Goal: Information Seeking & Learning: Learn about a topic

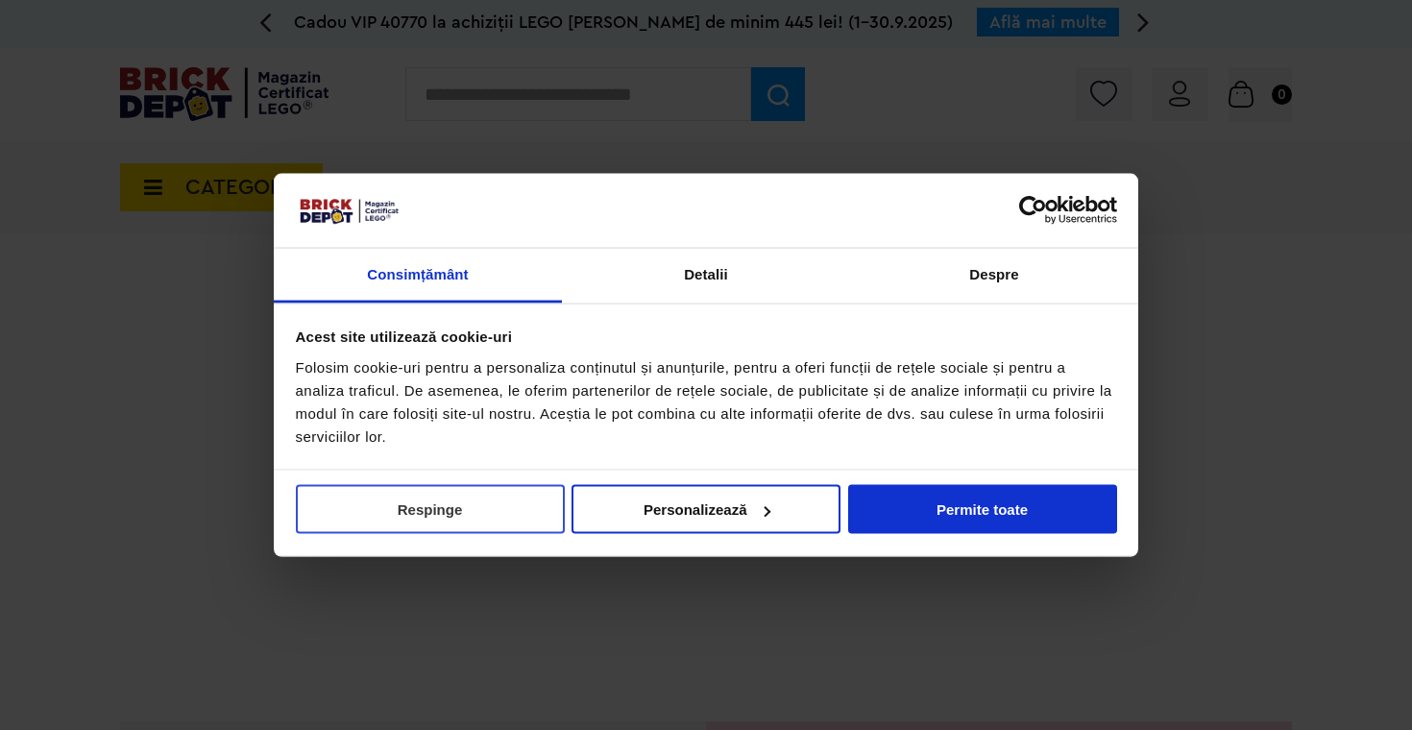
click at [484, 513] on button "Respinge" at bounding box center [430, 509] width 269 height 49
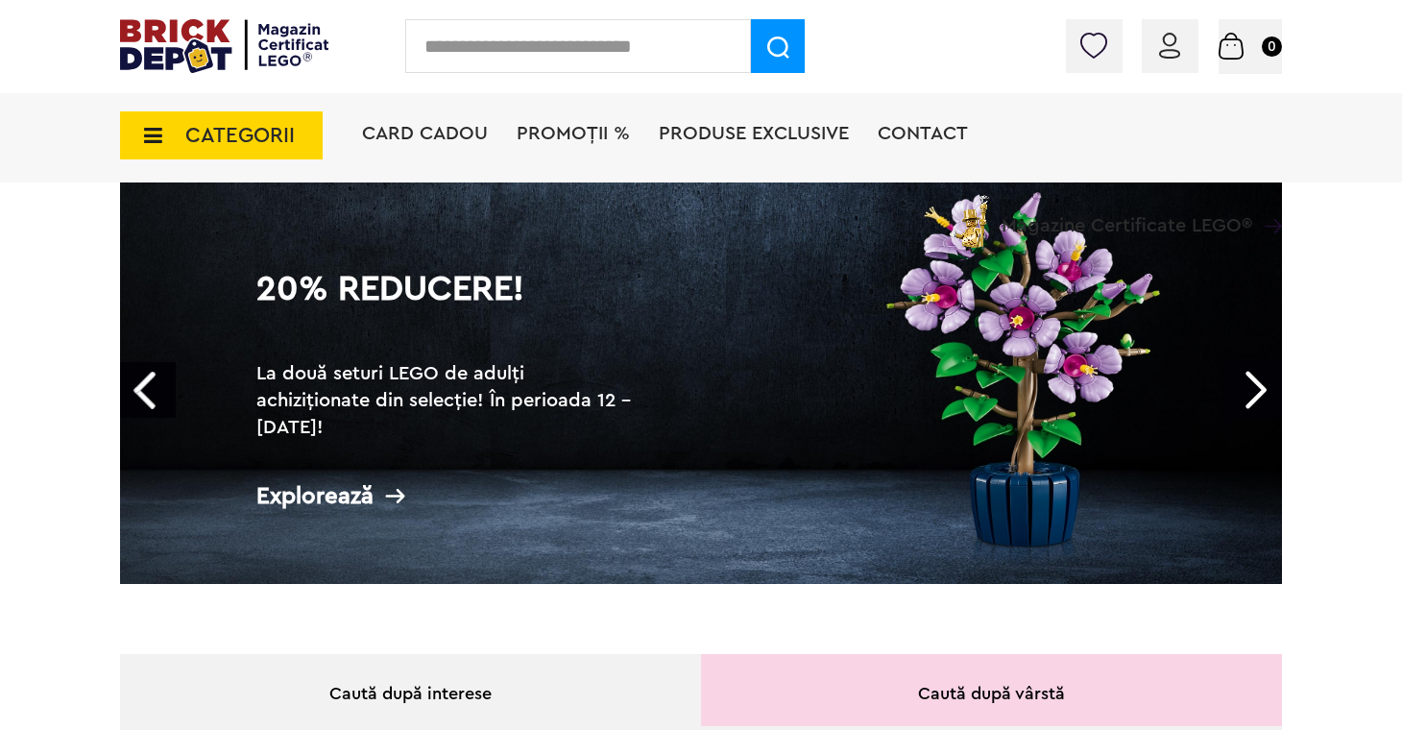
scroll to position [110, 0]
click at [1273, 399] on link "Next" at bounding box center [1255, 391] width 56 height 56
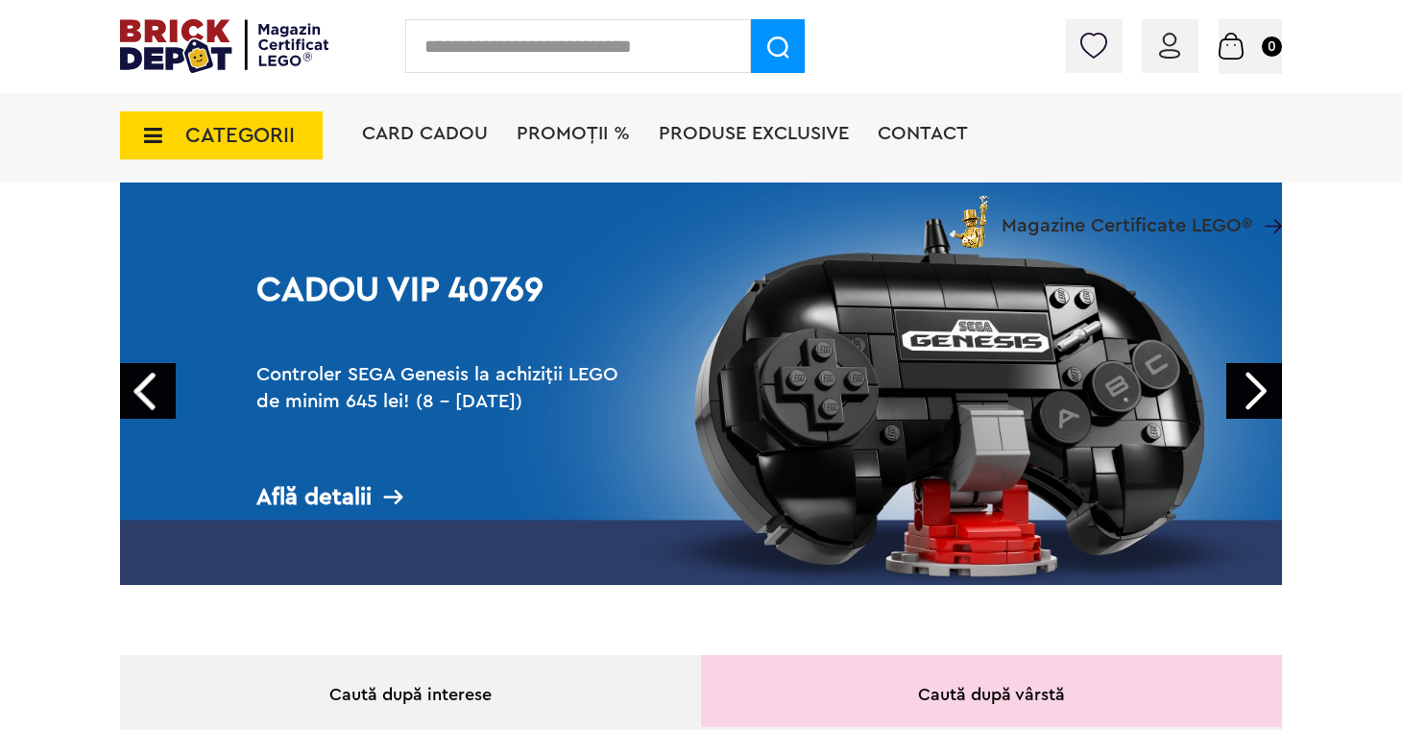
click at [1266, 391] on link "Next" at bounding box center [1255, 391] width 56 height 56
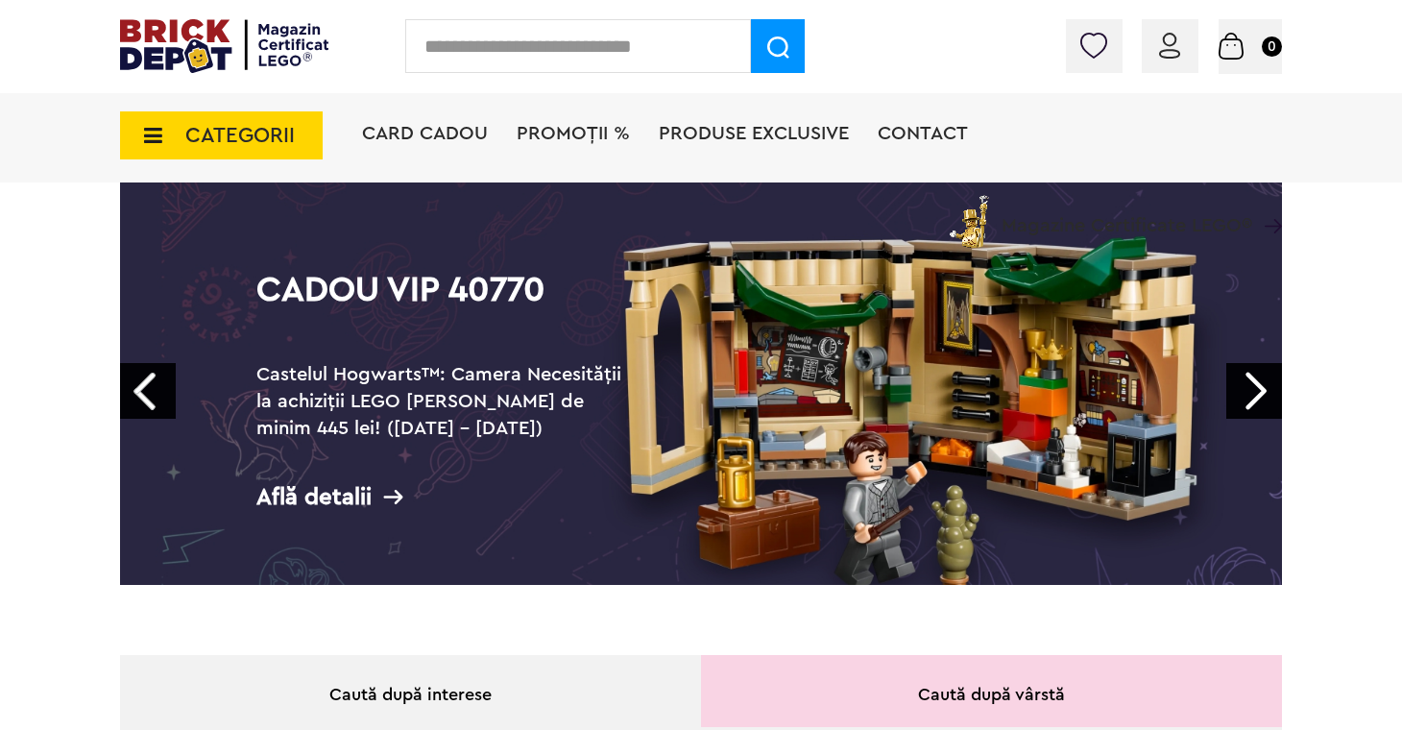
click at [1266, 391] on link "Next" at bounding box center [1255, 391] width 56 height 56
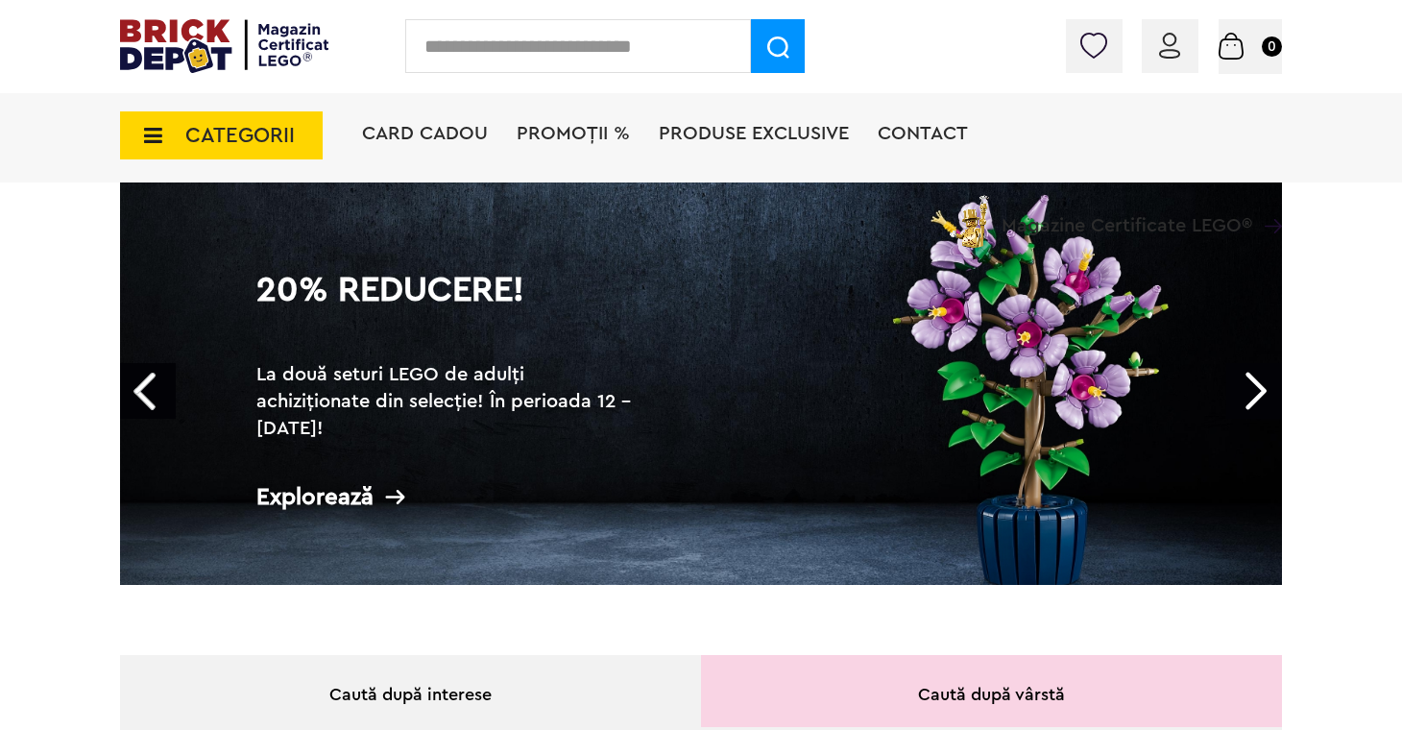
click at [1266, 391] on link "Next" at bounding box center [1255, 391] width 56 height 56
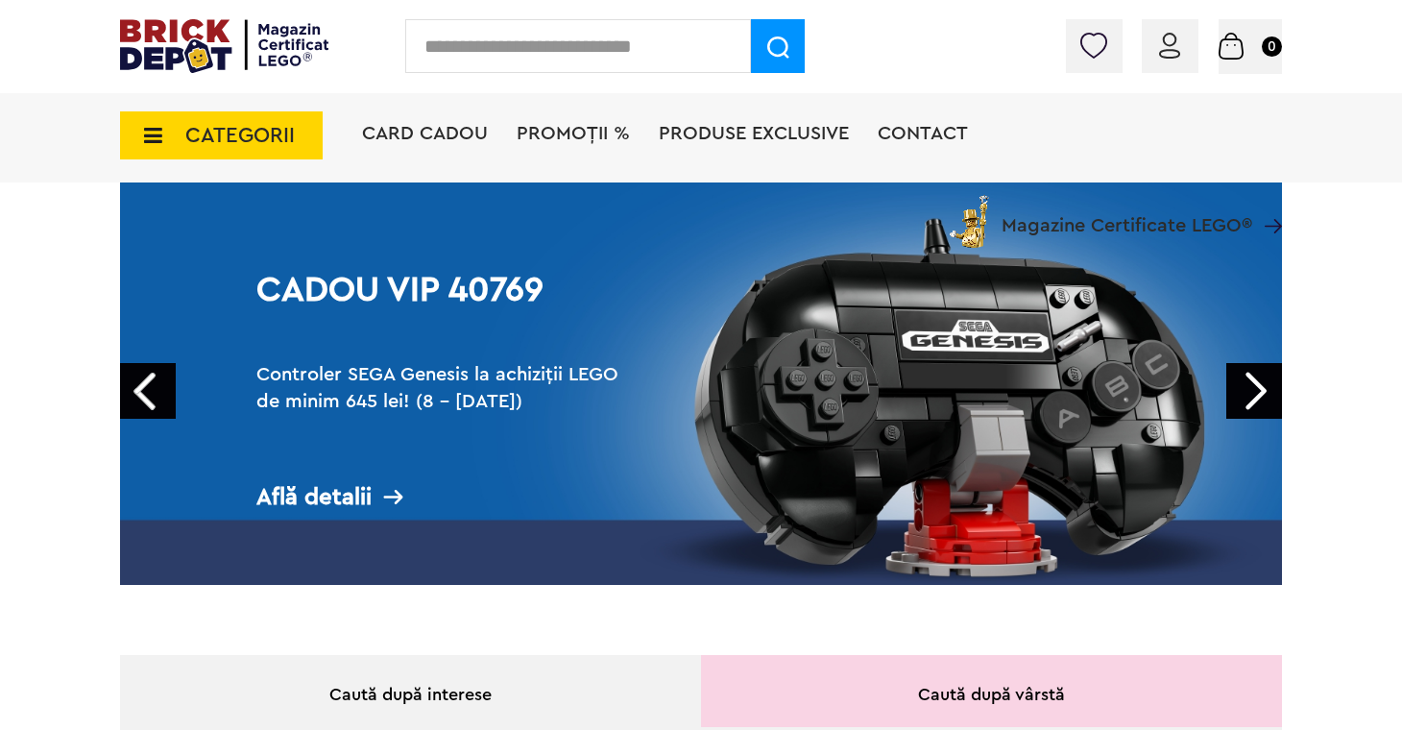
click at [1266, 391] on link "Next" at bounding box center [1255, 391] width 56 height 56
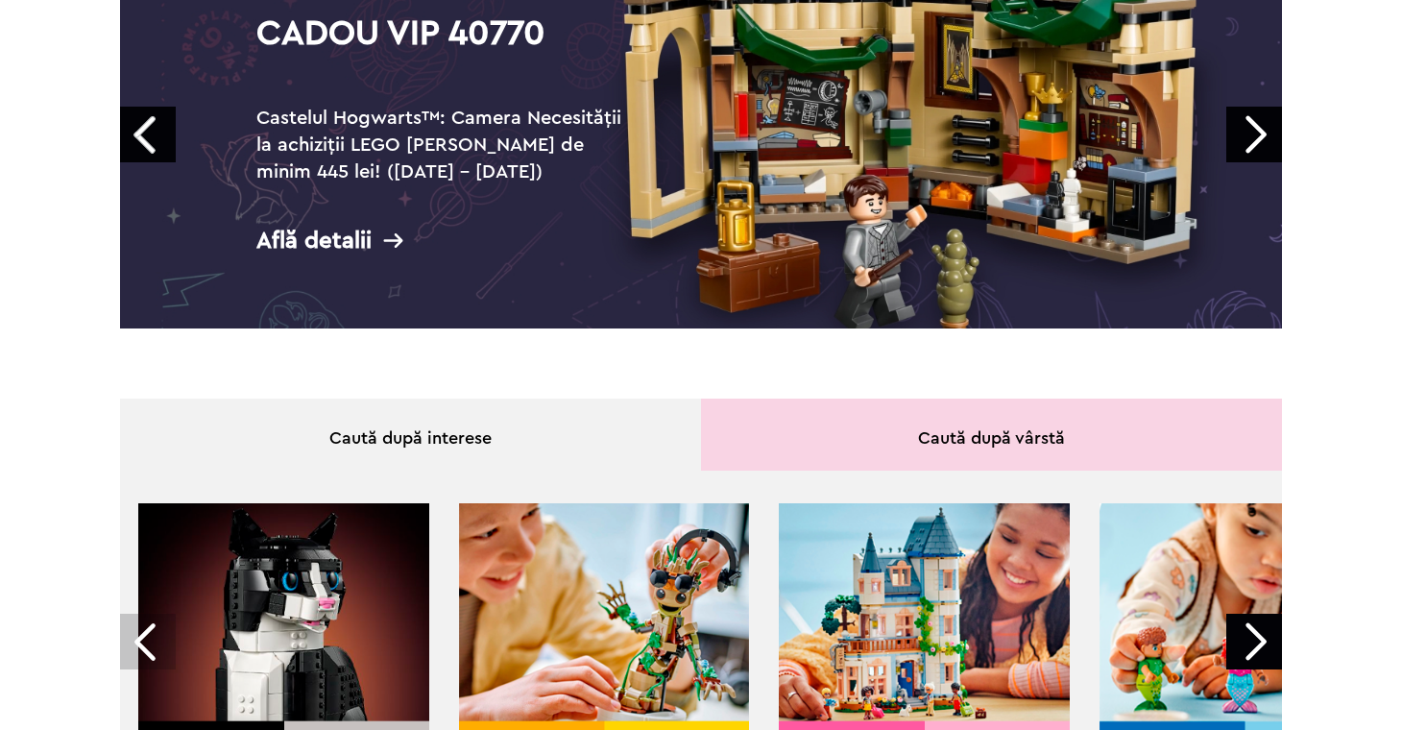
scroll to position [0, 0]
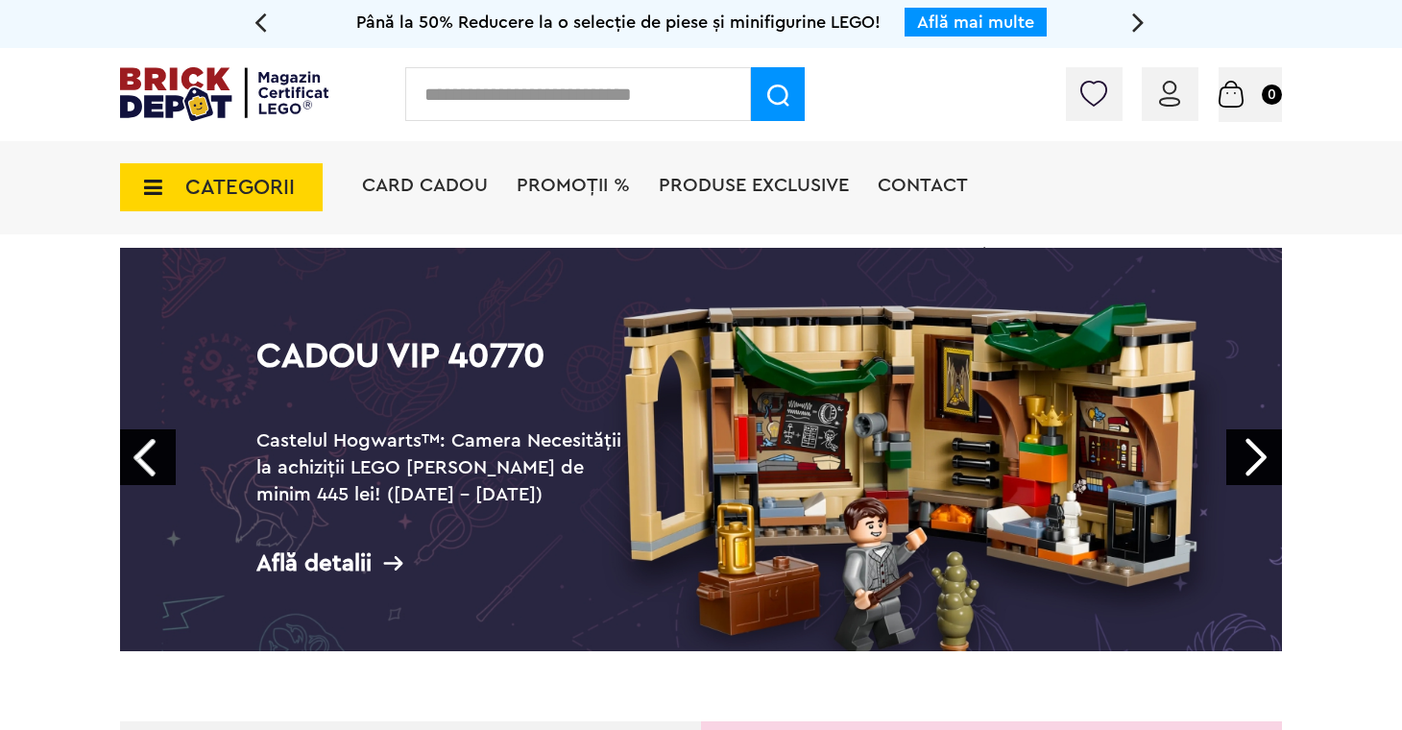
click at [575, 184] on span "PROMOȚII %" at bounding box center [573, 185] width 113 height 19
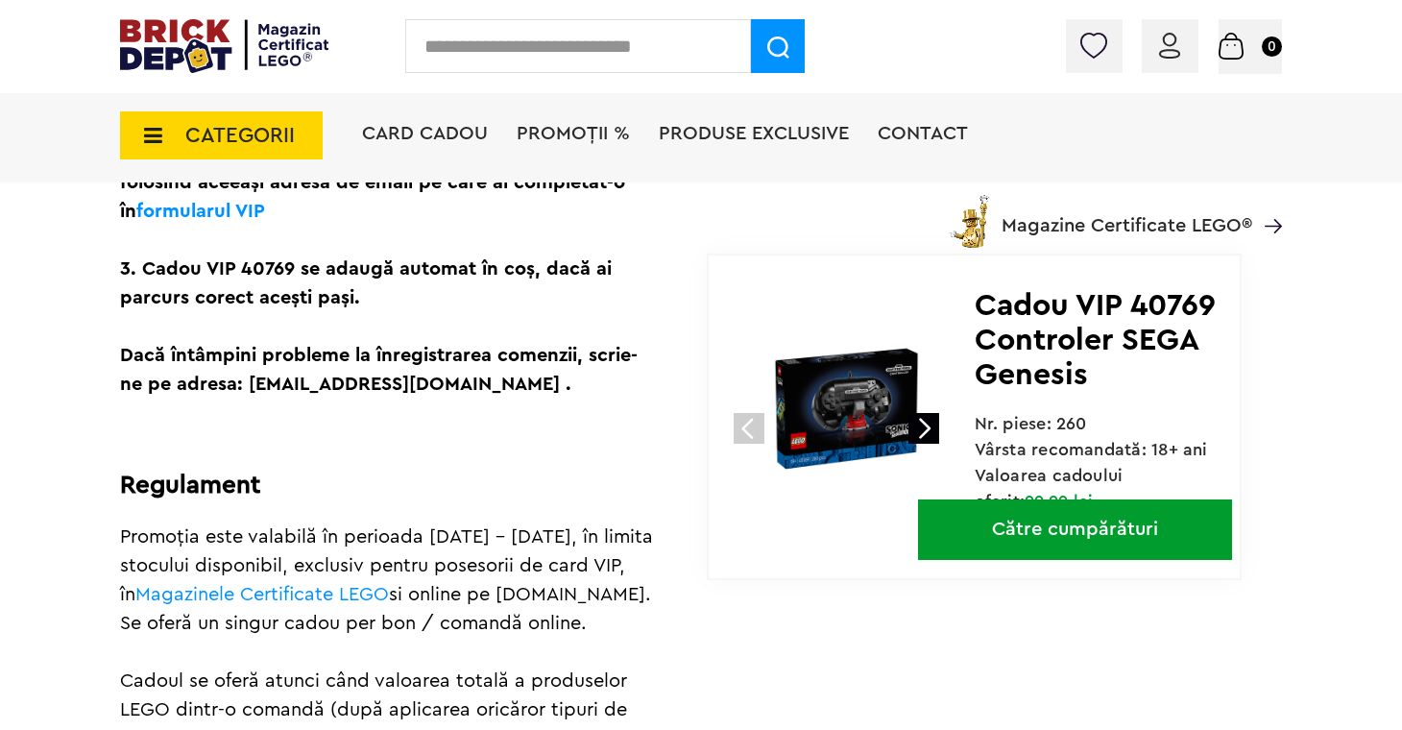
scroll to position [736, 0]
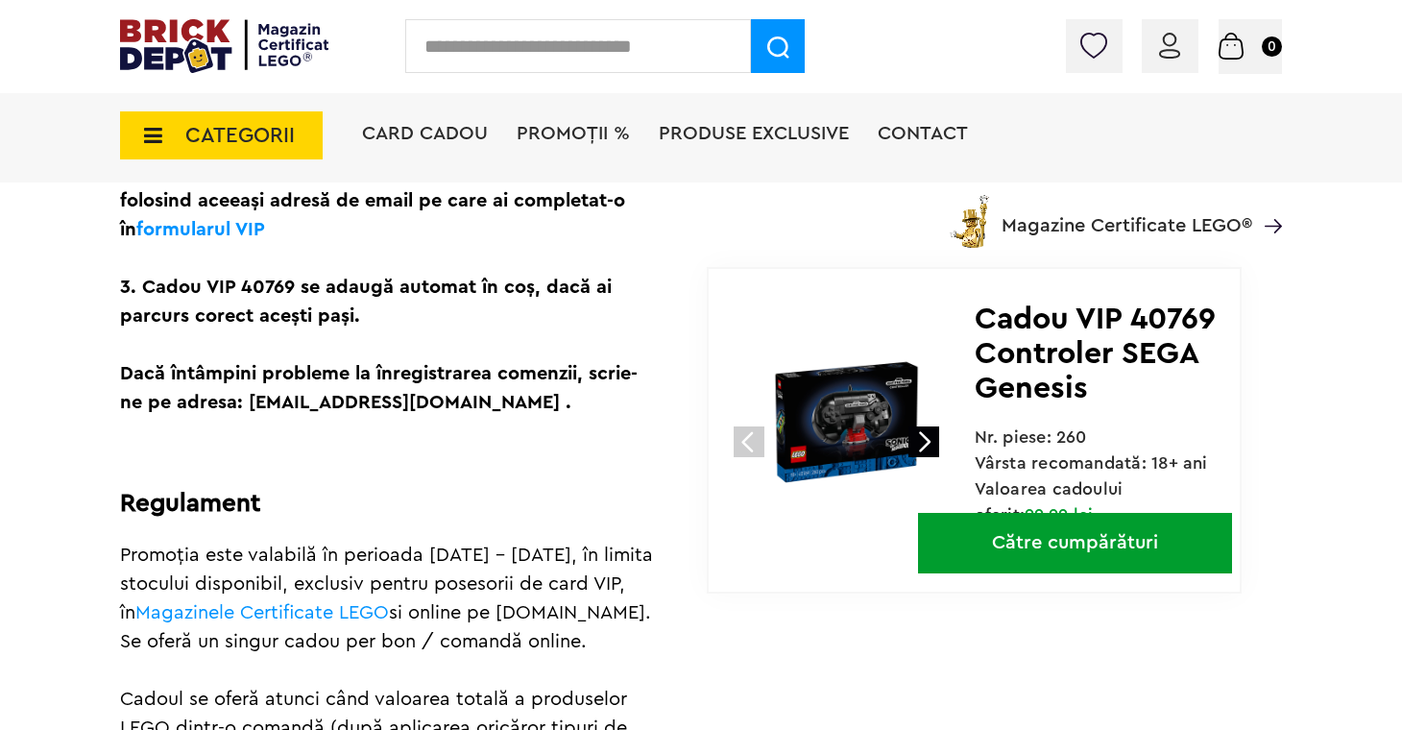
click at [925, 438] on link at bounding box center [924, 441] width 31 height 31
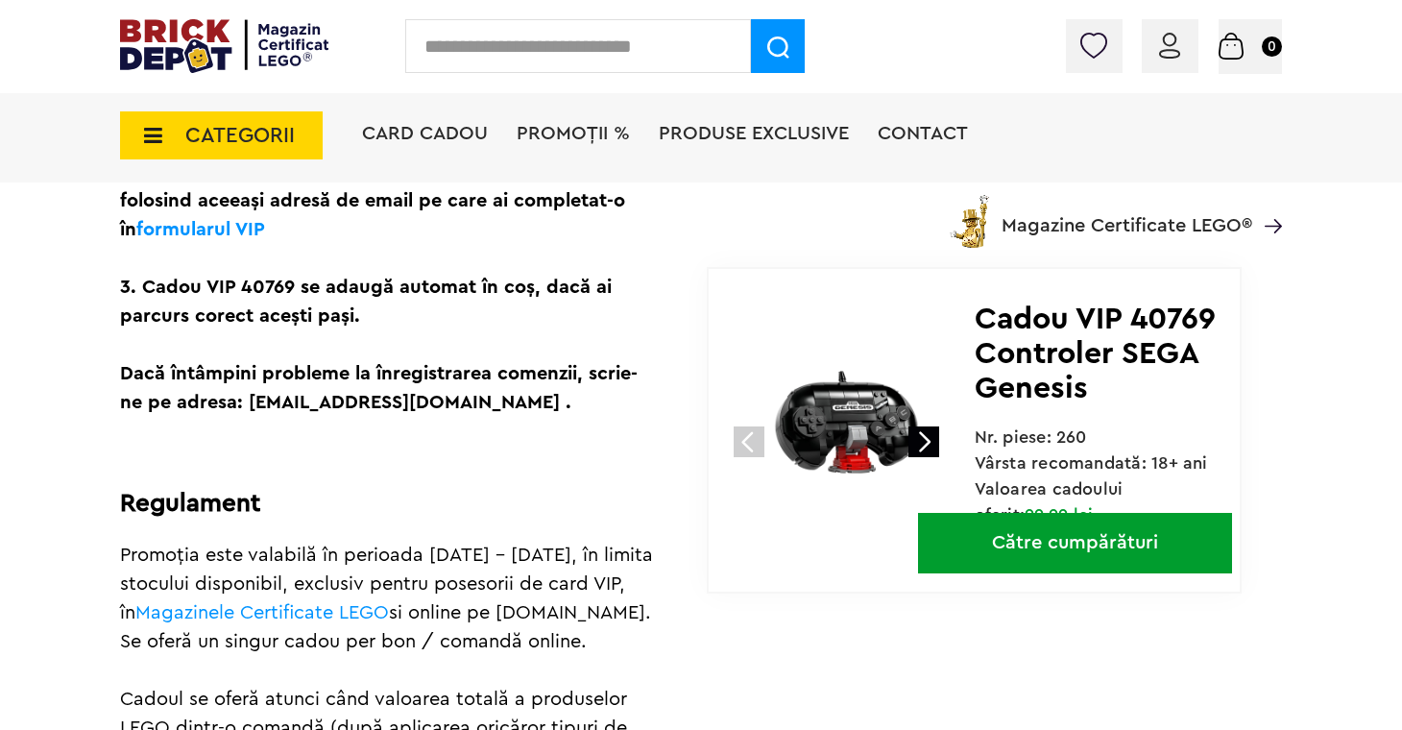
click at [925, 438] on link at bounding box center [924, 441] width 31 height 31
click at [746, 442] on link at bounding box center [749, 441] width 31 height 31
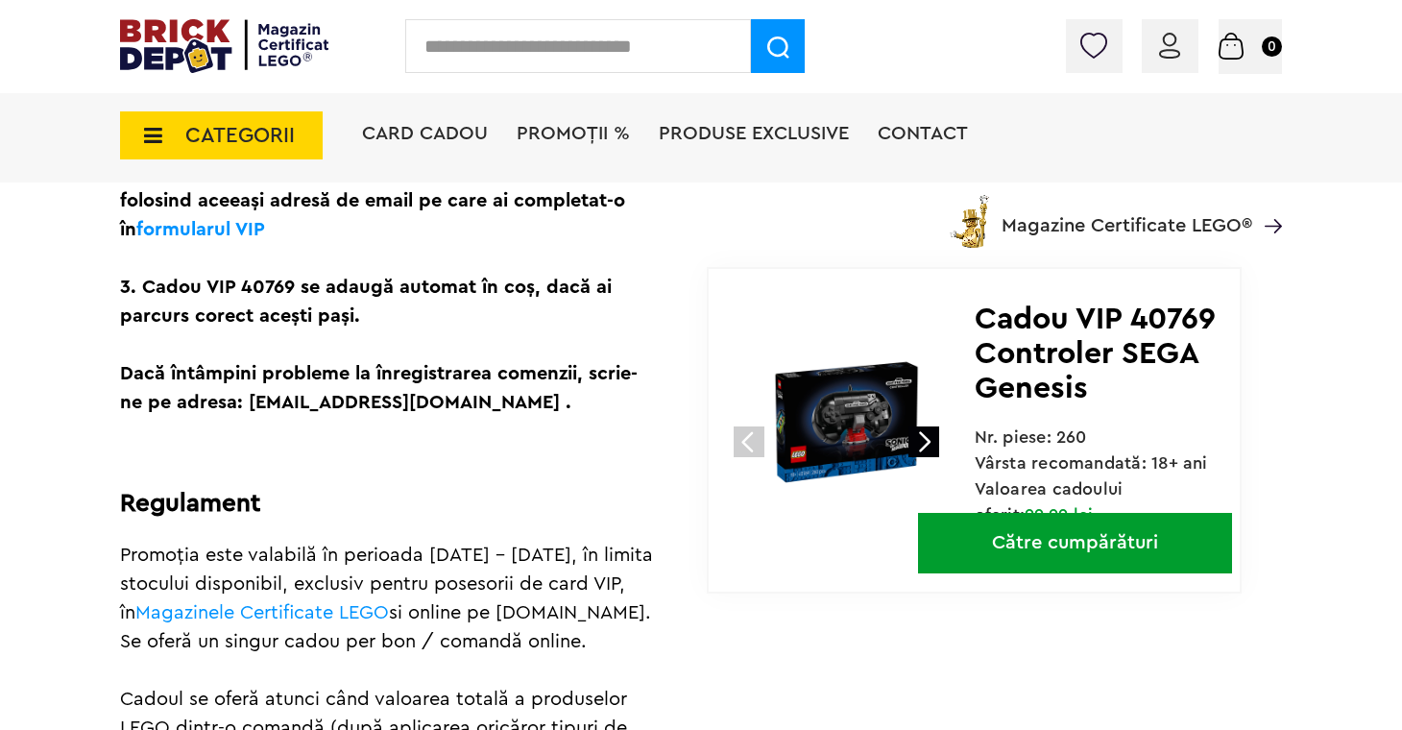
click at [839, 421] on img at bounding box center [846, 422] width 256 height 256
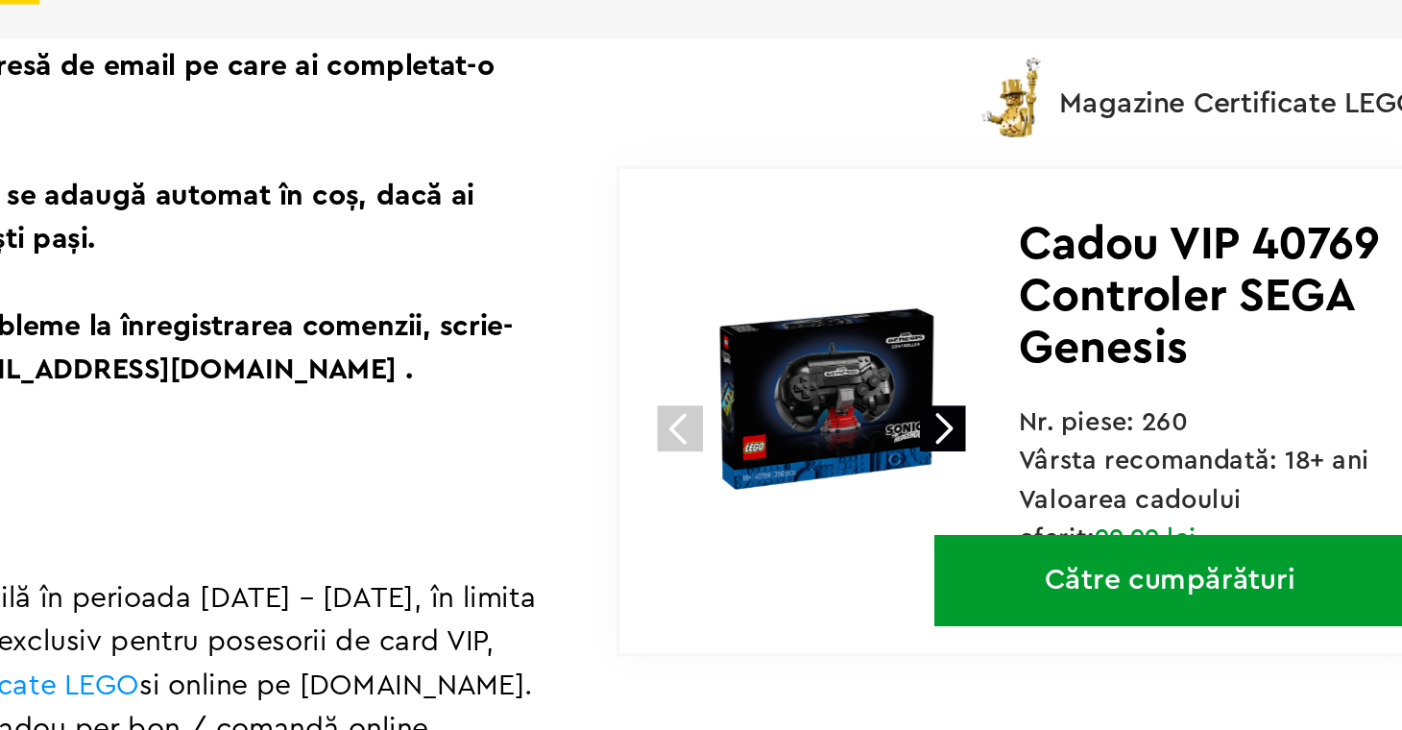
click at [932, 442] on link at bounding box center [924, 441] width 31 height 31
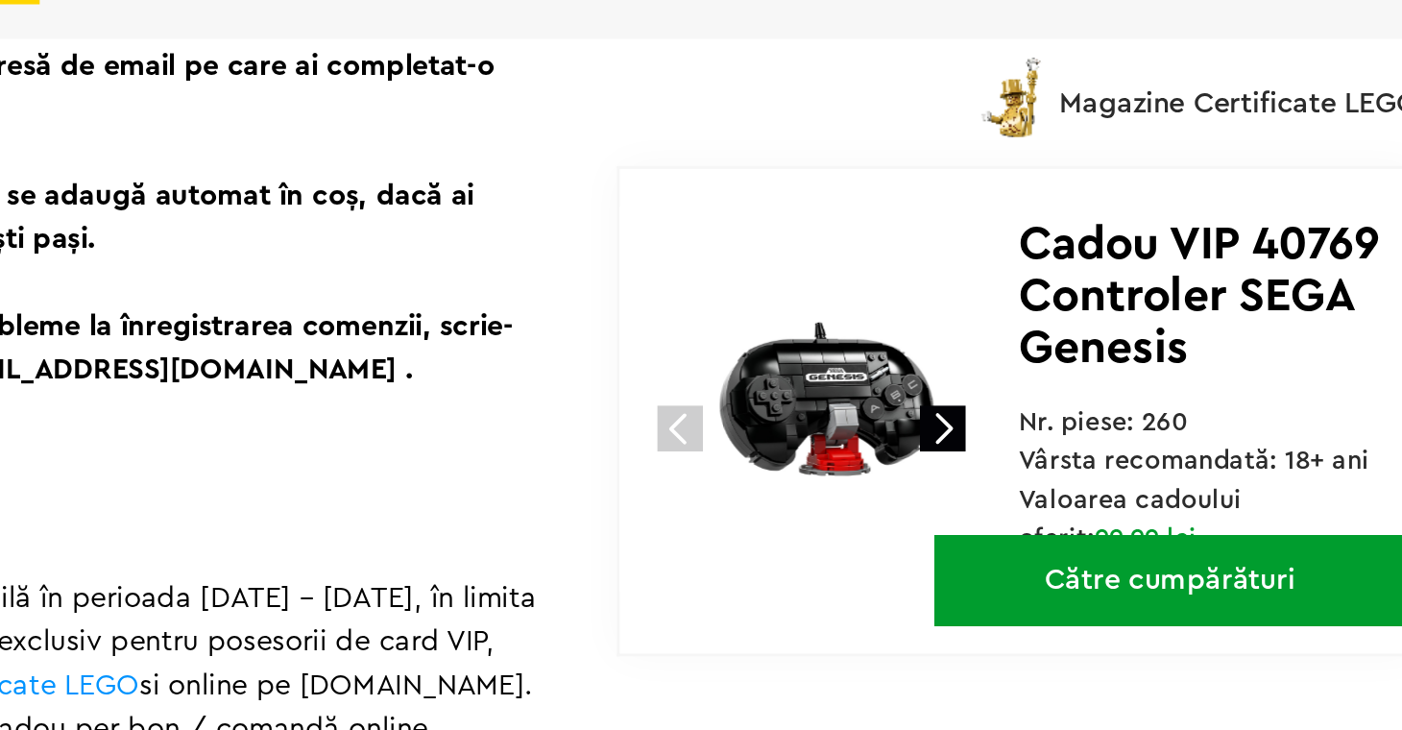
click at [748, 439] on link at bounding box center [749, 441] width 31 height 31
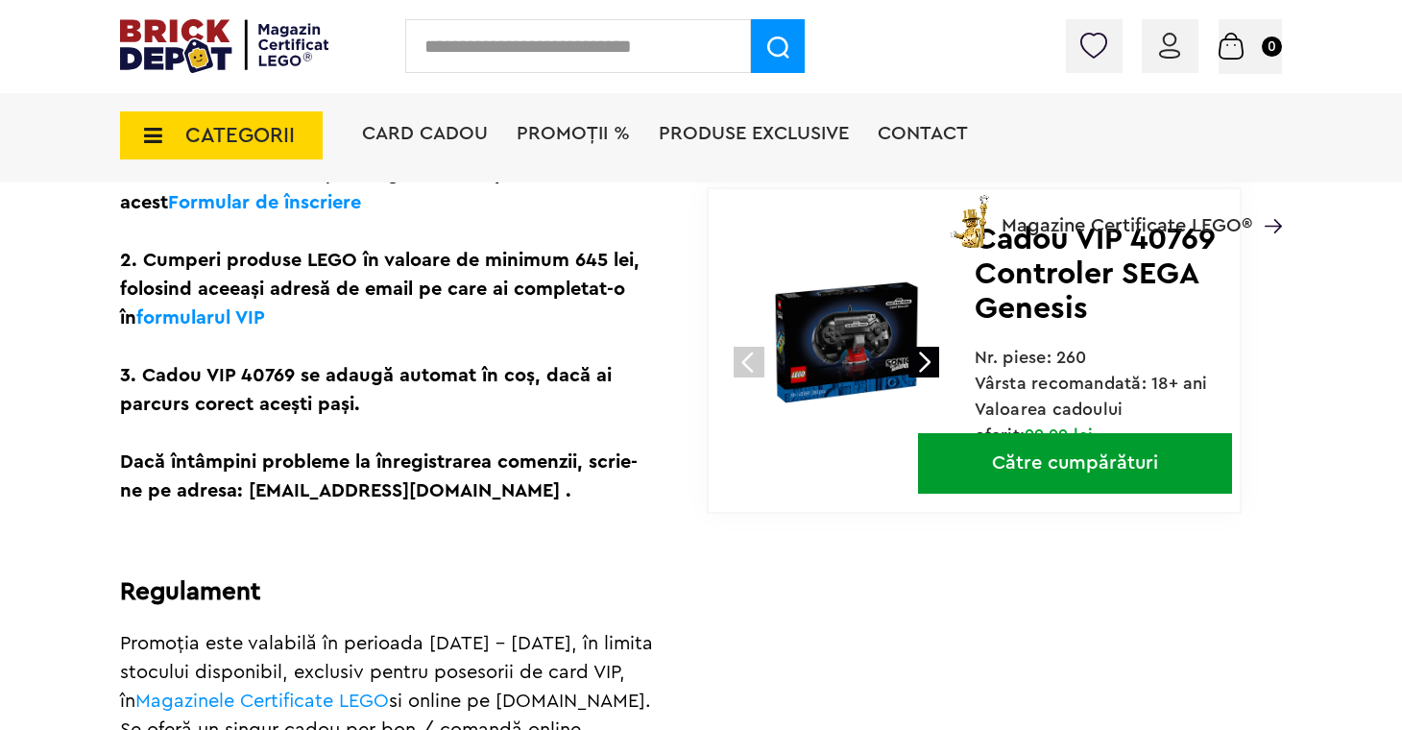
scroll to position [568, 0]
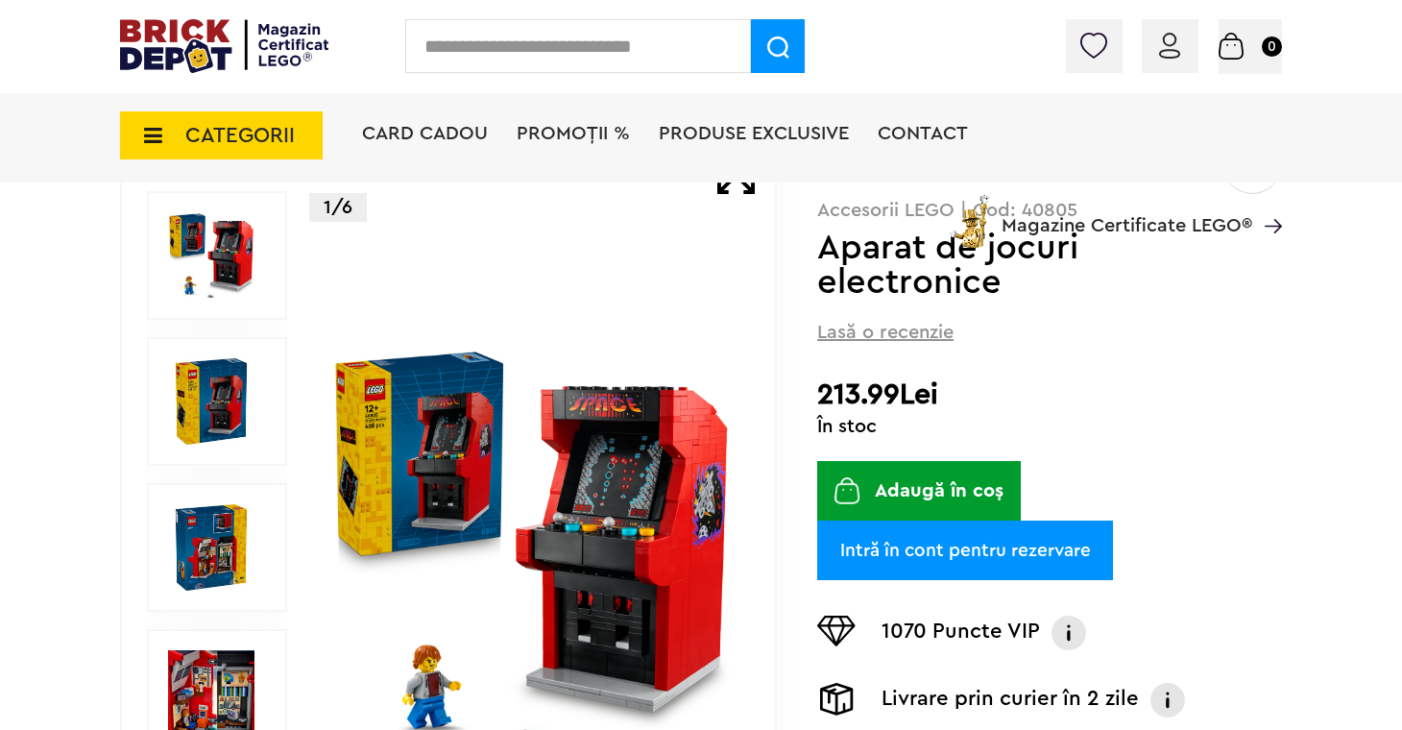
scroll to position [192, 0]
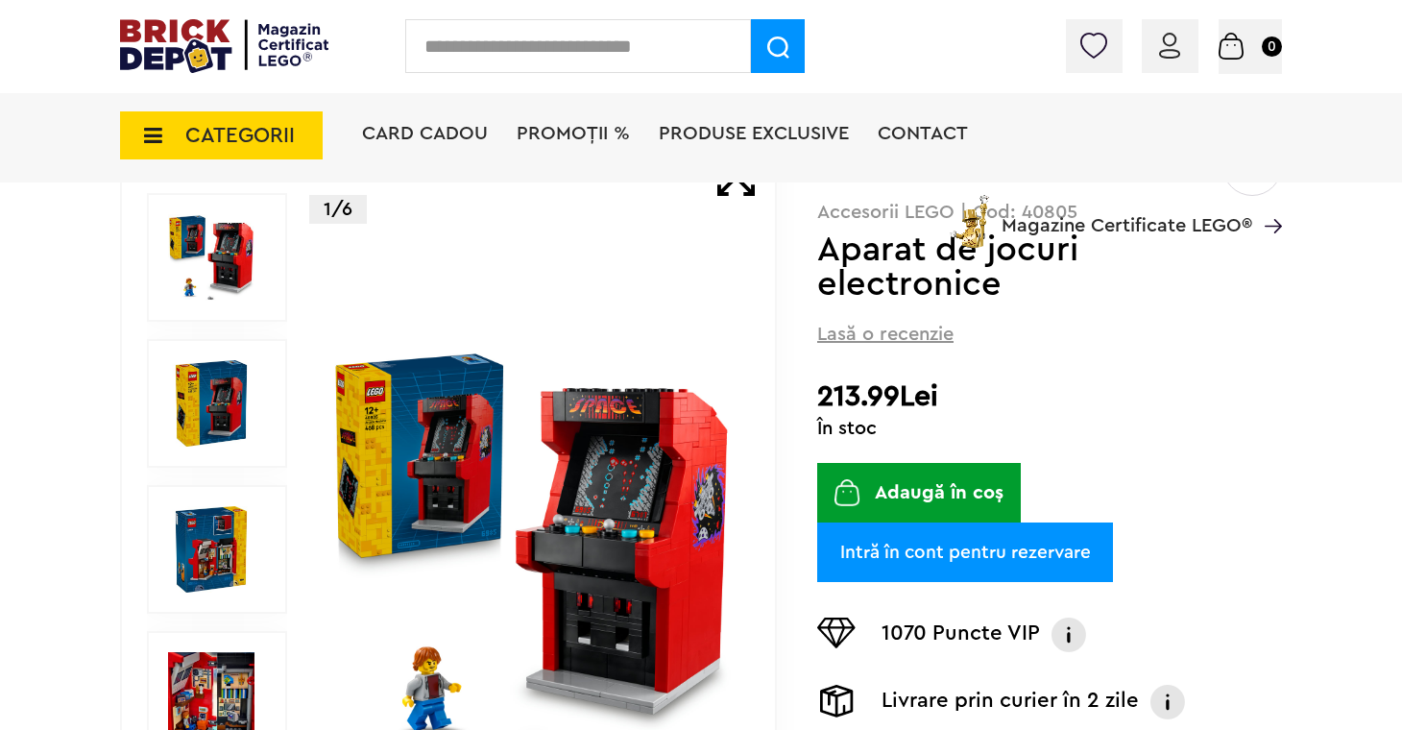
click at [220, 278] on img at bounding box center [211, 257] width 86 height 86
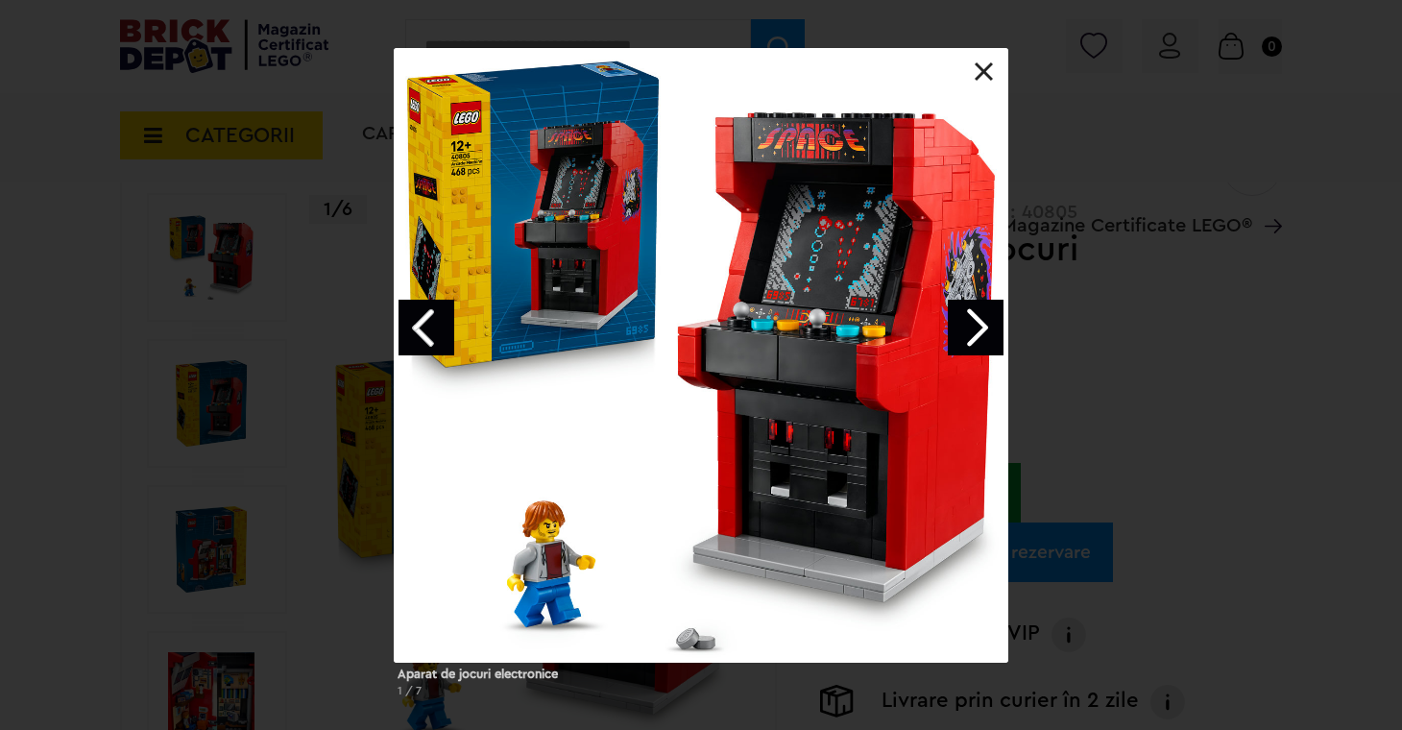
click at [985, 337] on link "Next image" at bounding box center [976, 328] width 56 height 56
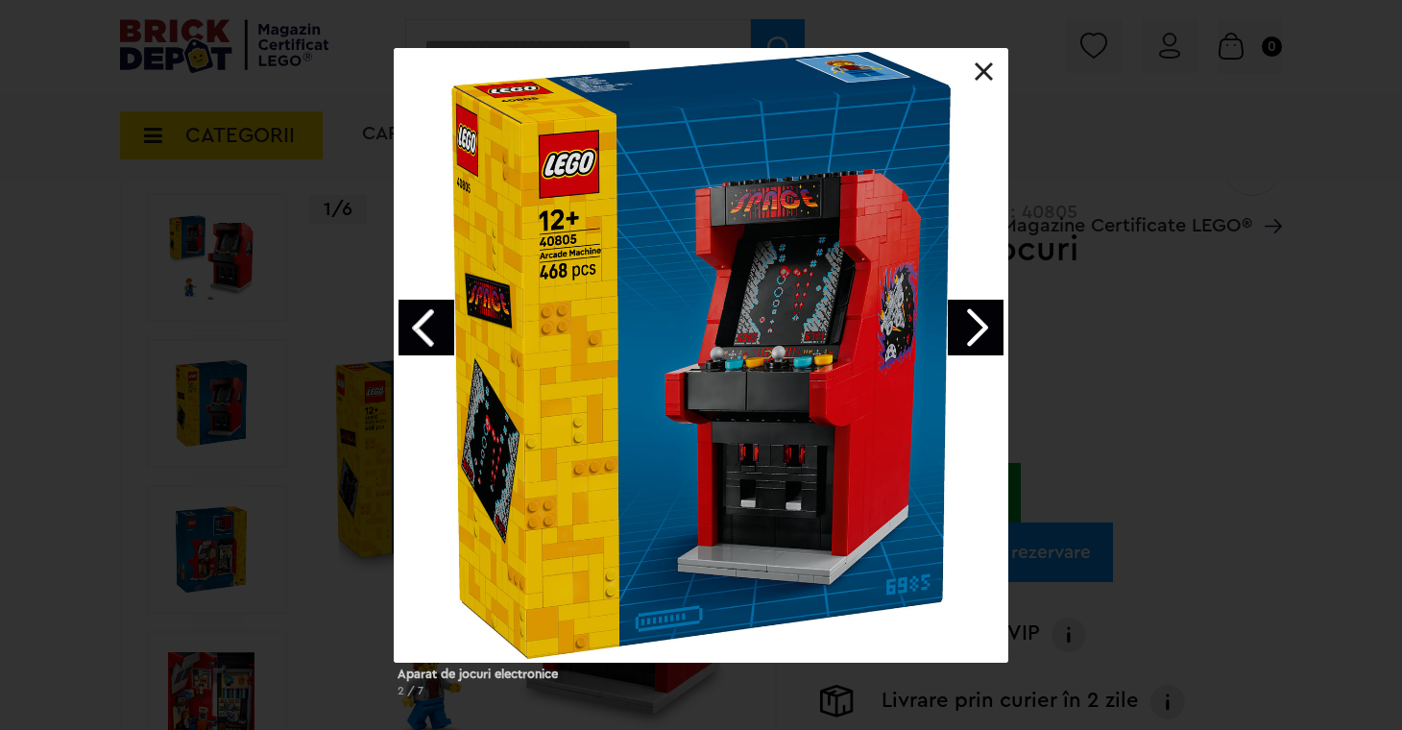
click at [985, 337] on link "Next image" at bounding box center [976, 328] width 56 height 56
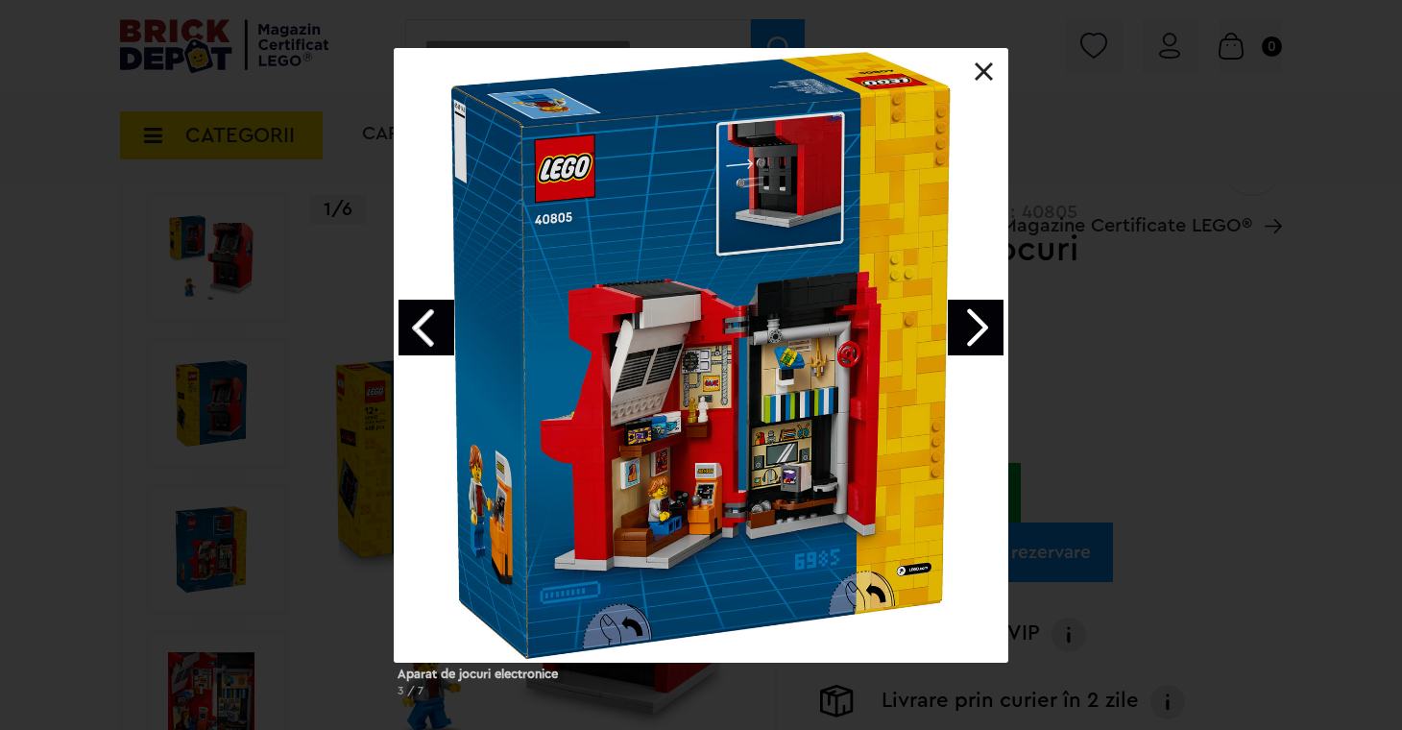
click at [985, 336] on link "Next image" at bounding box center [976, 328] width 56 height 56
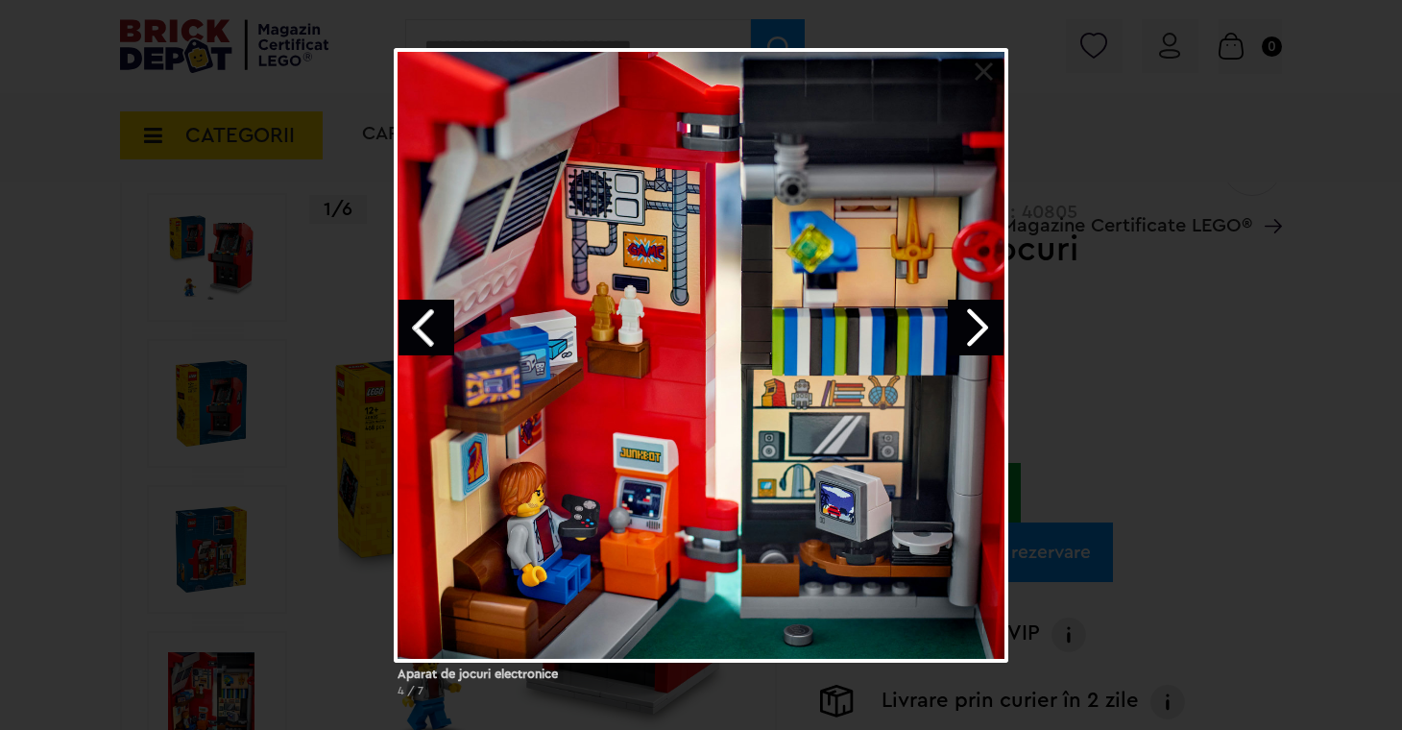
click at [985, 336] on link "Next image" at bounding box center [976, 328] width 56 height 56
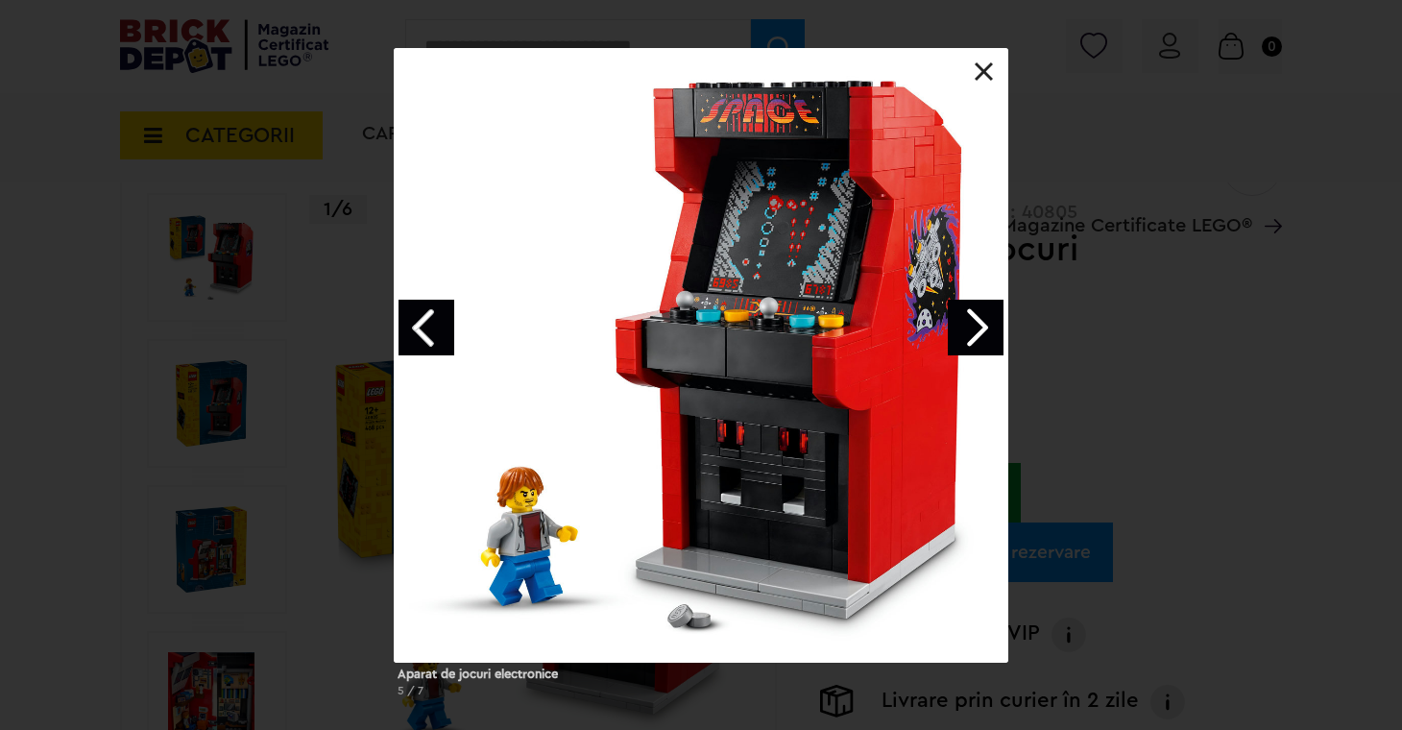
click at [985, 336] on link "Next image" at bounding box center [976, 328] width 56 height 56
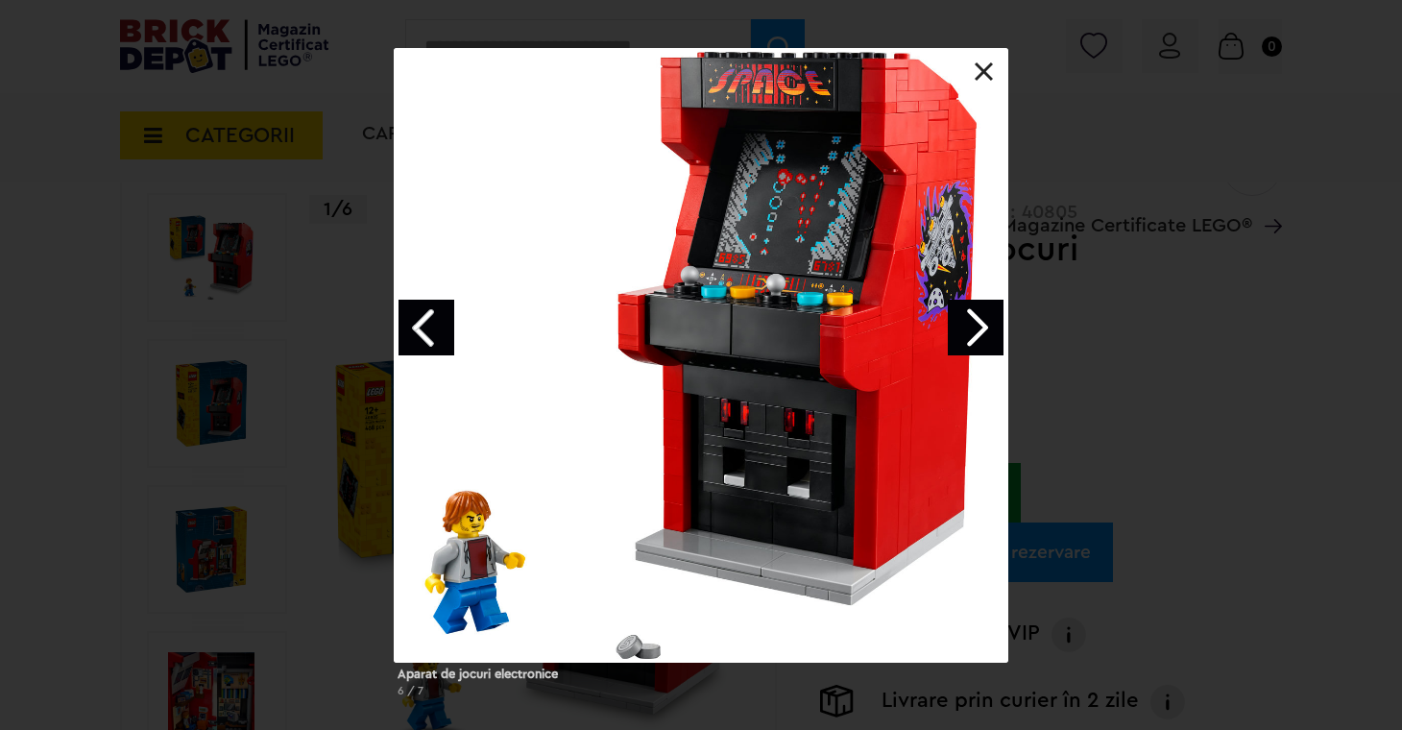
click at [997, 77] on div at bounding box center [701, 355] width 615 height 615
click at [992, 75] on link at bounding box center [984, 71] width 19 height 19
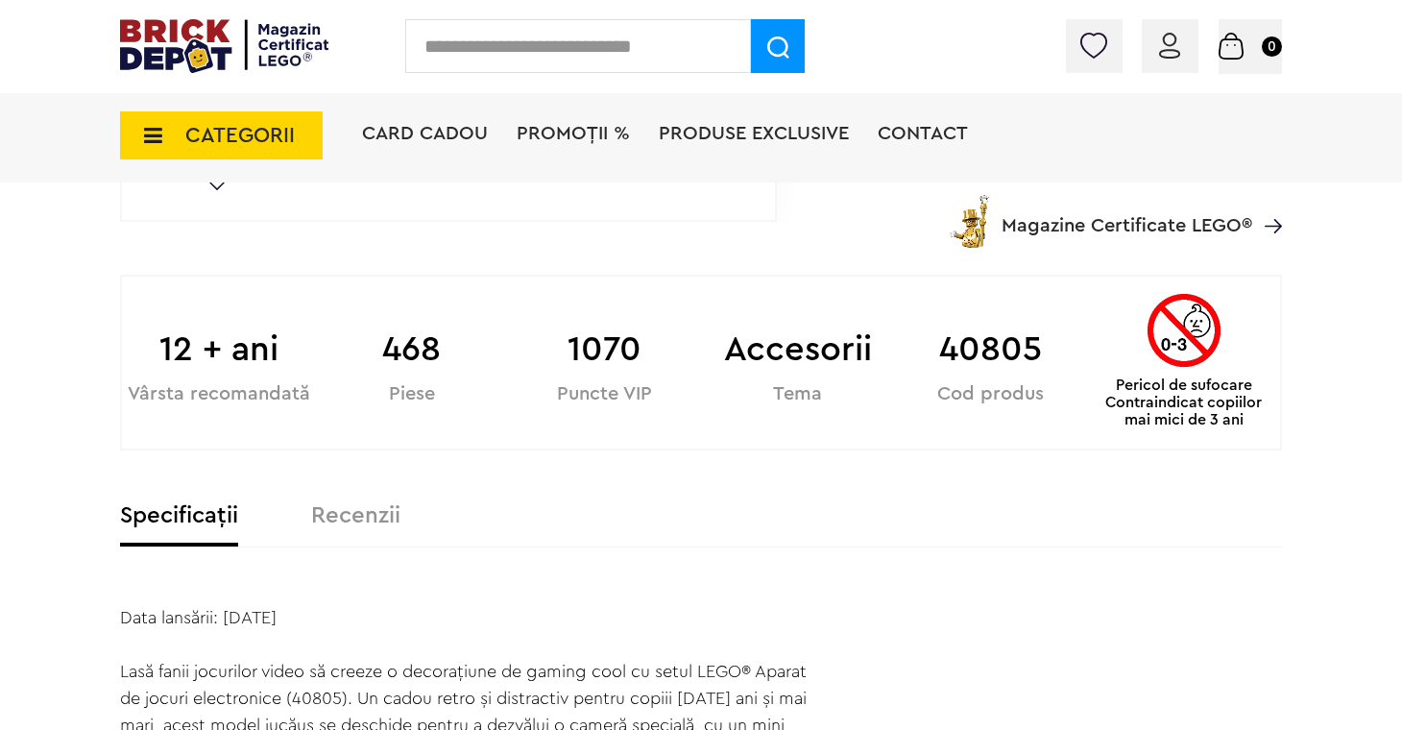
scroll to position [387, 0]
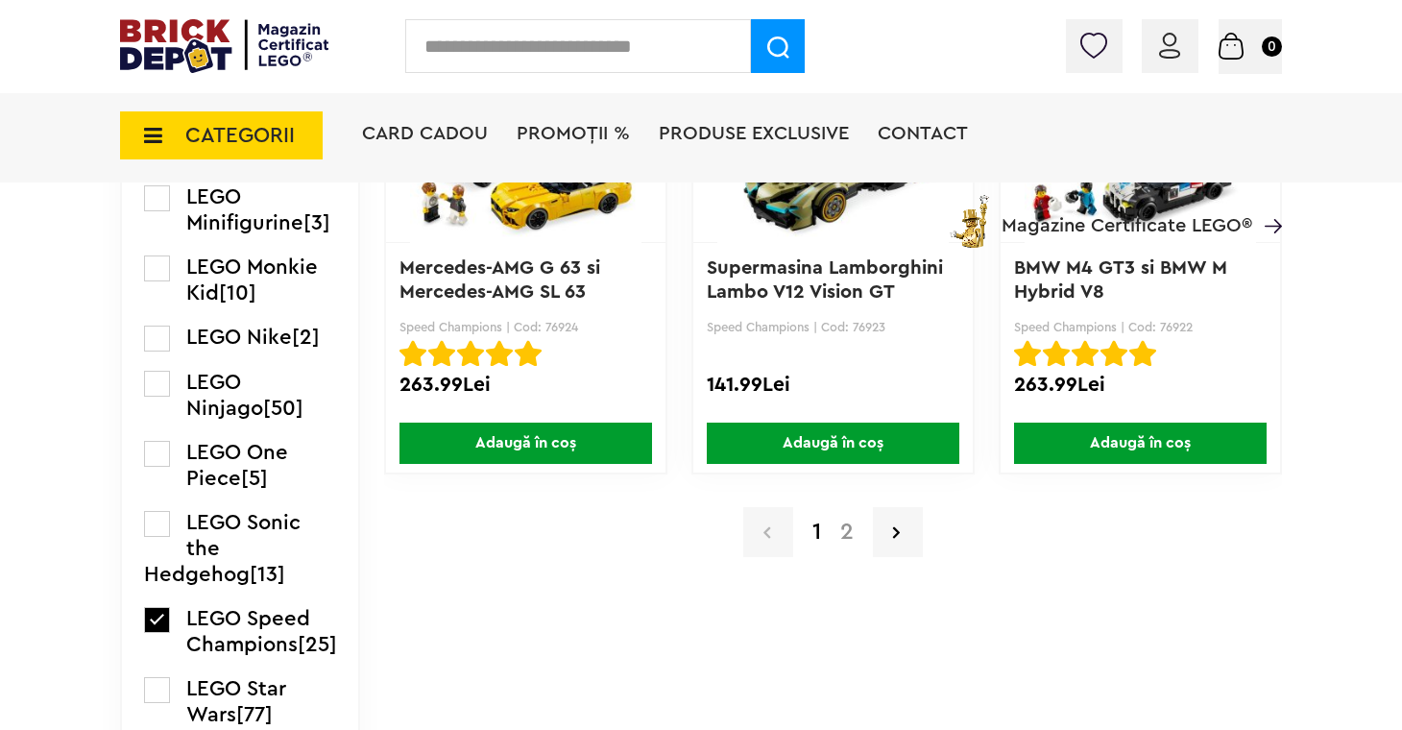
scroll to position [3563, 0]
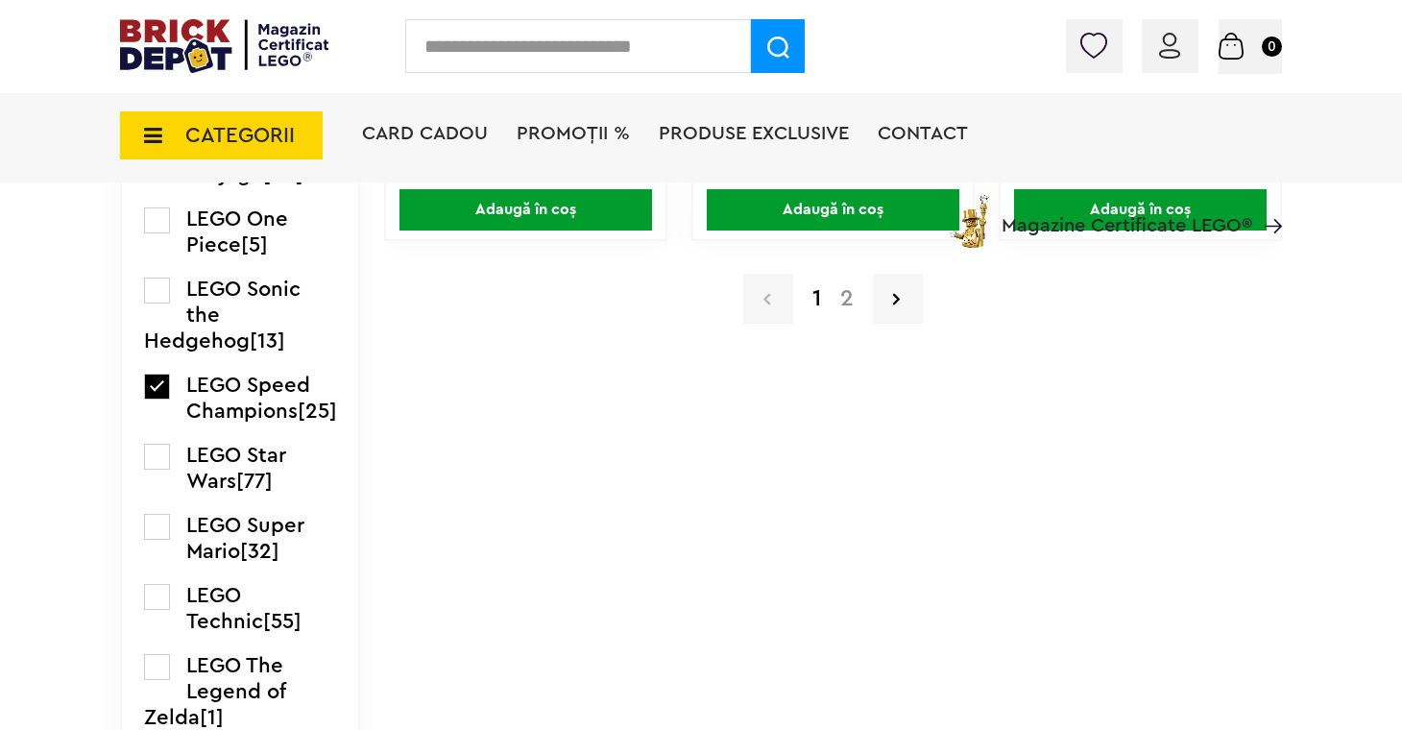
click at [848, 286] on div "1 2" at bounding box center [833, 299] width 898 height 50
click at [848, 297] on a=LEGO%20Speed%20Champions&order=1&page=2"] "2" at bounding box center [847, 298] width 33 height 23
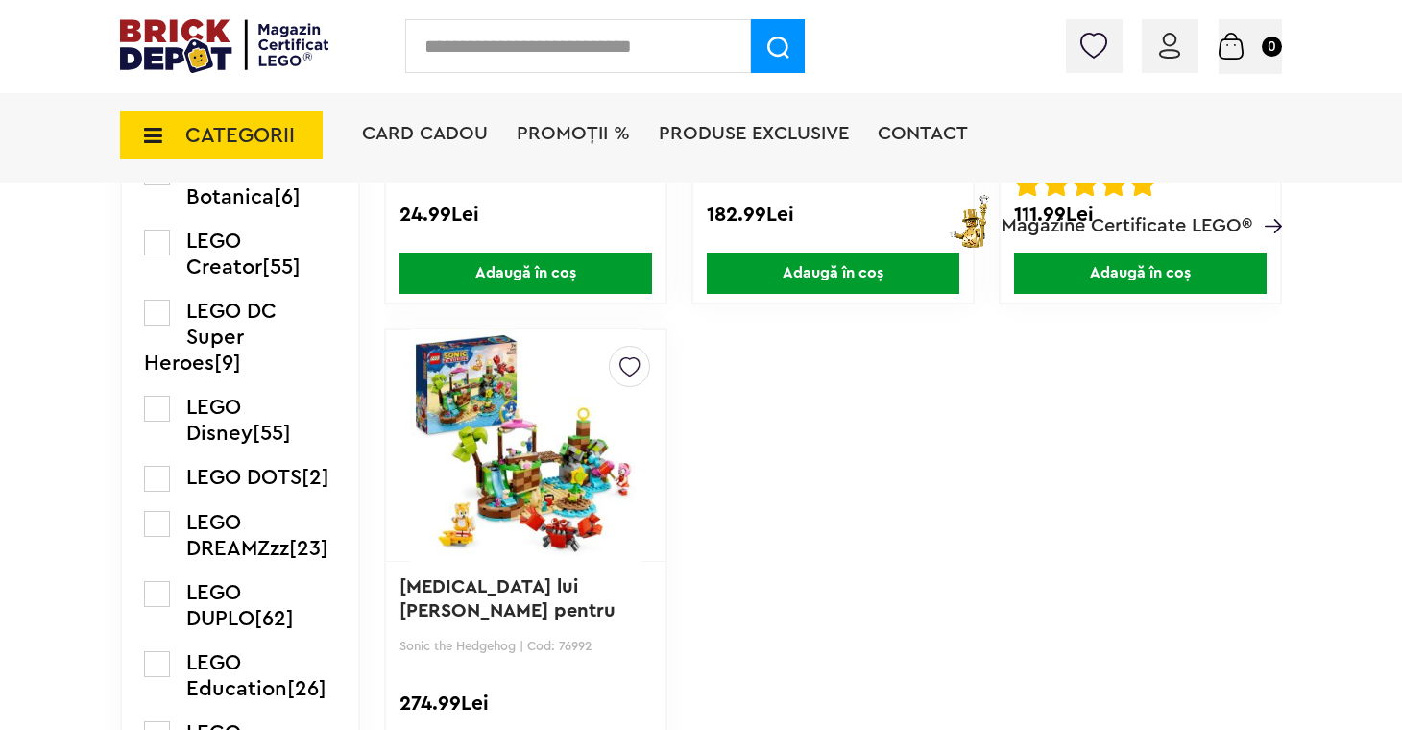
scroll to position [2130, 0]
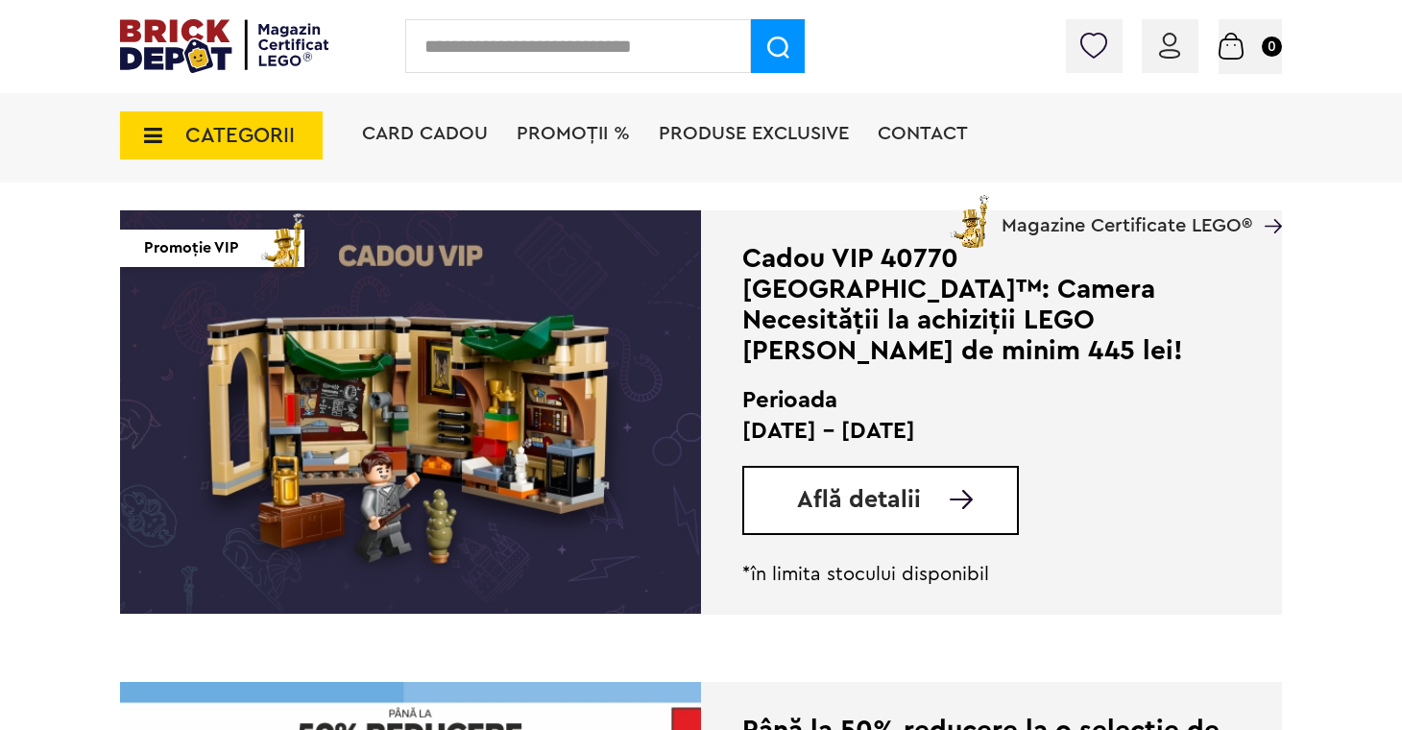
scroll to position [2850, 0]
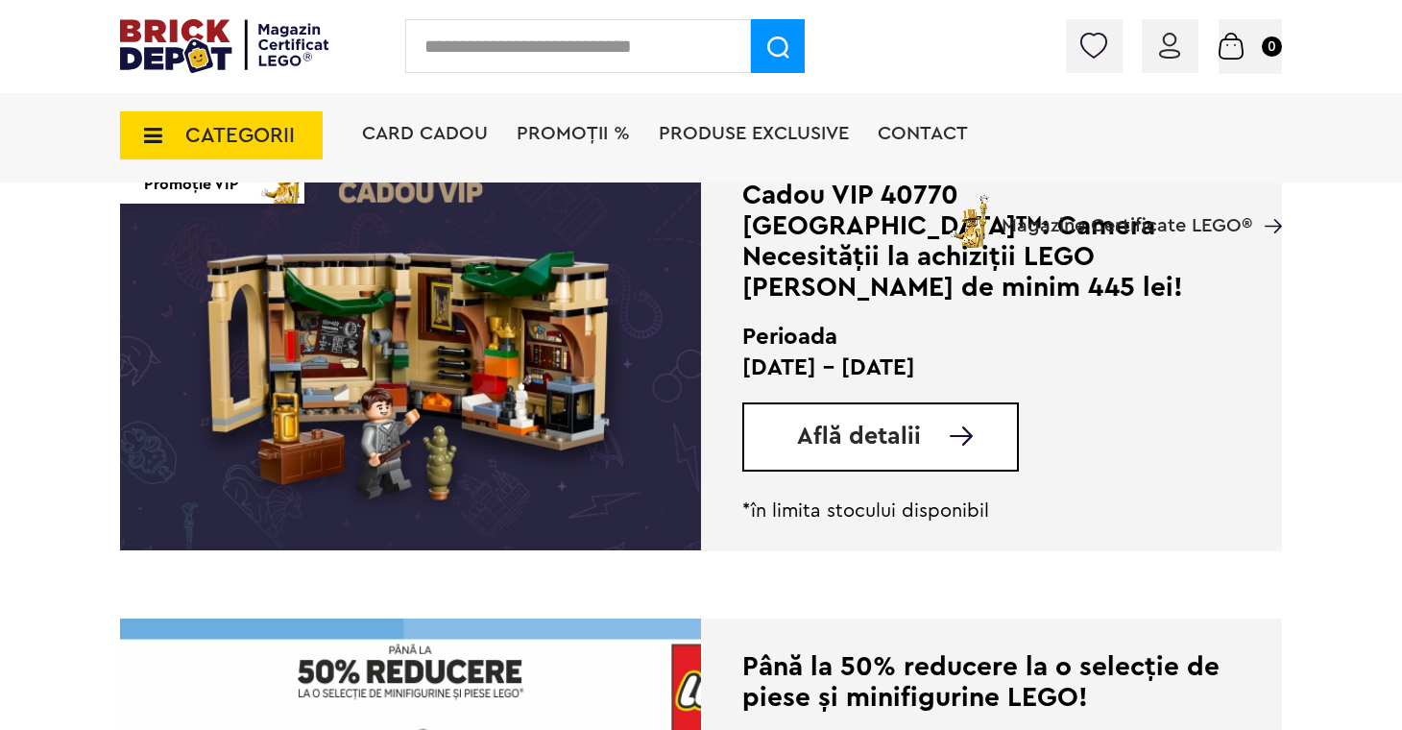
click at [722, 129] on span "Produse exclusive" at bounding box center [754, 133] width 190 height 19
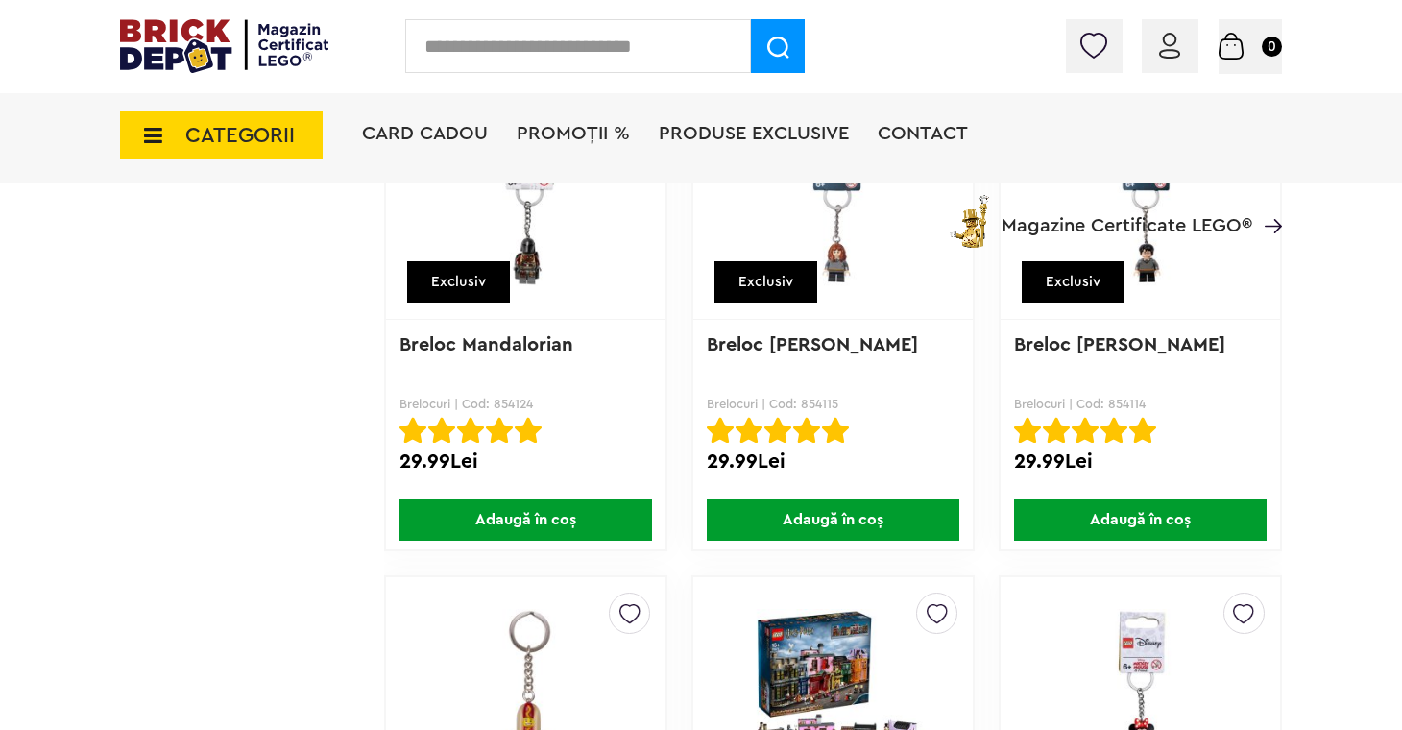
scroll to position [14840, 0]
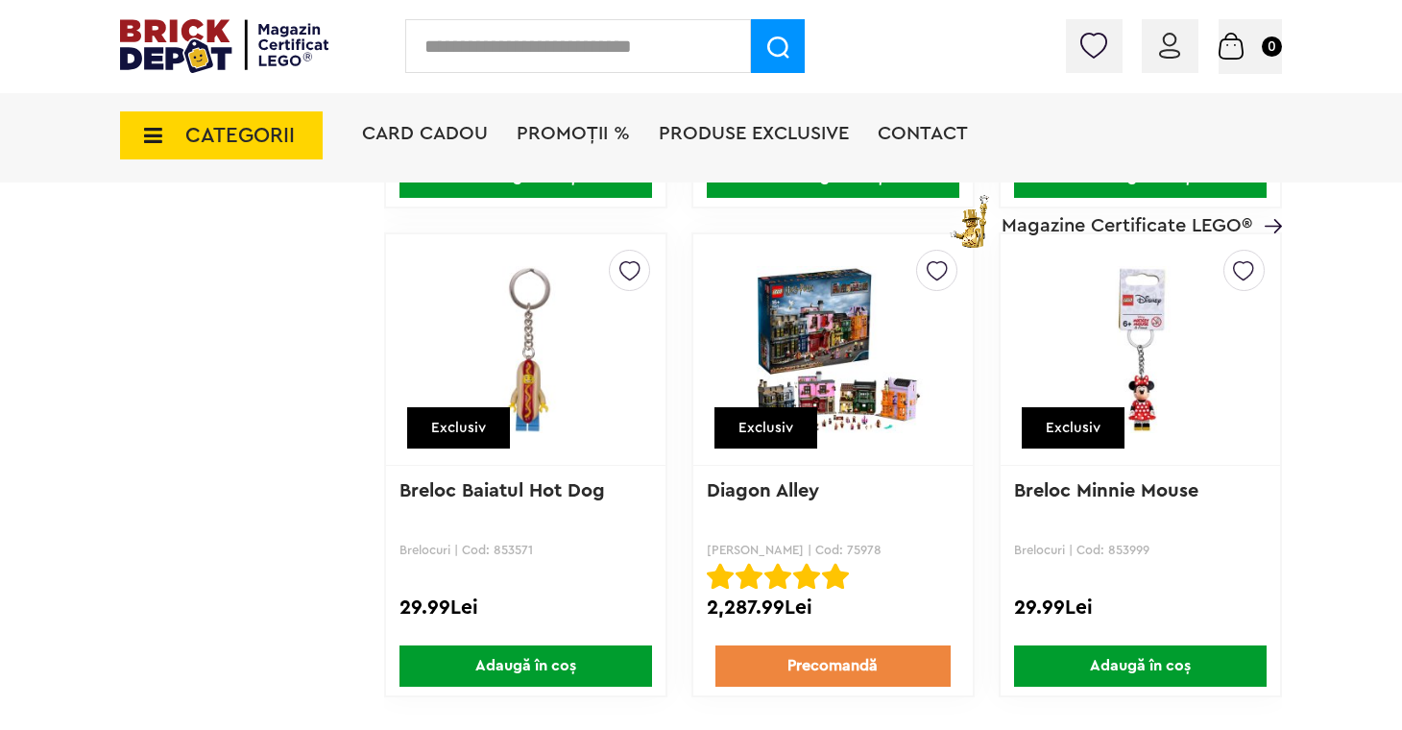
click at [259, 138] on span "CATEGORII" at bounding box center [239, 135] width 109 height 21
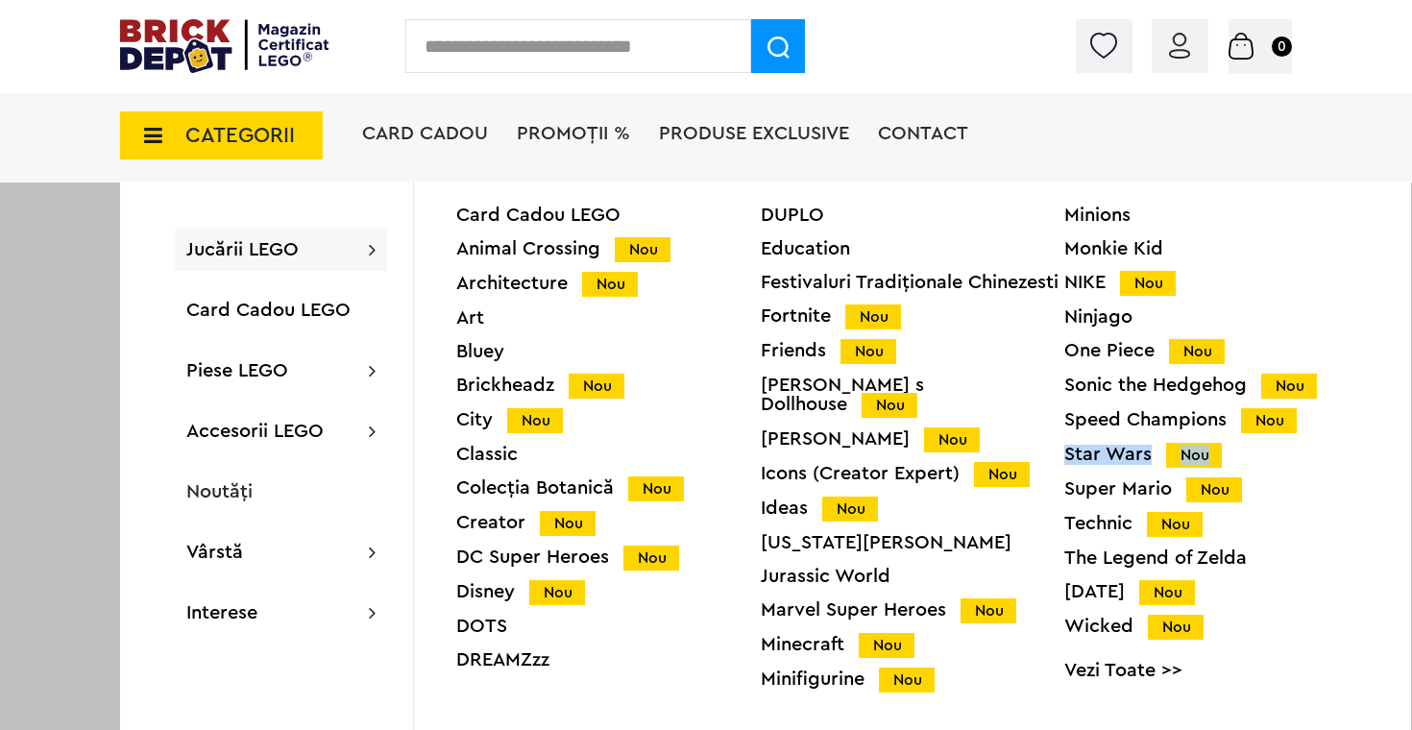
click at [1116, 665] on link "Vezi Toate >>" at bounding box center [1216, 670] width 304 height 19
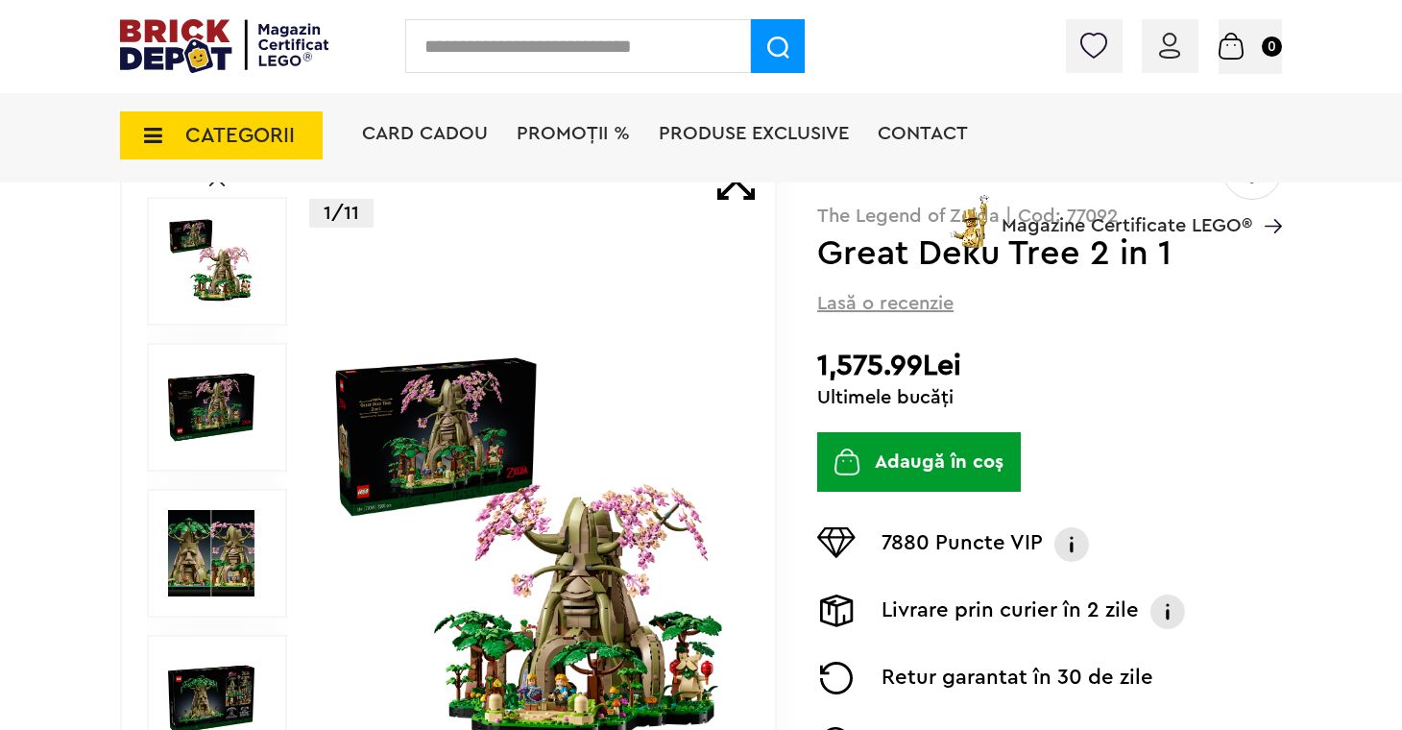
scroll to position [215, 0]
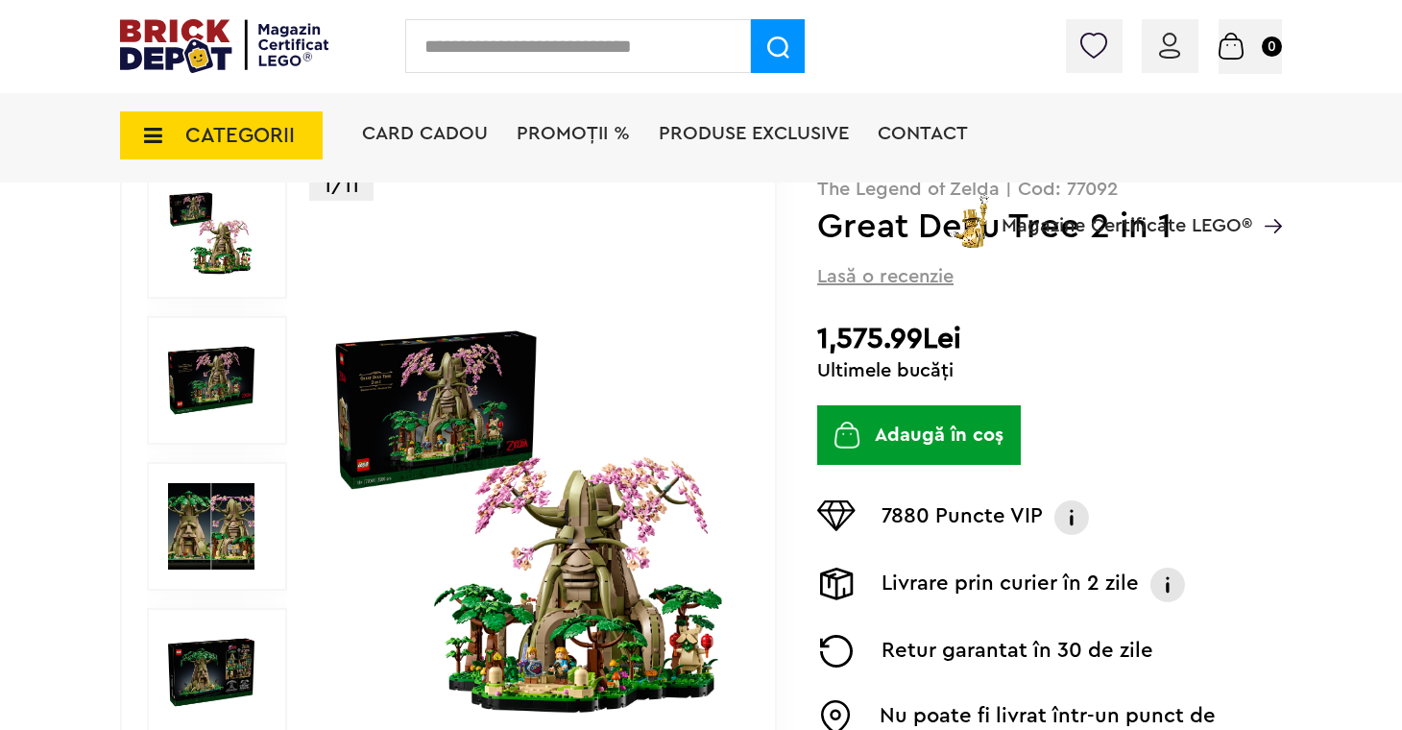
click at [203, 484] on img at bounding box center [211, 526] width 86 height 86
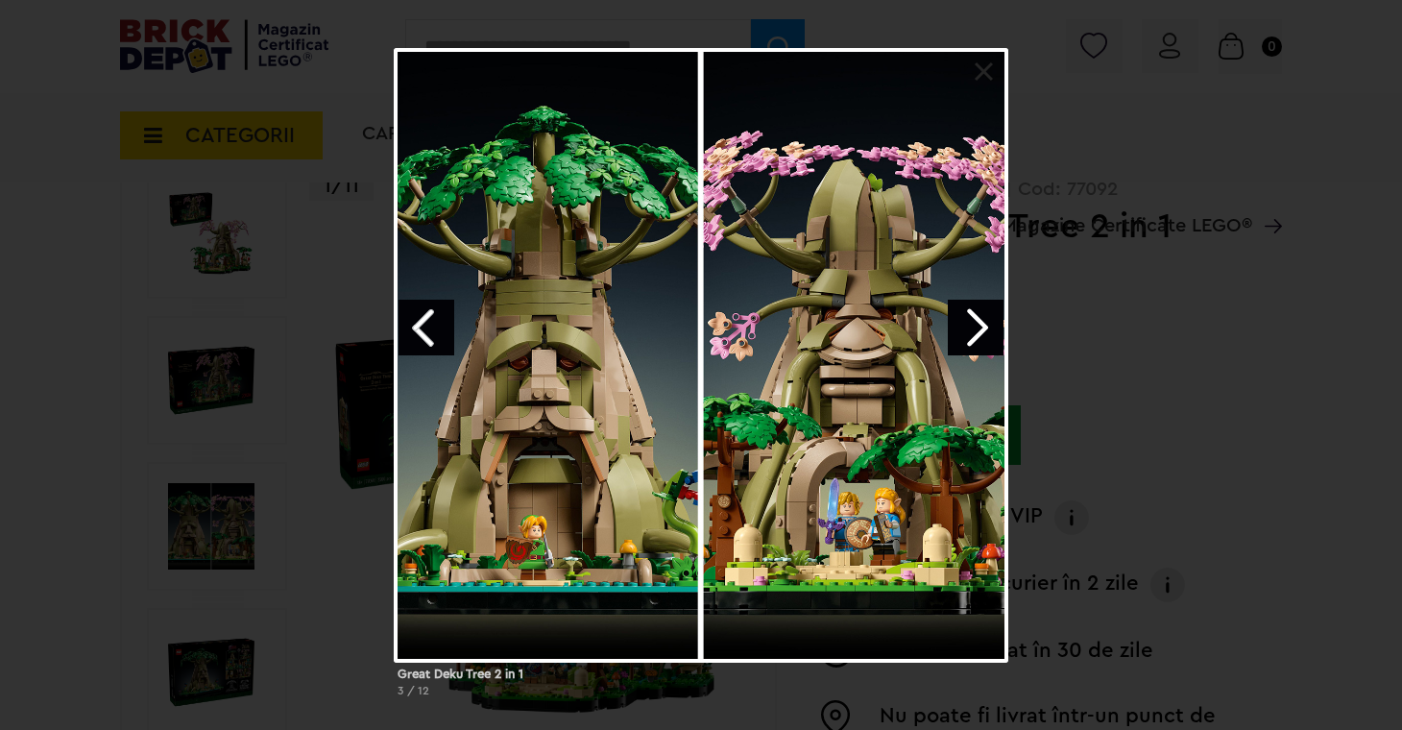
click at [976, 322] on link "Next image" at bounding box center [976, 328] width 56 height 56
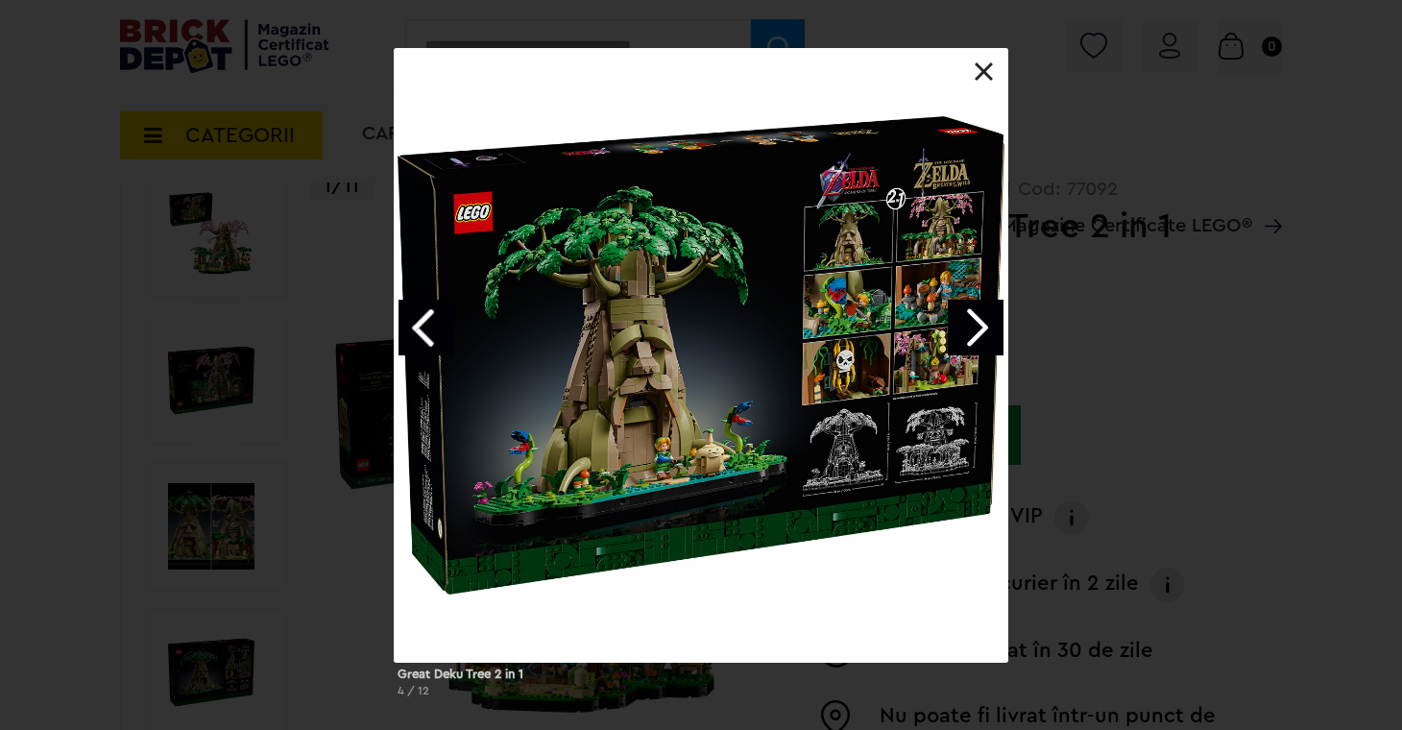
click at [976, 322] on link "Next image" at bounding box center [976, 328] width 56 height 56
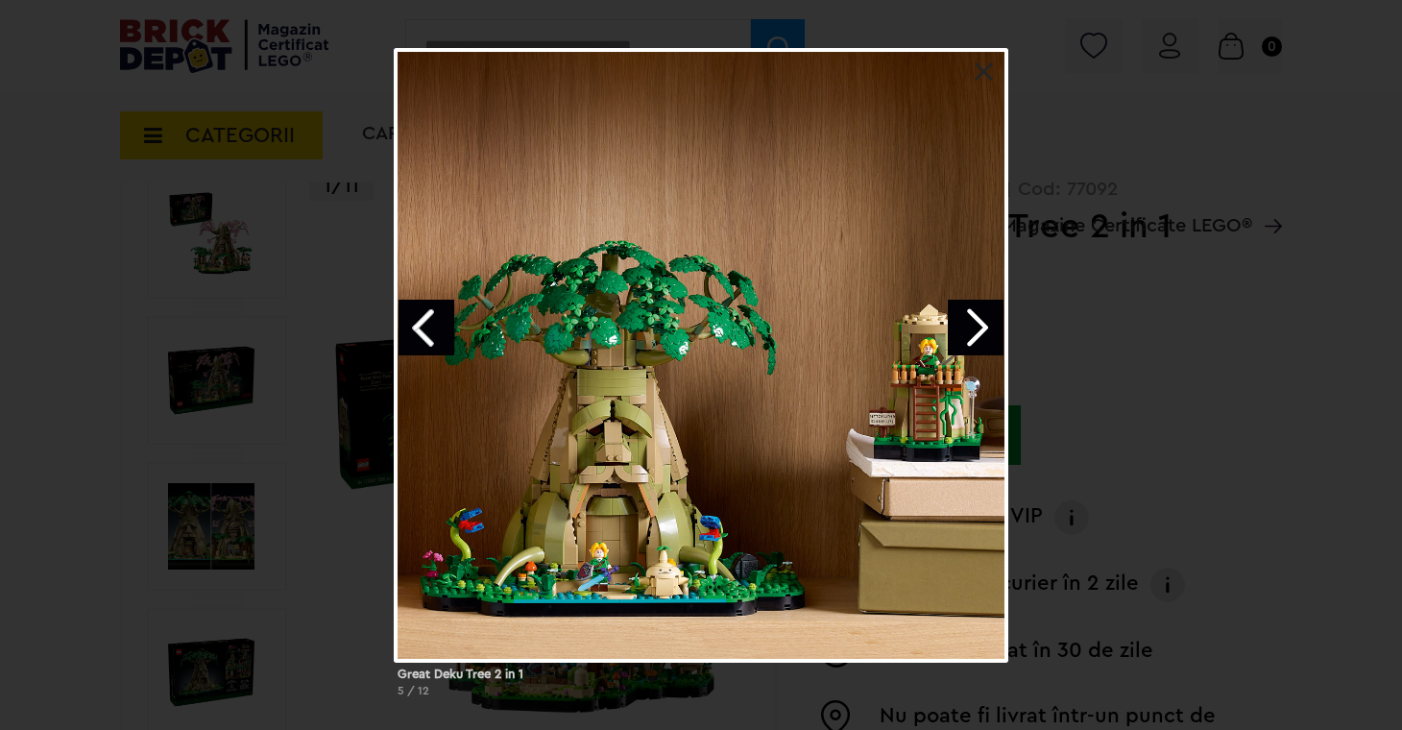
click at [976, 322] on link "Next image" at bounding box center [976, 328] width 56 height 56
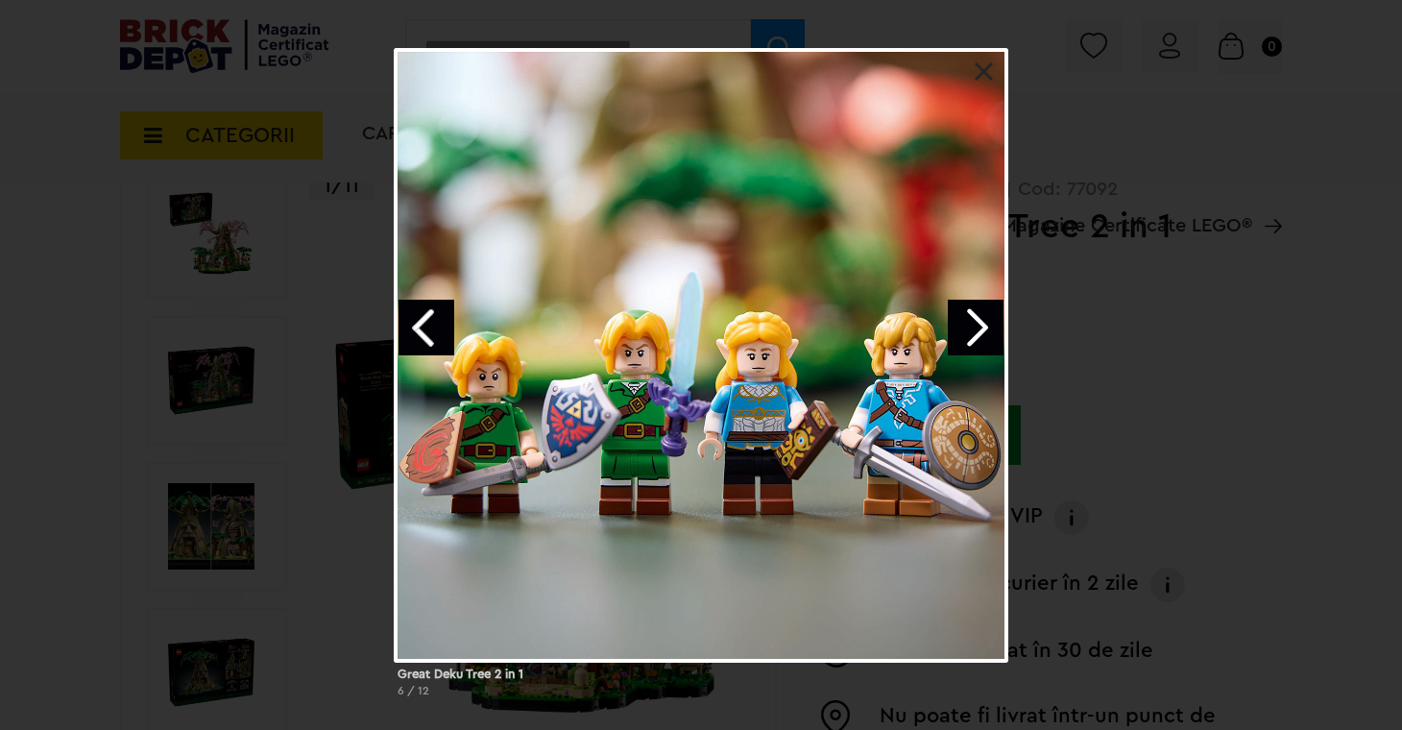
click at [974, 324] on link "Next image" at bounding box center [976, 328] width 56 height 56
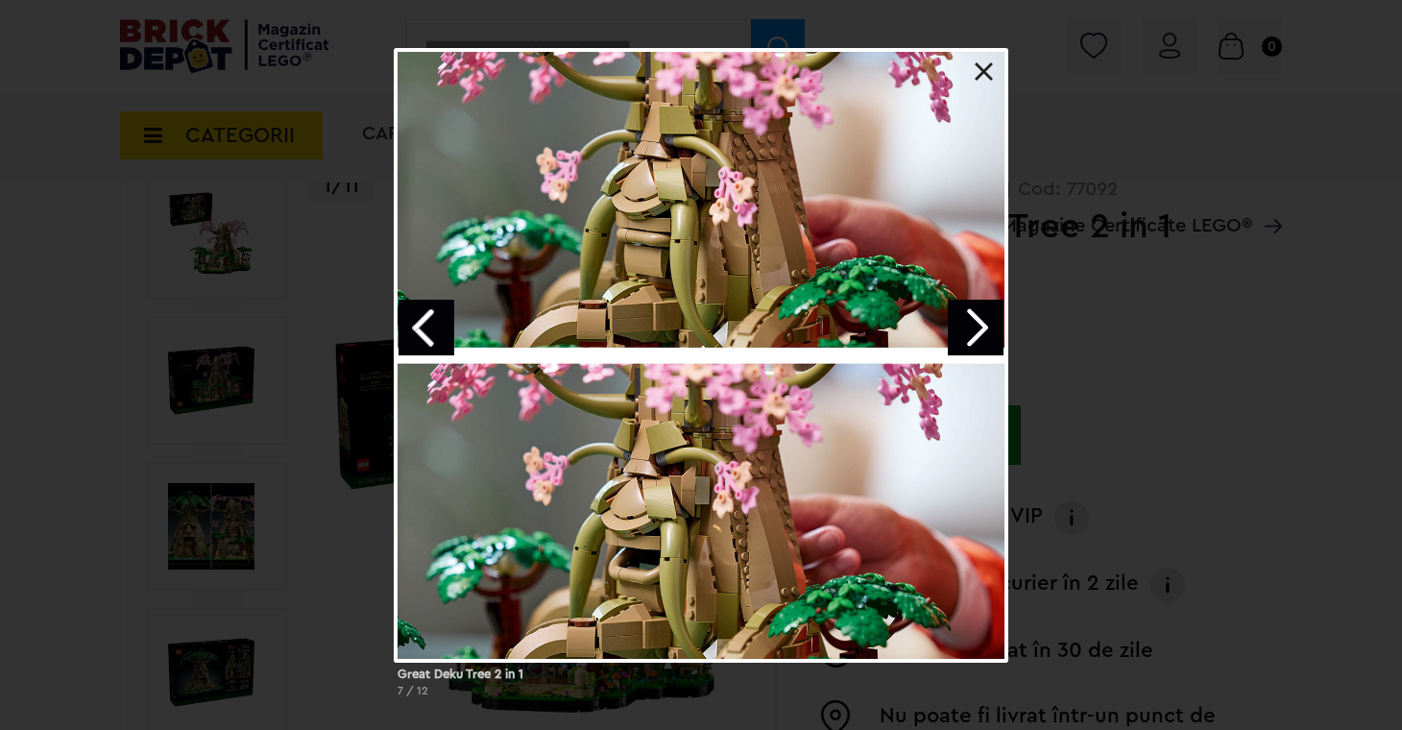
click at [984, 68] on link at bounding box center [984, 71] width 19 height 19
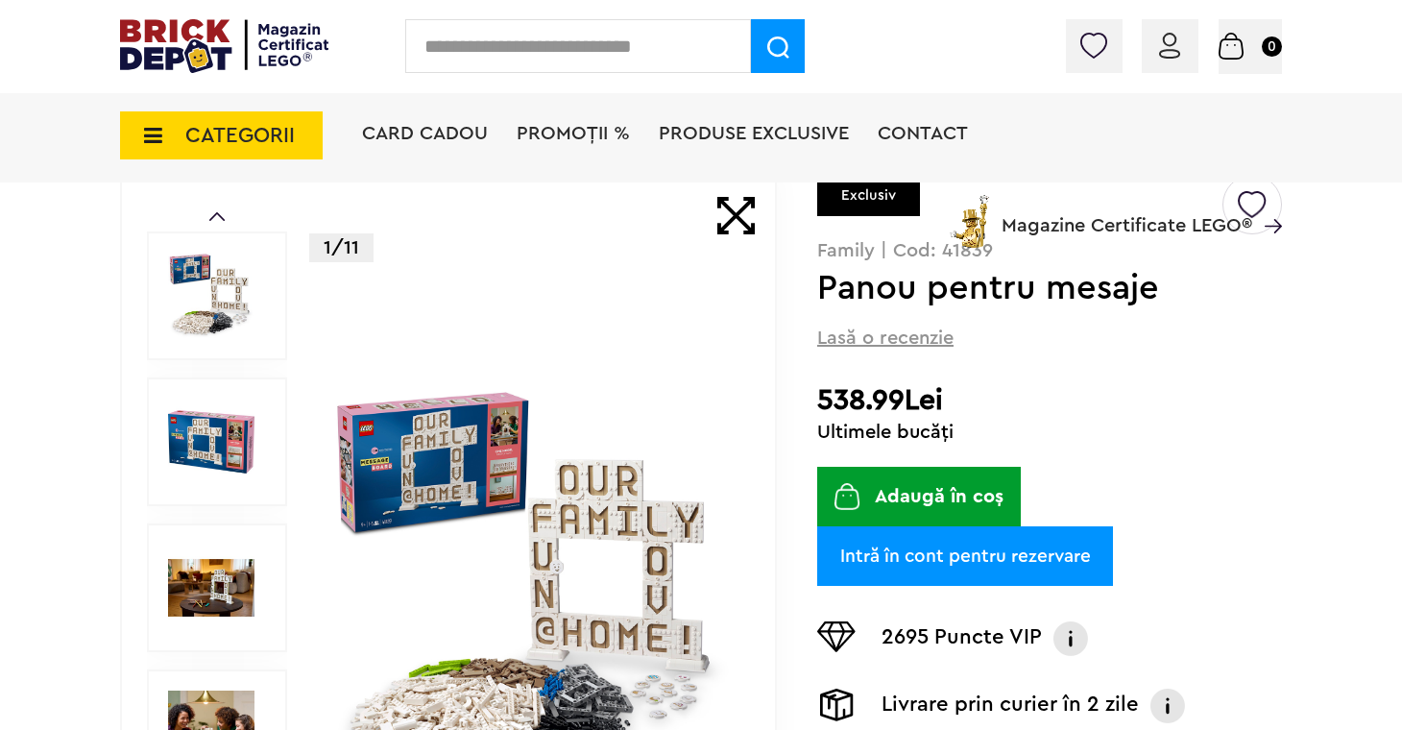
scroll to position [145, 0]
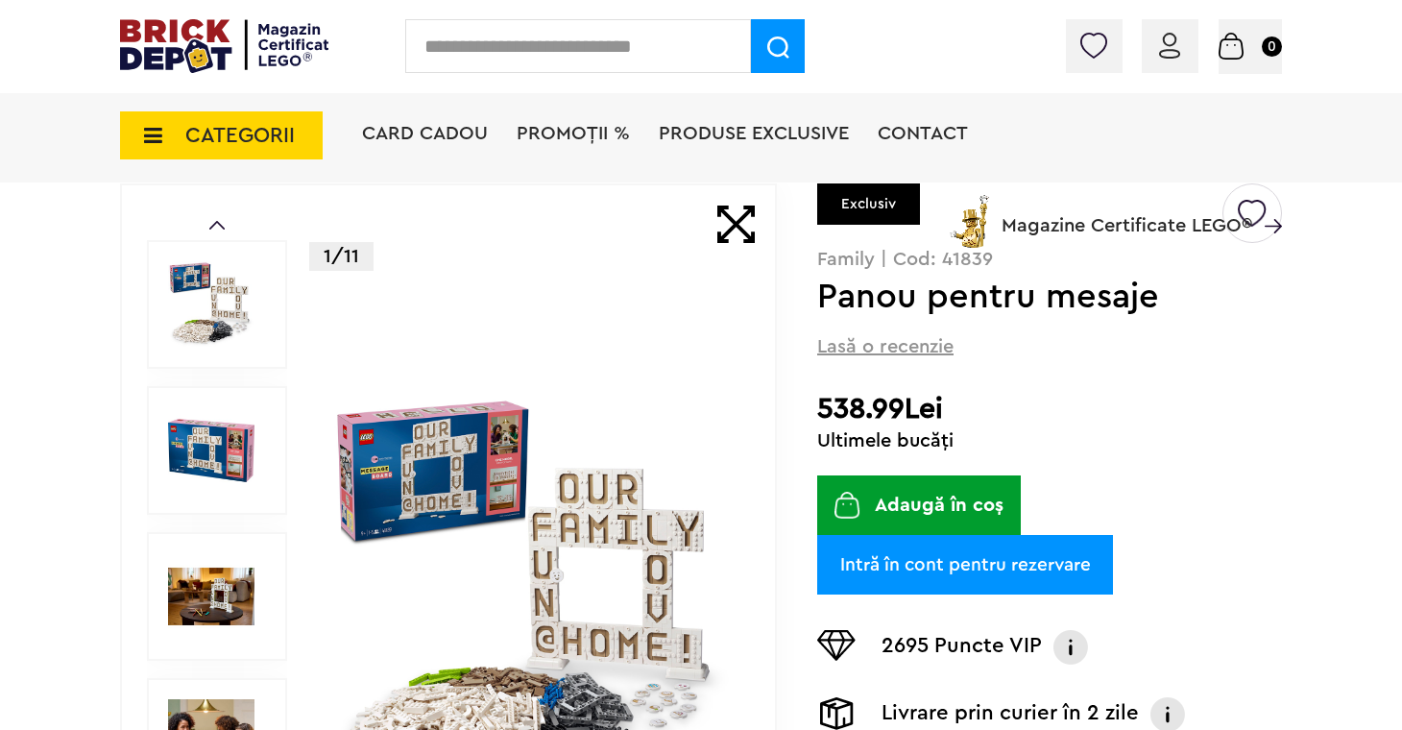
click at [212, 451] on img at bounding box center [211, 450] width 86 height 86
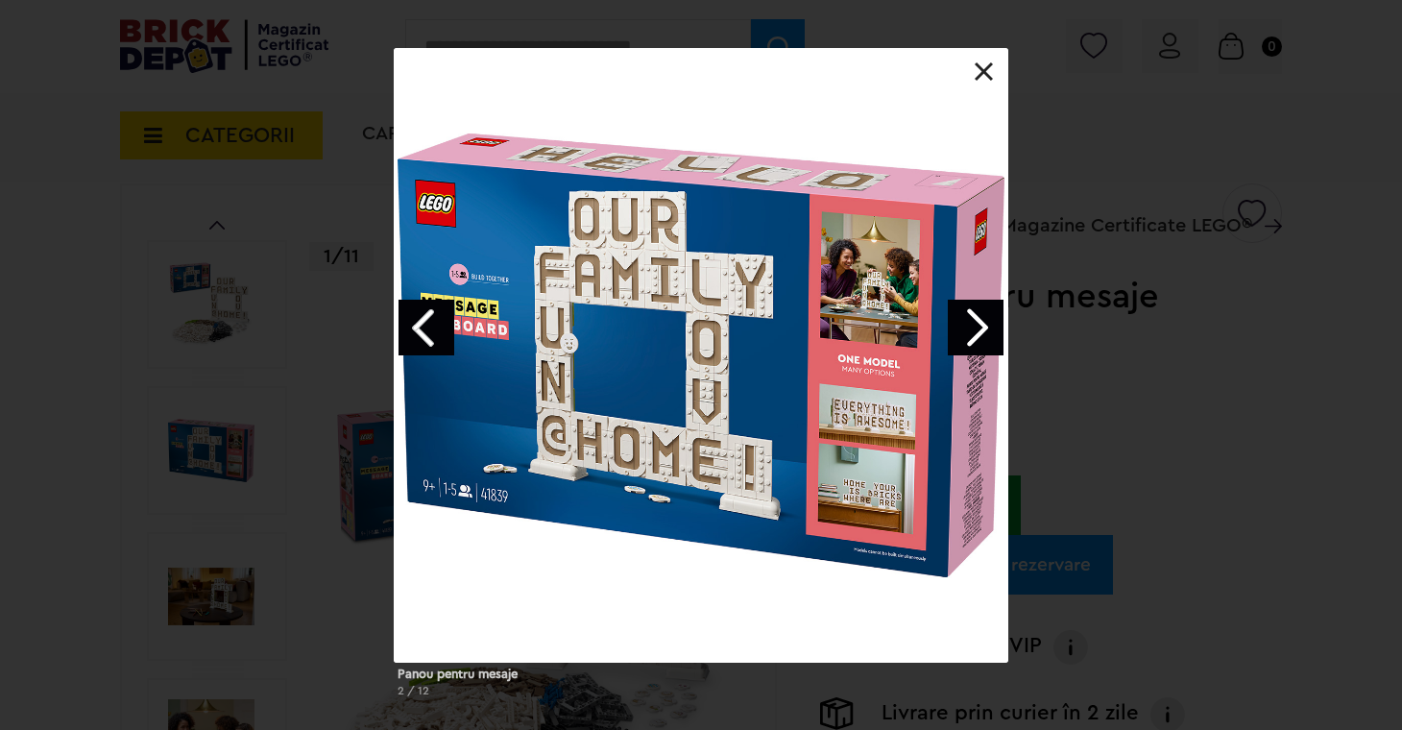
click at [985, 330] on link "Next image" at bounding box center [976, 328] width 56 height 56
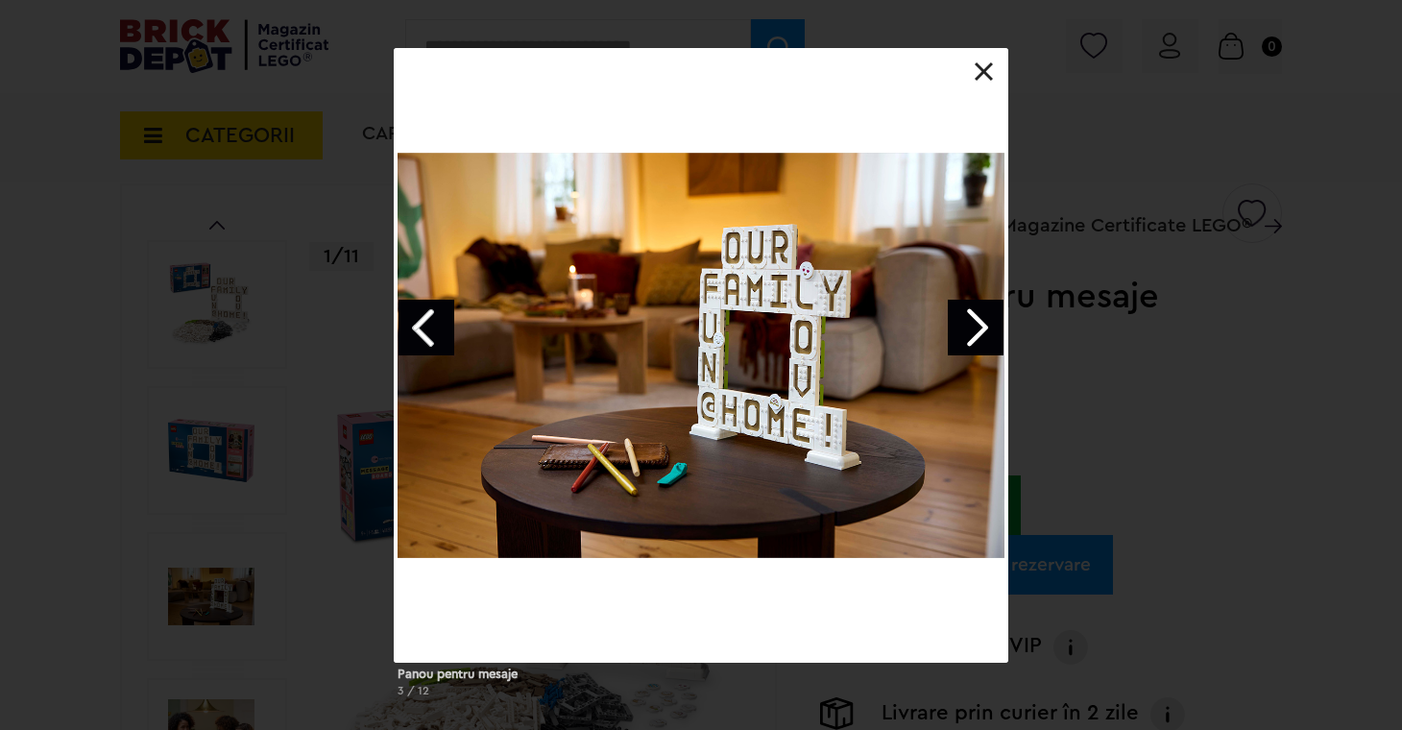
click at [985, 331] on link "Next image" at bounding box center [976, 328] width 56 height 56
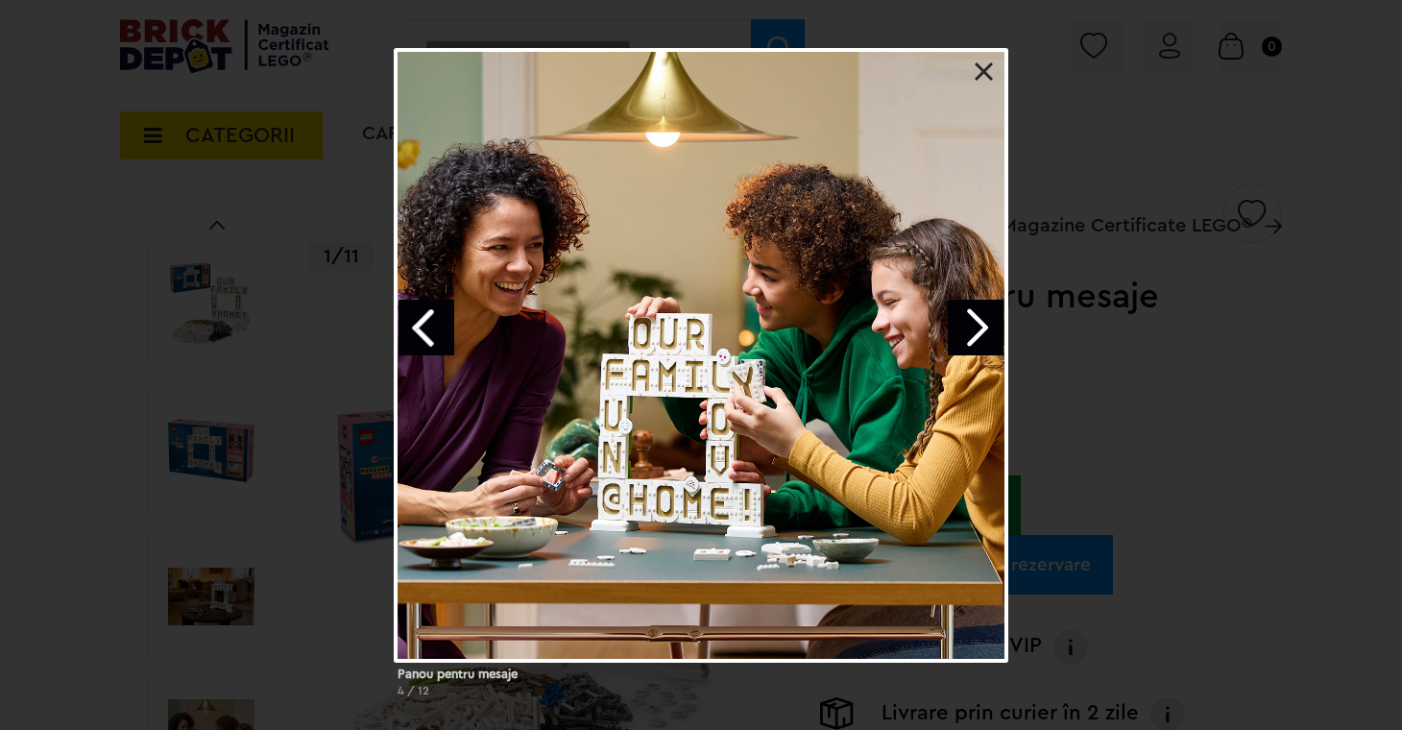
click at [984, 331] on link "Next image" at bounding box center [976, 328] width 56 height 56
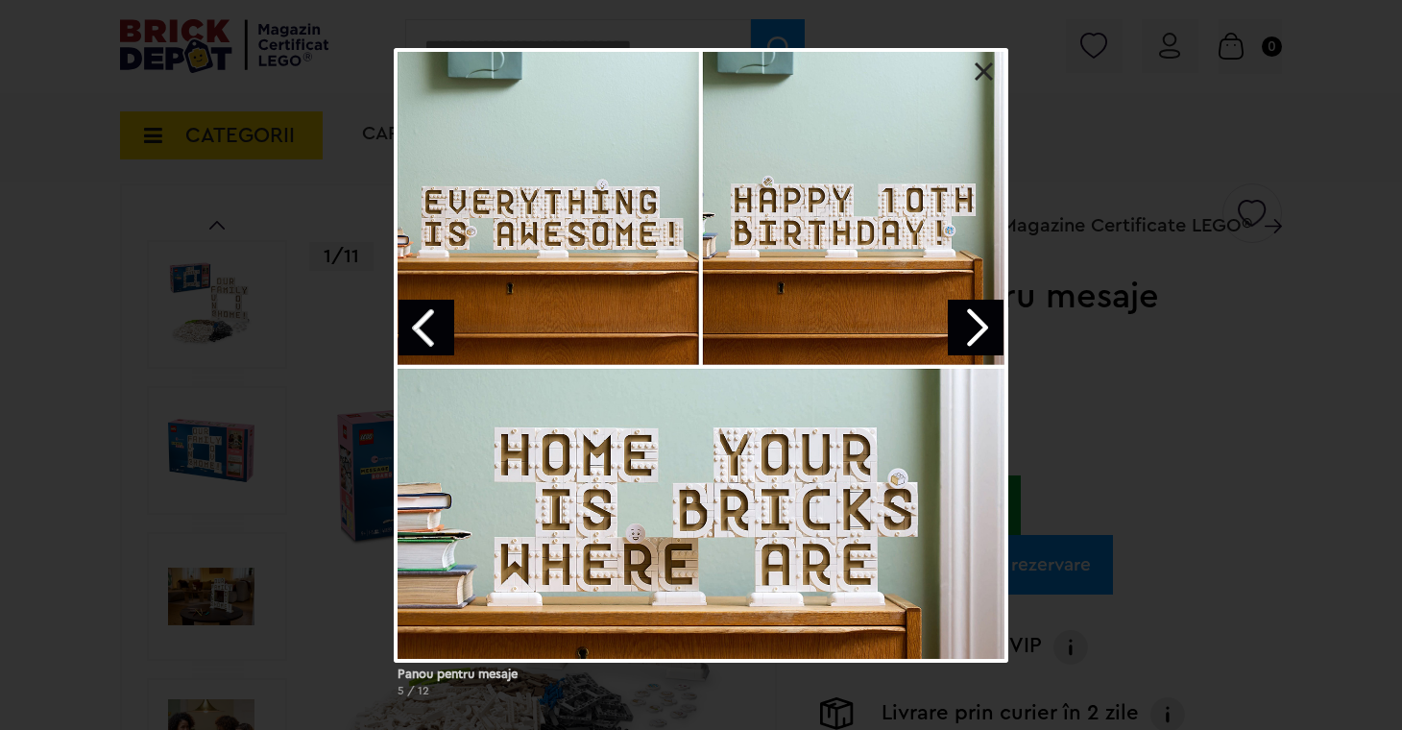
click at [984, 331] on link "Next image" at bounding box center [976, 328] width 56 height 56
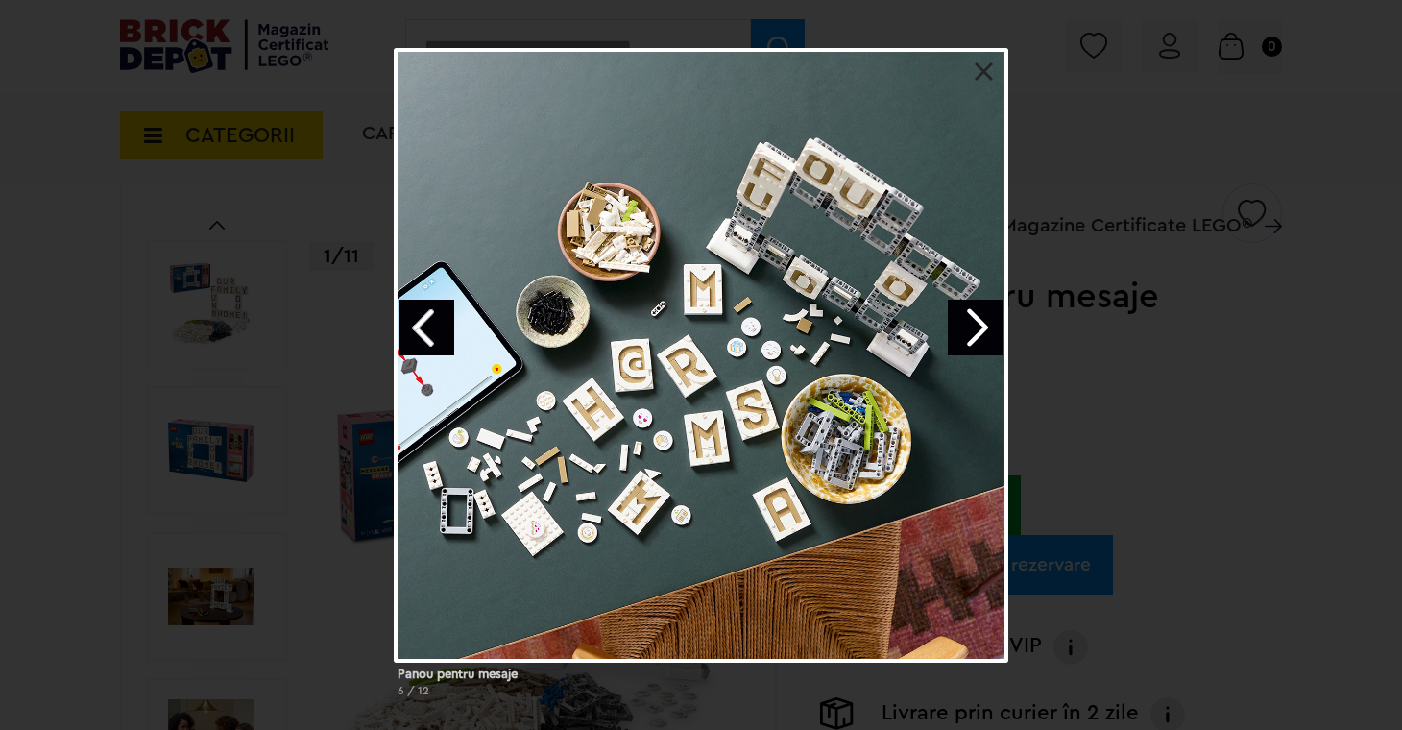
click at [984, 331] on link "Next image" at bounding box center [976, 328] width 56 height 56
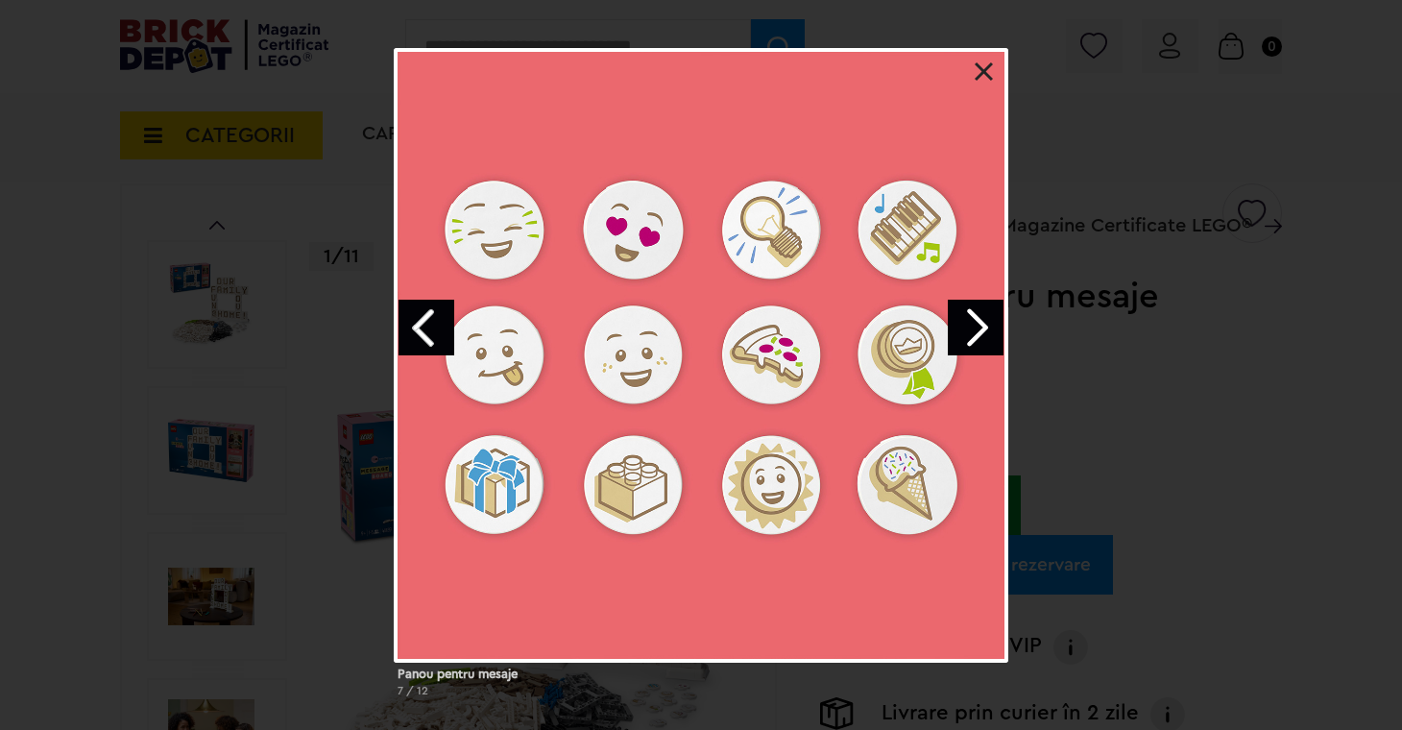
click at [984, 331] on link "Next image" at bounding box center [976, 328] width 56 height 56
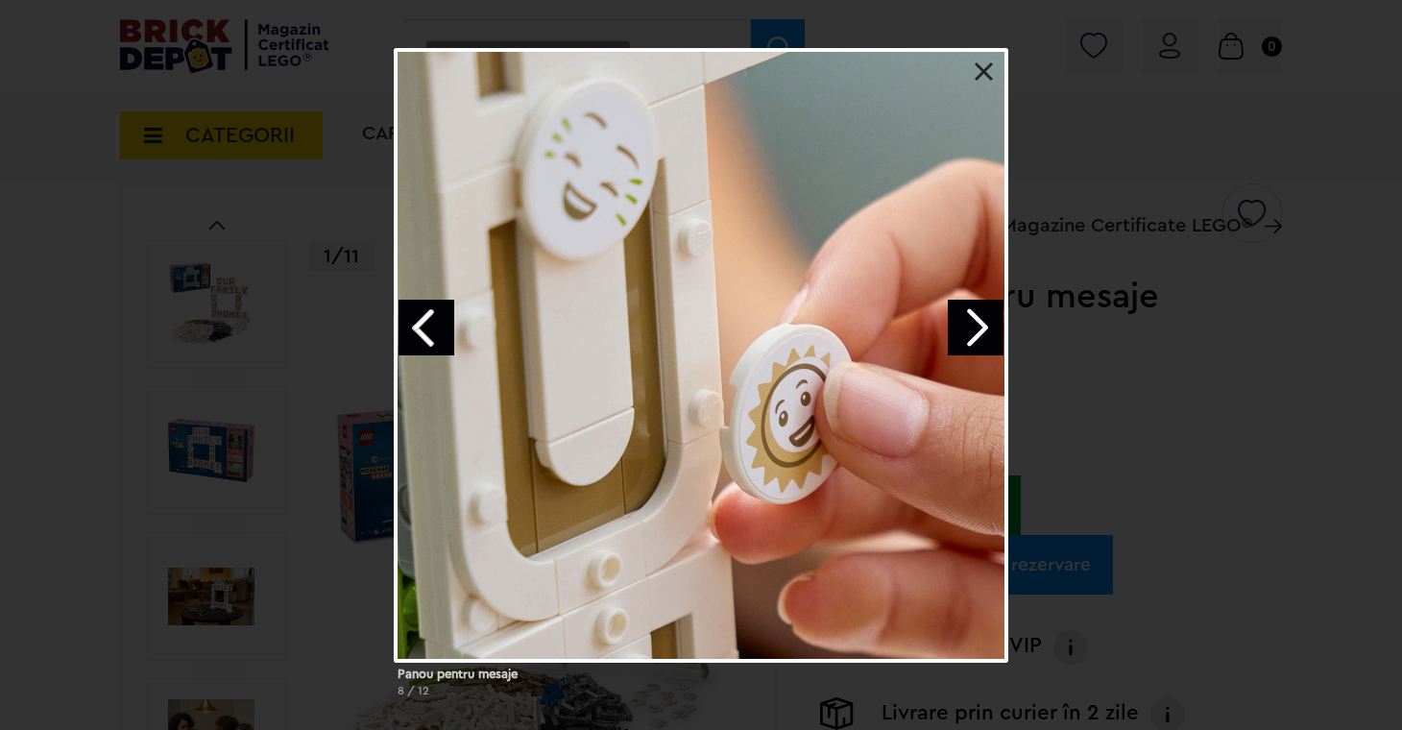
click at [984, 331] on link "Next image" at bounding box center [976, 328] width 56 height 56
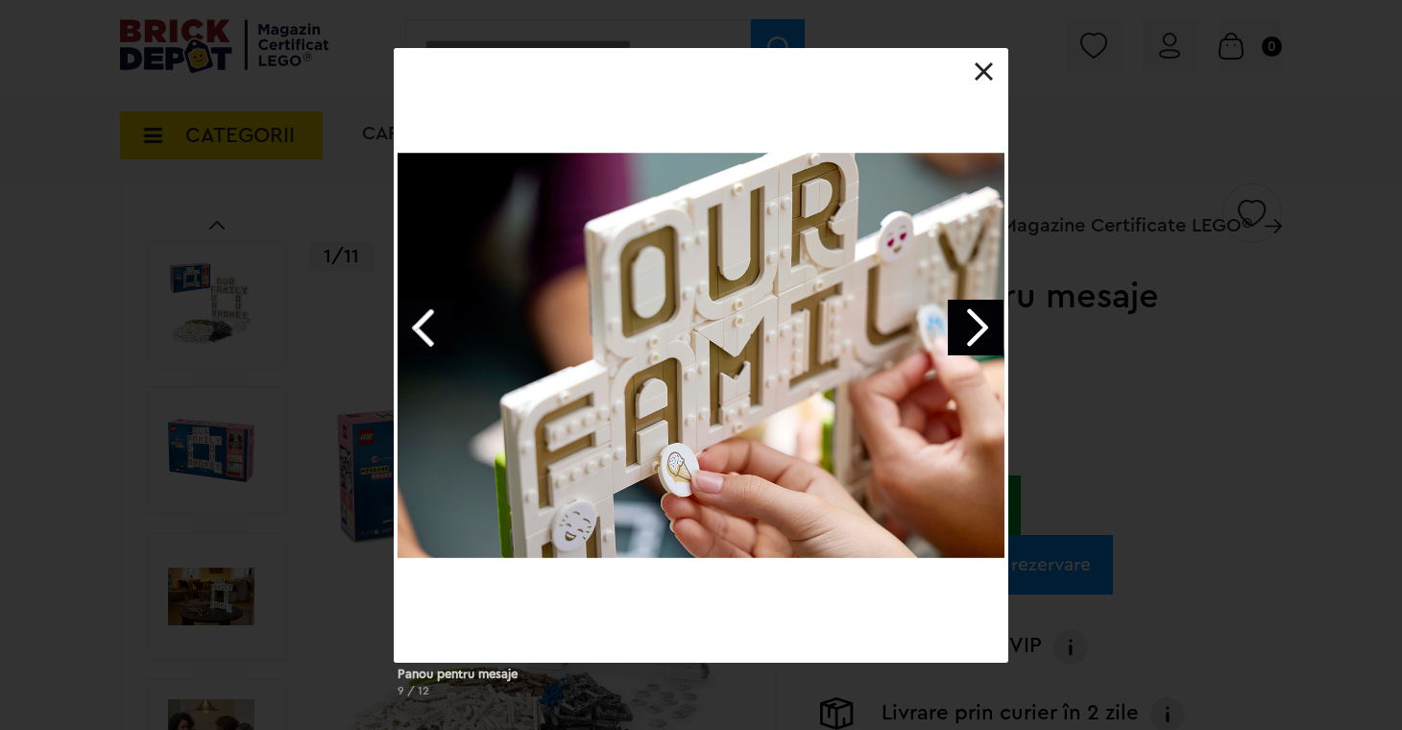
click at [984, 331] on link "Next image" at bounding box center [976, 328] width 56 height 56
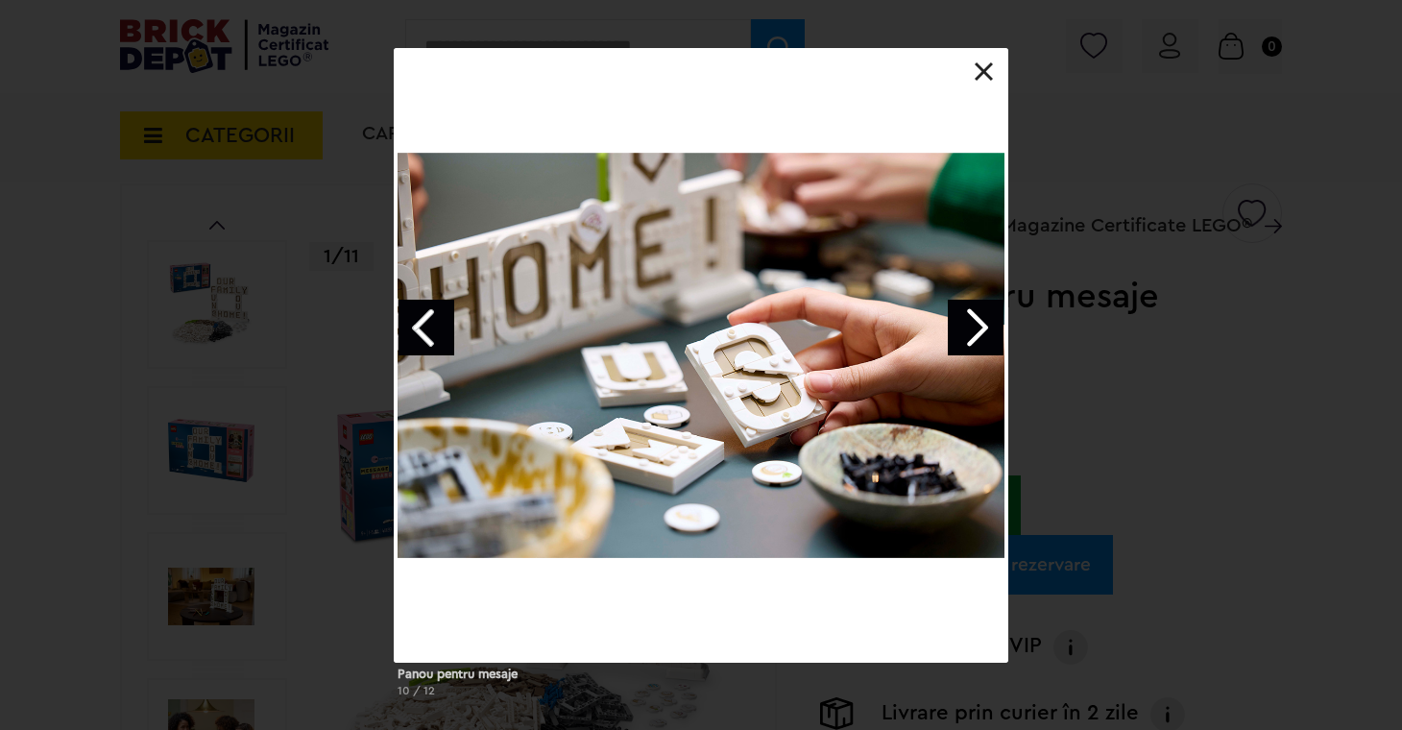
click at [984, 331] on link "Next image" at bounding box center [976, 328] width 56 height 56
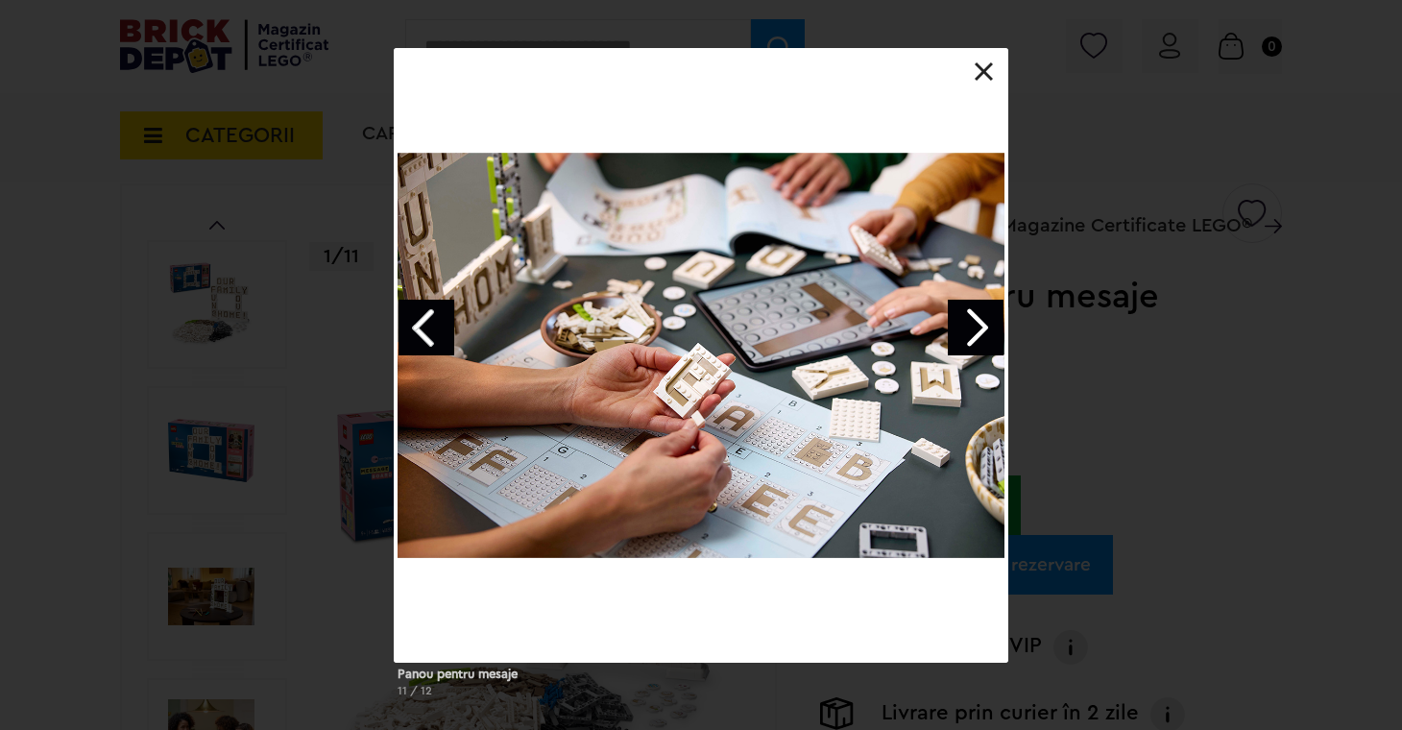
click at [984, 331] on link "Next image" at bounding box center [976, 328] width 56 height 56
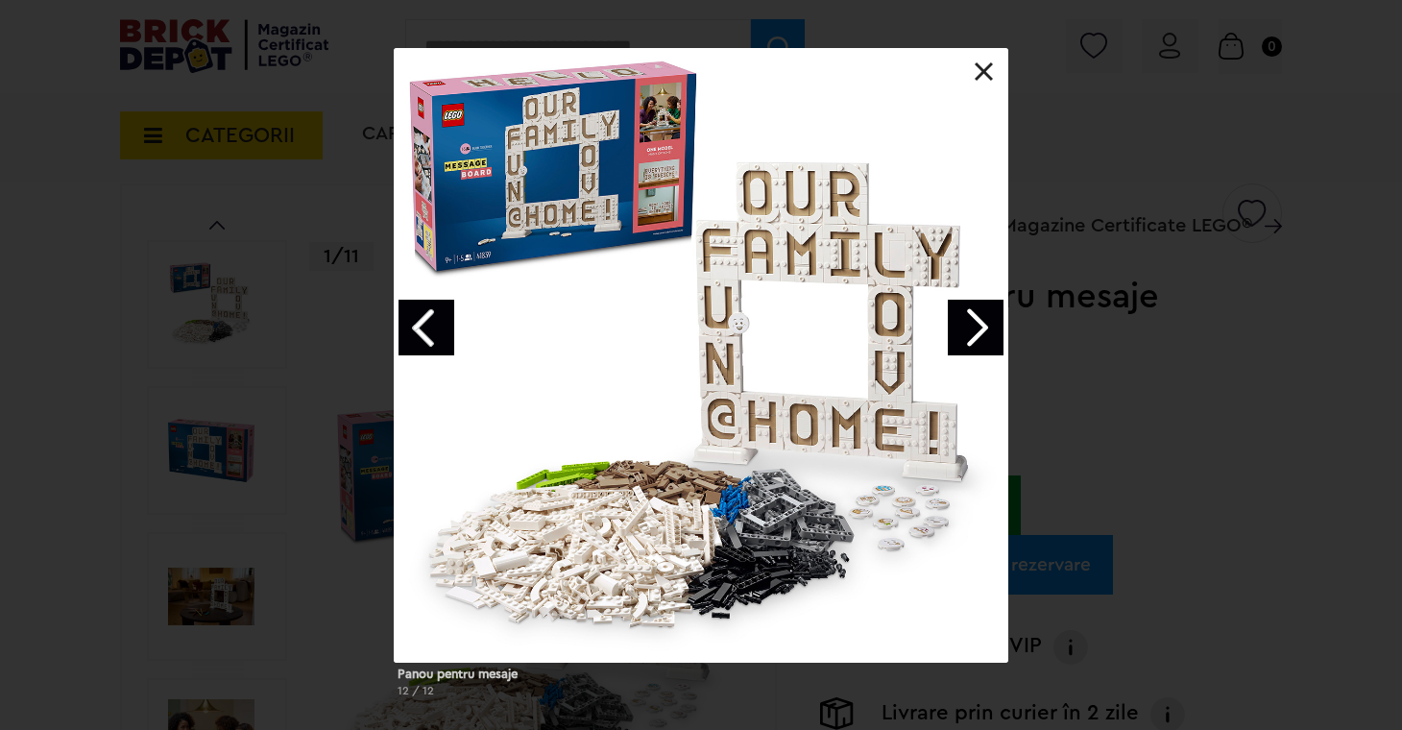
click at [979, 64] on link at bounding box center [984, 71] width 19 height 19
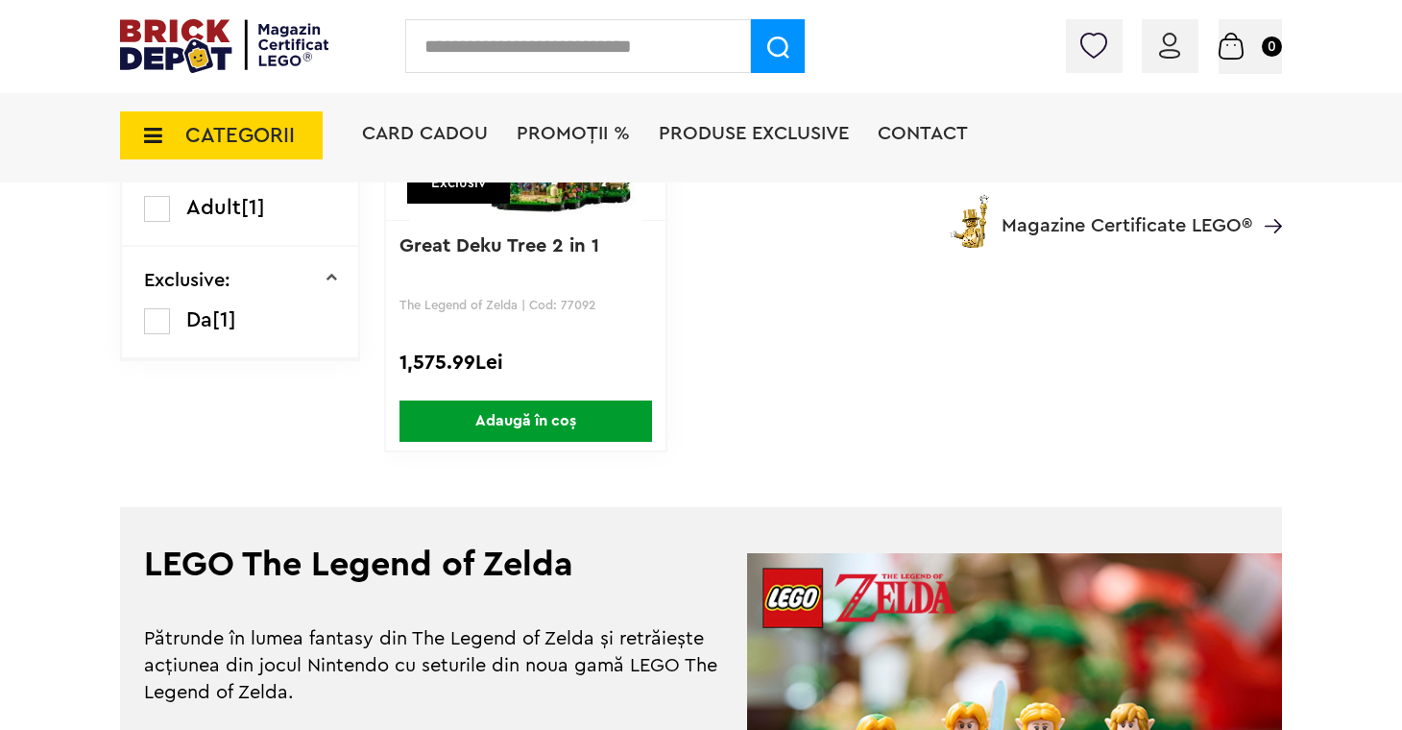
scroll to position [613, 0]
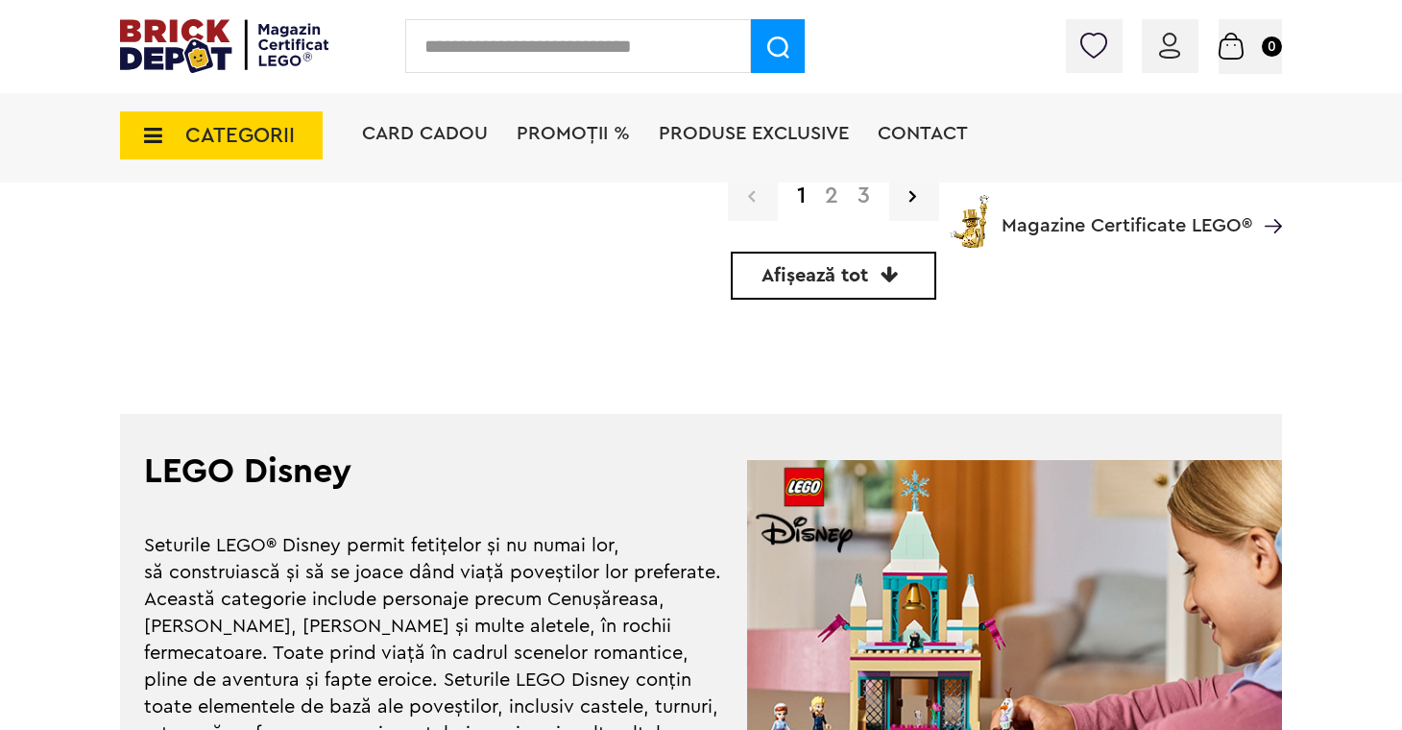
scroll to position [4807, 0]
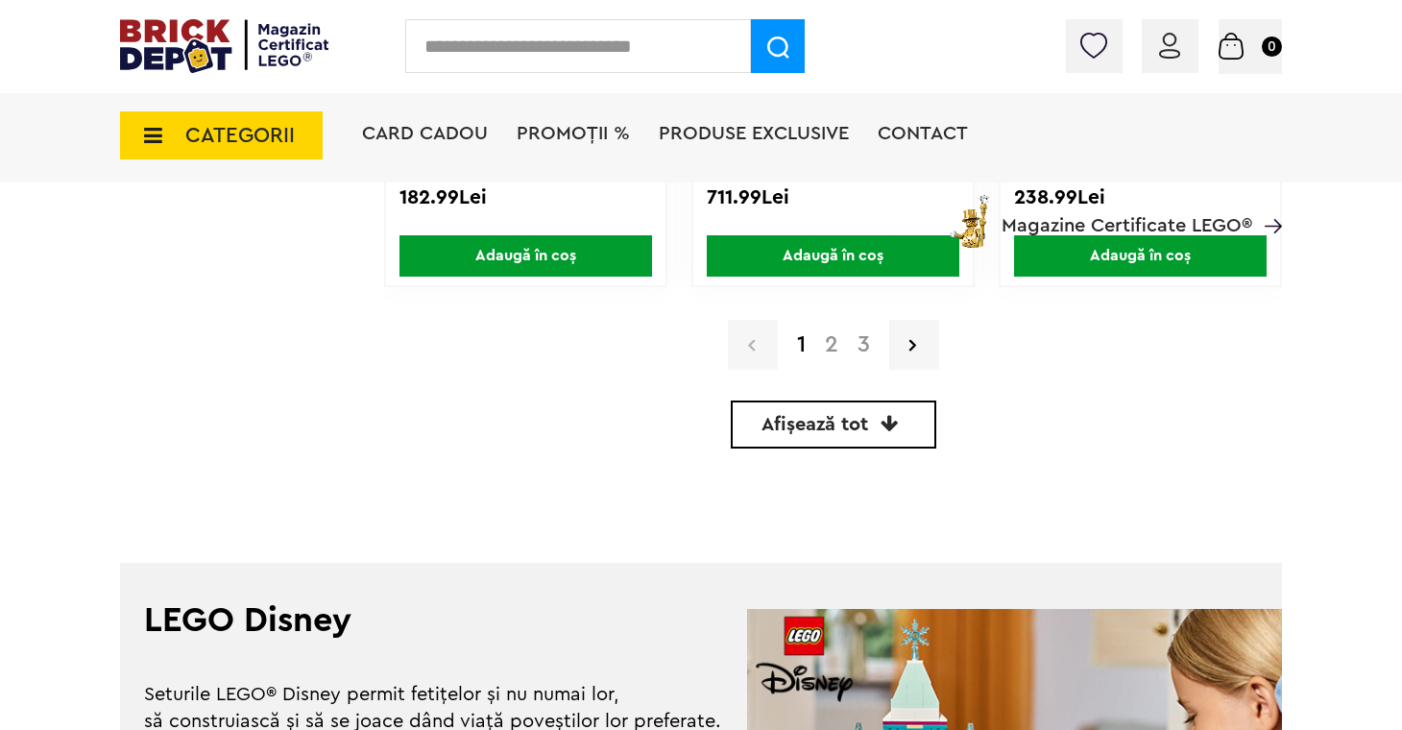
click at [830, 346] on link "2" at bounding box center [831, 344] width 33 height 23
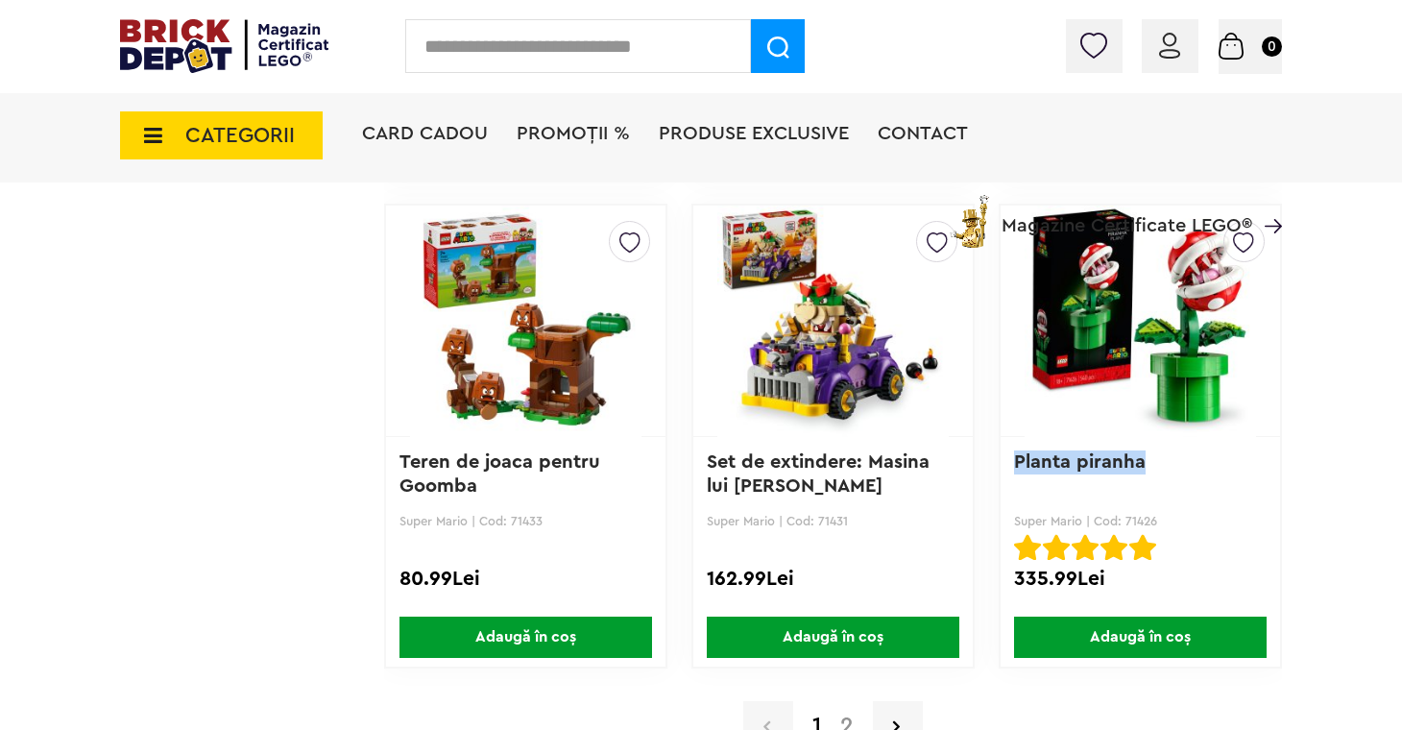
scroll to position [4542, 0]
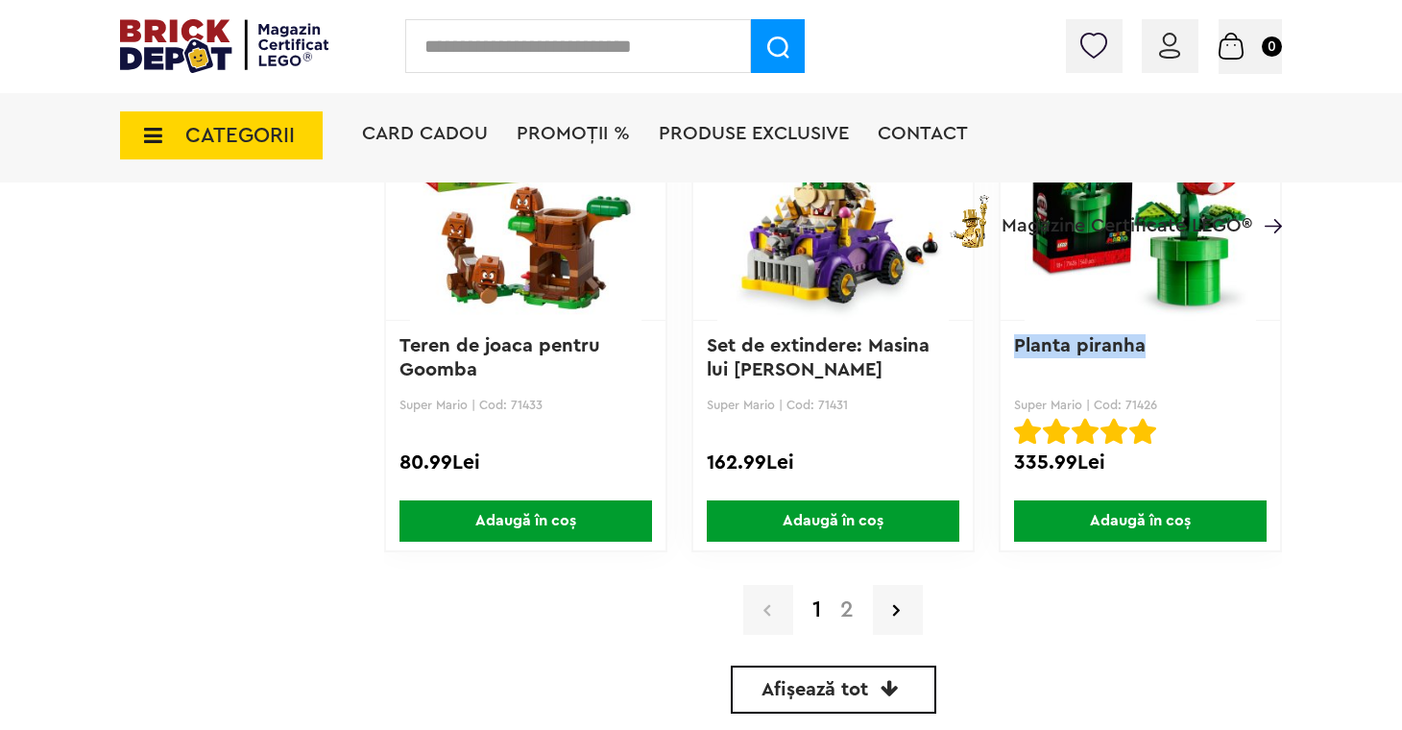
click at [846, 620] on link "2" at bounding box center [847, 609] width 33 height 23
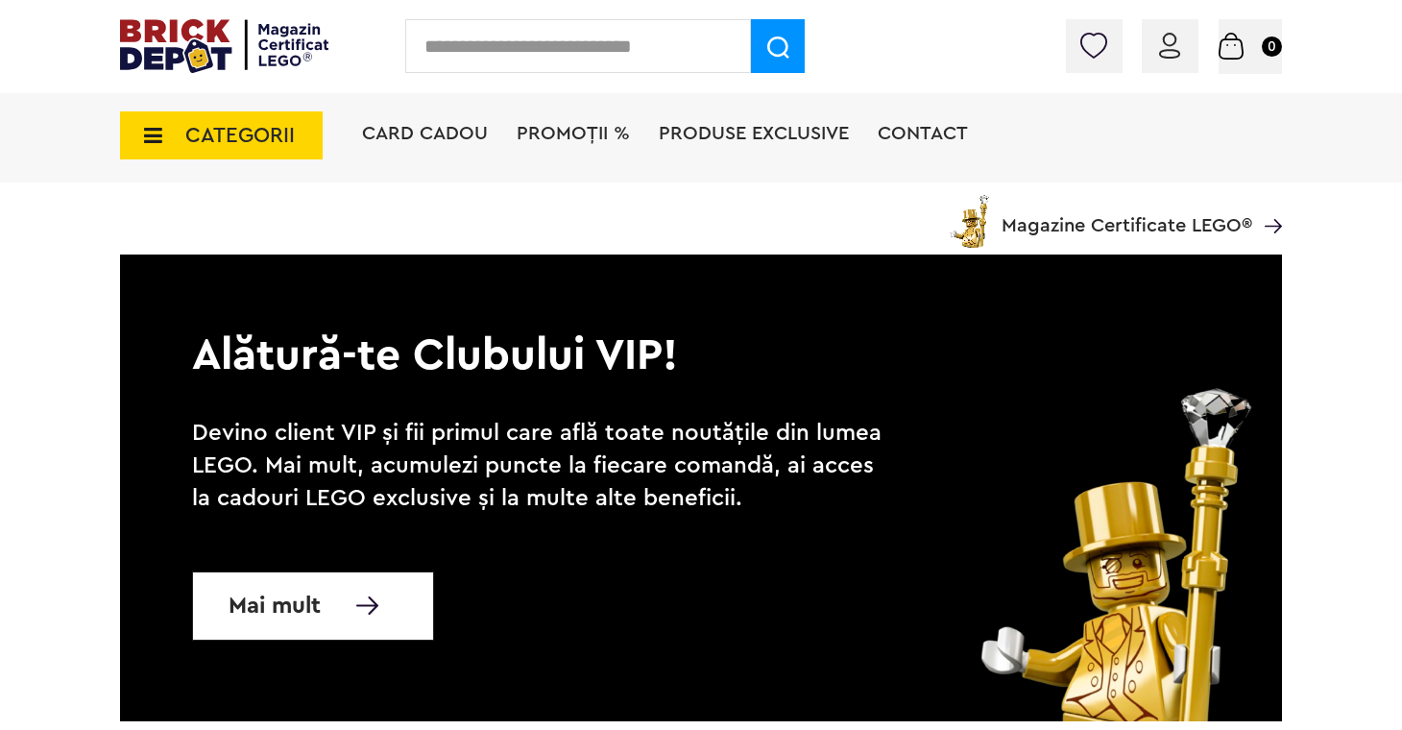
scroll to position [3302, 0]
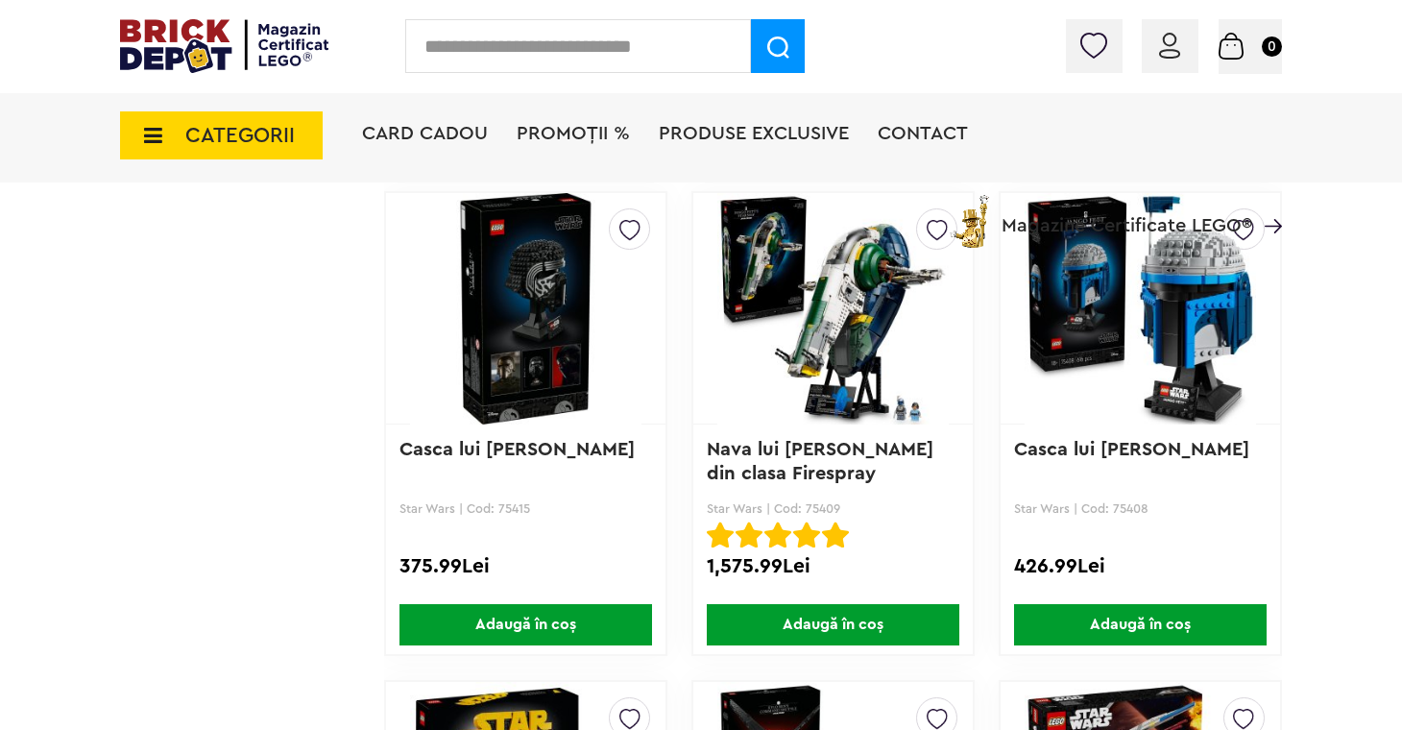
scroll to position [3814, 0]
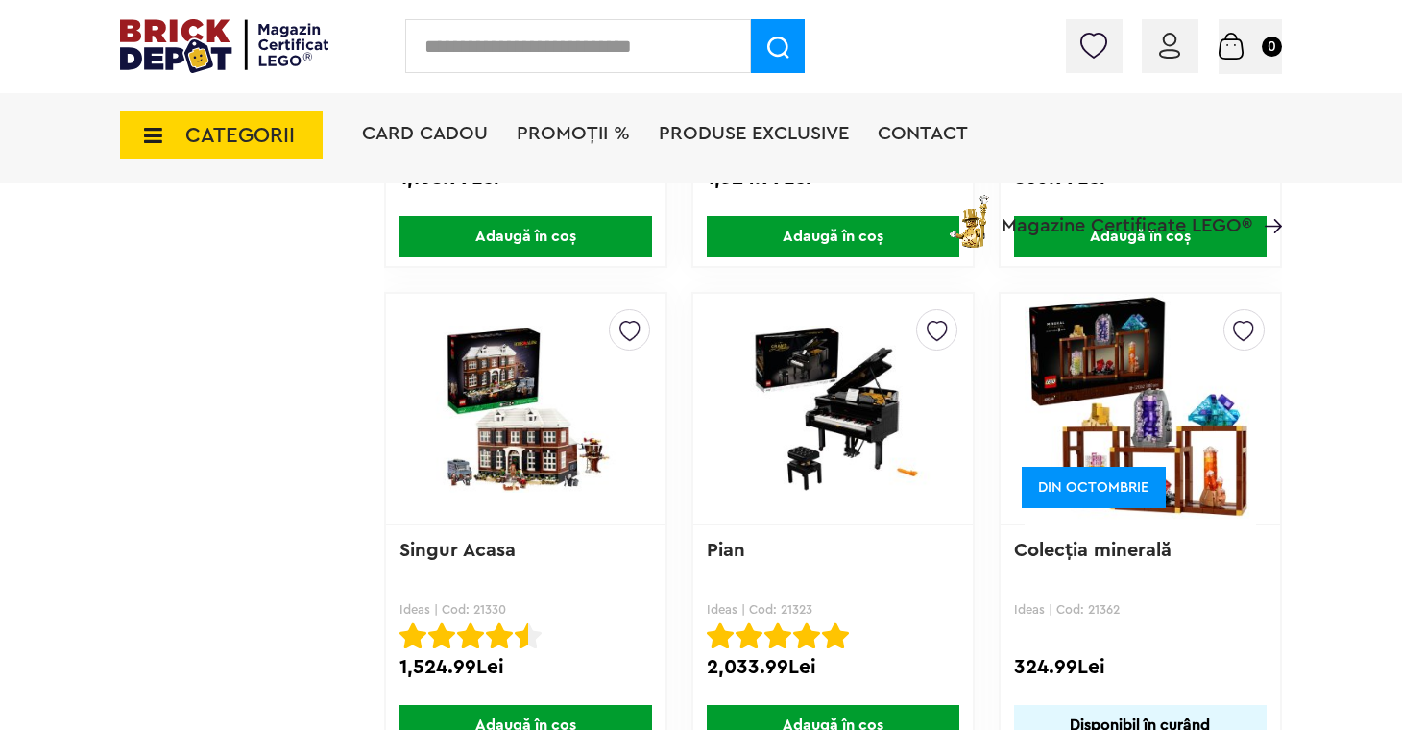
scroll to position [3350, 0]
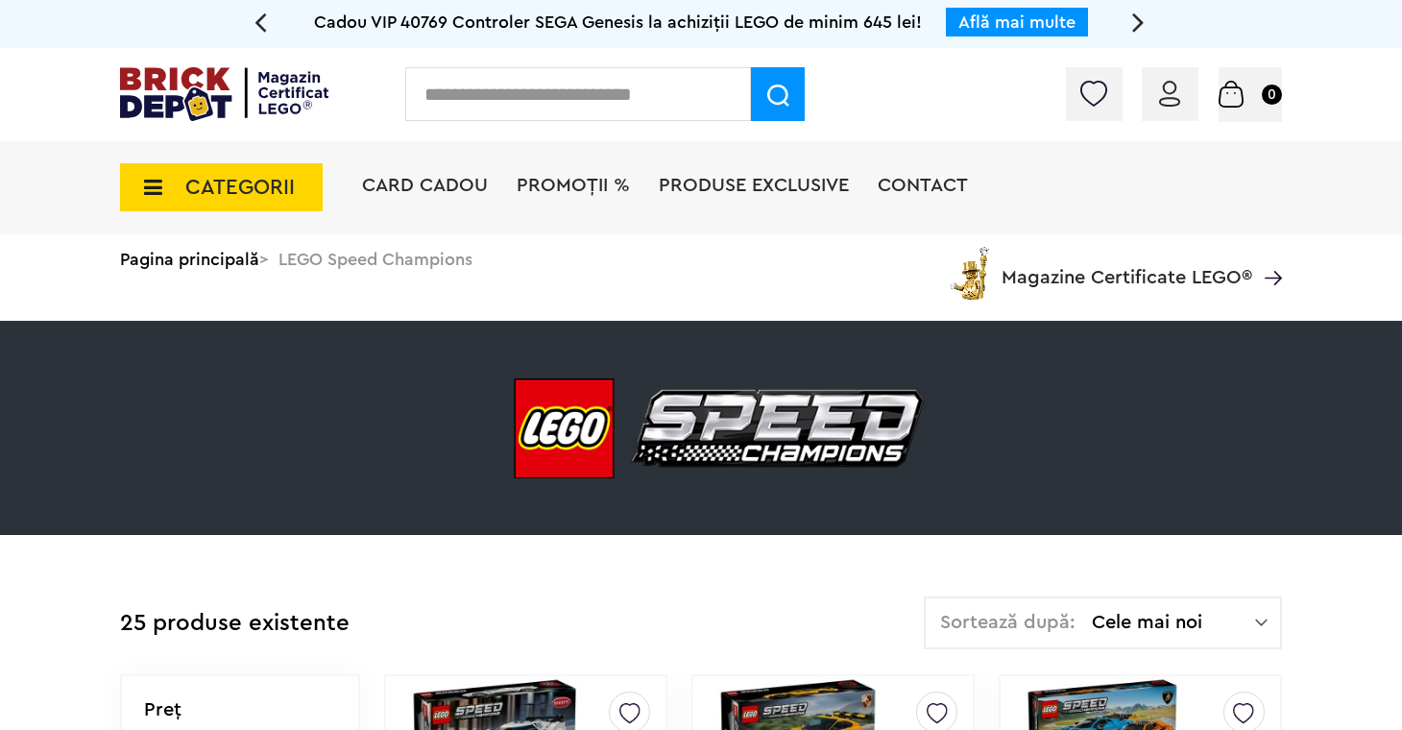
scroll to position [309, 0]
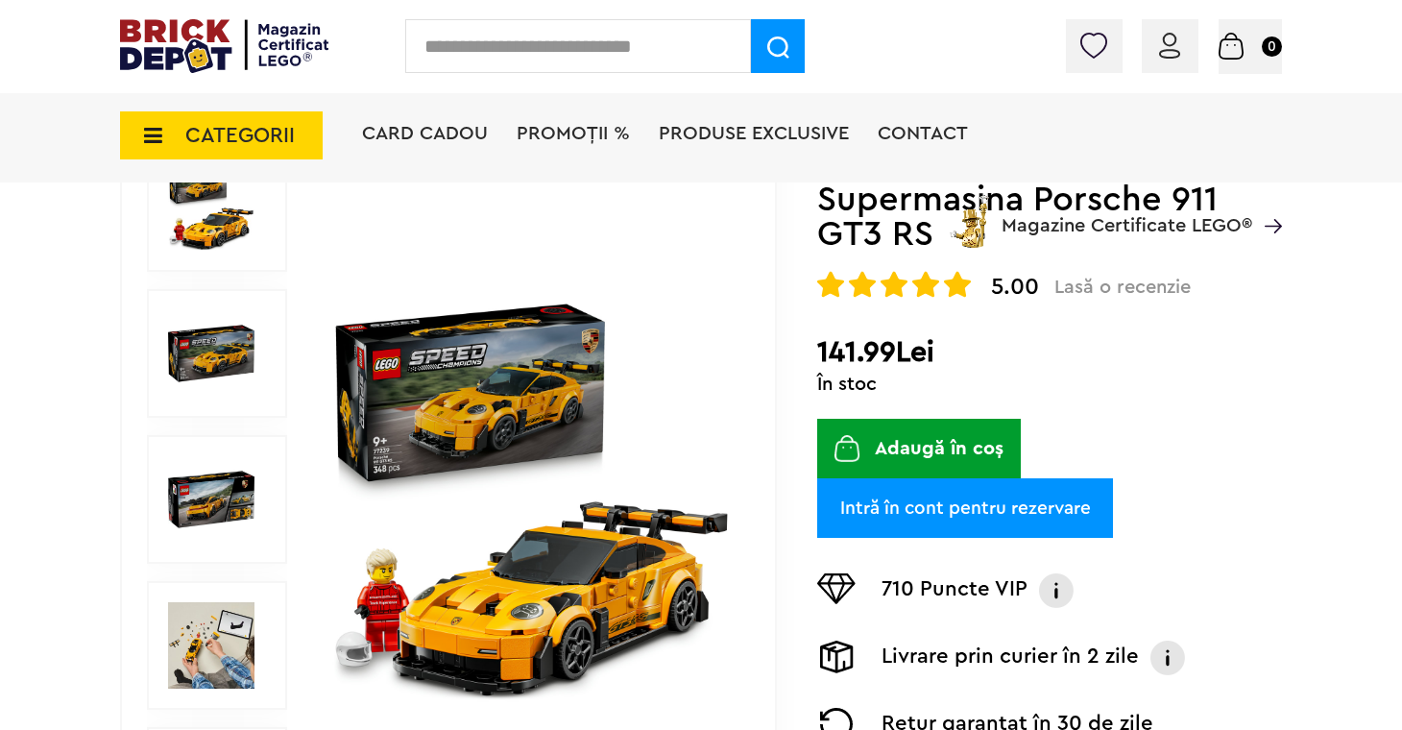
scroll to position [238, 0]
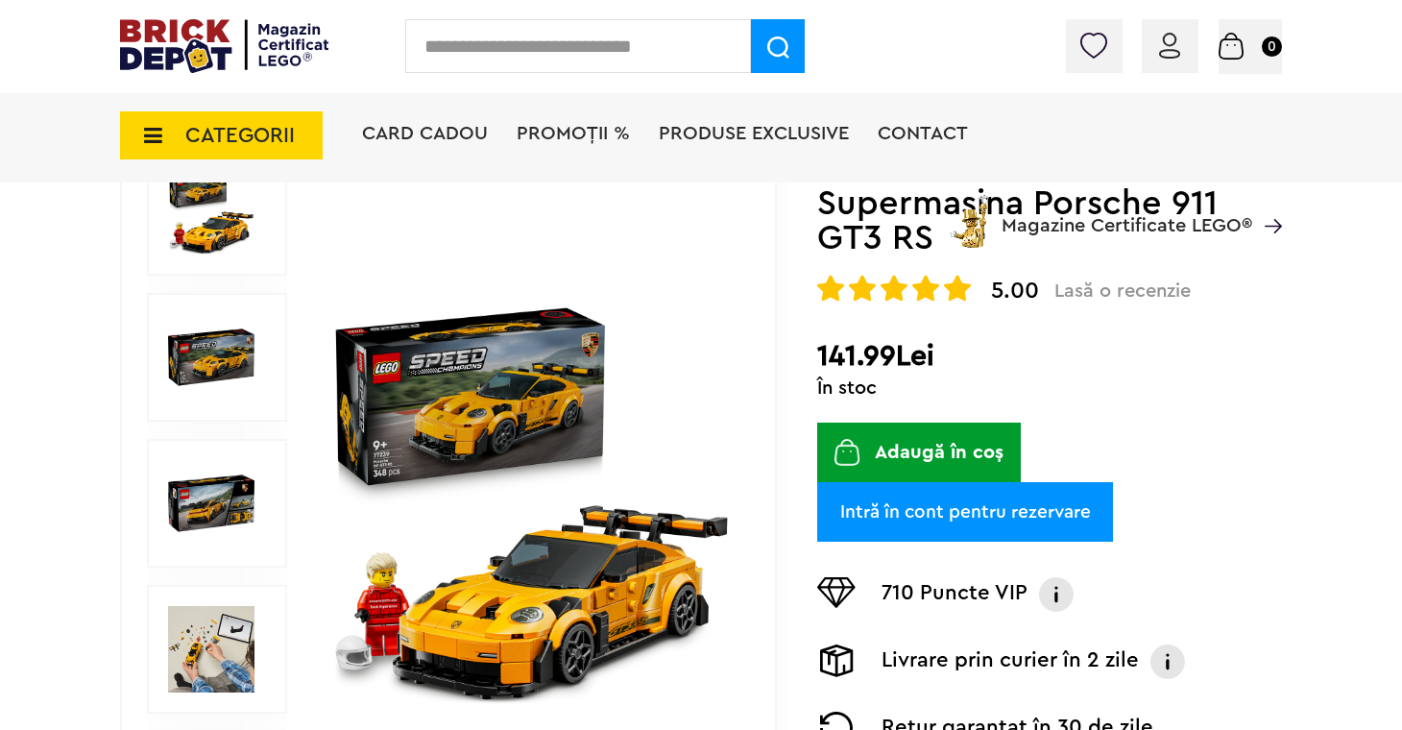
click at [209, 502] on img at bounding box center [211, 503] width 86 height 86
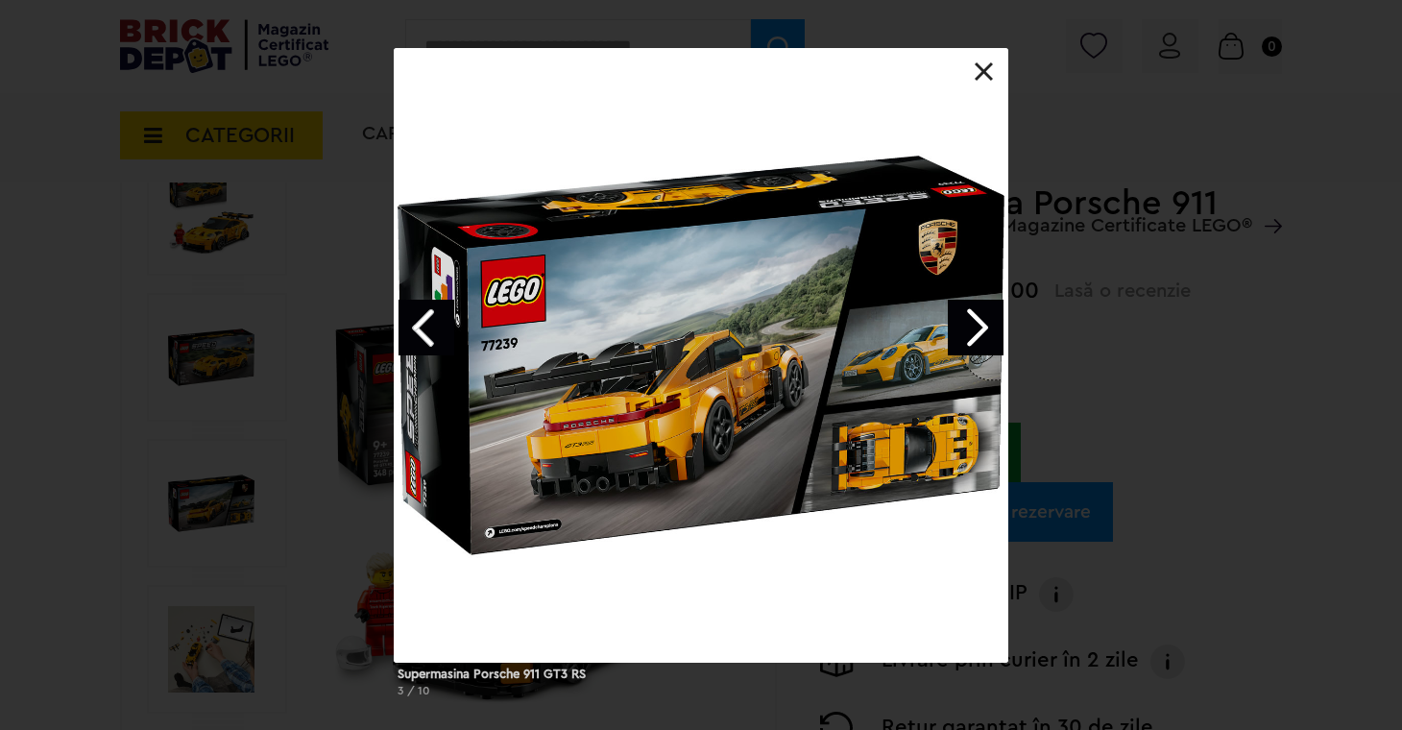
click at [979, 333] on link "Next image" at bounding box center [976, 328] width 56 height 56
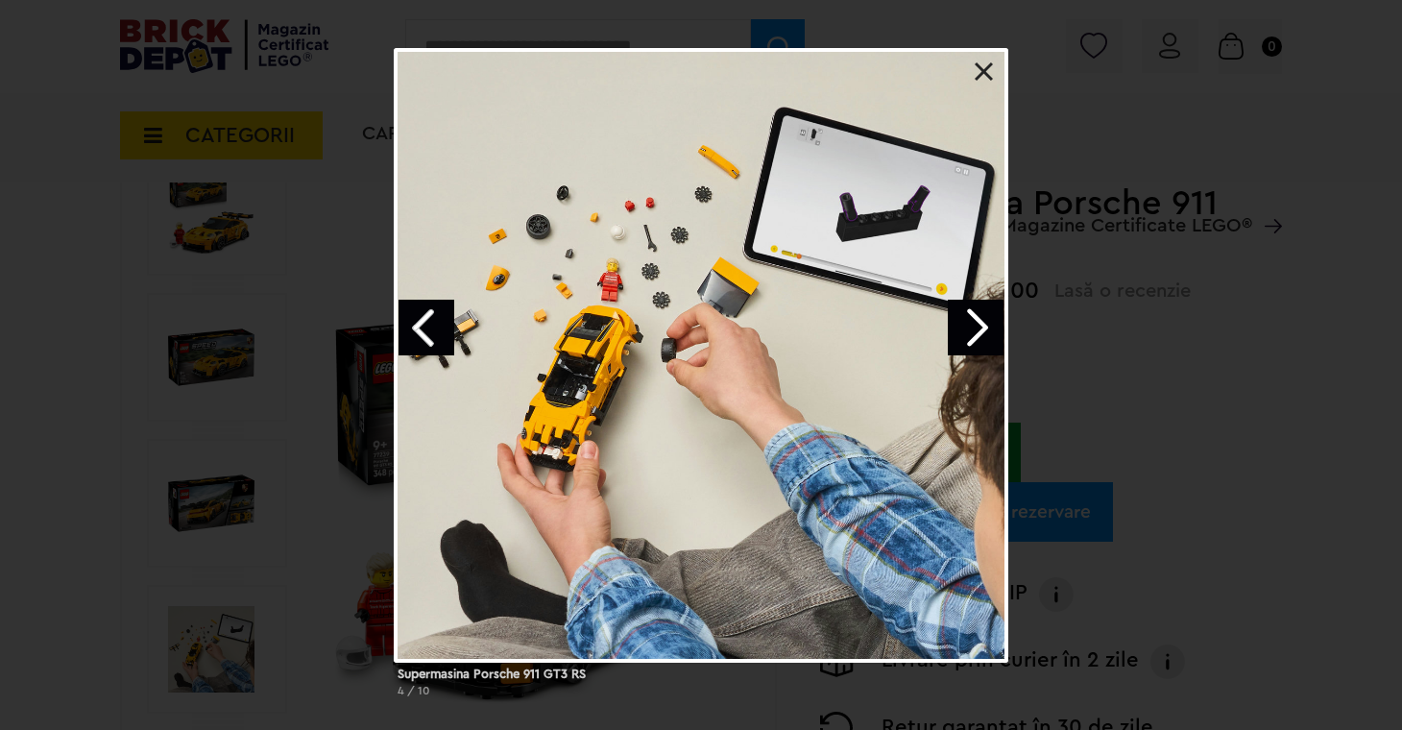
click at [979, 333] on link "Next image" at bounding box center [976, 328] width 56 height 56
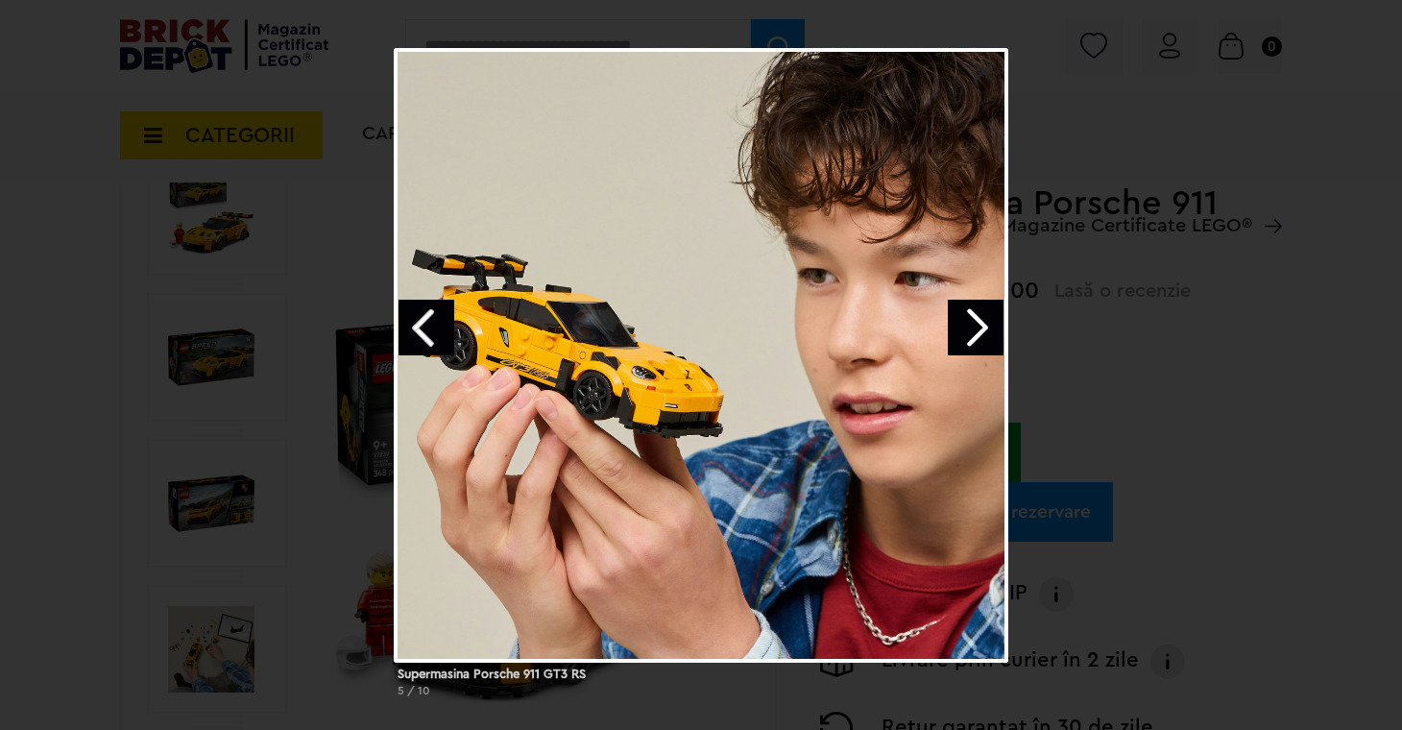
click at [979, 333] on link "Next image" at bounding box center [976, 328] width 56 height 56
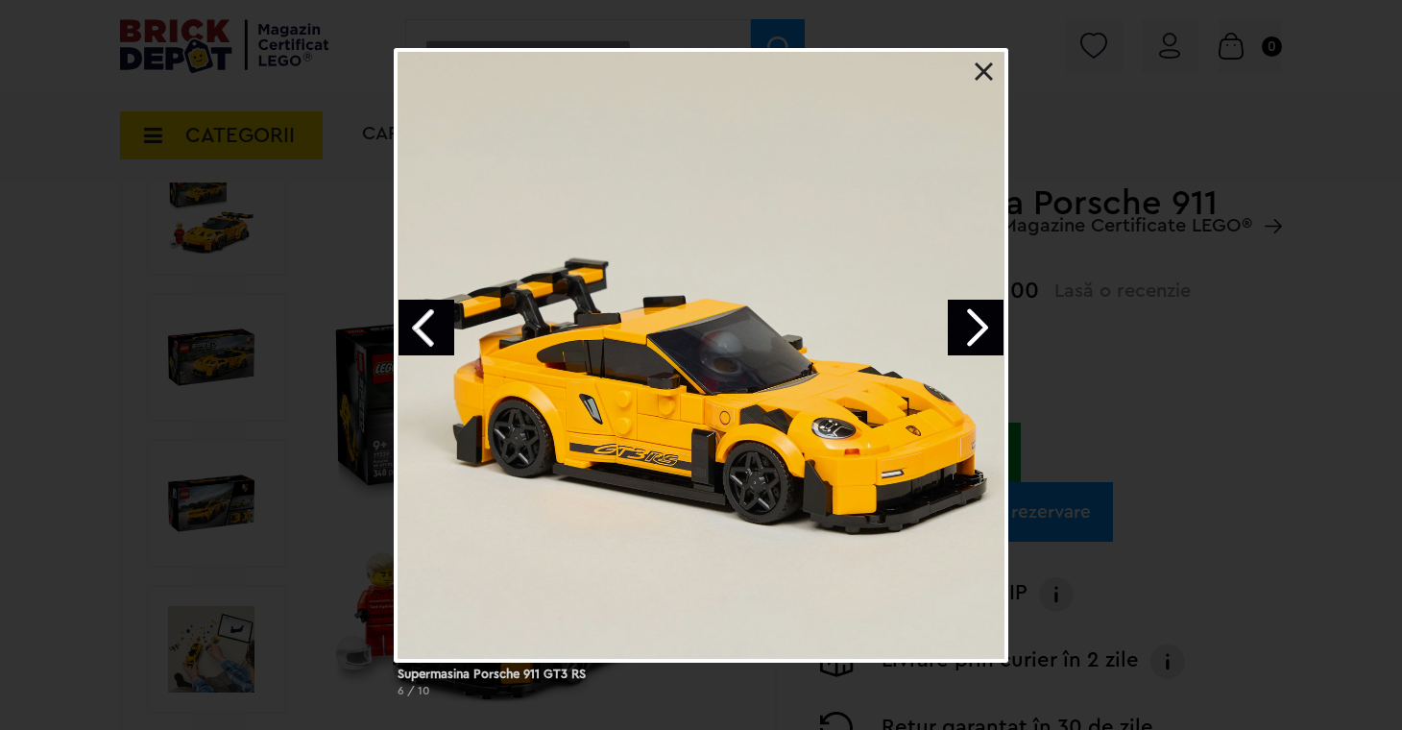
click at [979, 333] on link "Next image" at bounding box center [976, 328] width 56 height 56
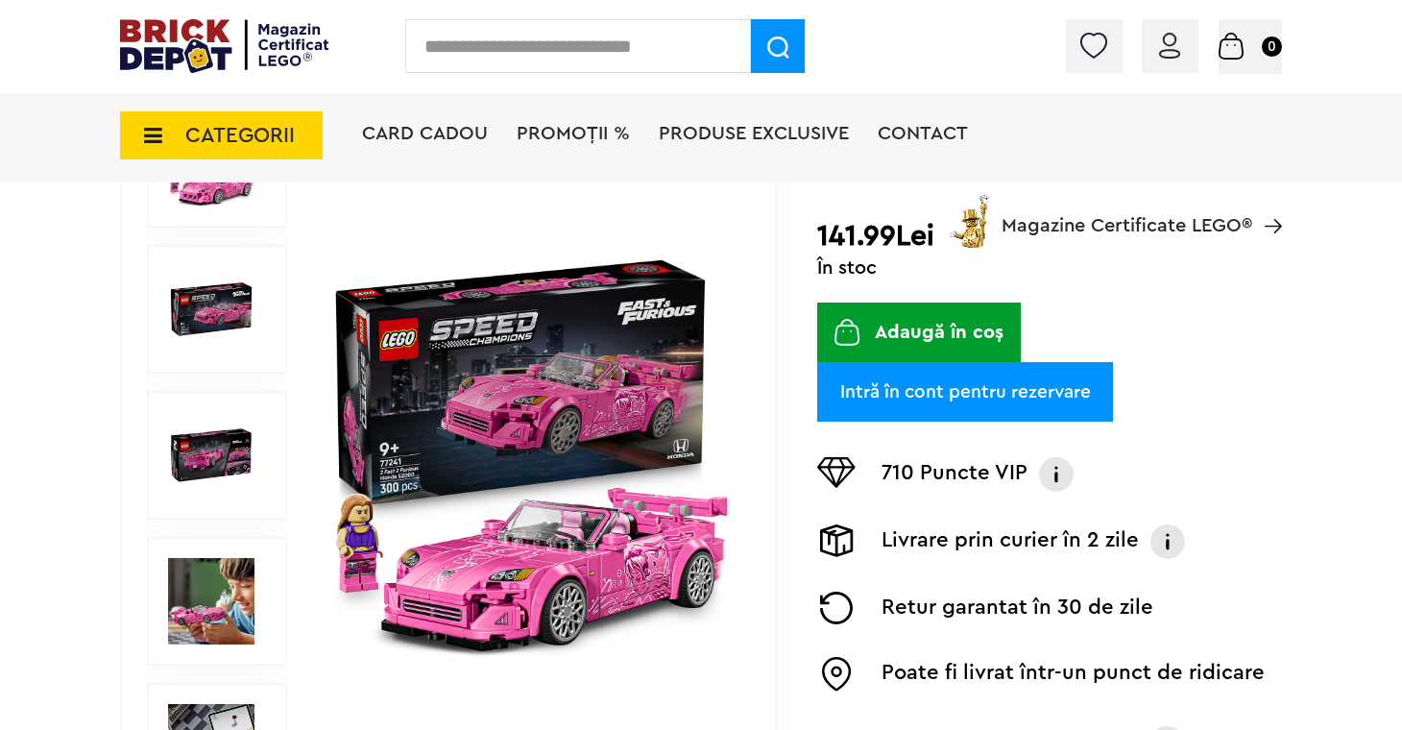
scroll to position [287, 0]
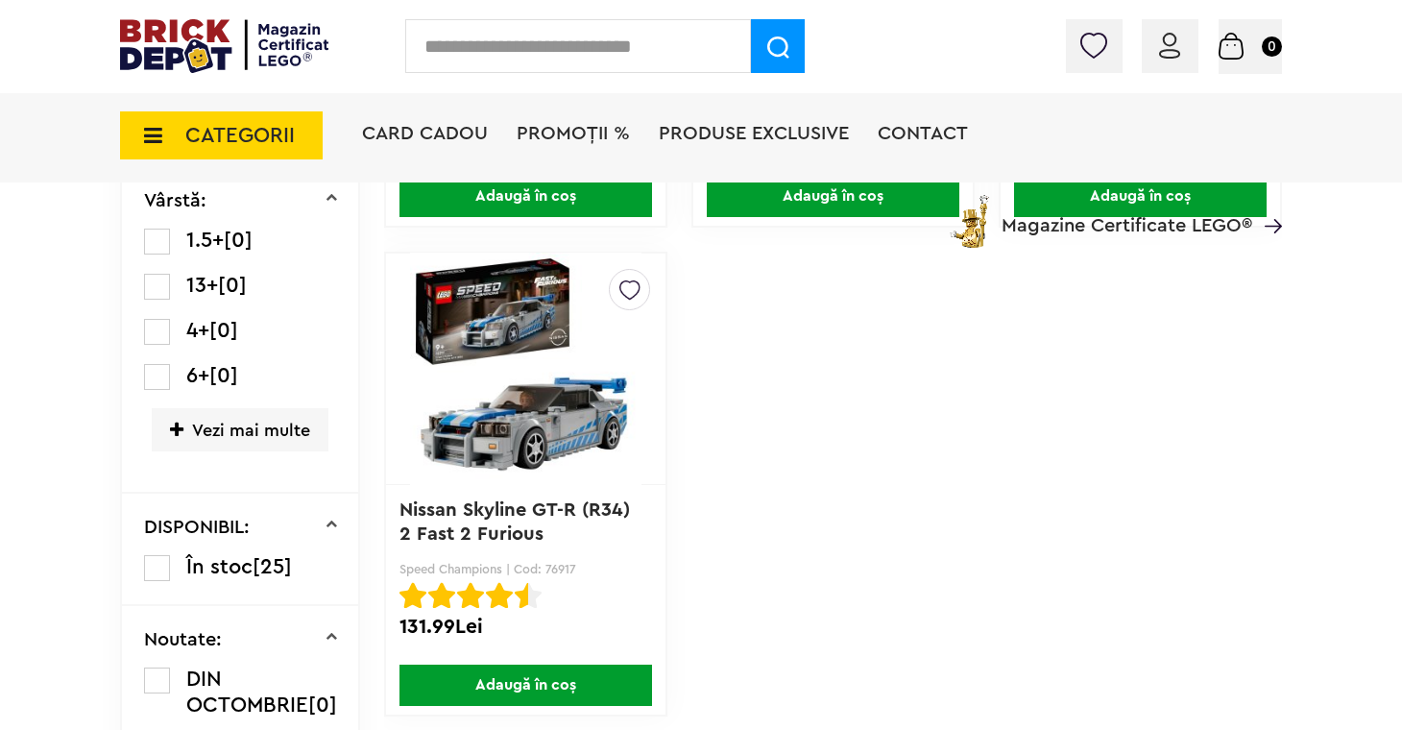
scroll to position [644, 0]
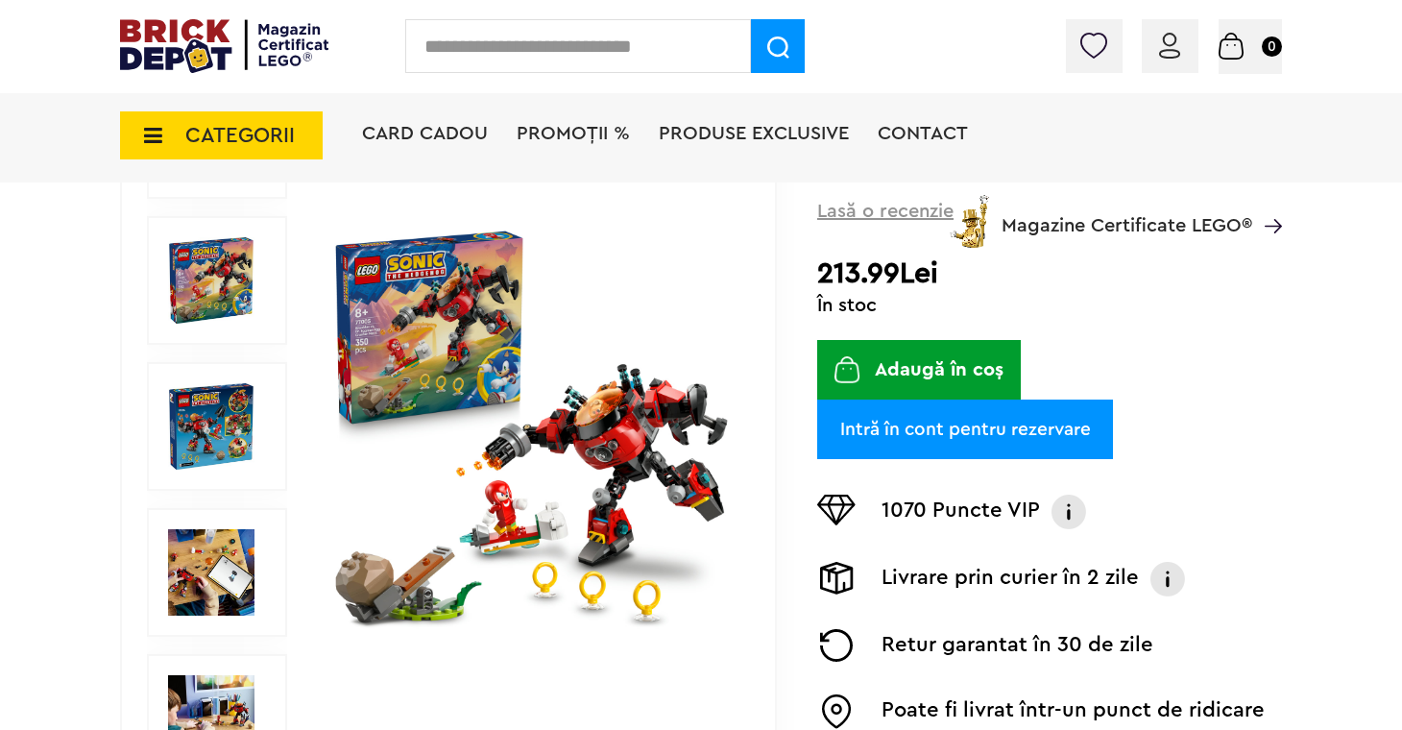
scroll to position [313, 0]
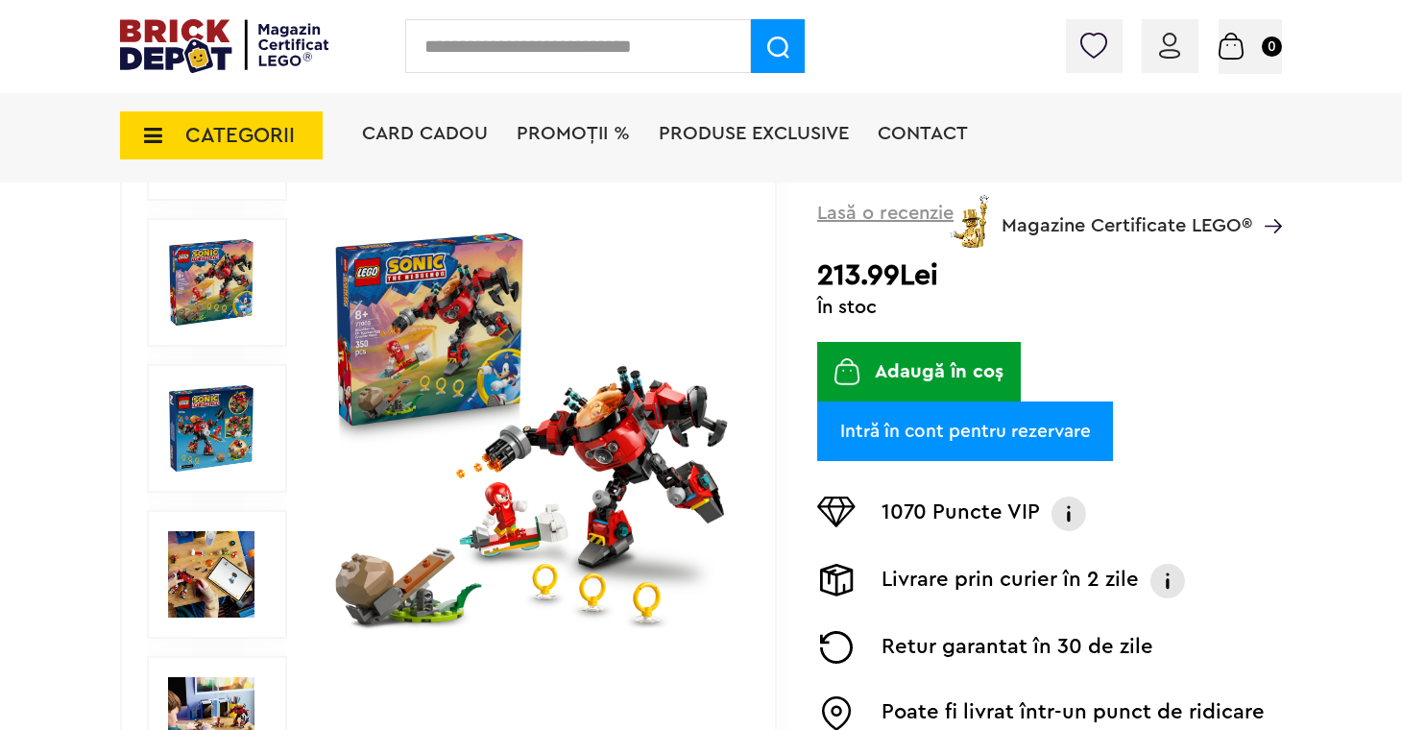
click at [219, 413] on img at bounding box center [211, 428] width 86 height 86
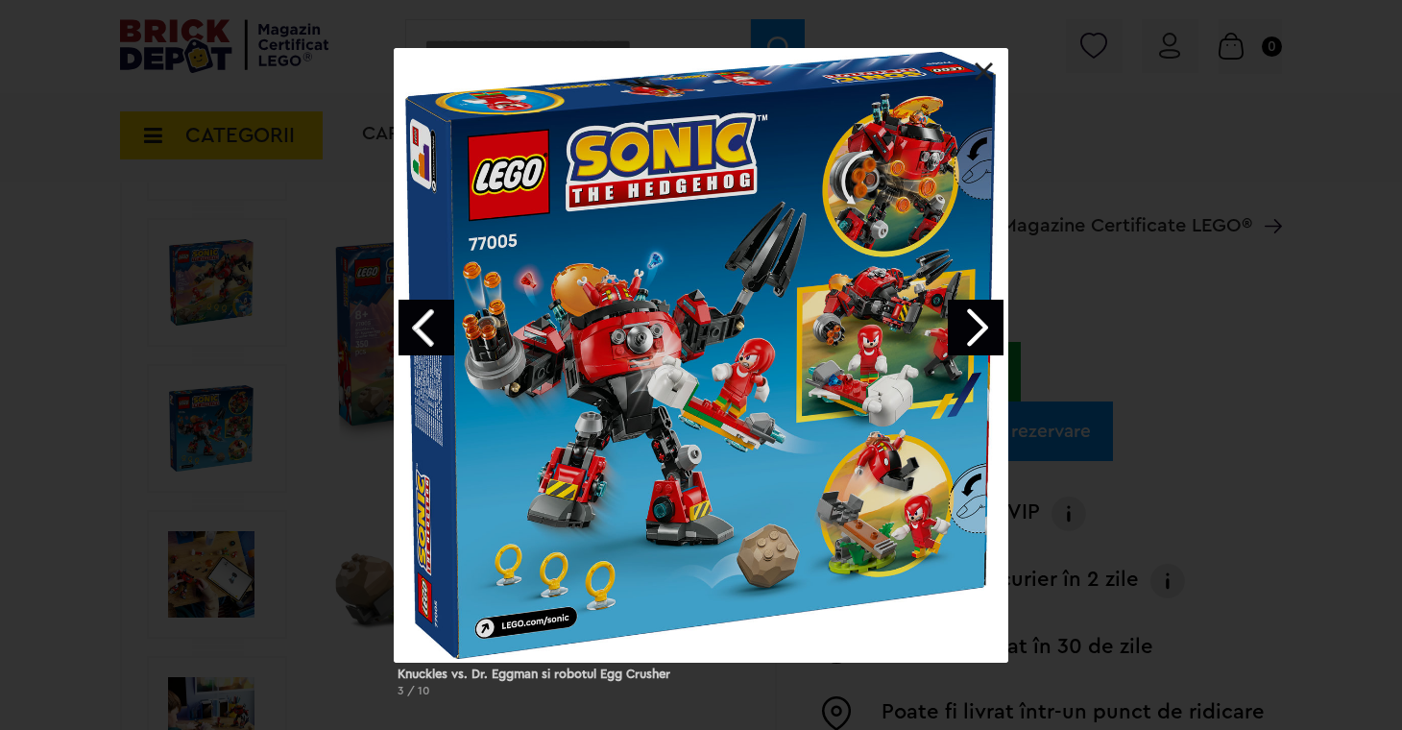
click at [988, 329] on link "Next image" at bounding box center [976, 328] width 56 height 56
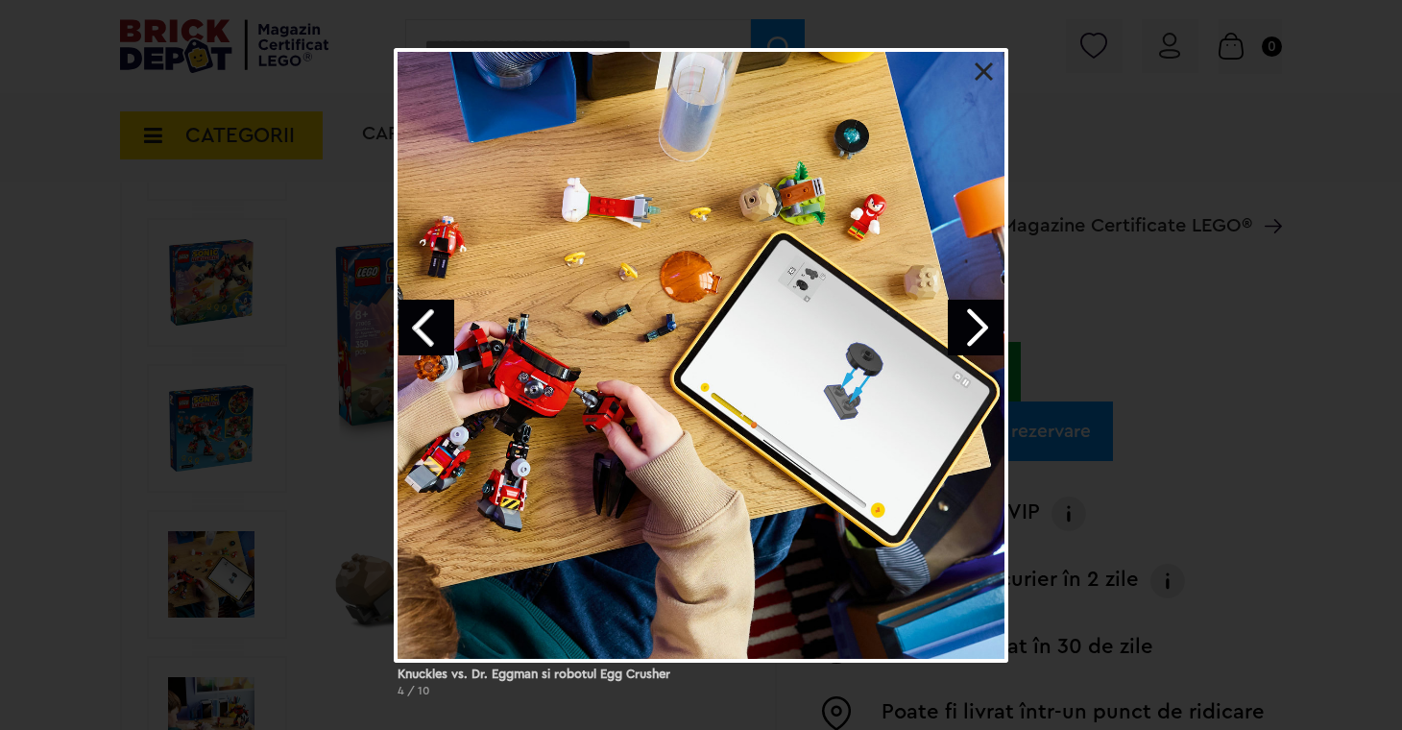
click at [988, 329] on link "Next image" at bounding box center [976, 328] width 56 height 56
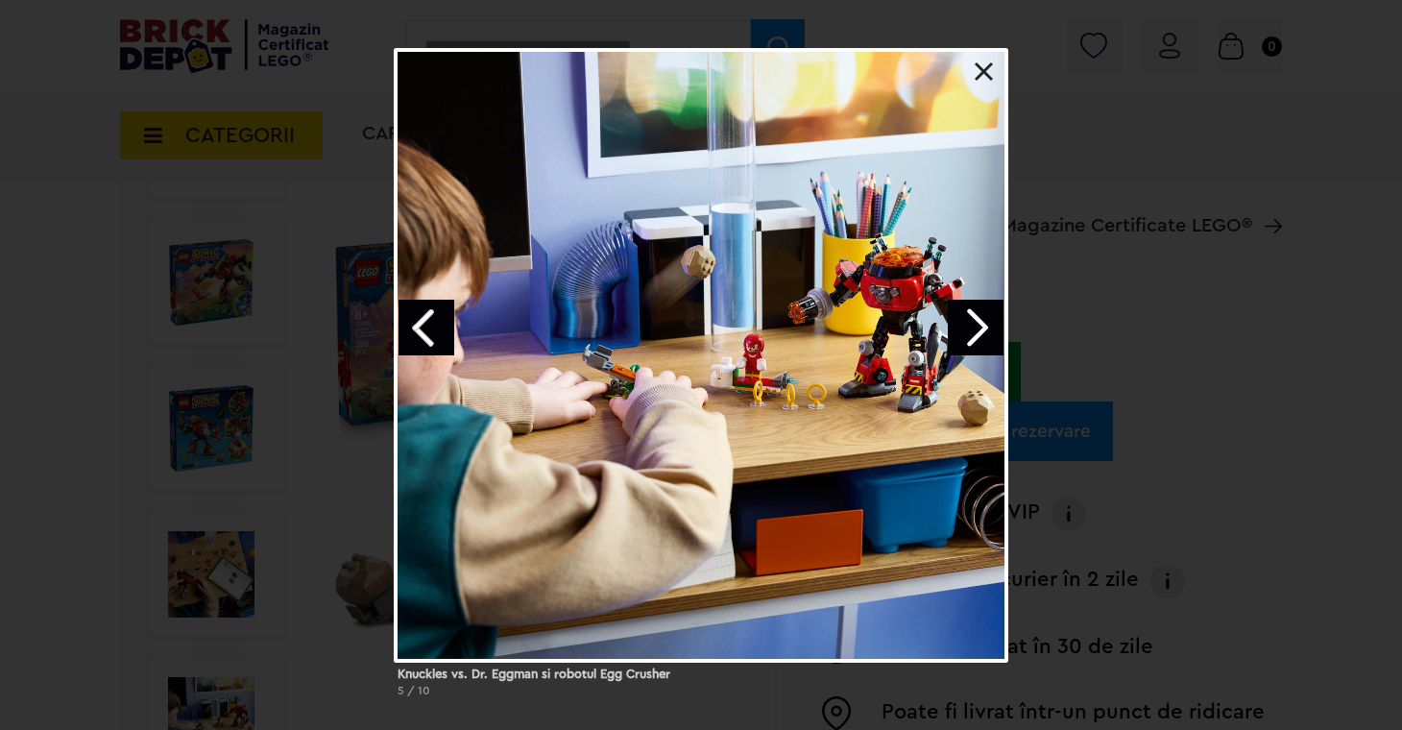
click at [988, 329] on link "Next image" at bounding box center [976, 328] width 56 height 56
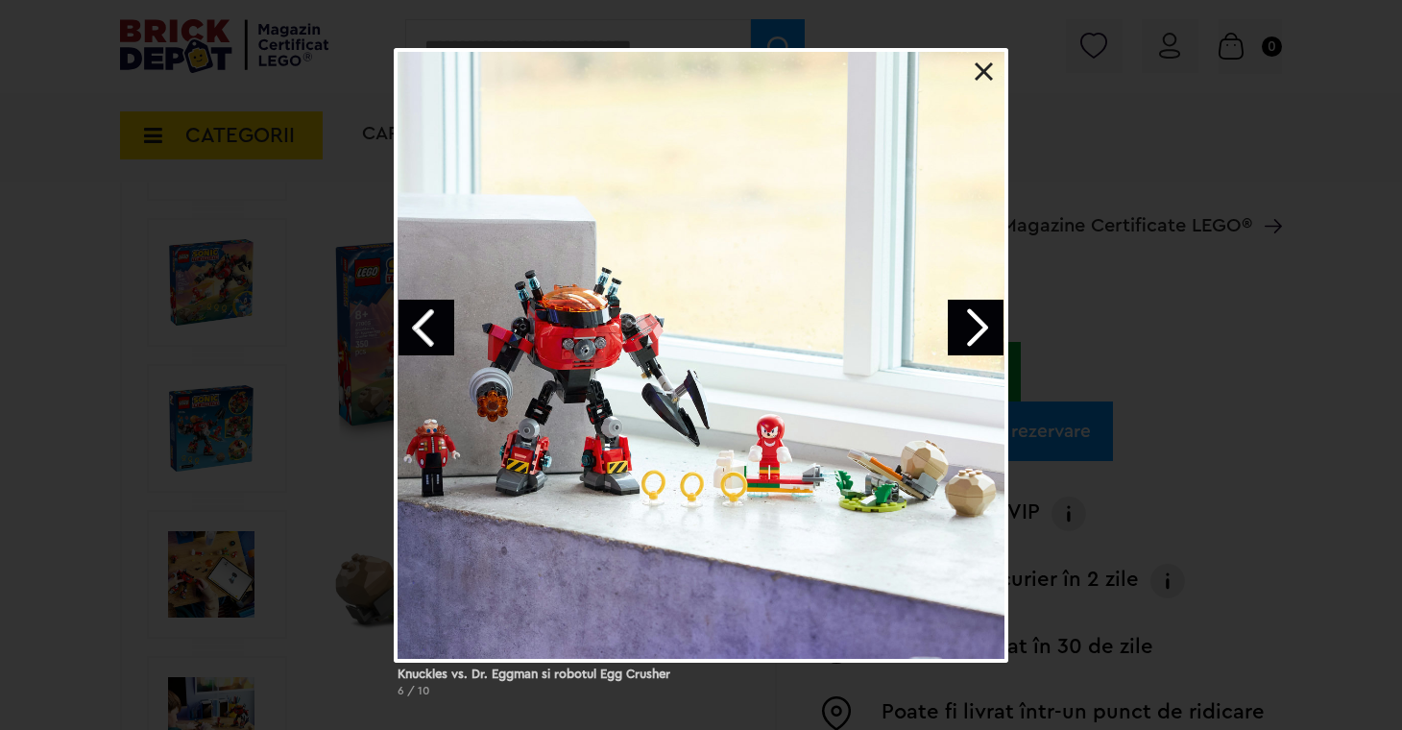
click at [988, 329] on link "Next image" at bounding box center [976, 328] width 56 height 56
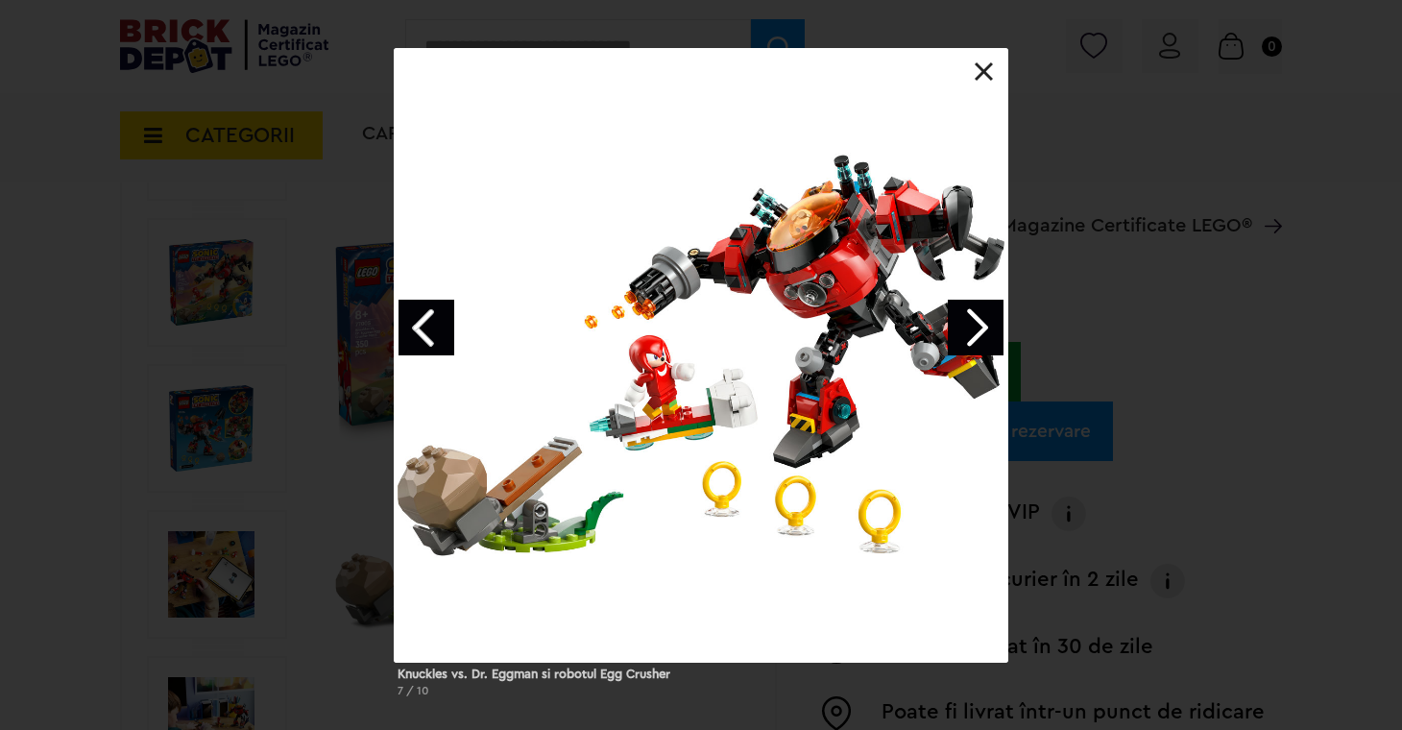
click at [989, 68] on link at bounding box center [984, 71] width 19 height 19
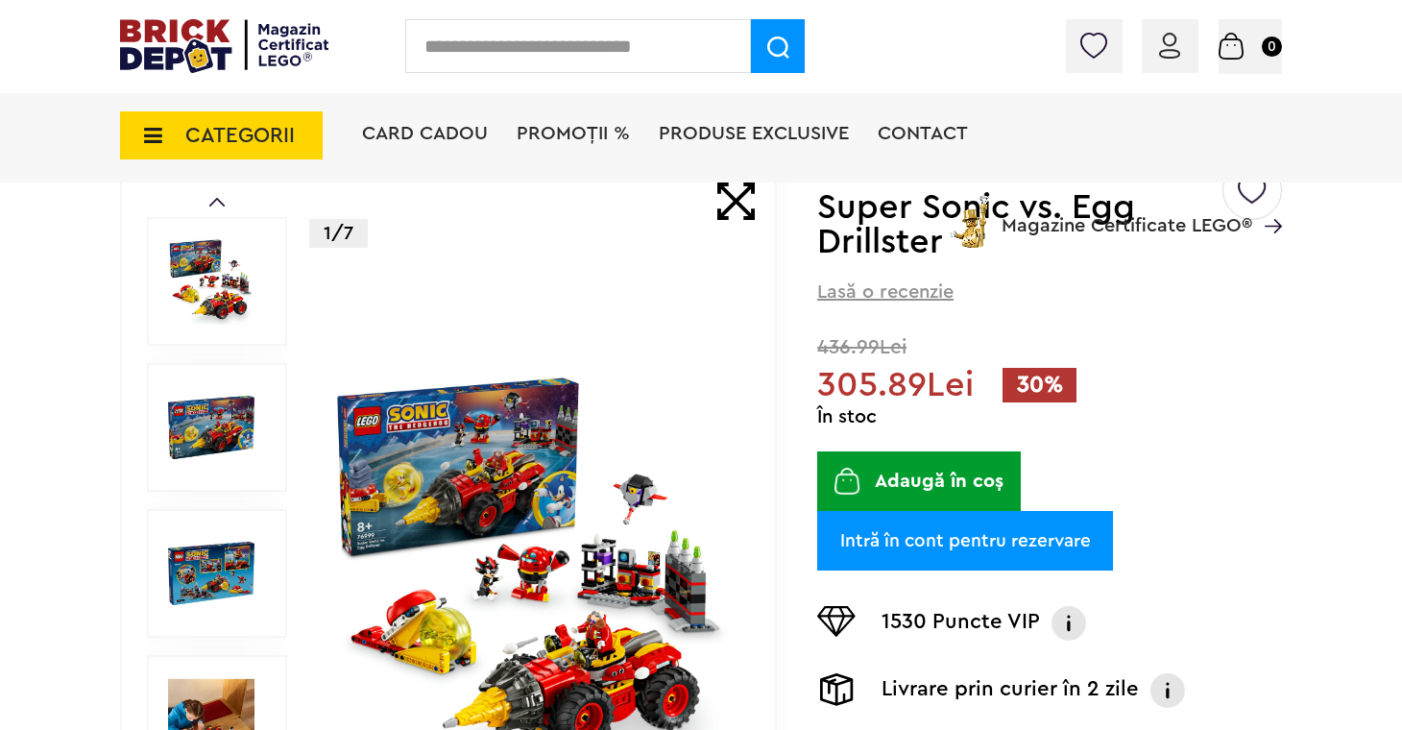
scroll to position [165, 0]
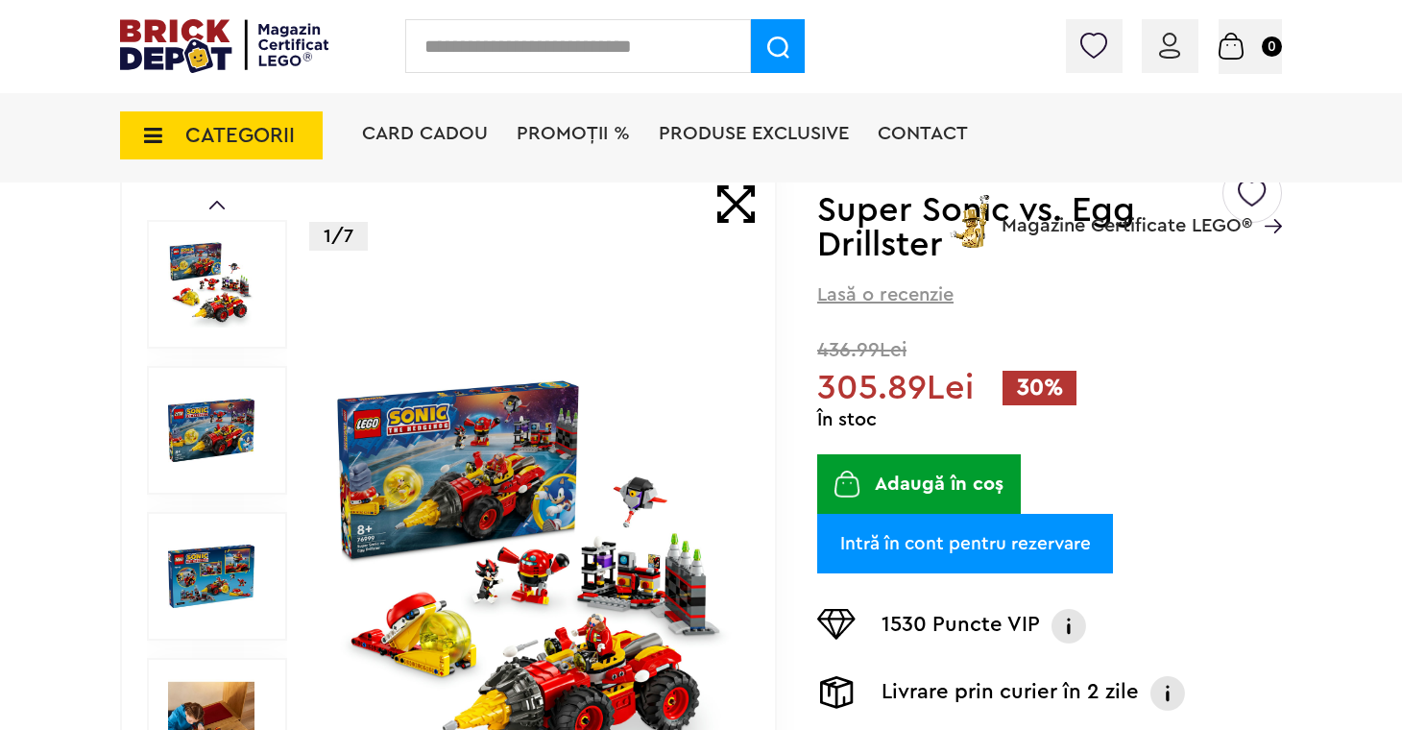
click at [233, 308] on img at bounding box center [211, 284] width 86 height 86
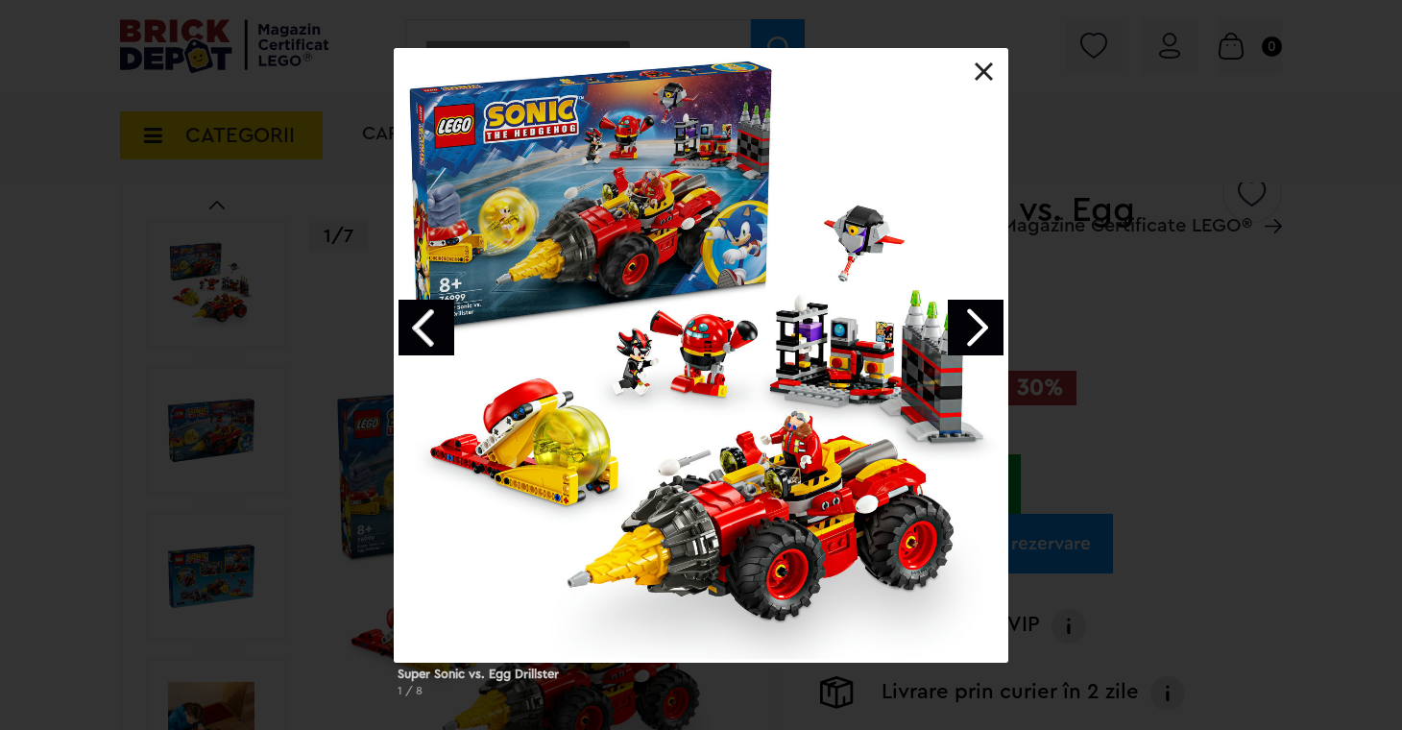
click at [984, 325] on link "Next image" at bounding box center [976, 328] width 56 height 56
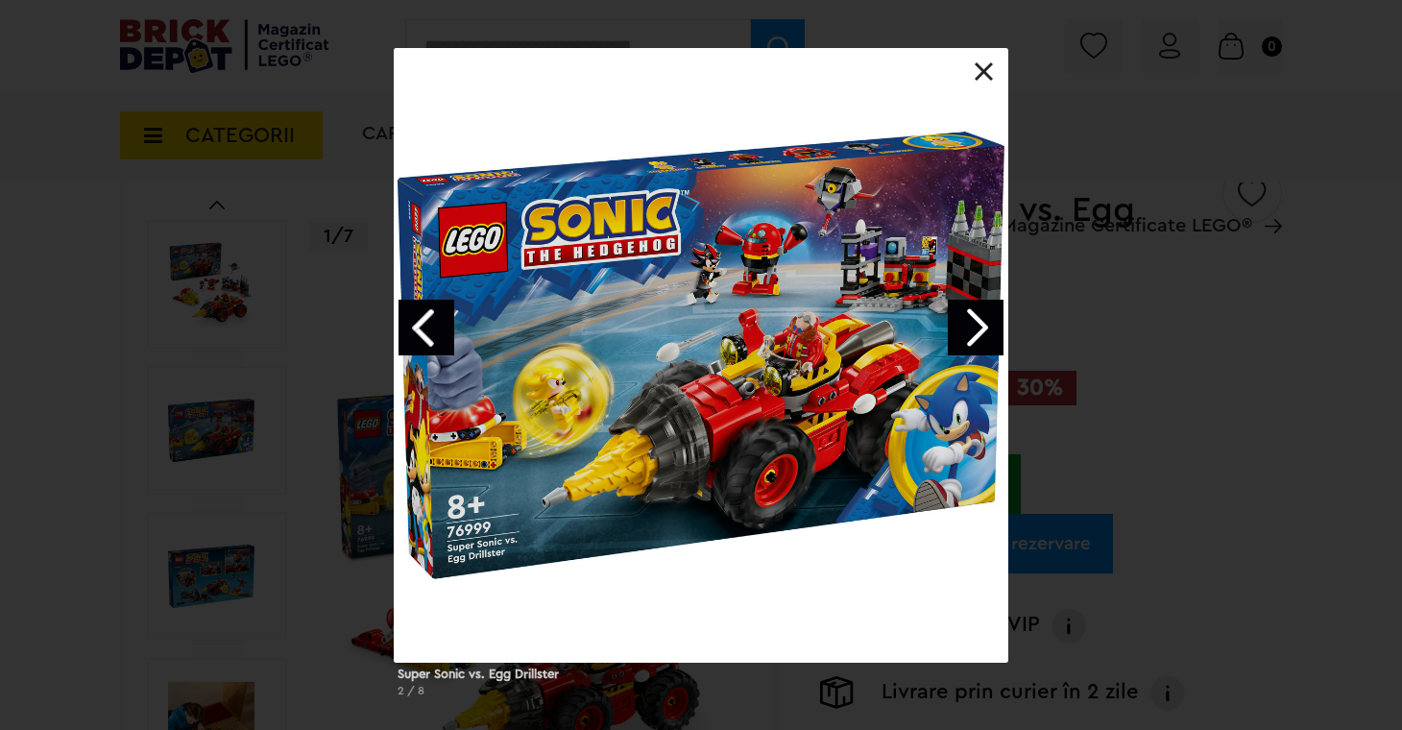
click at [984, 325] on link "Next image" at bounding box center [976, 328] width 56 height 56
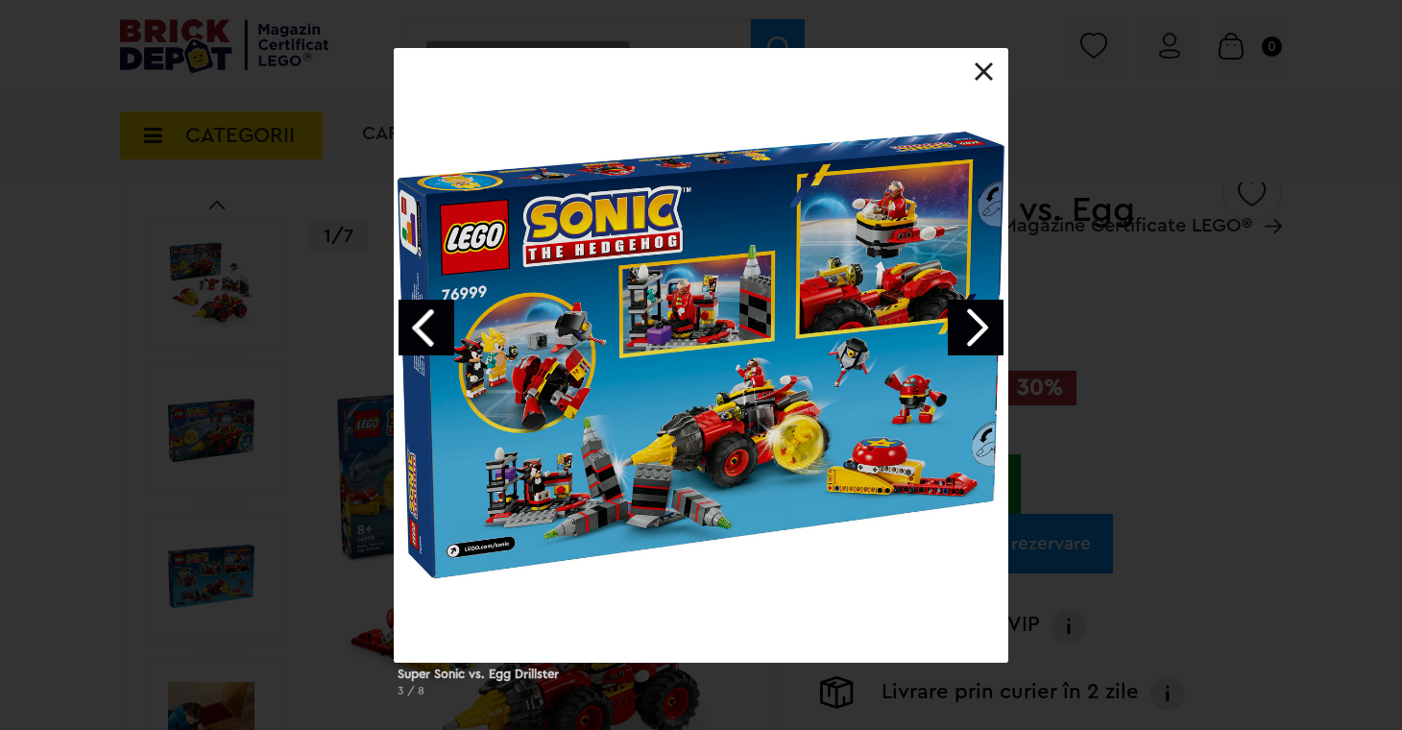
click at [984, 325] on link "Next image" at bounding box center [976, 328] width 56 height 56
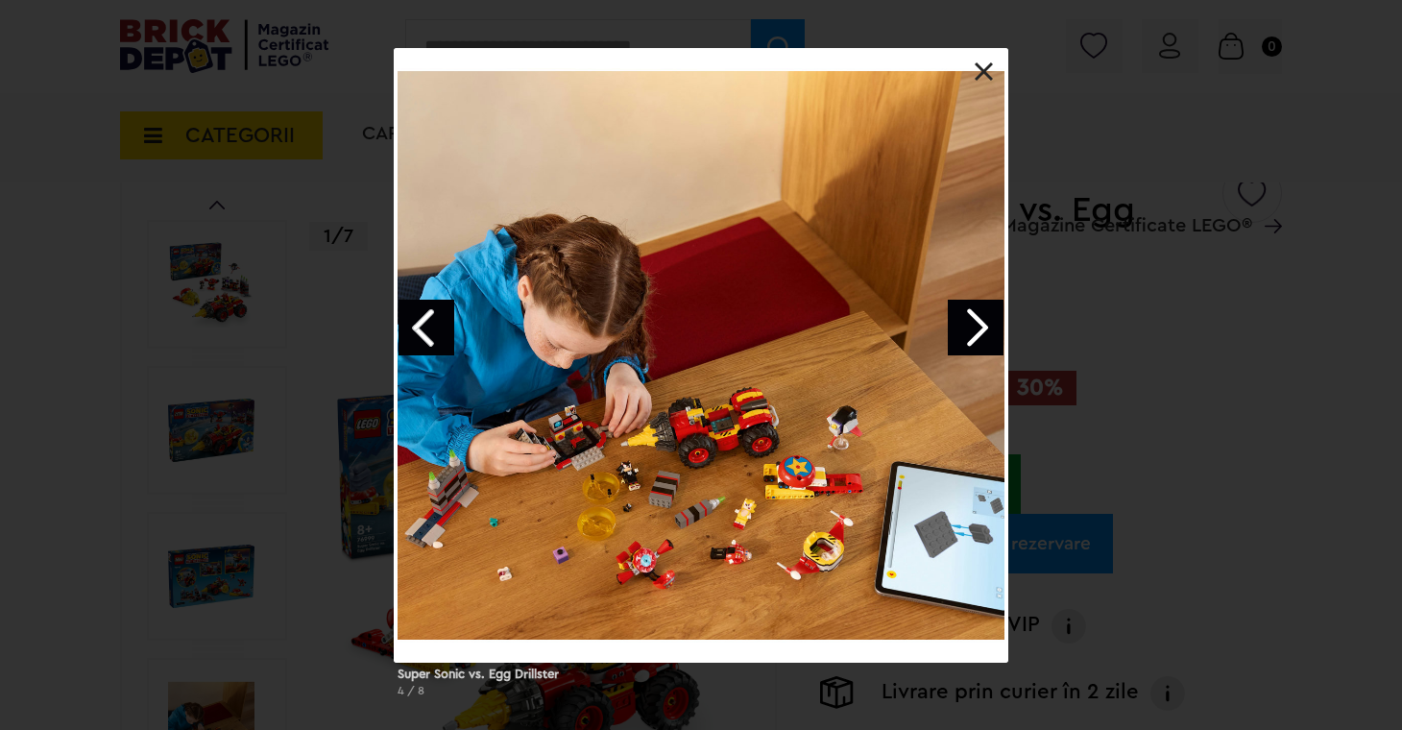
click at [984, 325] on link "Next image" at bounding box center [976, 328] width 56 height 56
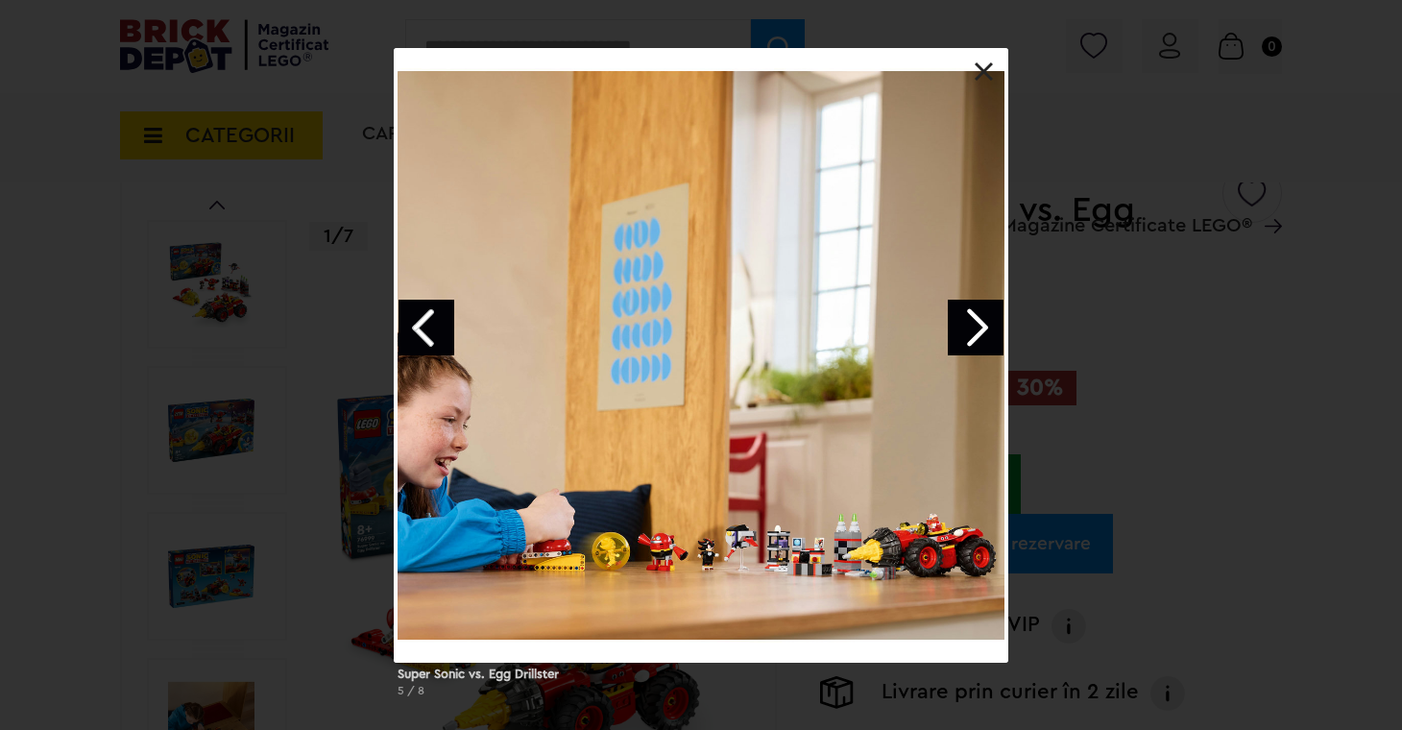
click at [984, 325] on link "Next image" at bounding box center [976, 328] width 56 height 56
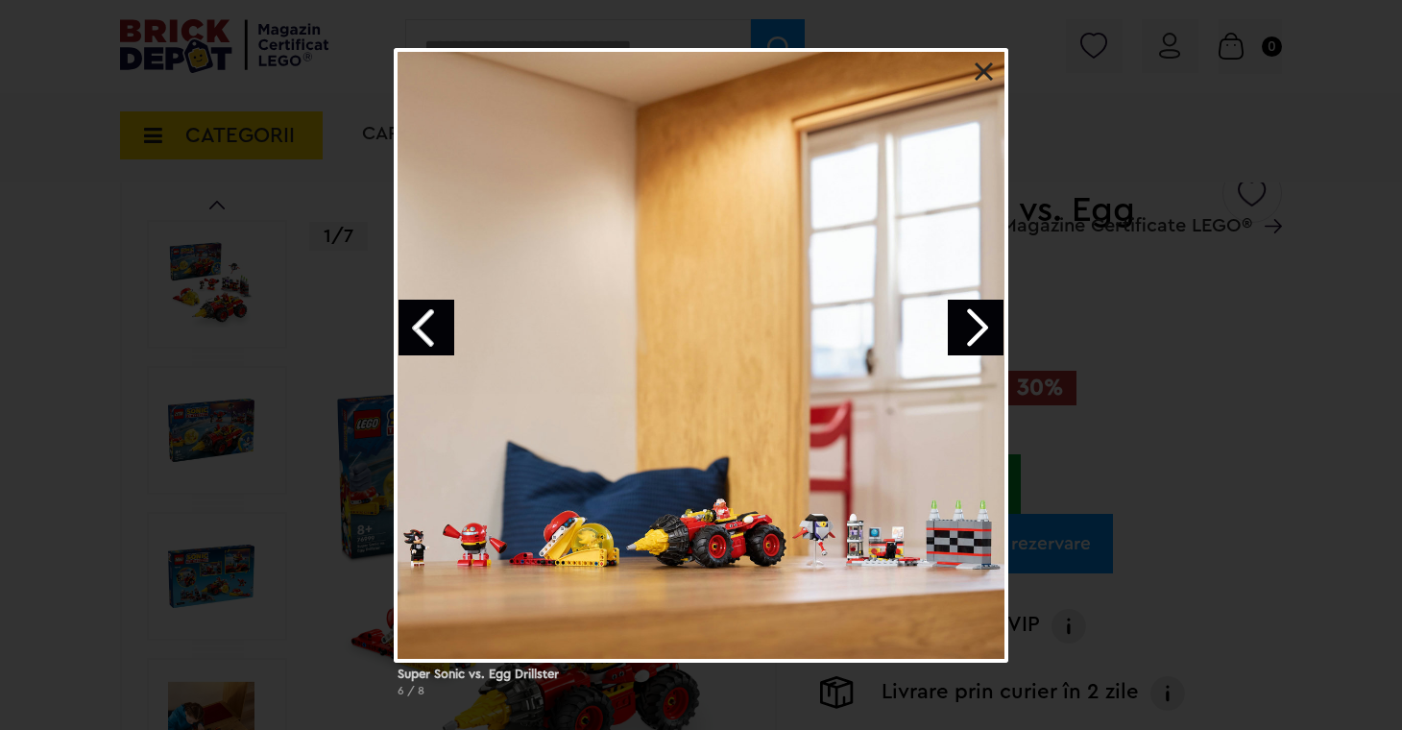
click at [989, 74] on link at bounding box center [984, 71] width 19 height 19
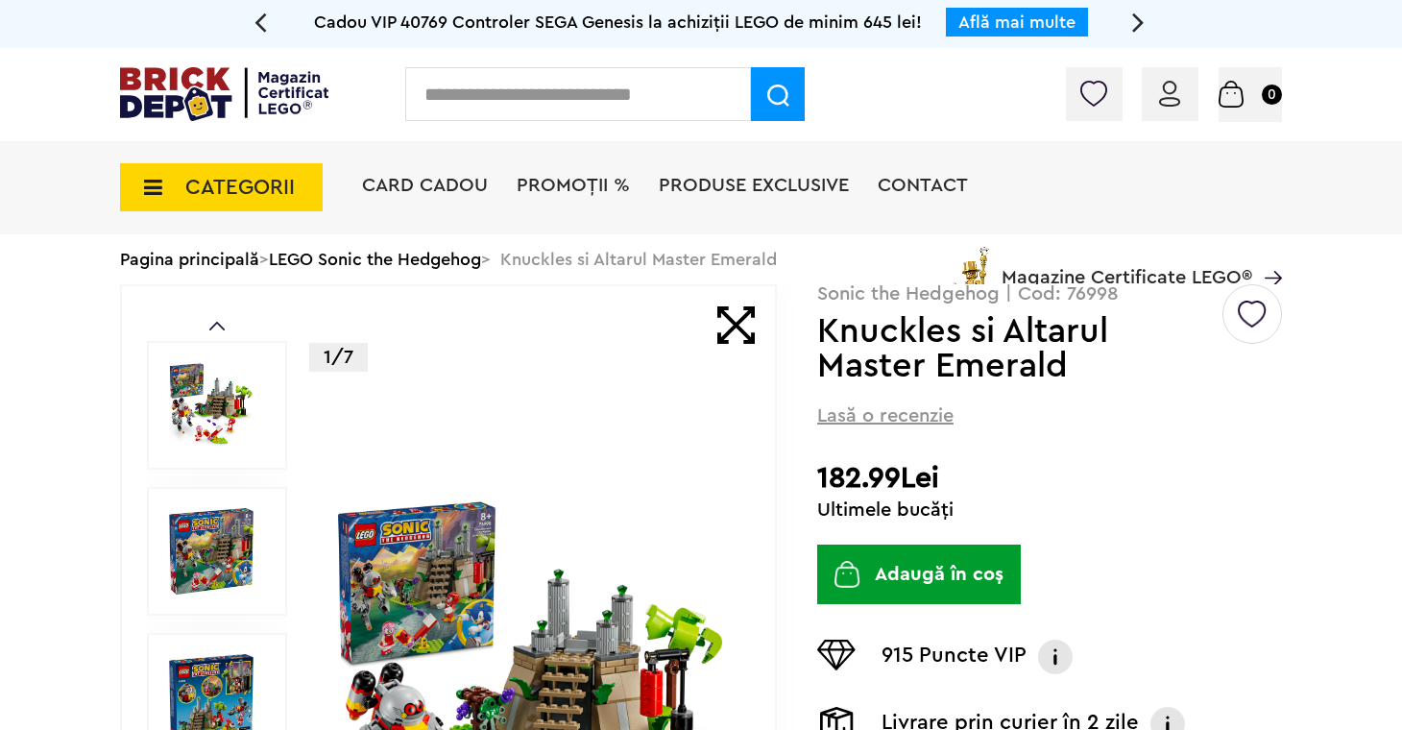
scroll to position [295, 0]
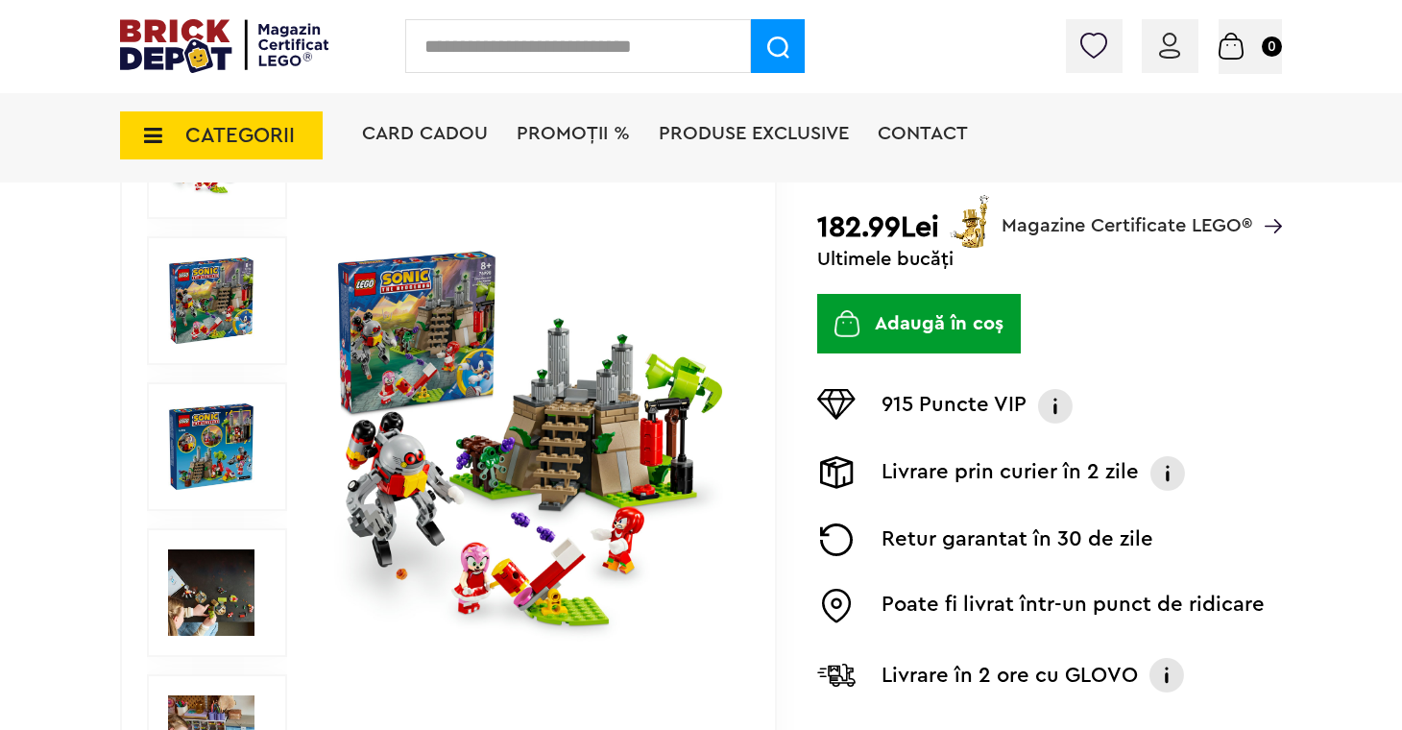
click at [214, 455] on img at bounding box center [211, 446] width 86 height 86
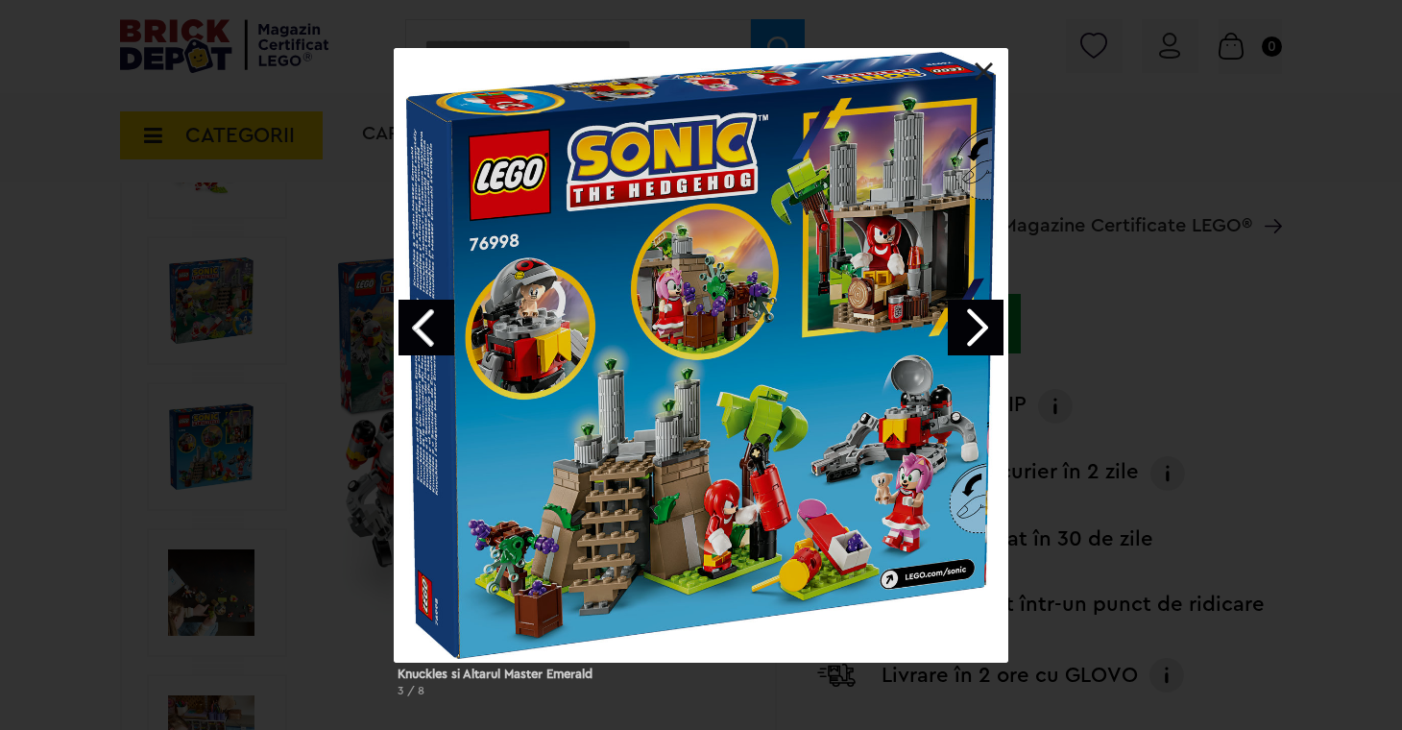
click at [426, 336] on link "Previous image" at bounding box center [427, 328] width 56 height 56
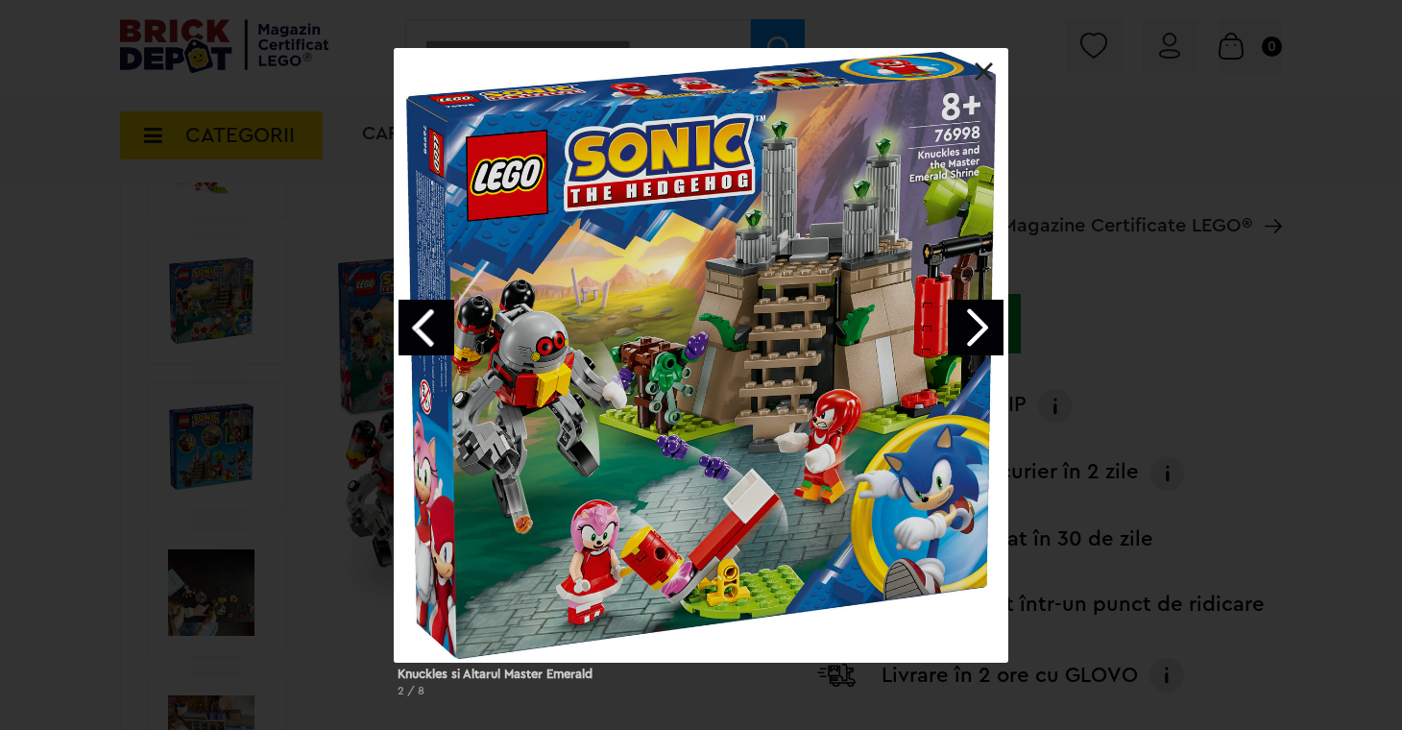
click at [981, 328] on link "Next image" at bounding box center [976, 328] width 56 height 56
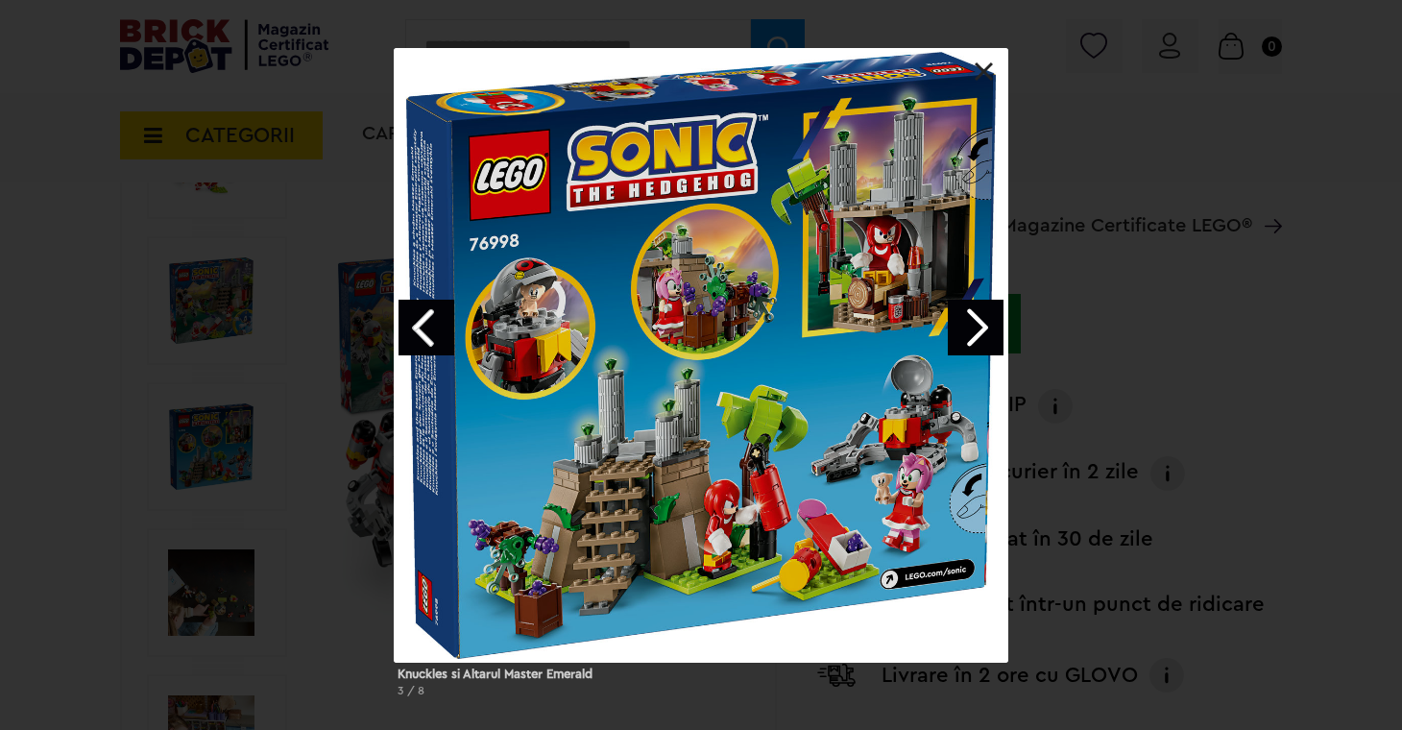
click at [981, 328] on link "Next image" at bounding box center [976, 328] width 56 height 56
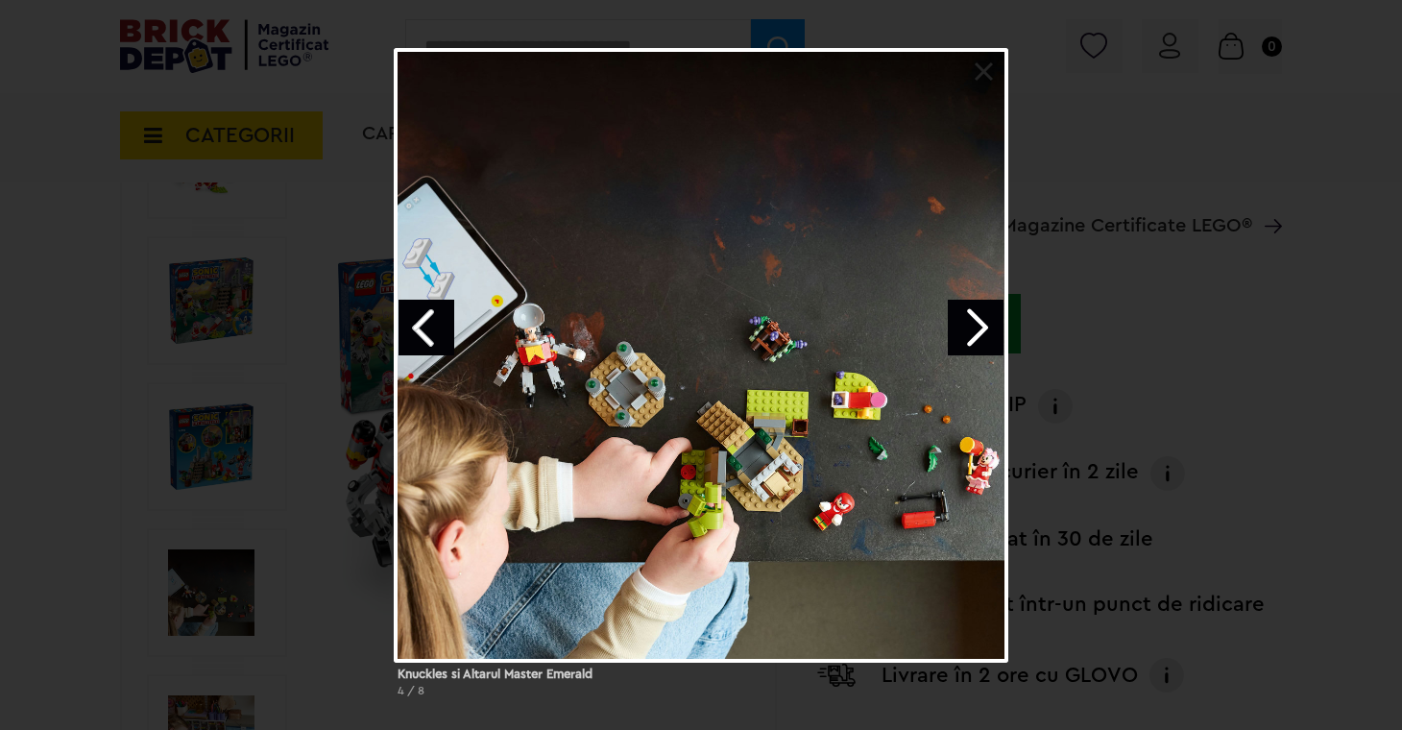
click at [981, 328] on link "Next image" at bounding box center [976, 328] width 56 height 56
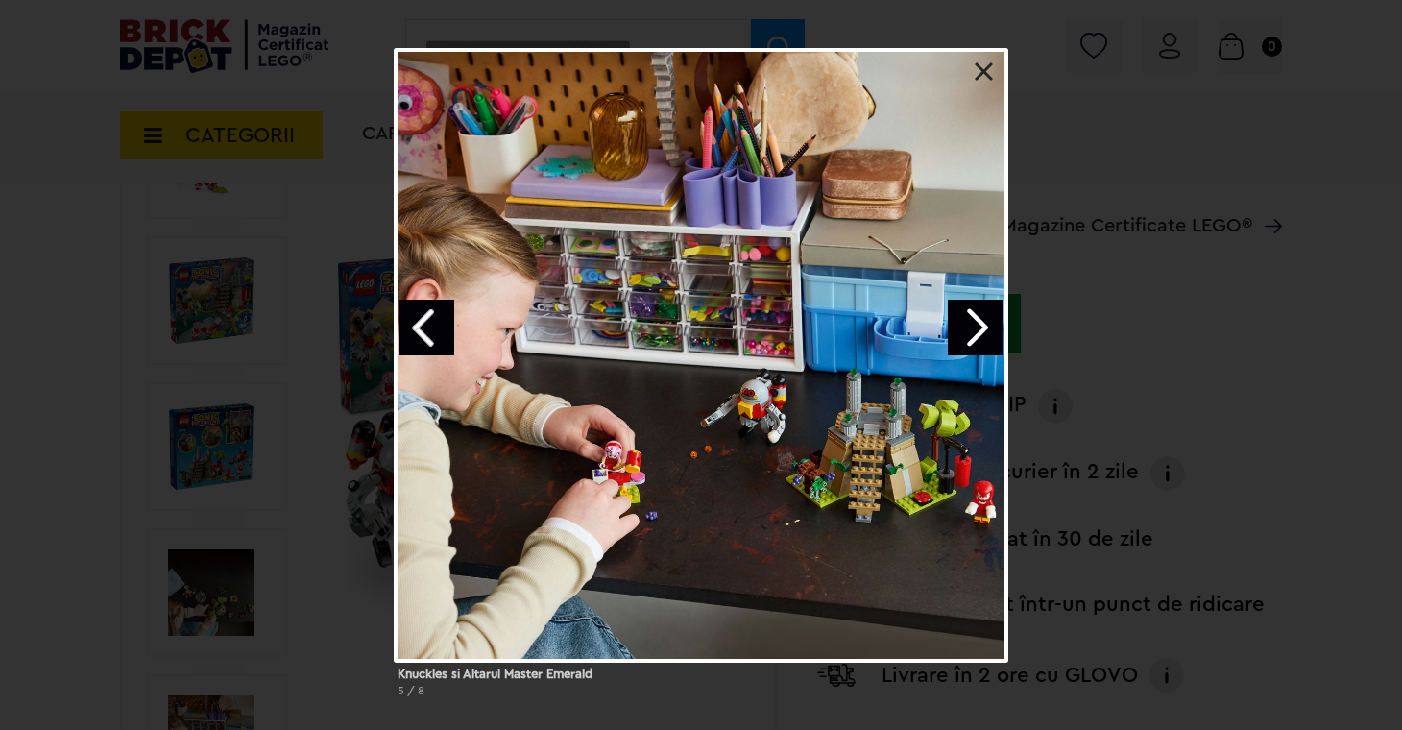
click at [981, 328] on link "Next image" at bounding box center [976, 328] width 56 height 56
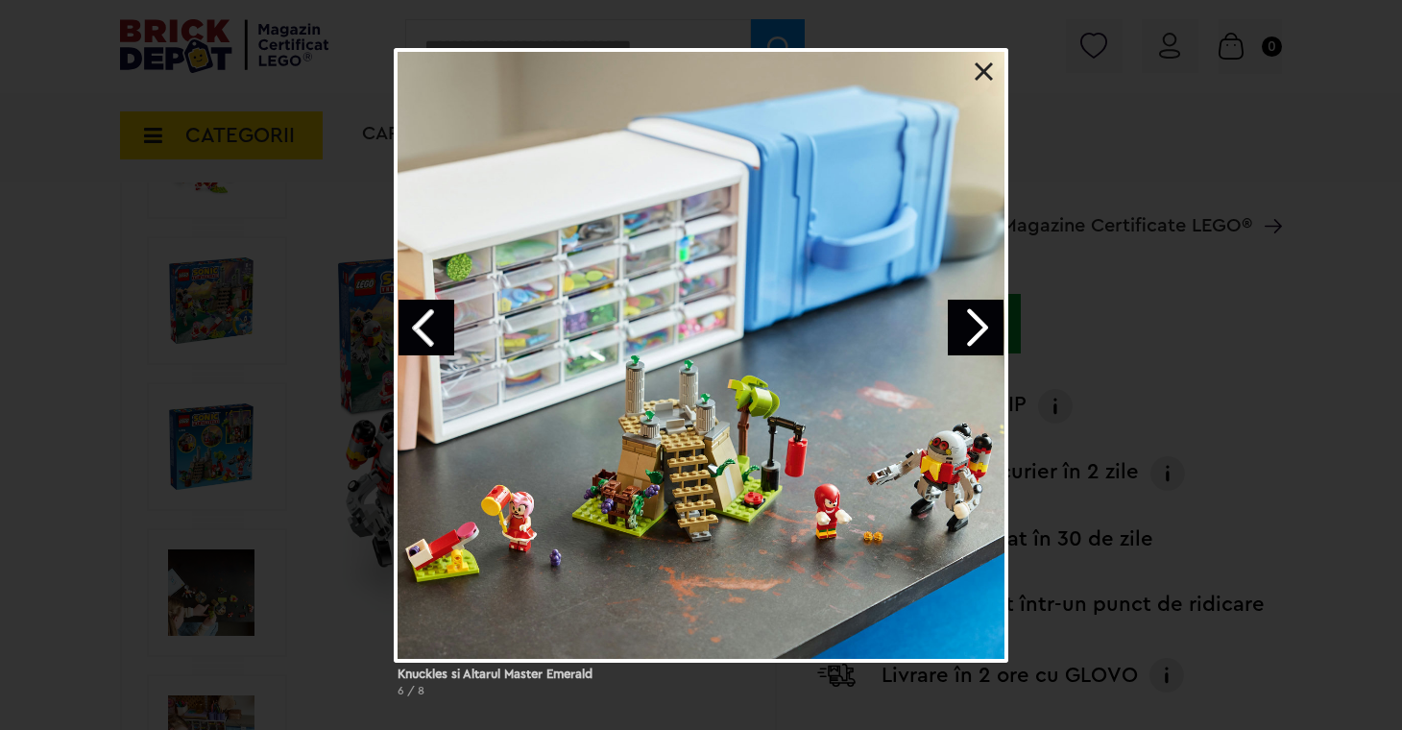
click at [981, 328] on link "Next image" at bounding box center [976, 328] width 56 height 56
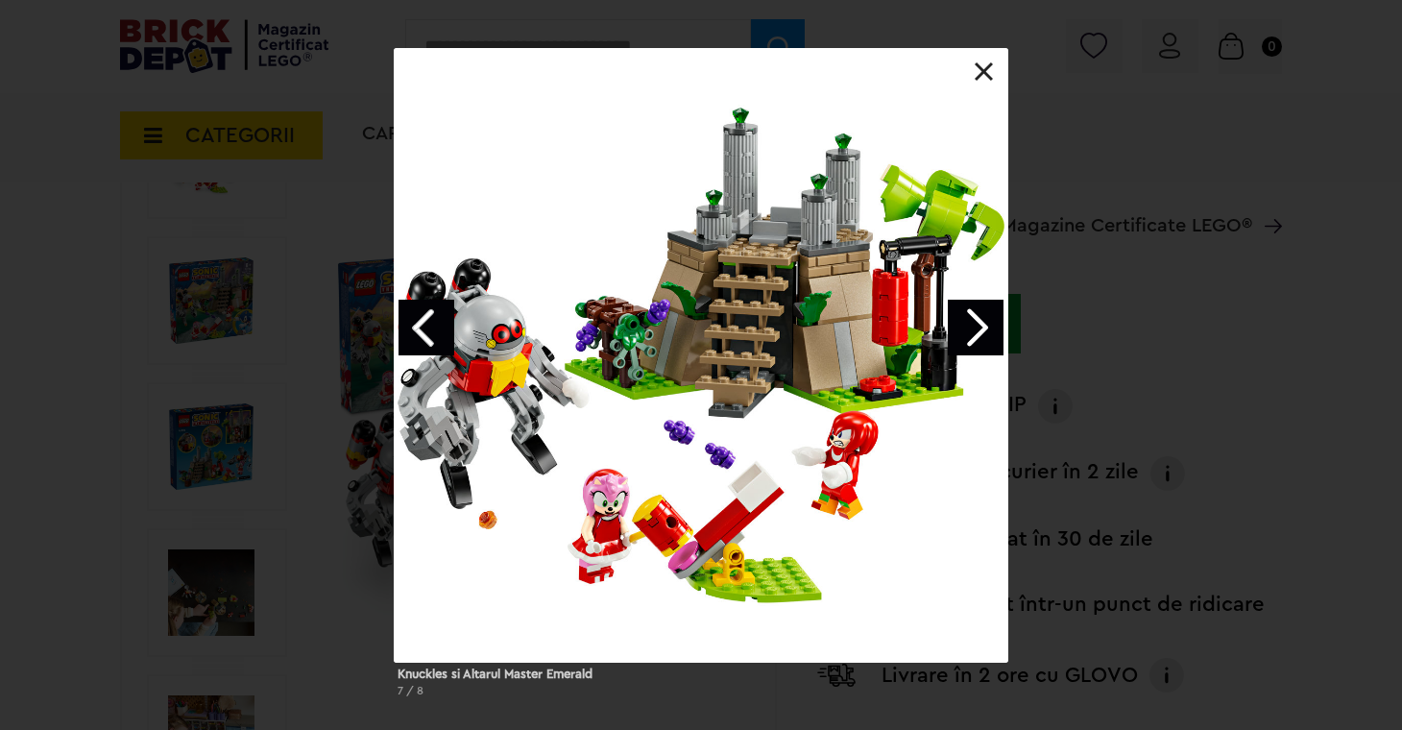
click at [981, 328] on link "Next image" at bounding box center [976, 328] width 56 height 56
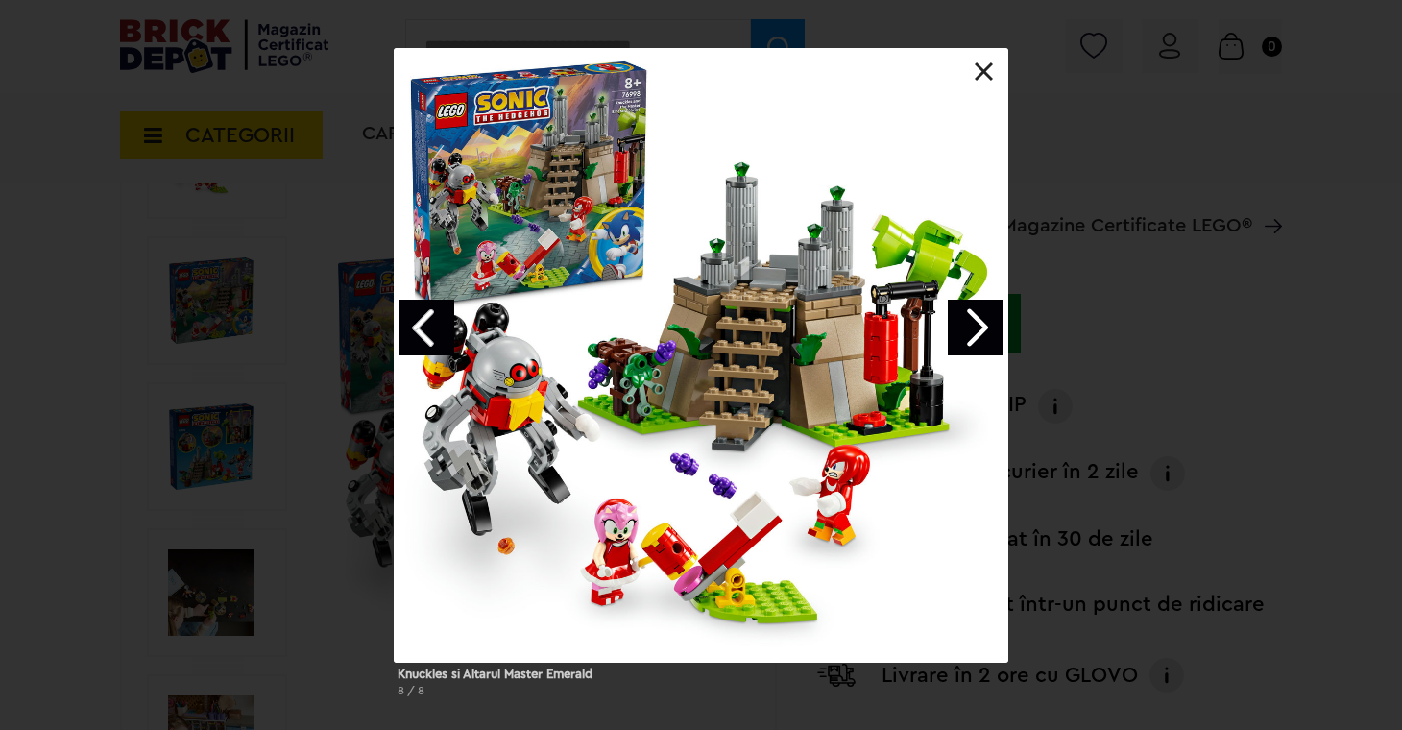
click at [987, 76] on link at bounding box center [984, 71] width 19 height 19
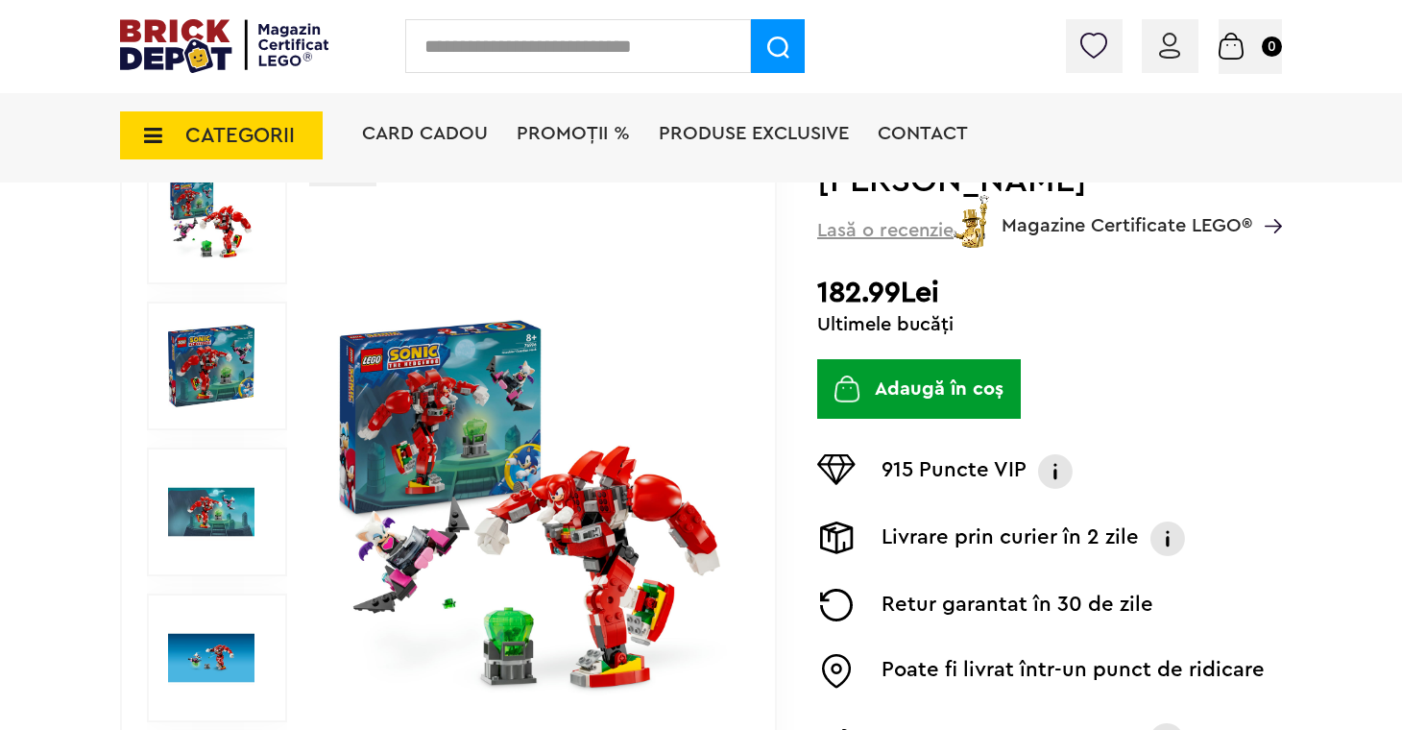
scroll to position [224, 0]
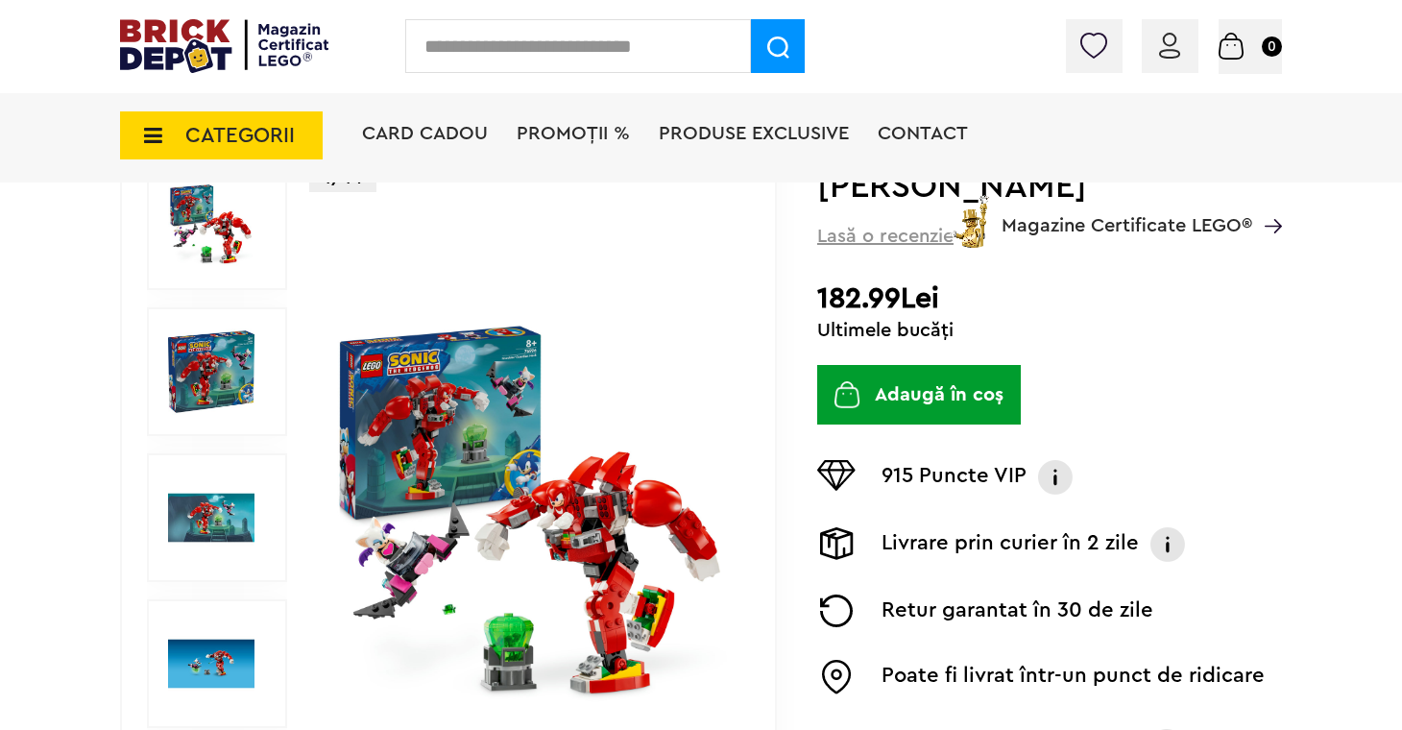
click at [225, 250] on img at bounding box center [211, 225] width 86 height 86
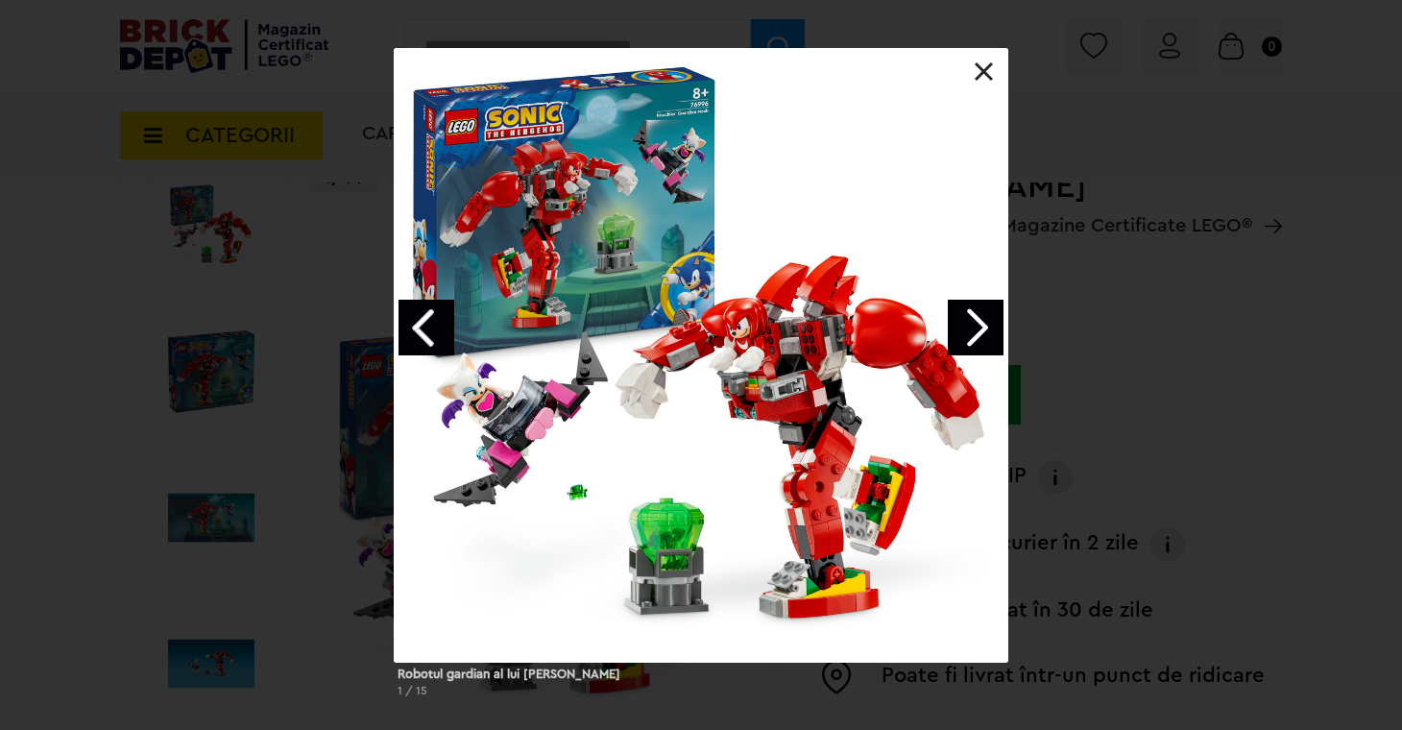
click at [981, 330] on link "Next image" at bounding box center [976, 328] width 56 height 56
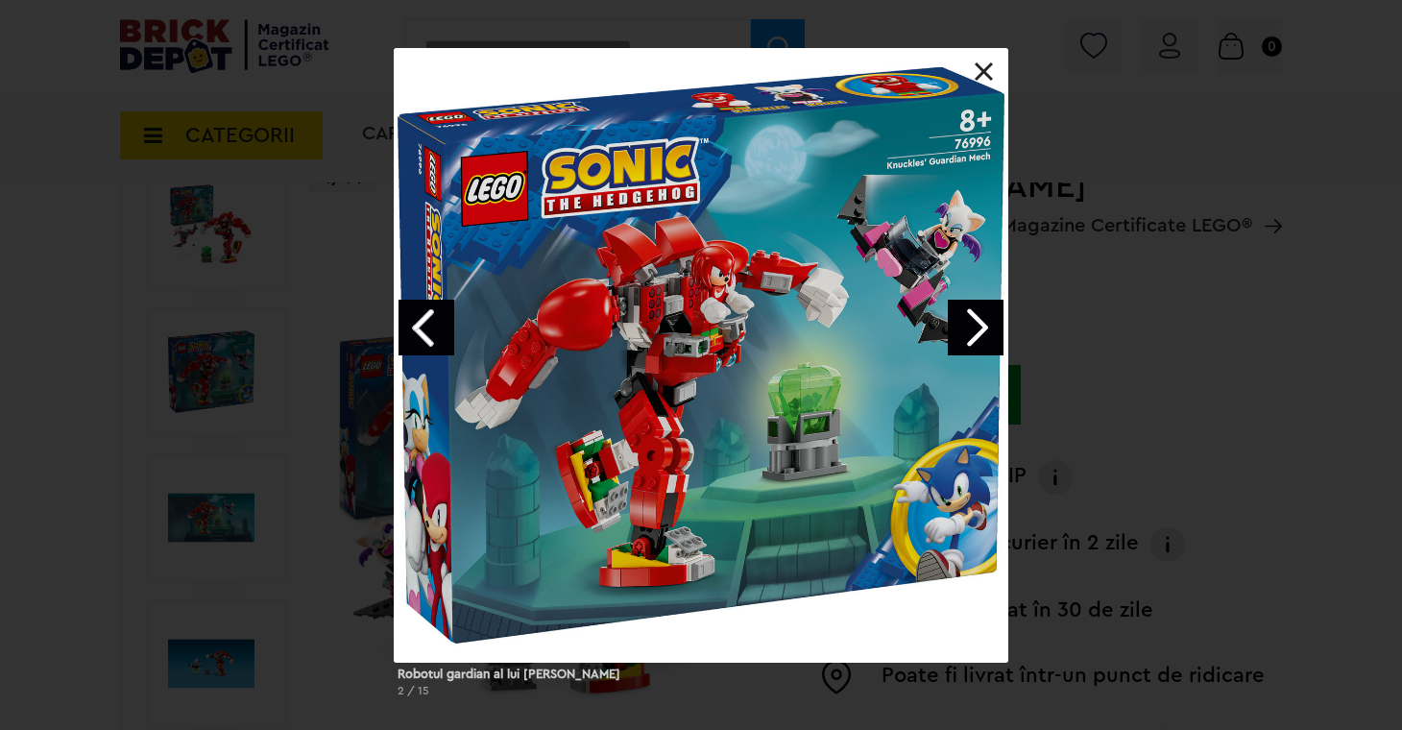
click at [981, 330] on link "Next image" at bounding box center [976, 328] width 56 height 56
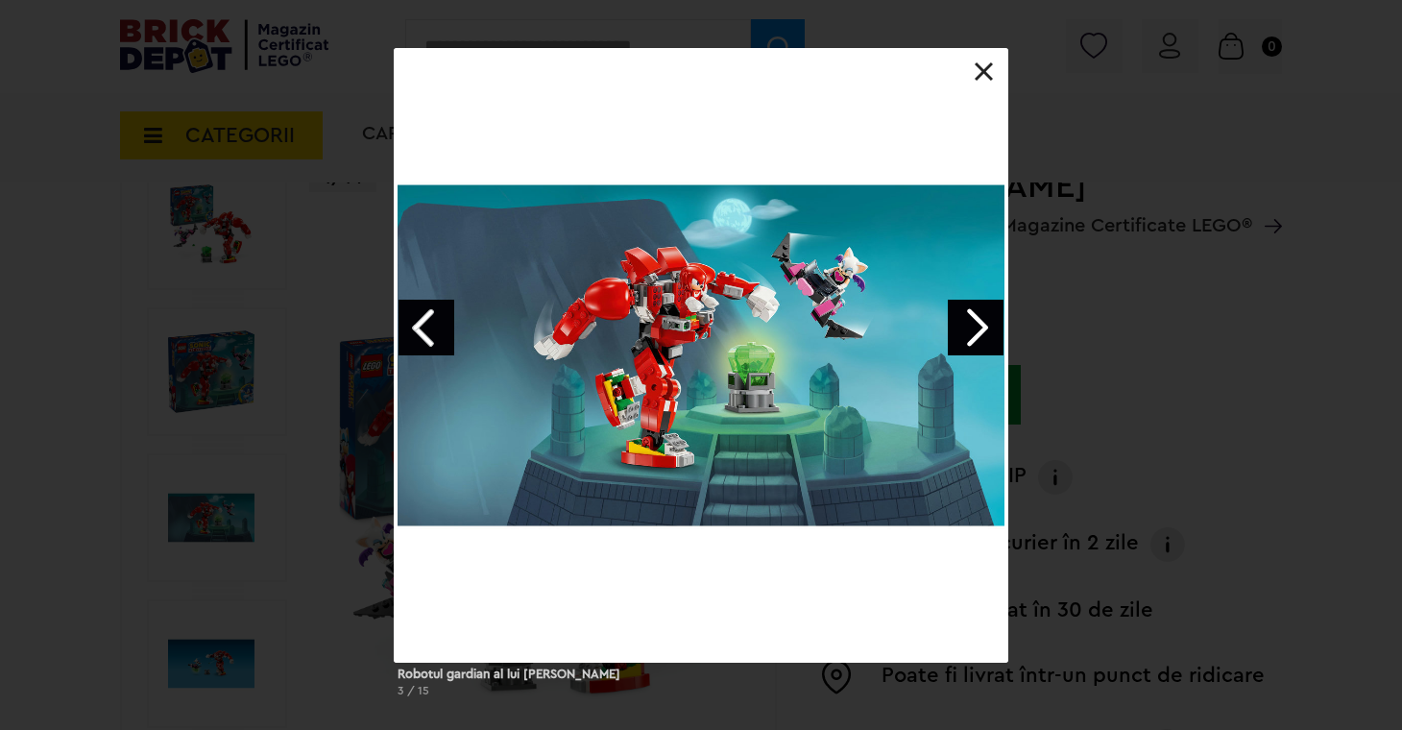
click at [981, 330] on link "Next image" at bounding box center [976, 328] width 56 height 56
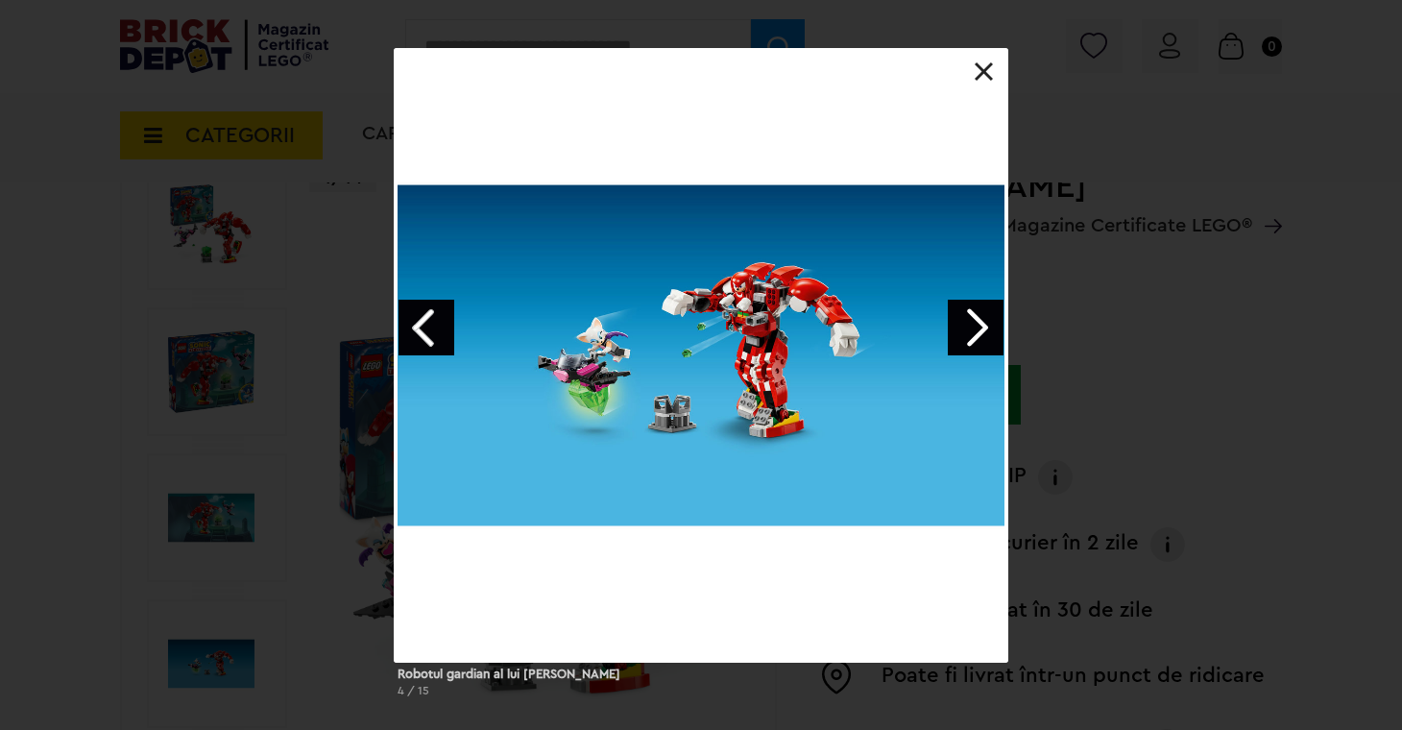
click at [981, 330] on link "Next image" at bounding box center [976, 328] width 56 height 56
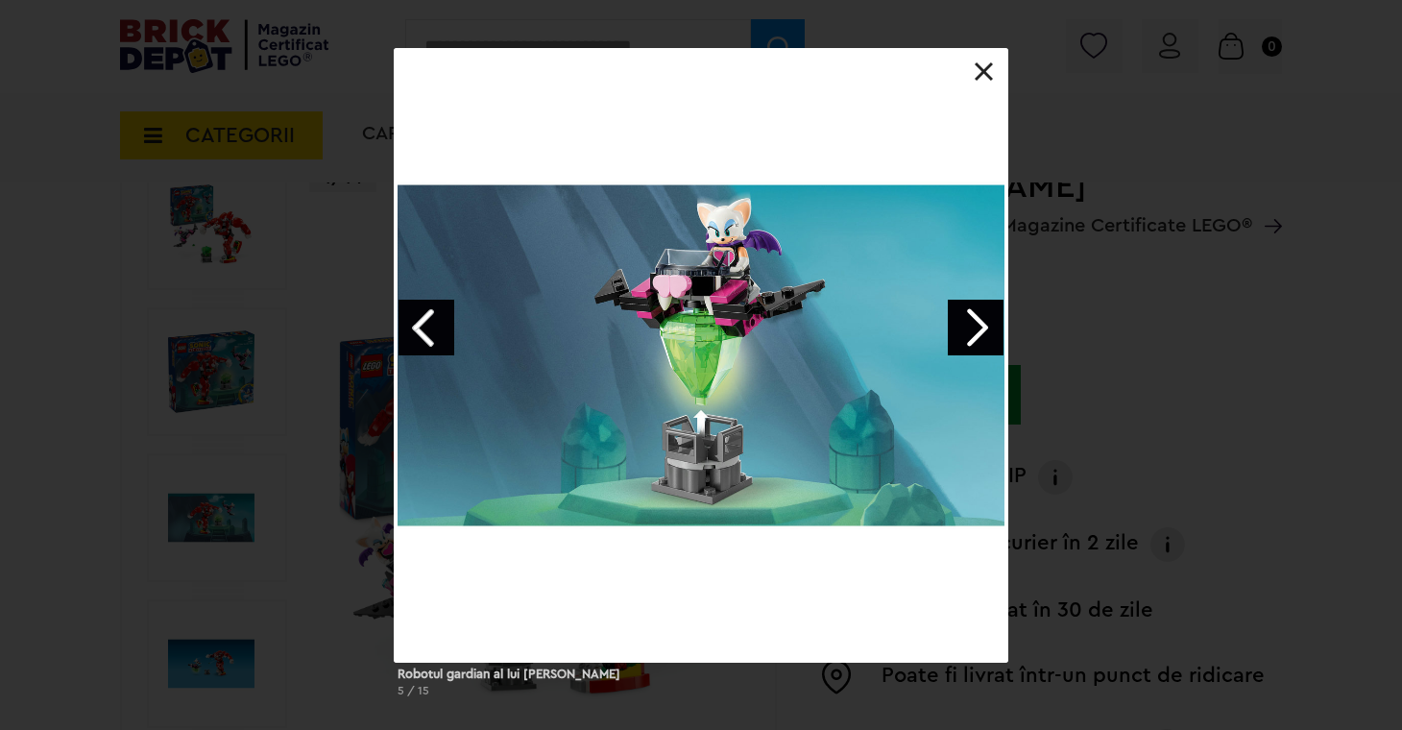
click at [981, 330] on link "Next image" at bounding box center [976, 328] width 56 height 56
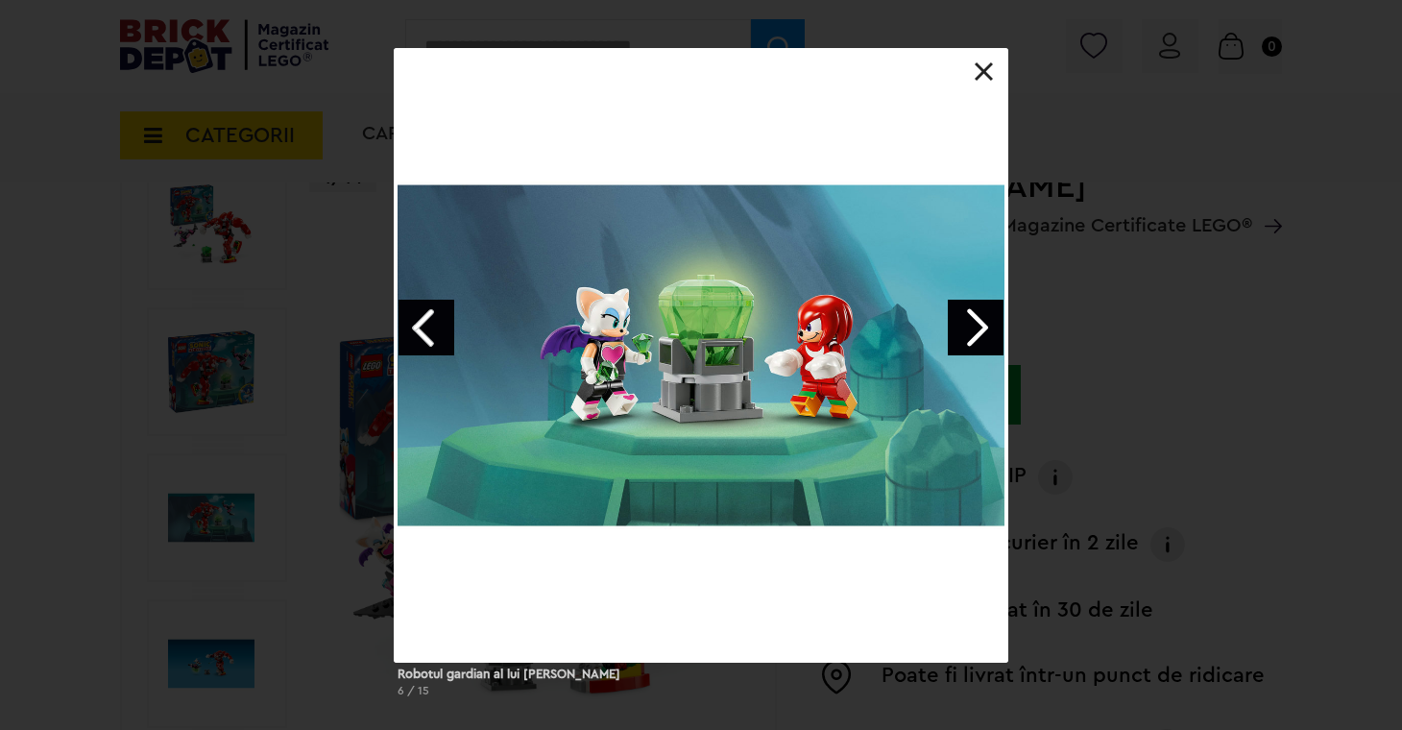
click at [981, 330] on link "Next image" at bounding box center [976, 328] width 56 height 56
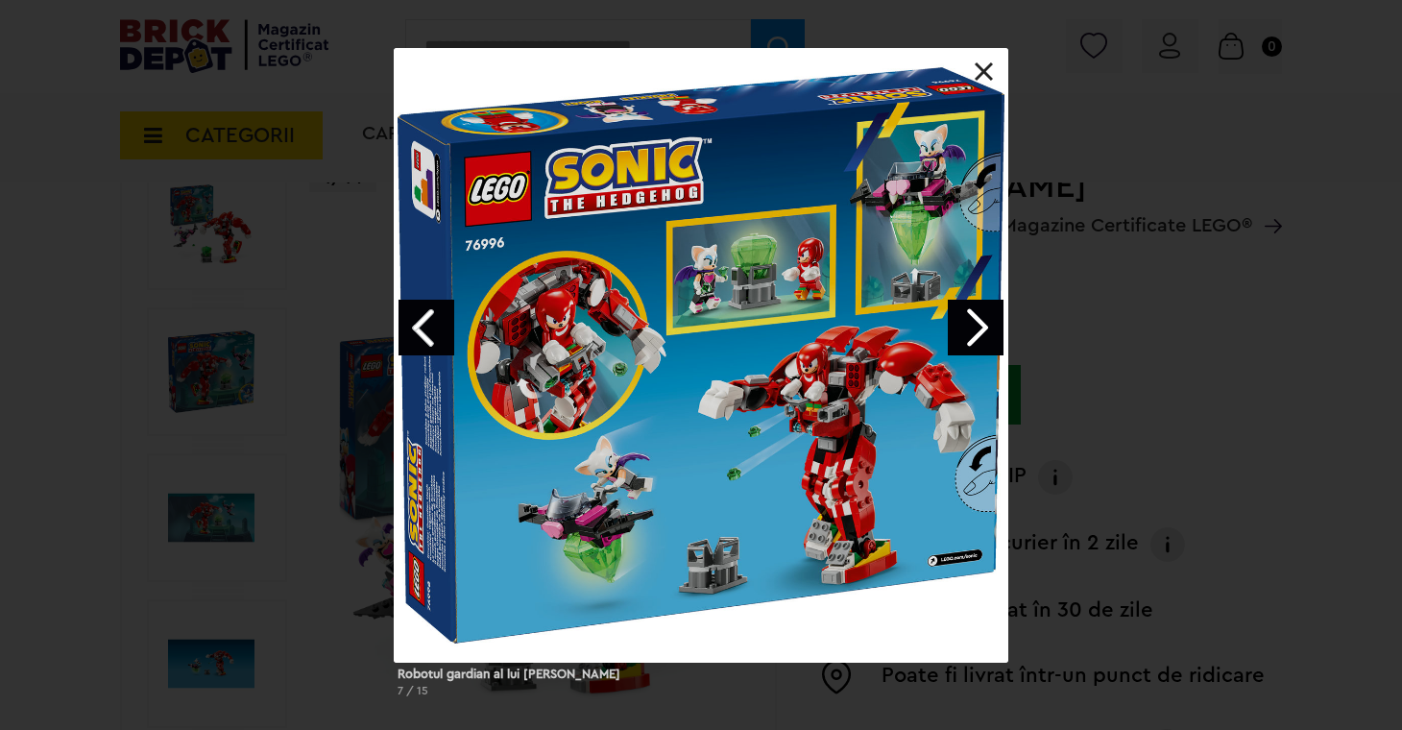
click at [982, 75] on link at bounding box center [984, 71] width 19 height 19
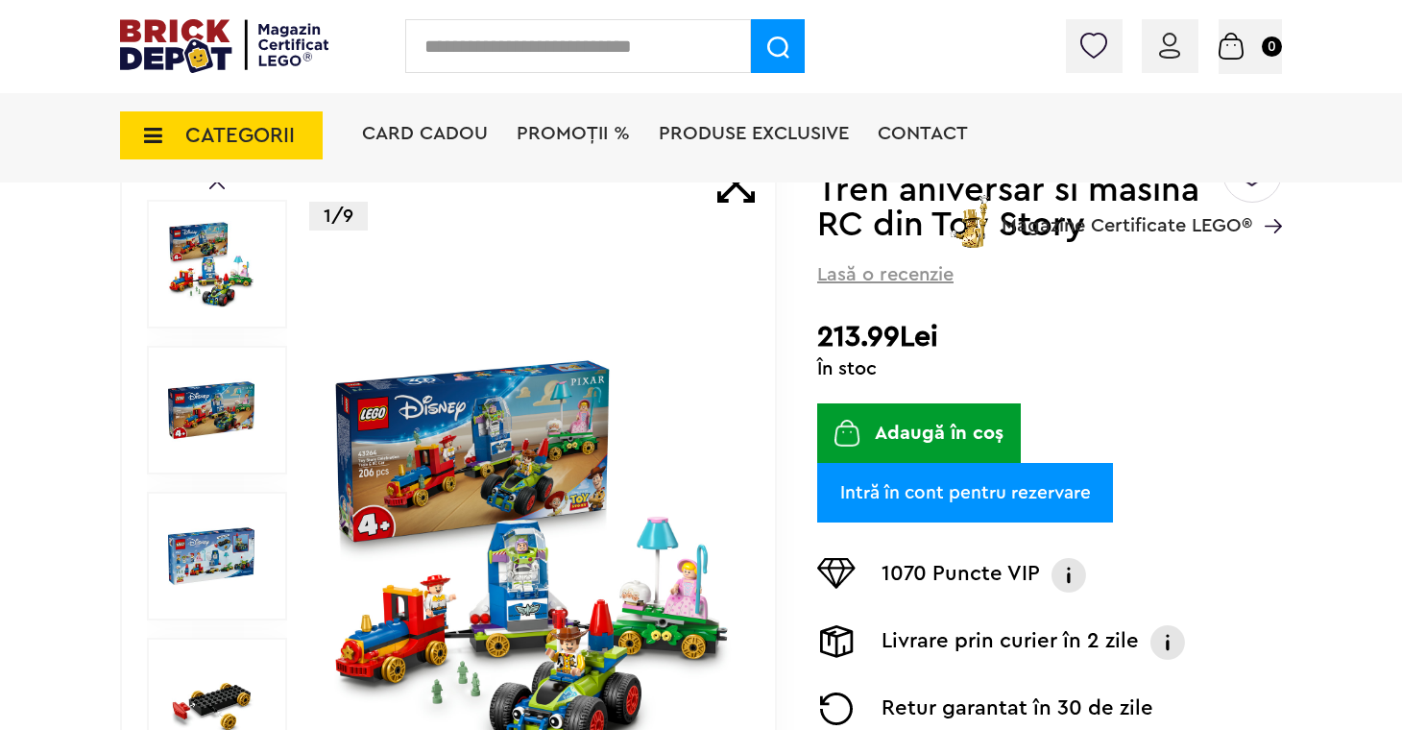
scroll to position [182, 0]
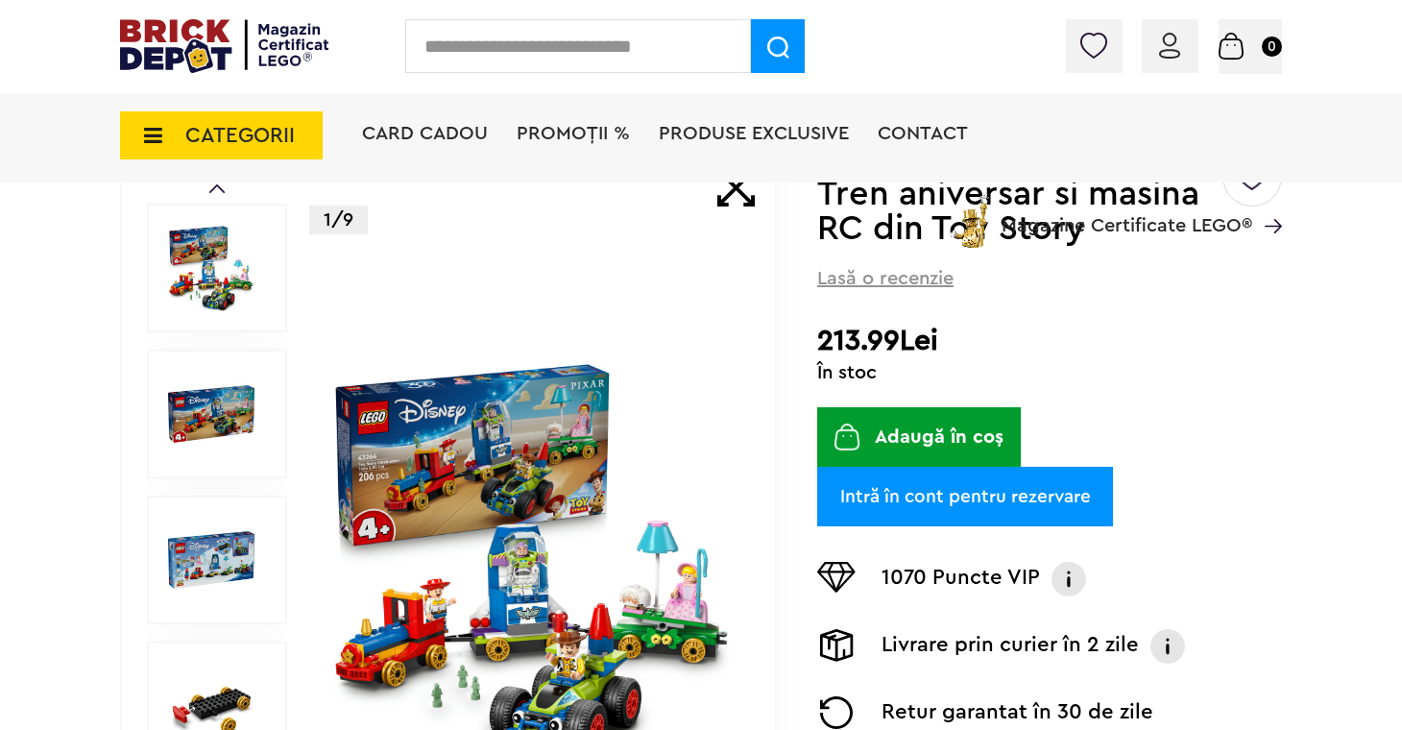
click at [251, 410] on img at bounding box center [211, 414] width 86 height 86
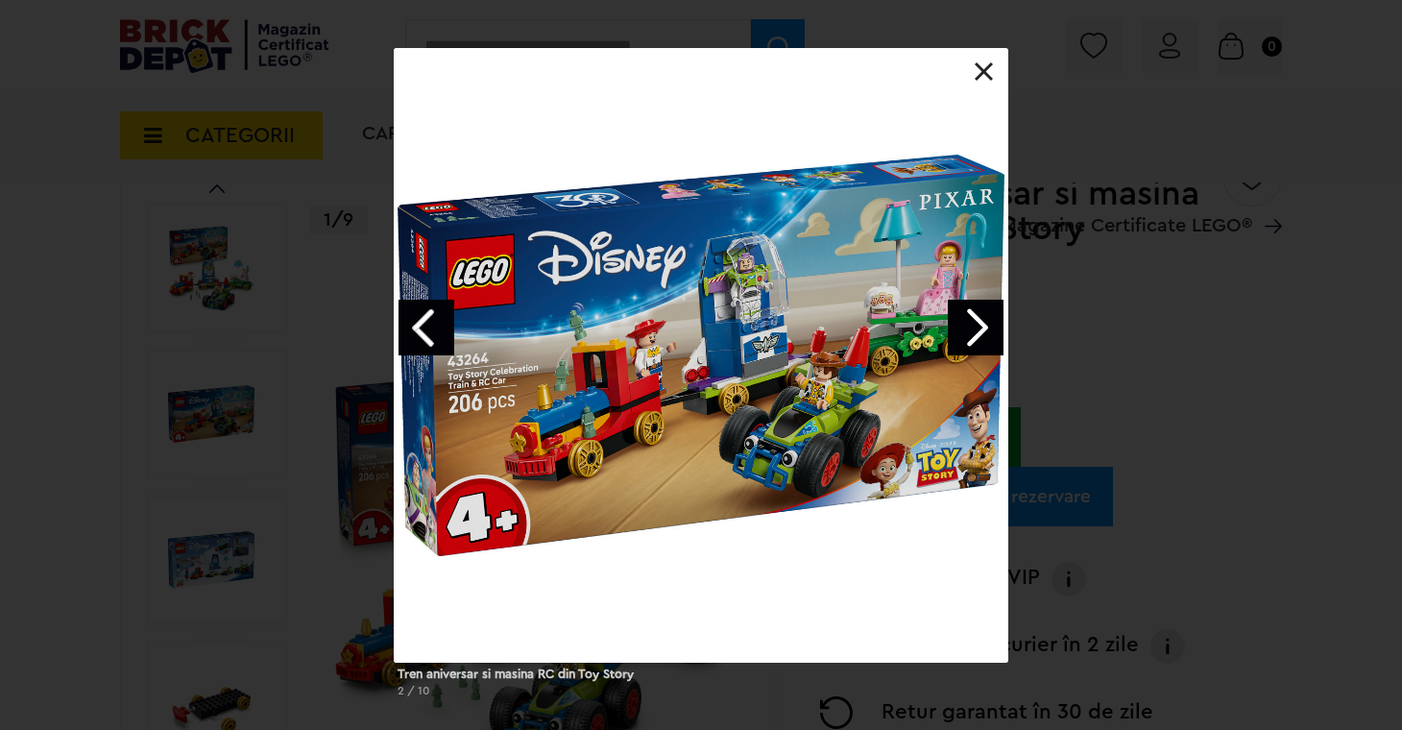
click at [984, 333] on link "Next image" at bounding box center [976, 328] width 56 height 56
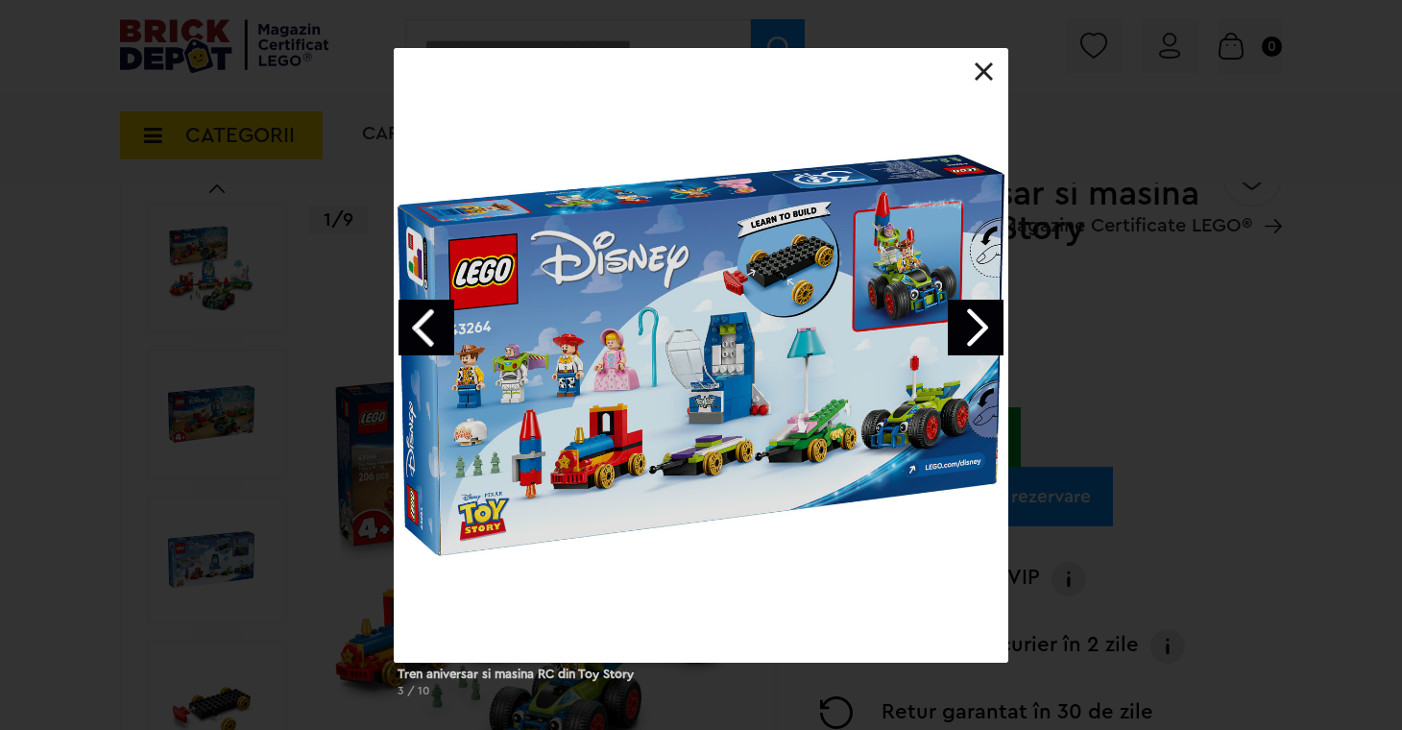
click at [984, 334] on link "Next image" at bounding box center [976, 328] width 56 height 56
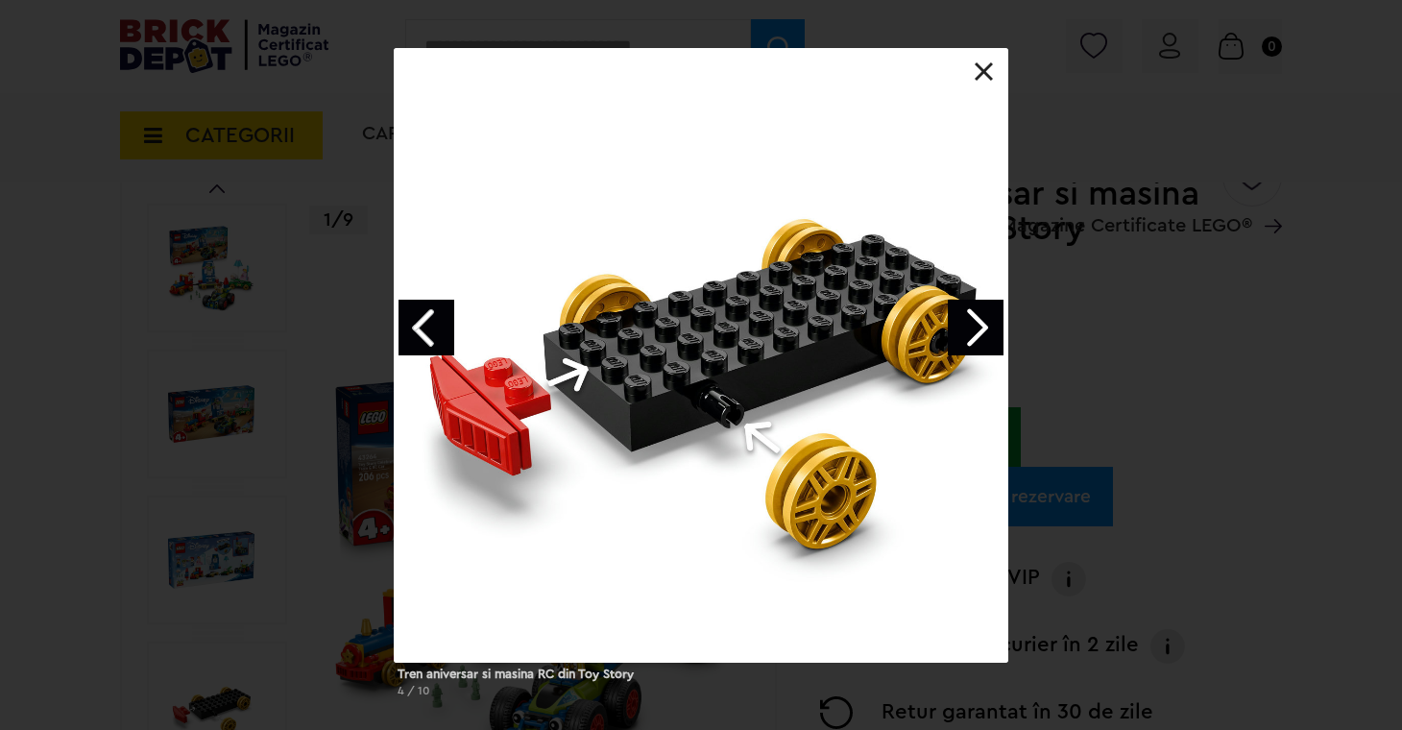
click at [984, 334] on link "Next image" at bounding box center [976, 328] width 56 height 56
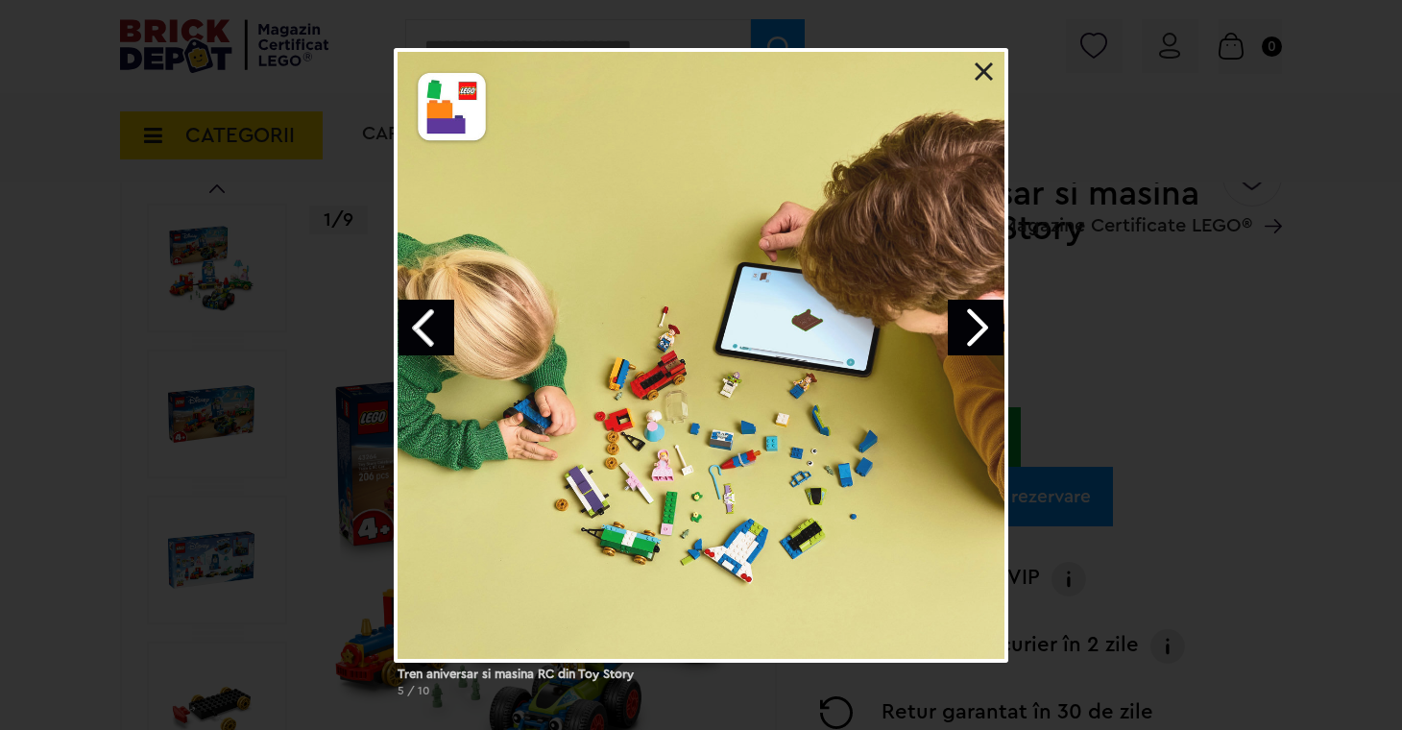
click at [983, 334] on link "Next image" at bounding box center [976, 328] width 56 height 56
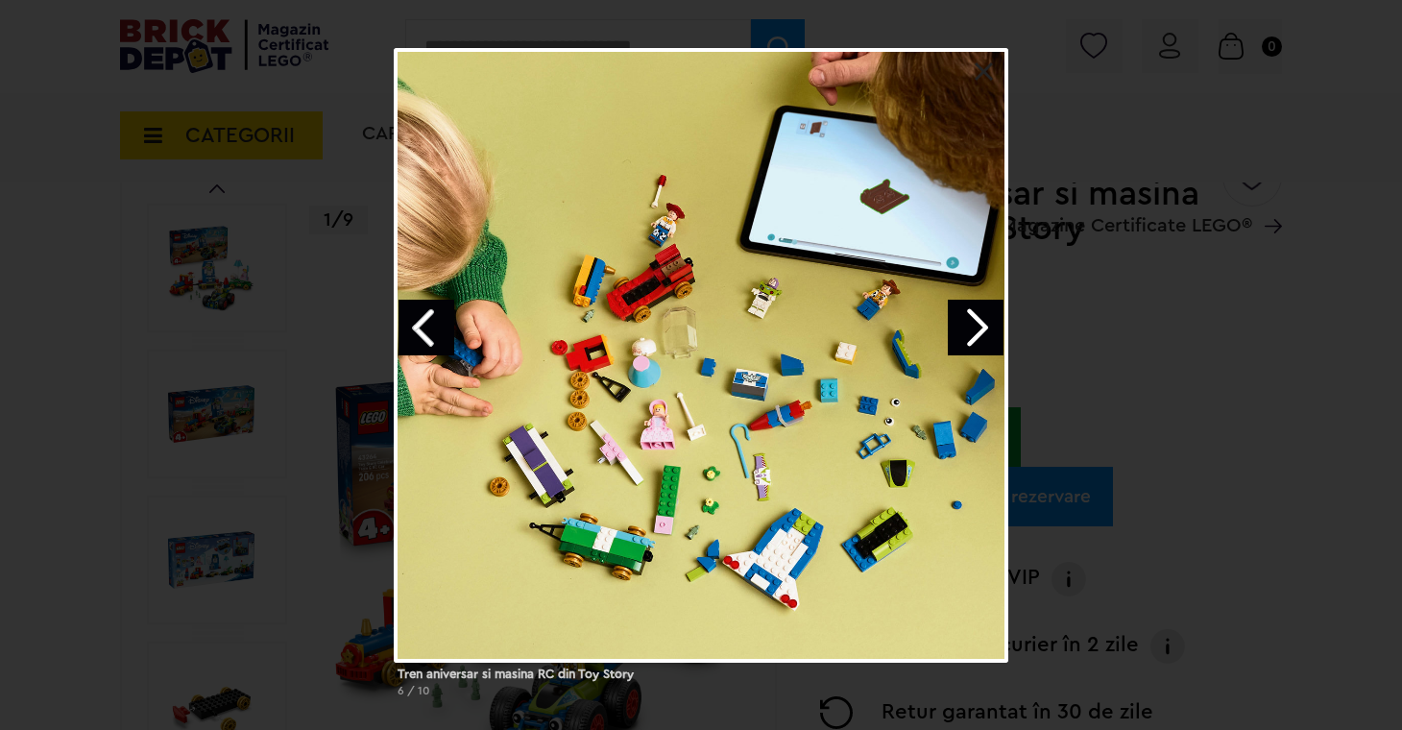
click at [983, 334] on link "Next image" at bounding box center [976, 328] width 56 height 56
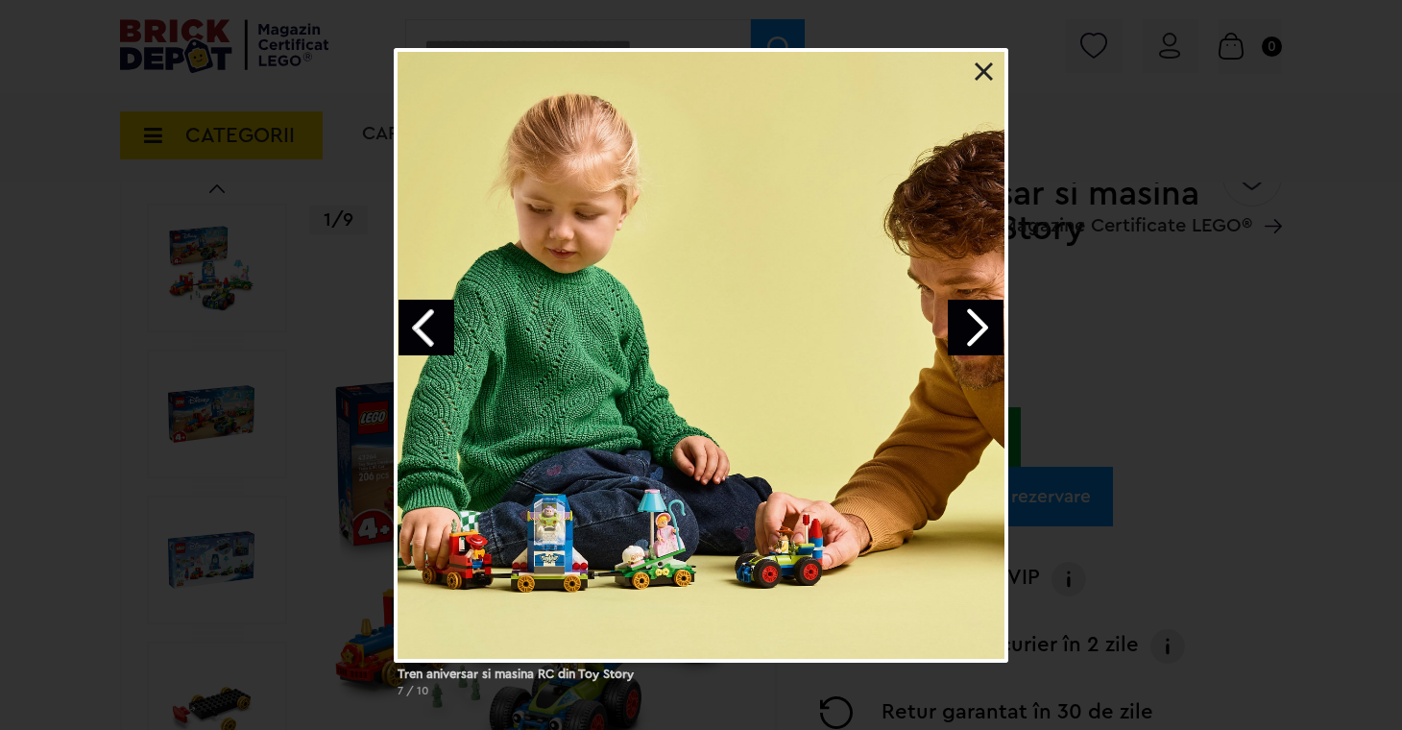
click at [977, 67] on link at bounding box center [984, 71] width 19 height 19
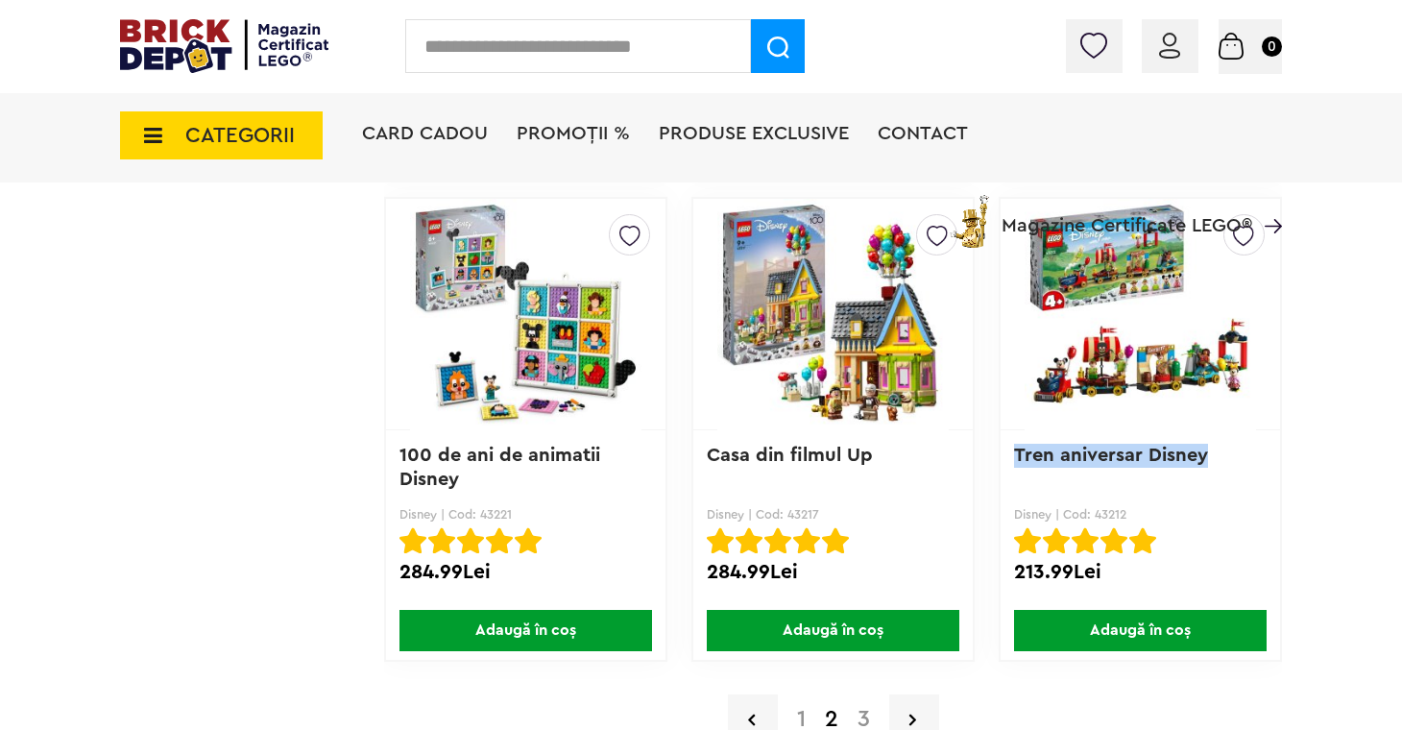
scroll to position [4650, 0]
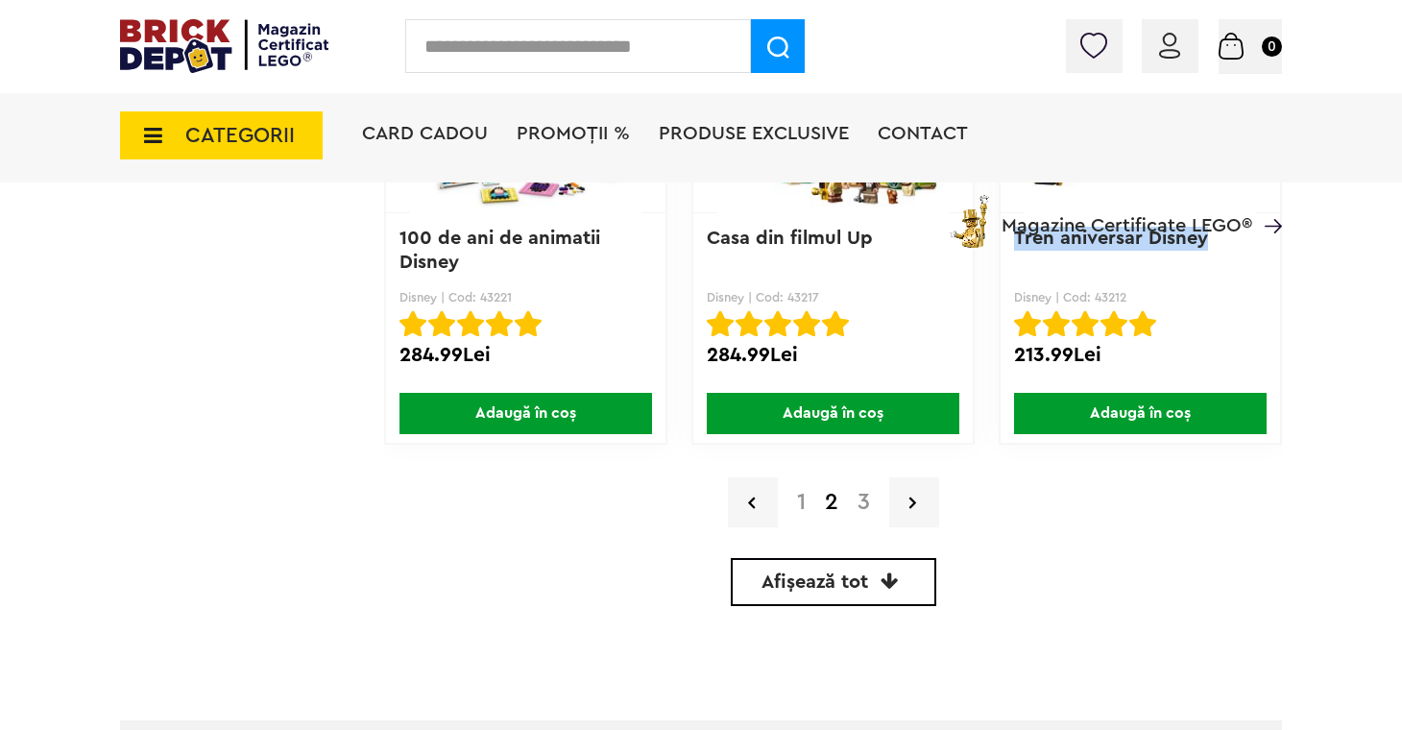
click at [868, 505] on link "3" at bounding box center [864, 502] width 32 height 23
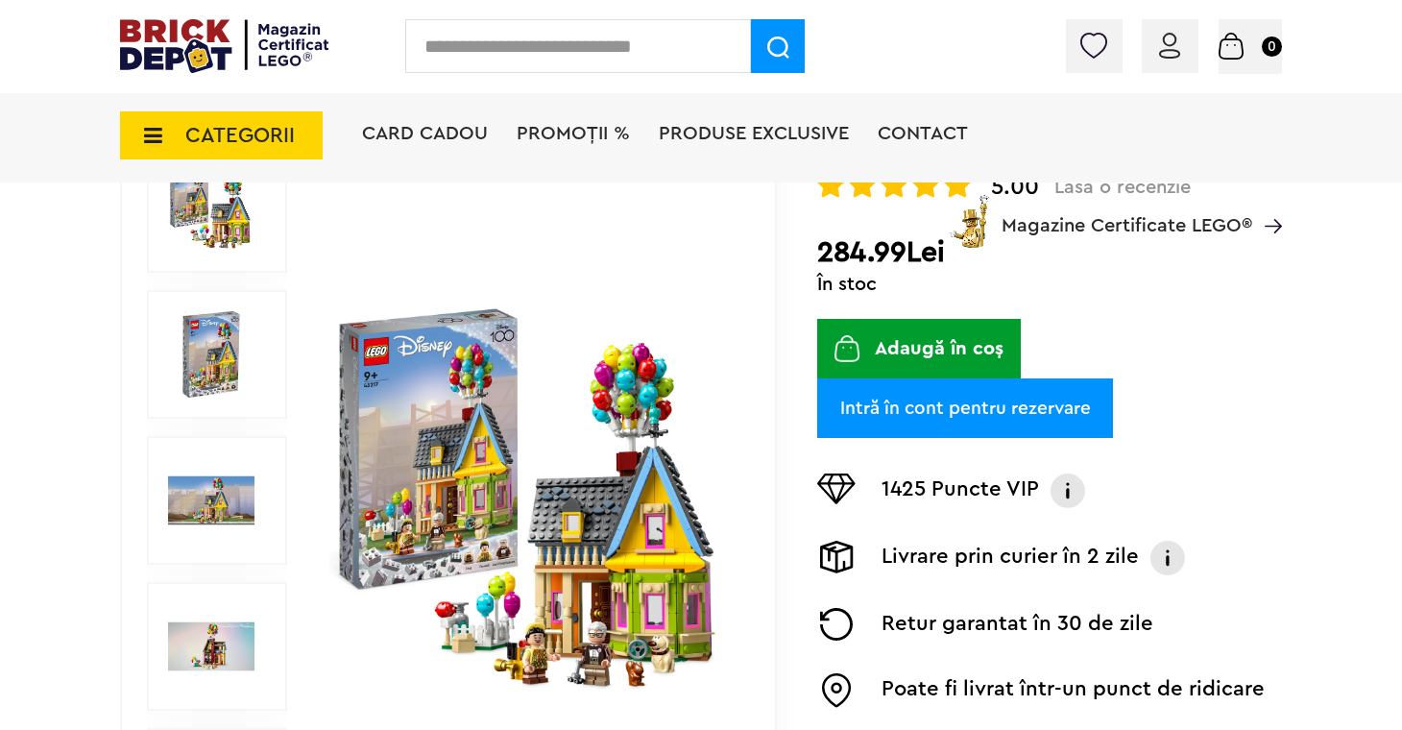
scroll to position [216, 0]
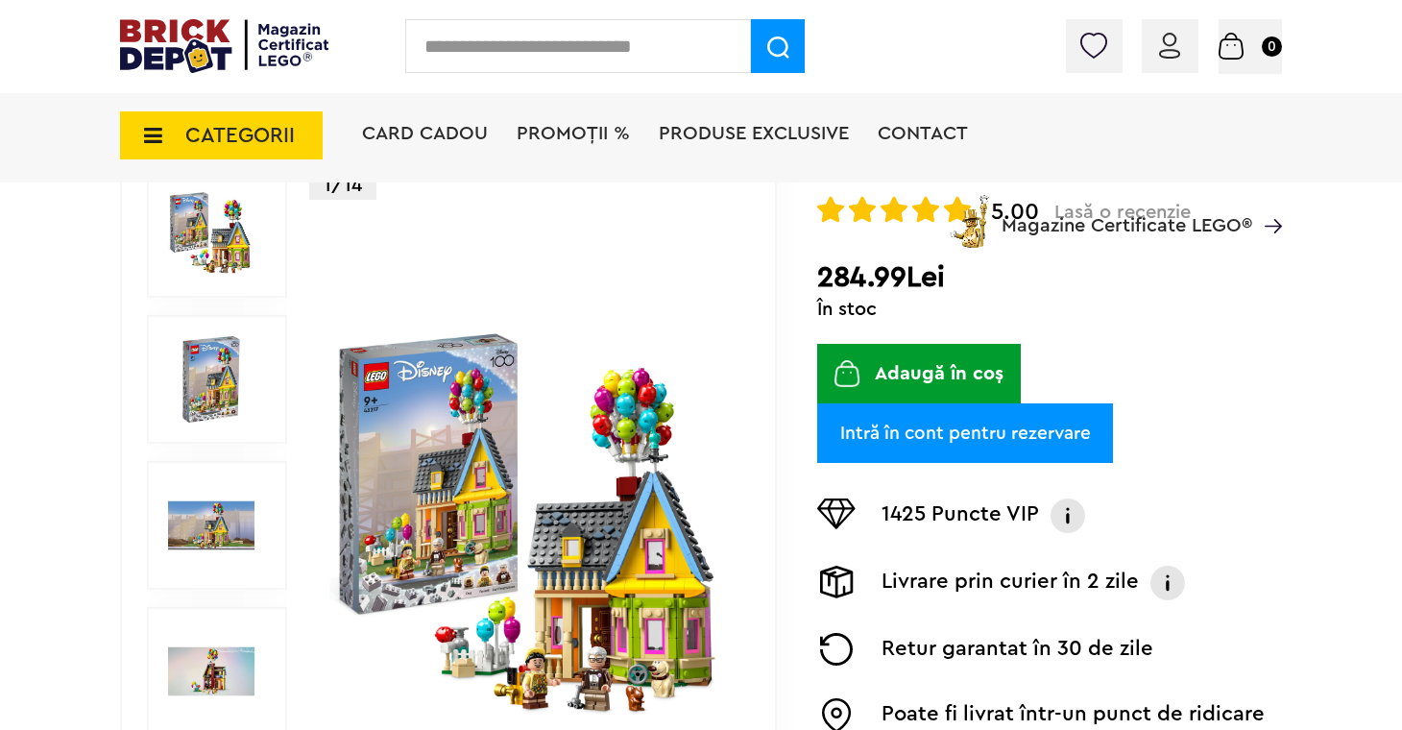
click at [238, 262] on img at bounding box center [211, 233] width 86 height 86
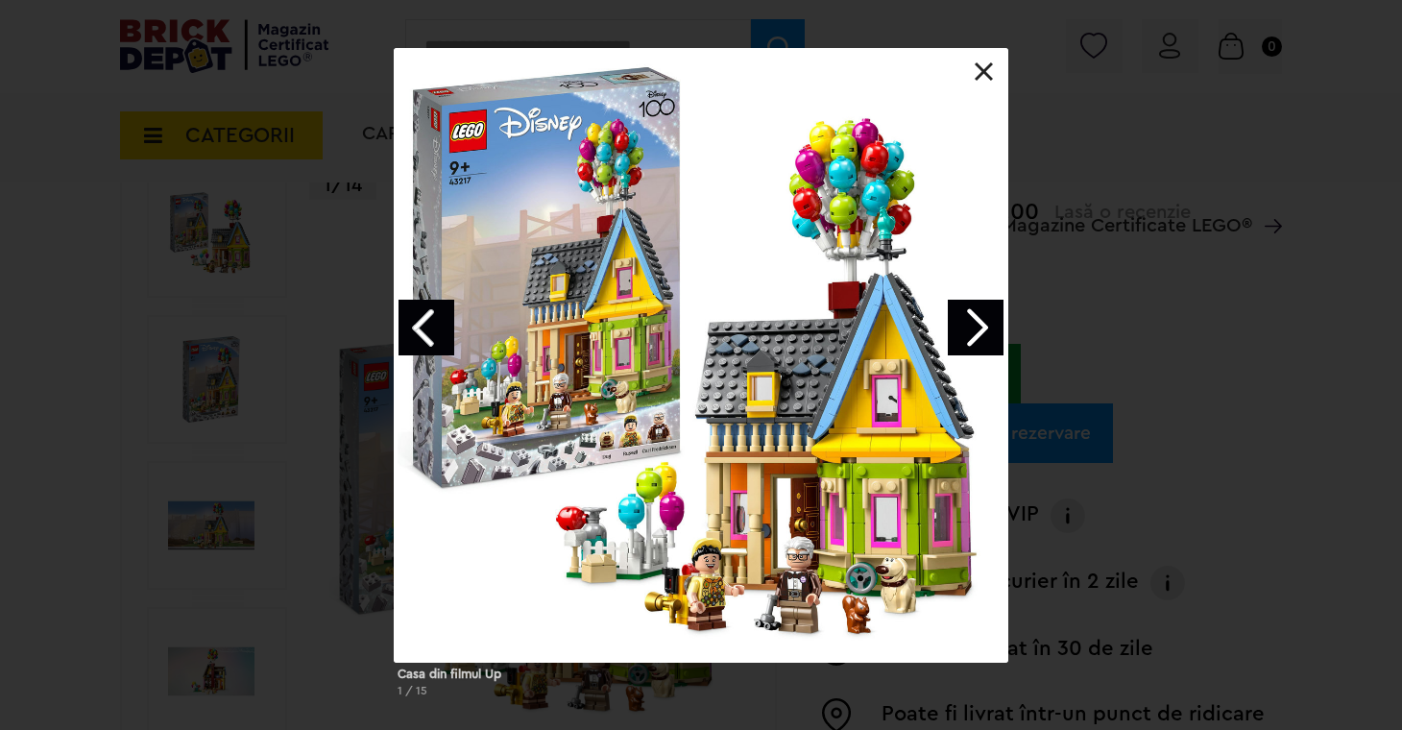
click at [968, 327] on link "Next image" at bounding box center [976, 328] width 56 height 56
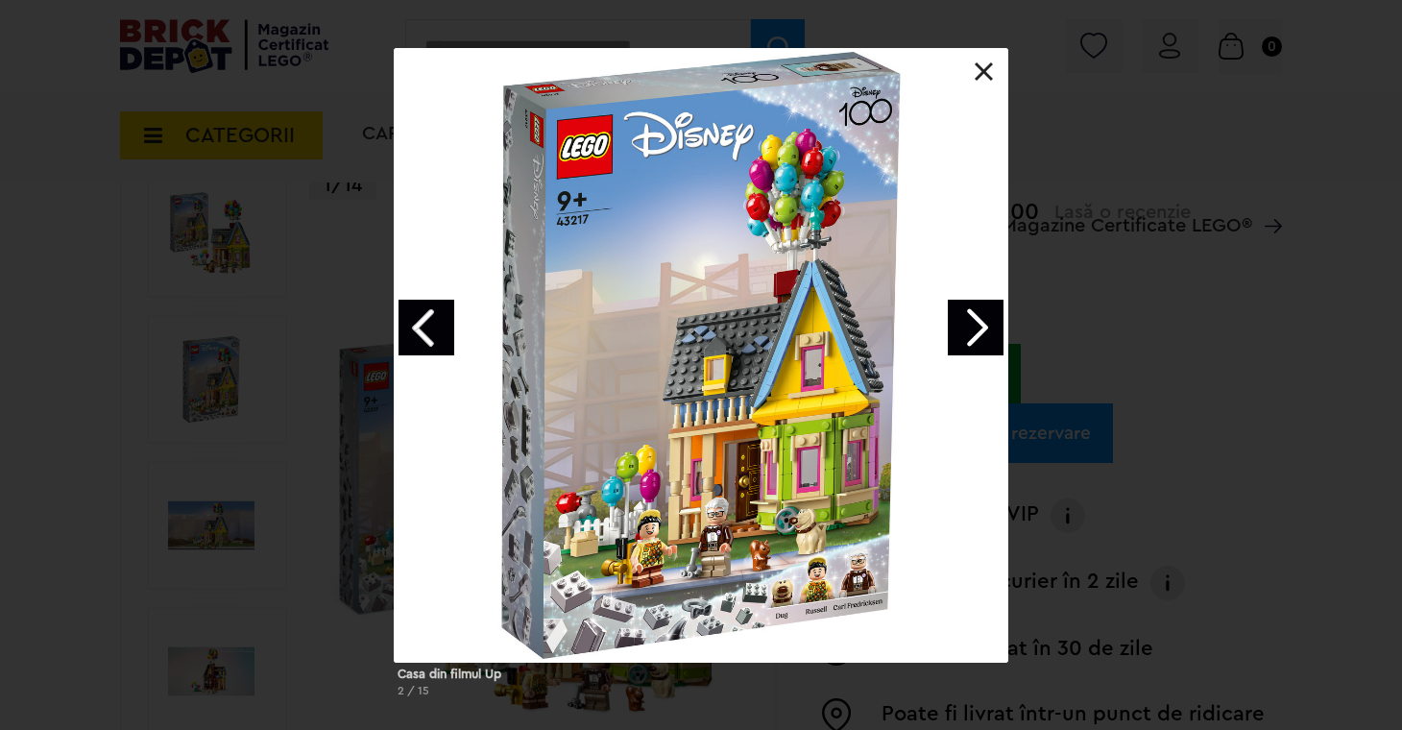
click at [968, 327] on link "Next image" at bounding box center [976, 328] width 56 height 56
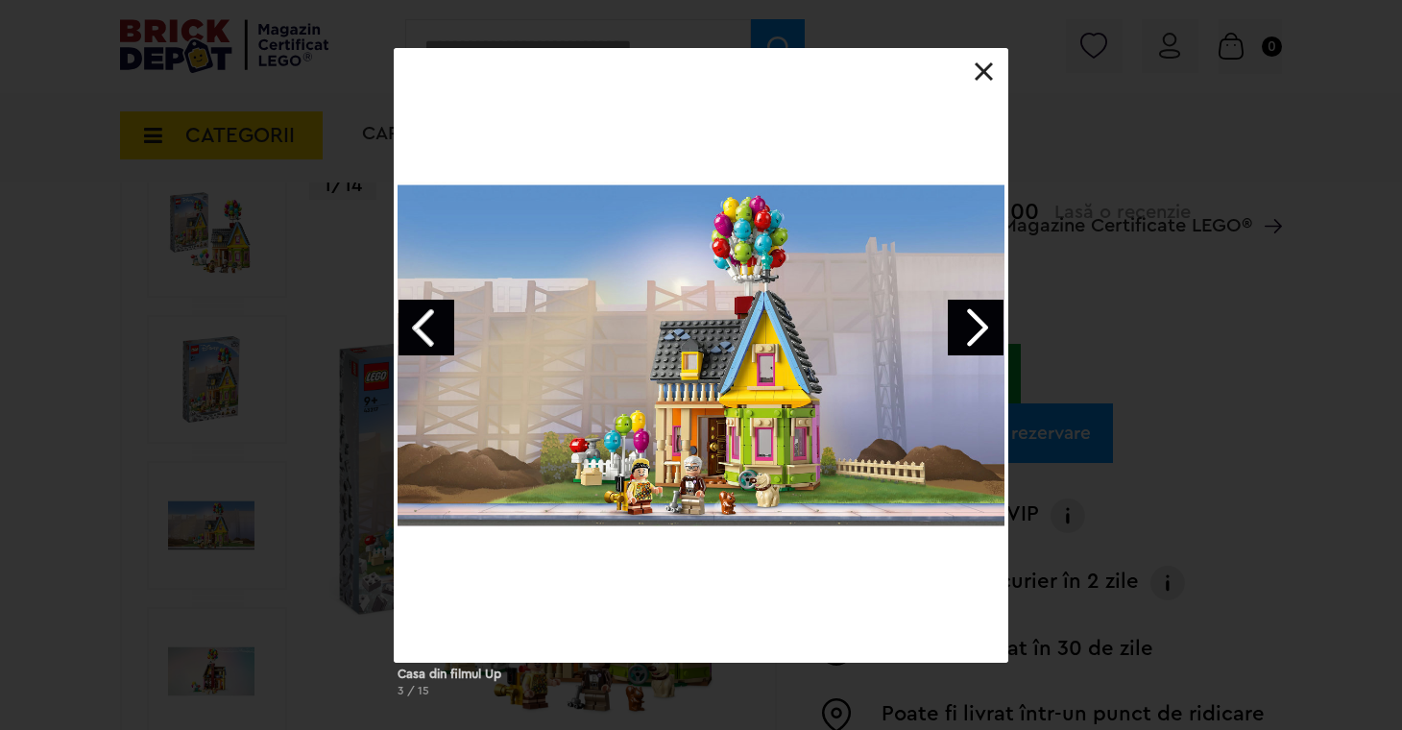
click at [968, 327] on link "Next image" at bounding box center [976, 328] width 56 height 56
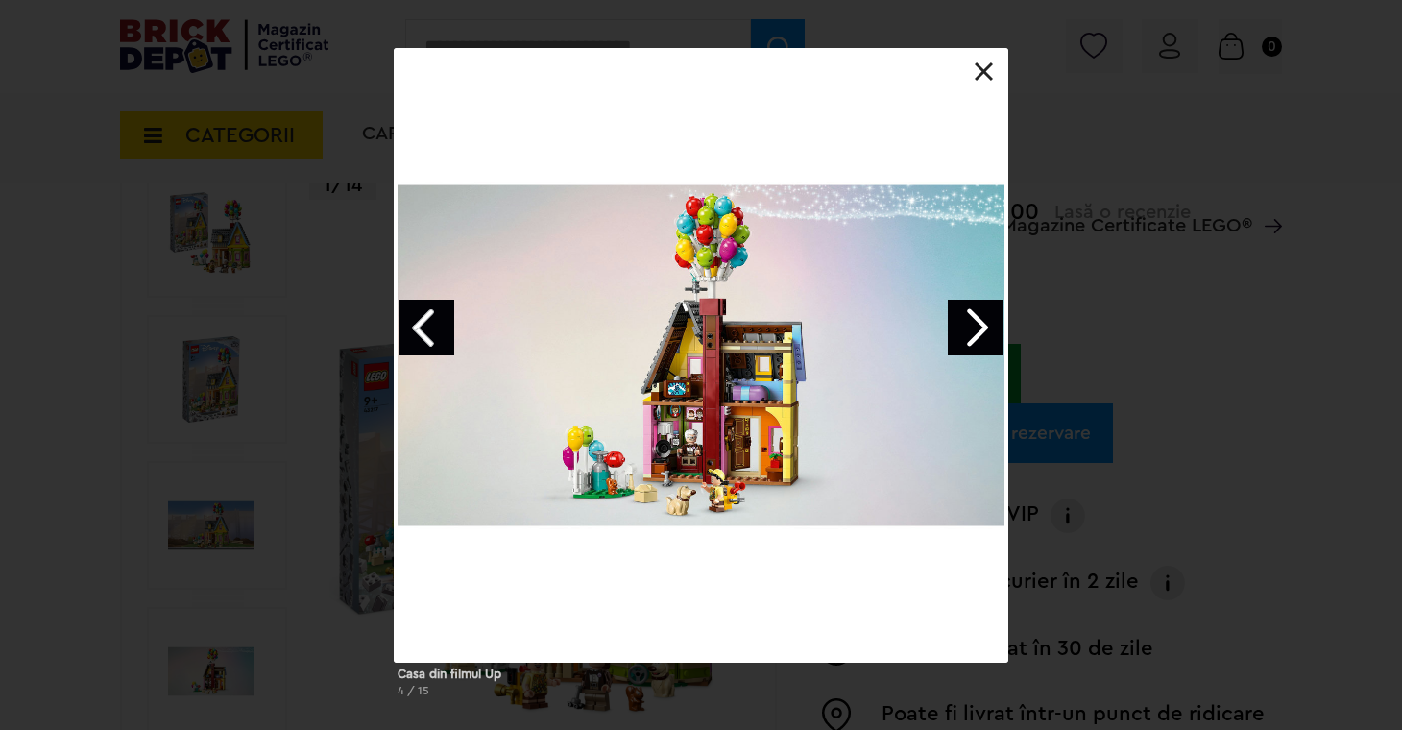
click at [968, 327] on link "Next image" at bounding box center [976, 328] width 56 height 56
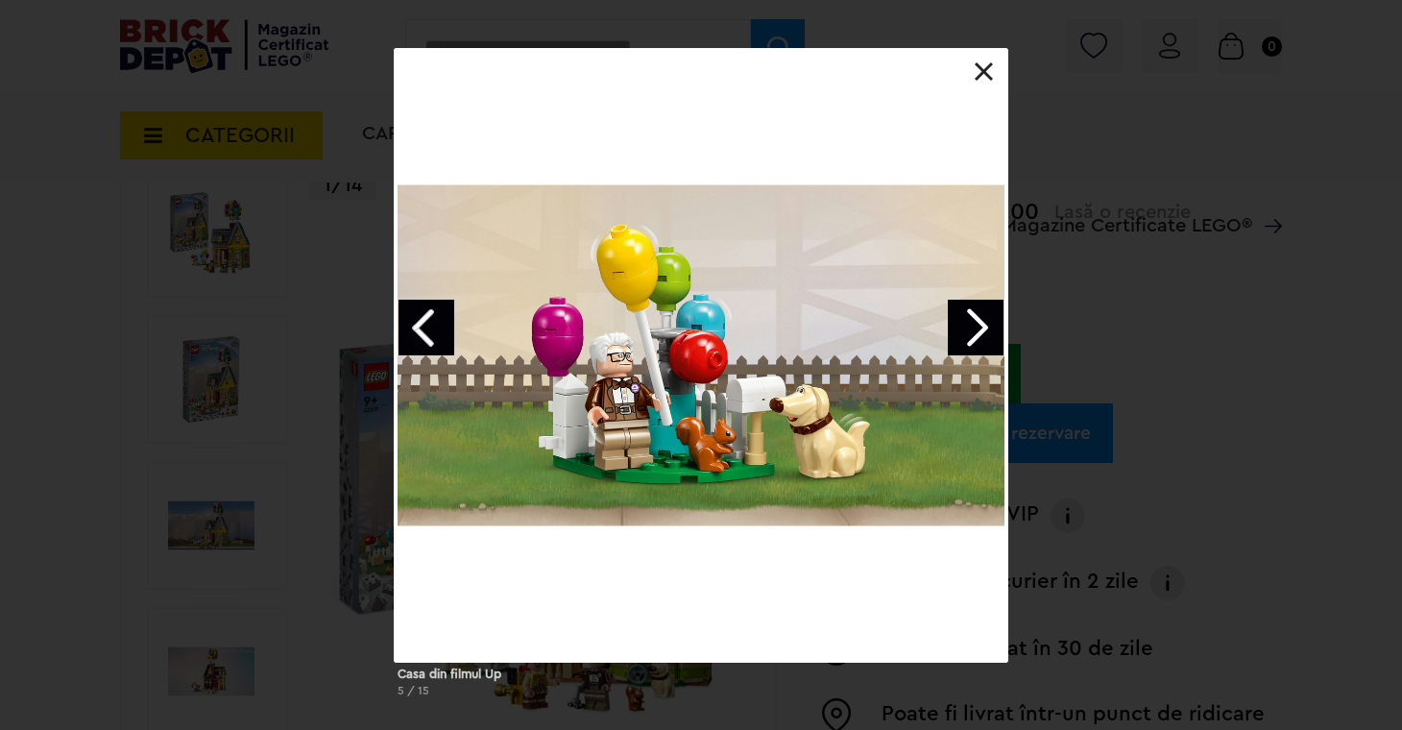
click at [968, 327] on link "Next image" at bounding box center [976, 328] width 56 height 56
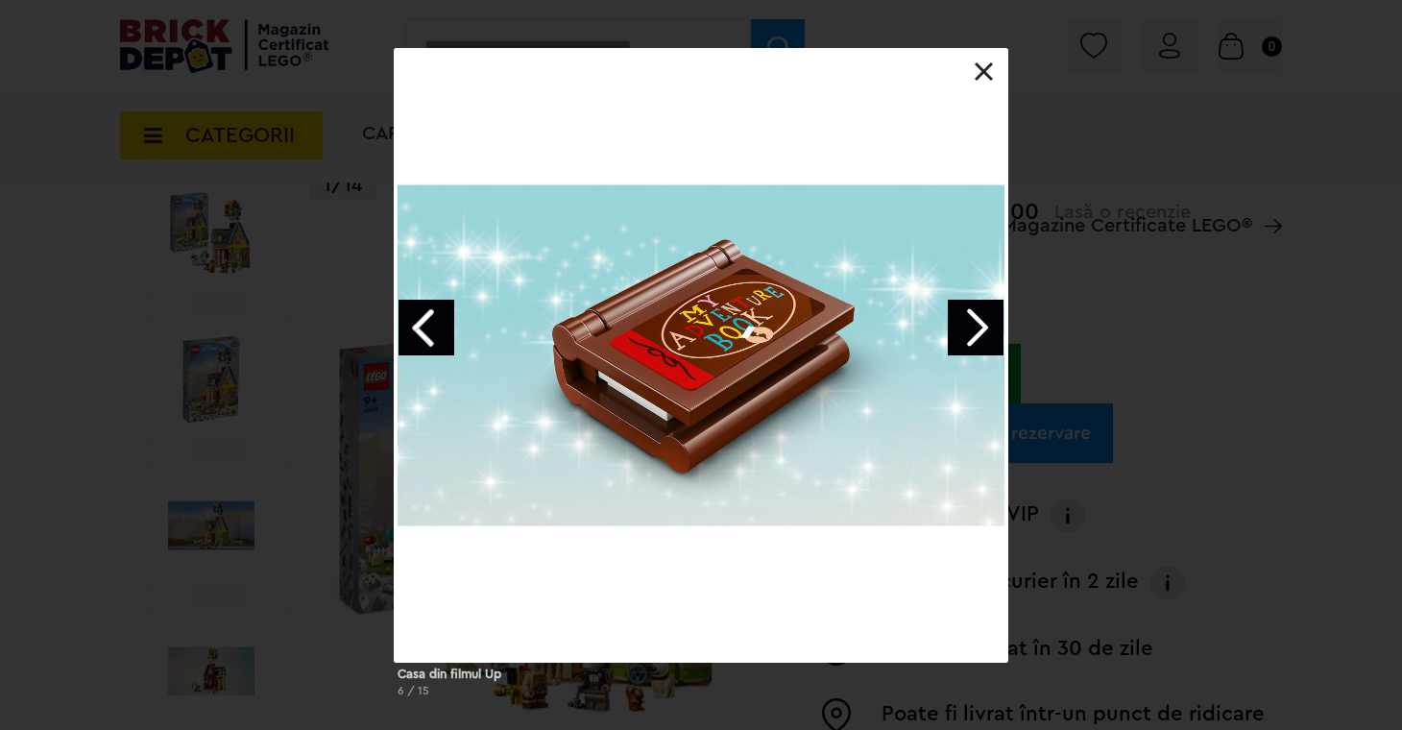
click at [968, 327] on link "Next image" at bounding box center [976, 328] width 56 height 56
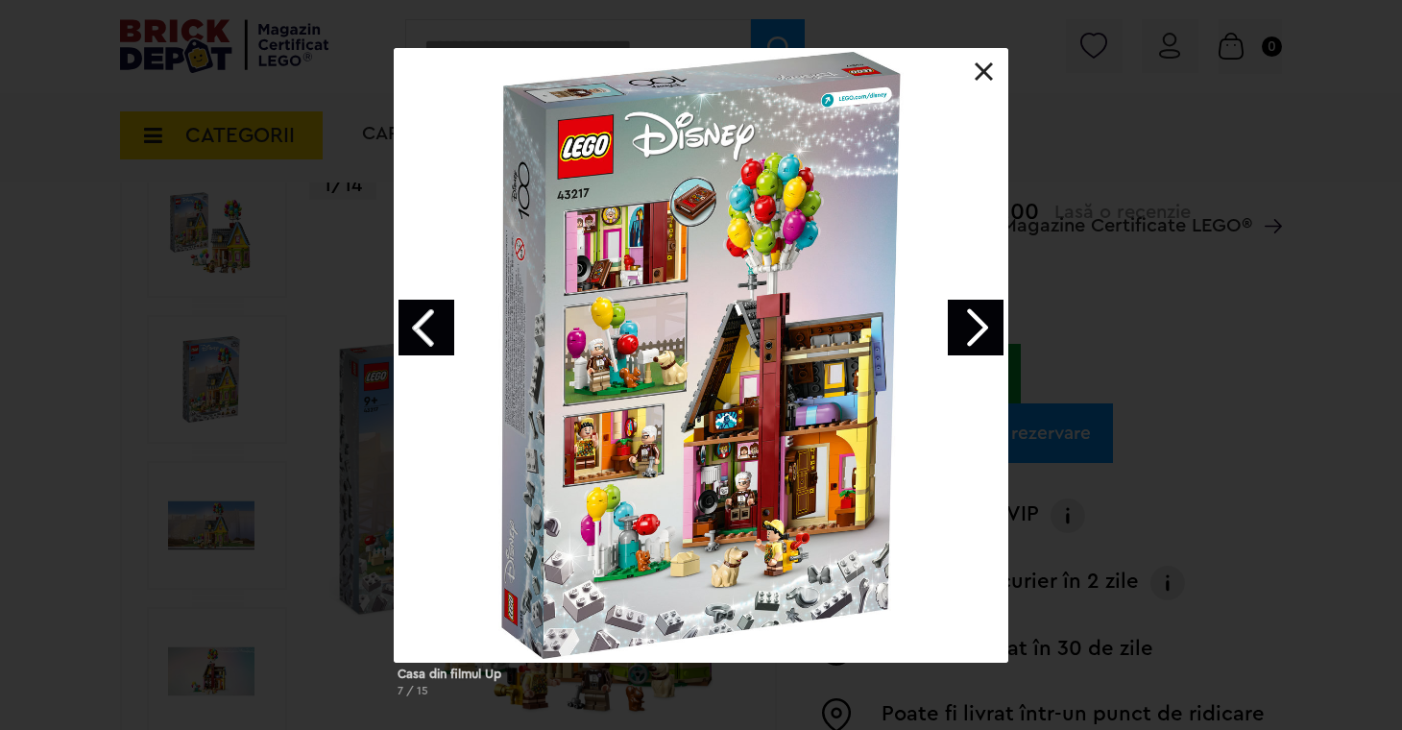
click at [968, 327] on link "Next image" at bounding box center [976, 328] width 56 height 56
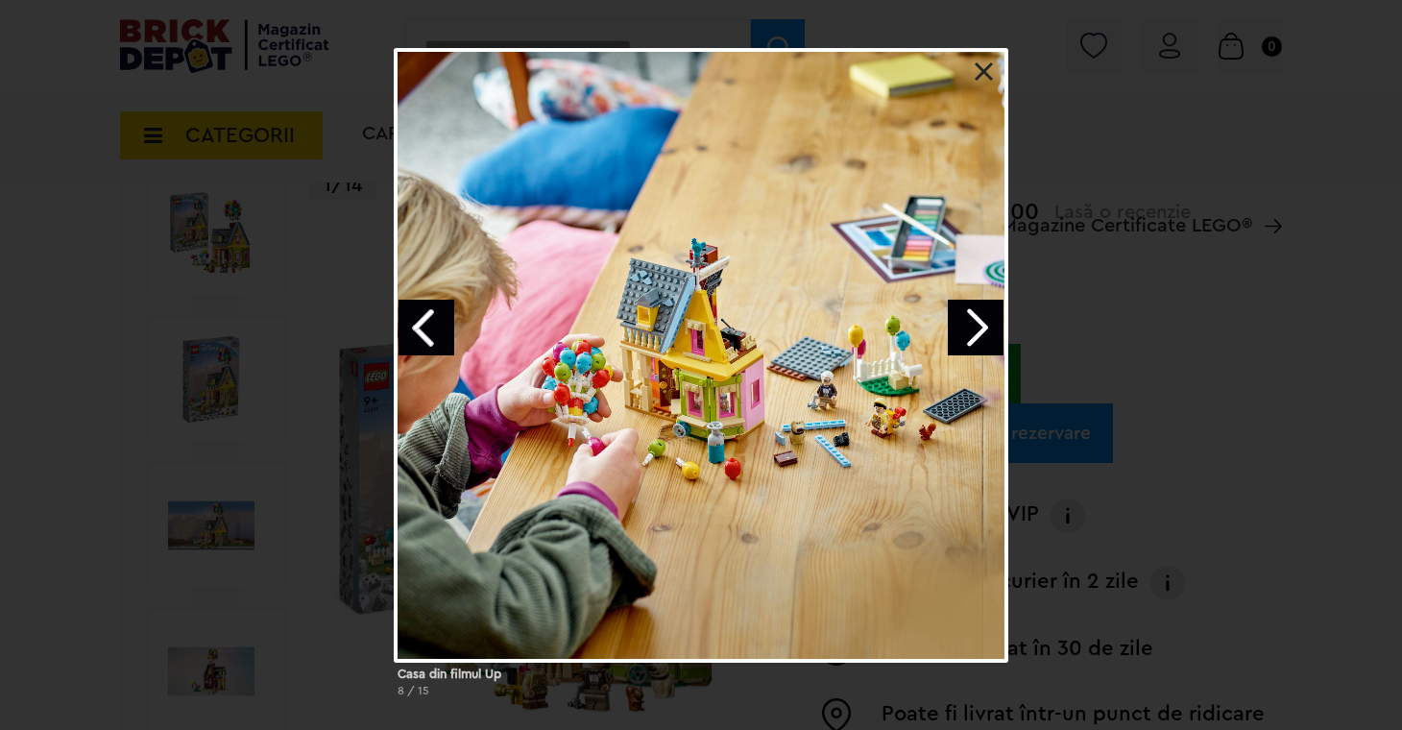
click at [968, 327] on link "Next image" at bounding box center [976, 328] width 56 height 56
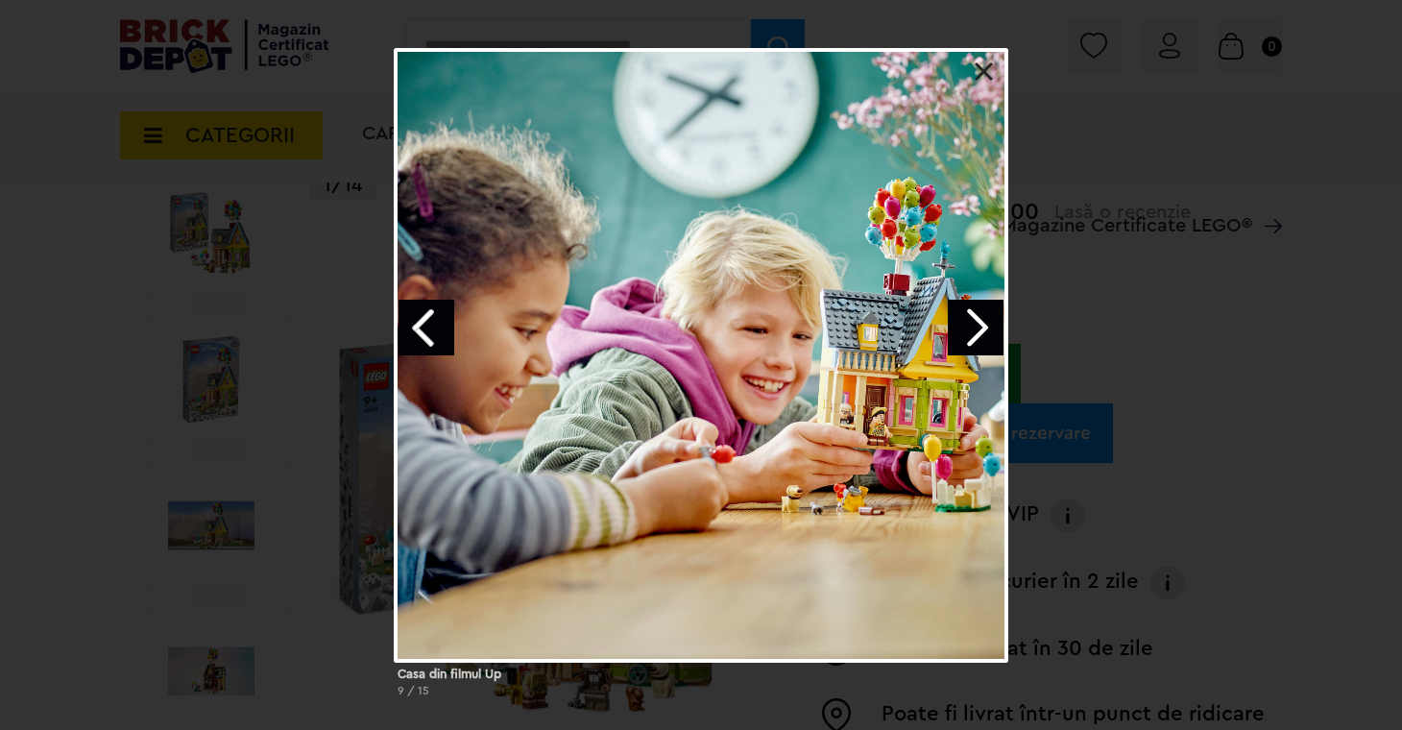
click at [968, 327] on link "Next image" at bounding box center [976, 328] width 56 height 56
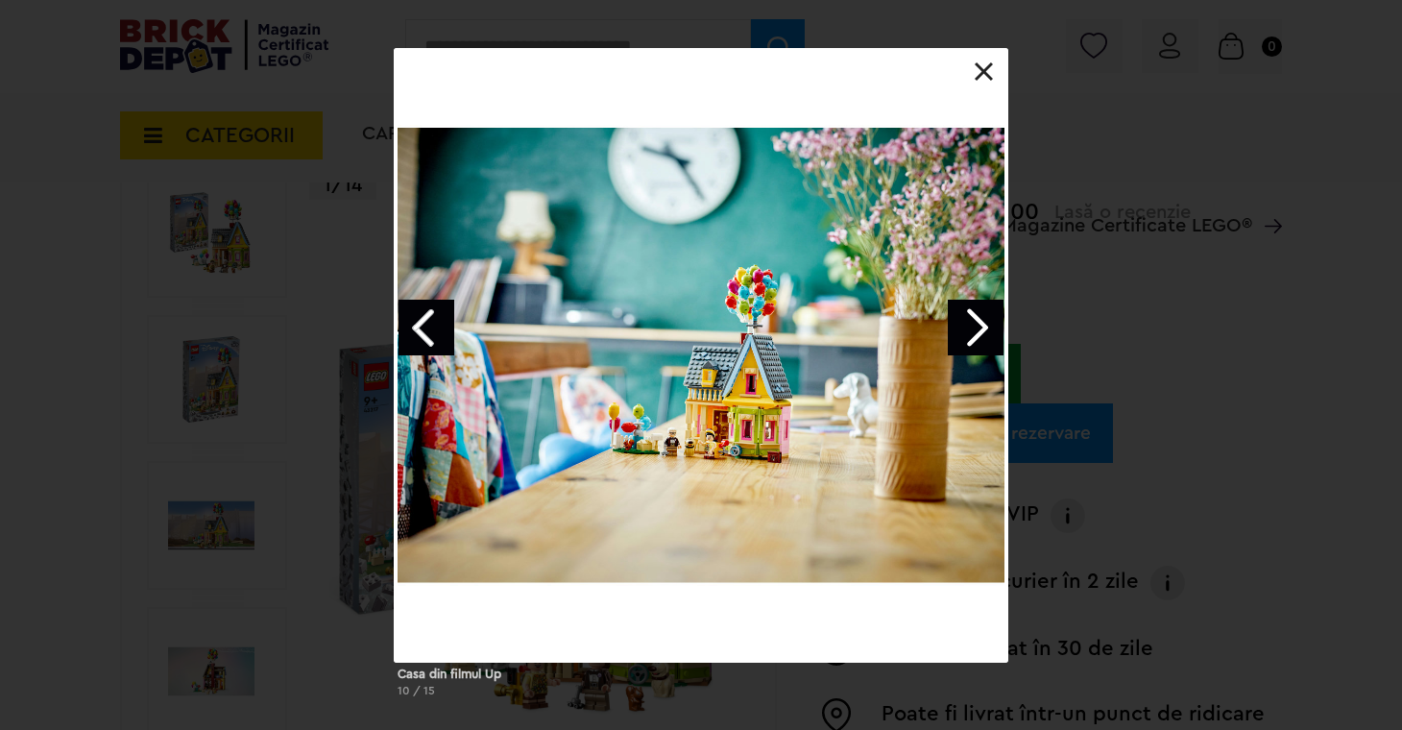
click at [968, 327] on link "Next image" at bounding box center [976, 328] width 56 height 56
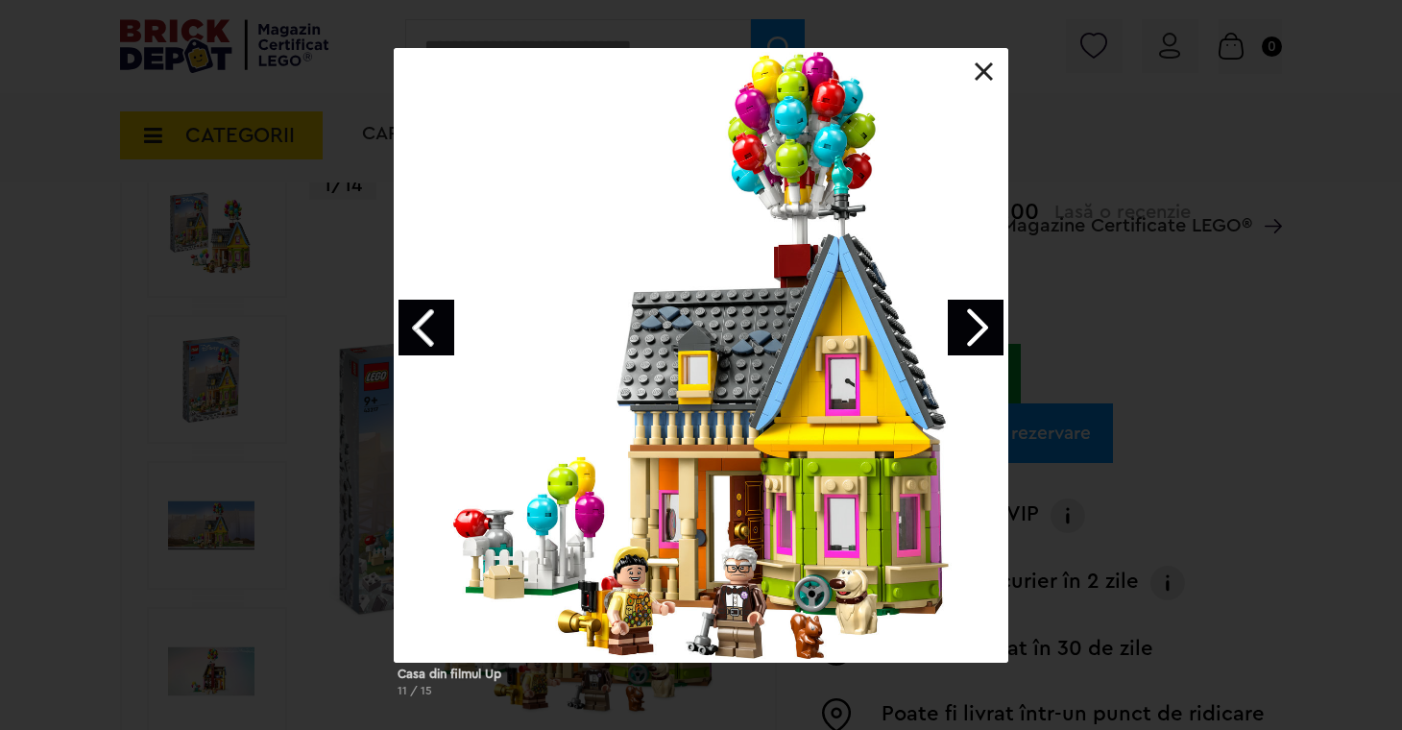
click at [984, 69] on link at bounding box center [984, 71] width 19 height 19
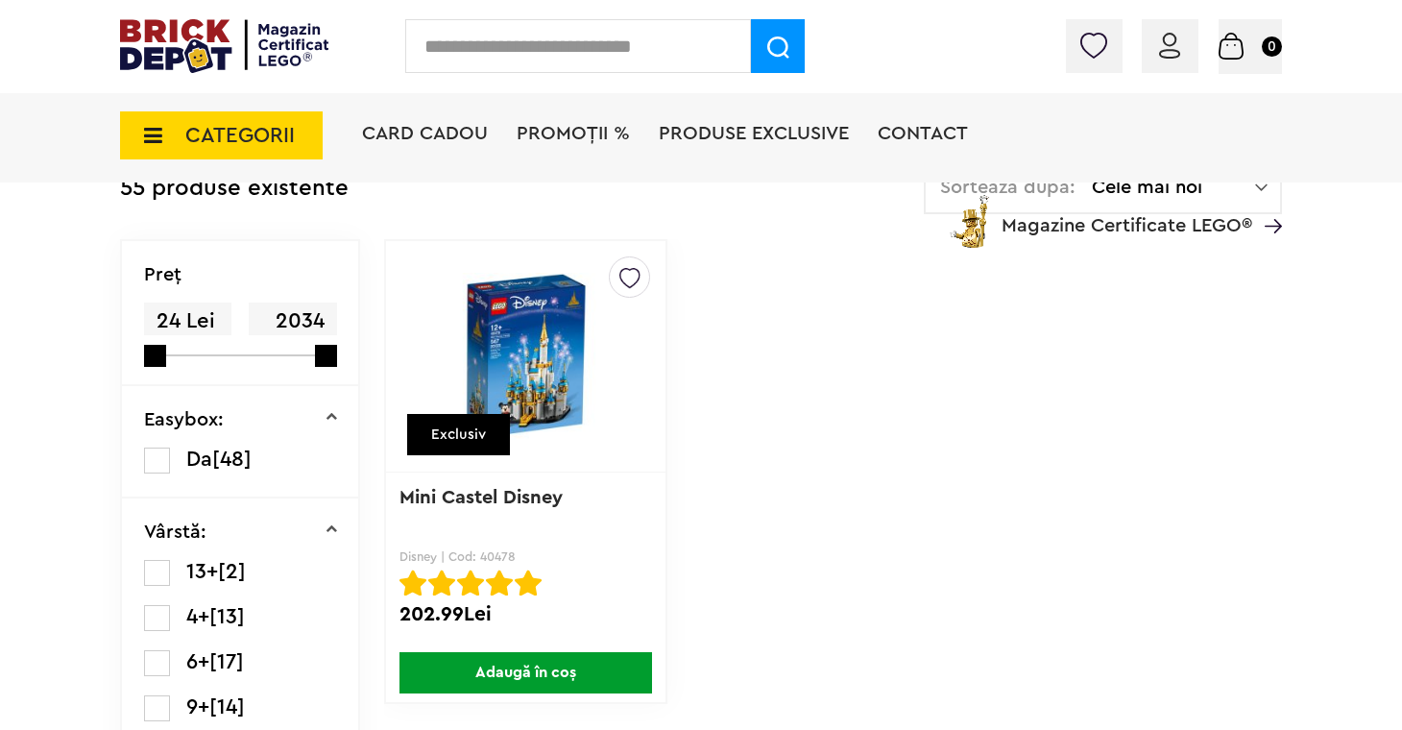
scroll to position [486, 0]
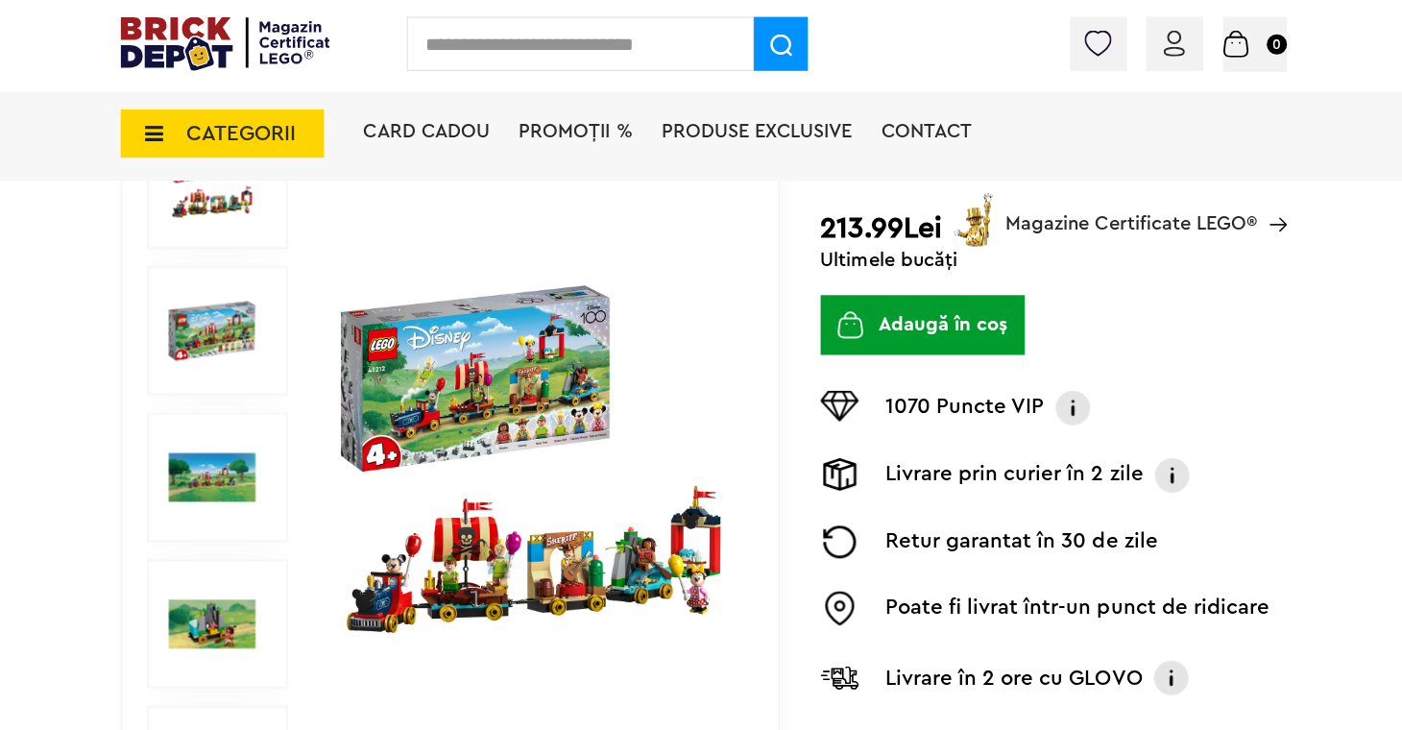
scroll to position [265, 0]
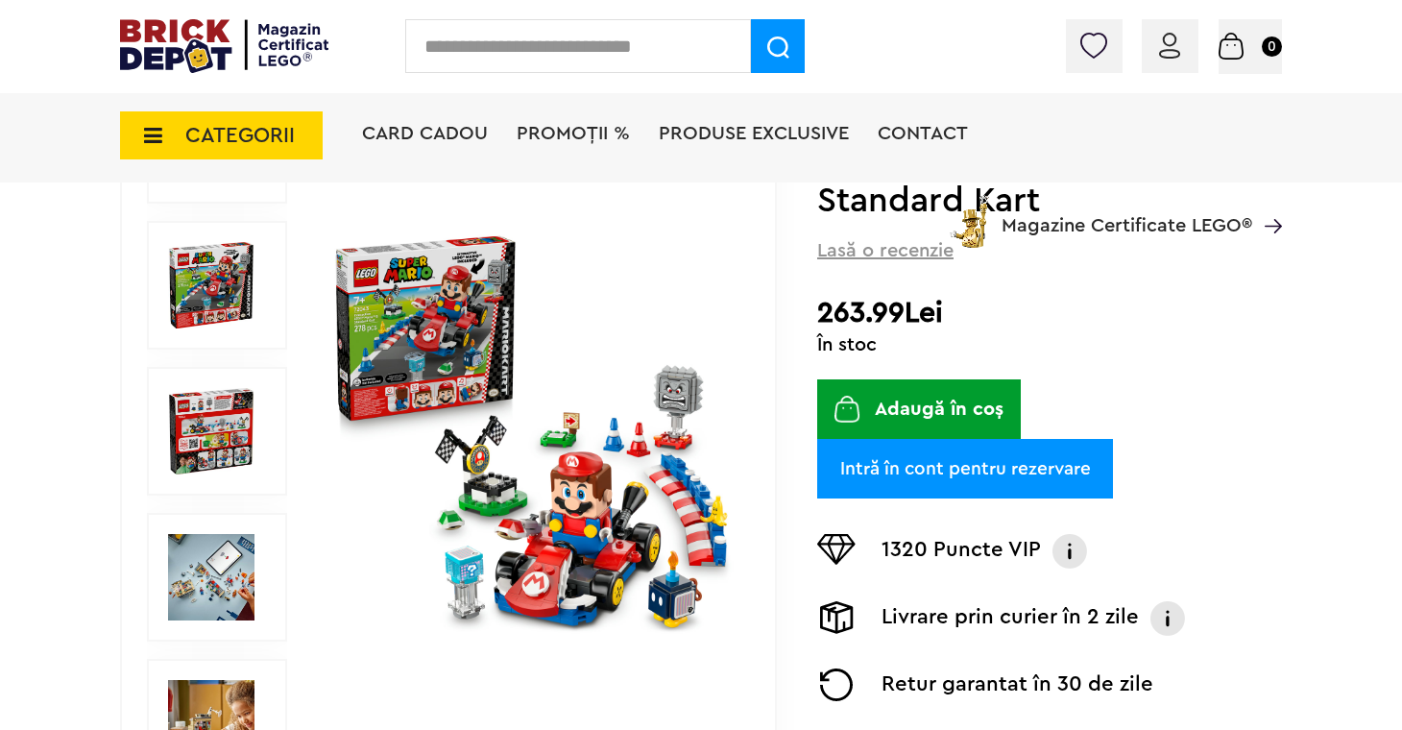
scroll to position [256, 0]
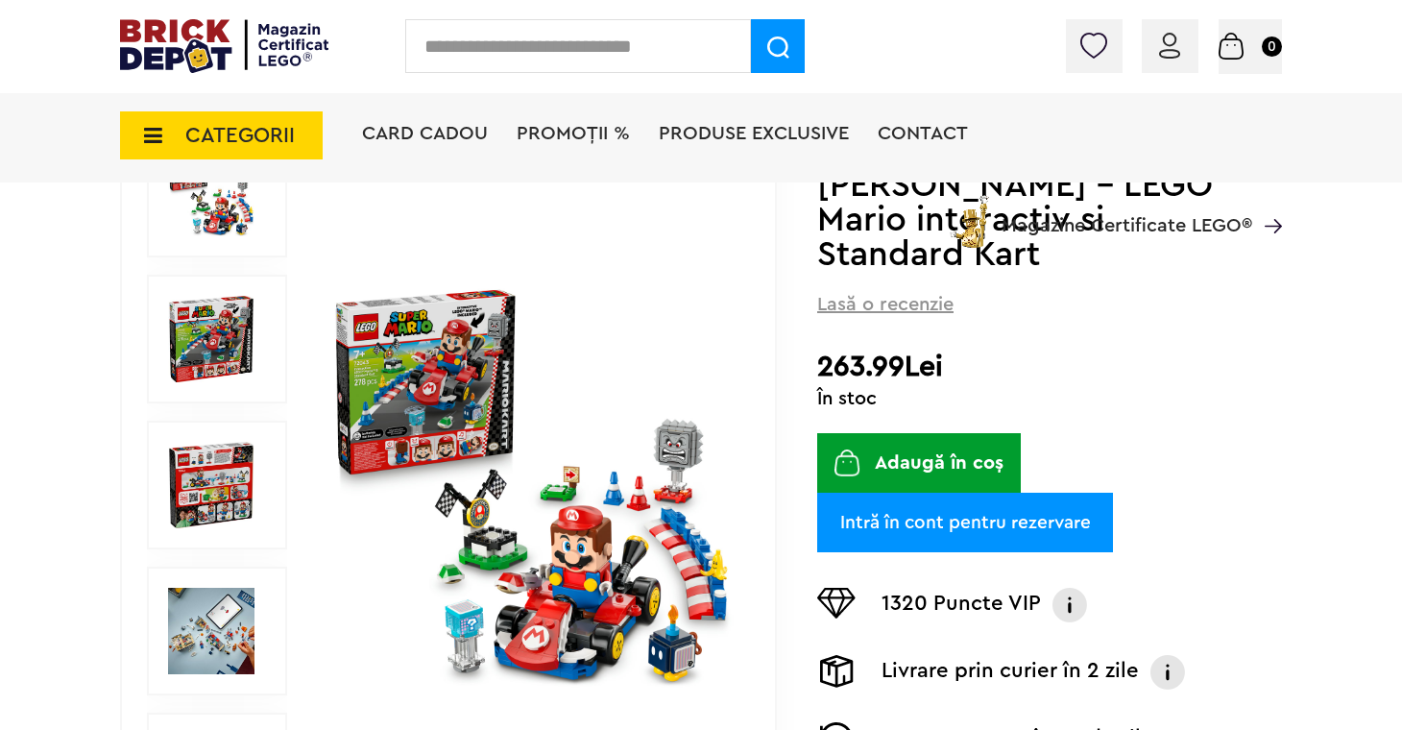
click at [199, 464] on img at bounding box center [211, 485] width 86 height 86
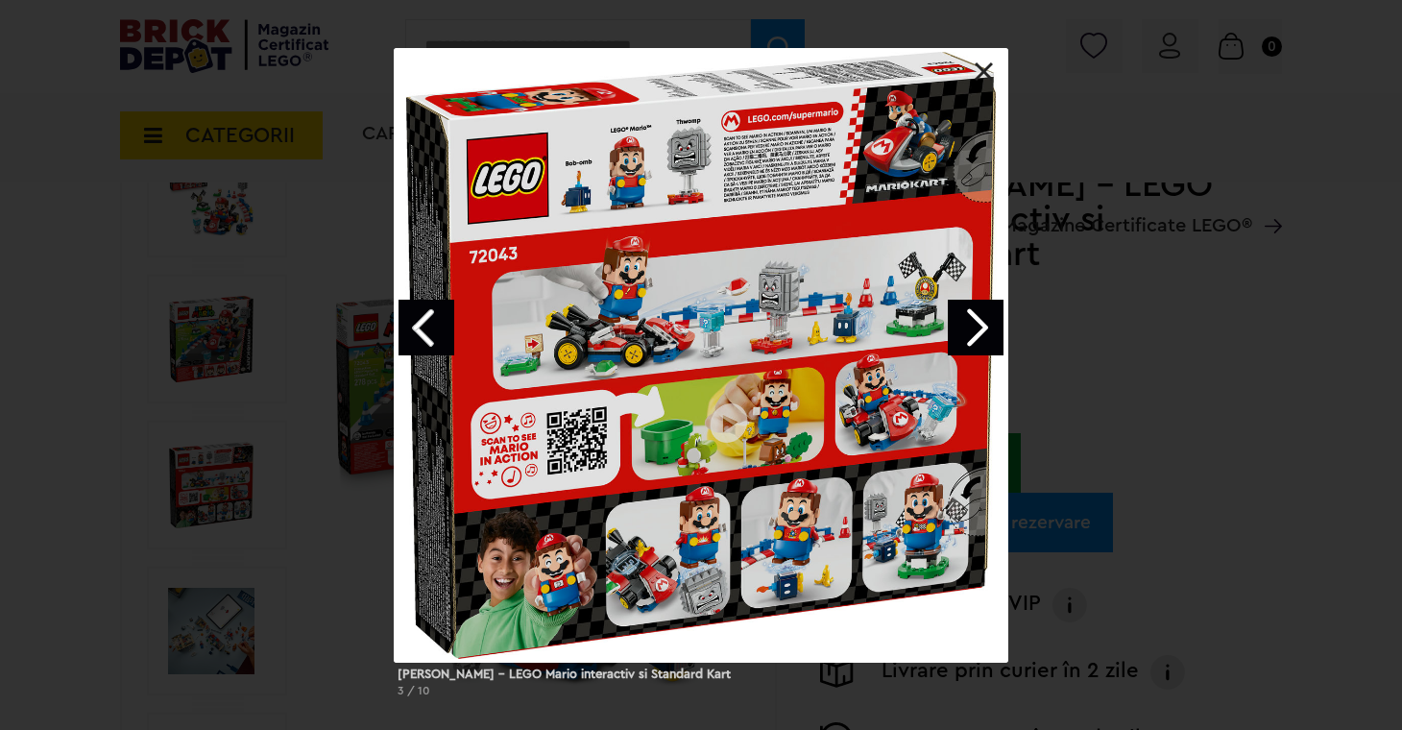
click at [978, 328] on link "Next image" at bounding box center [976, 328] width 56 height 56
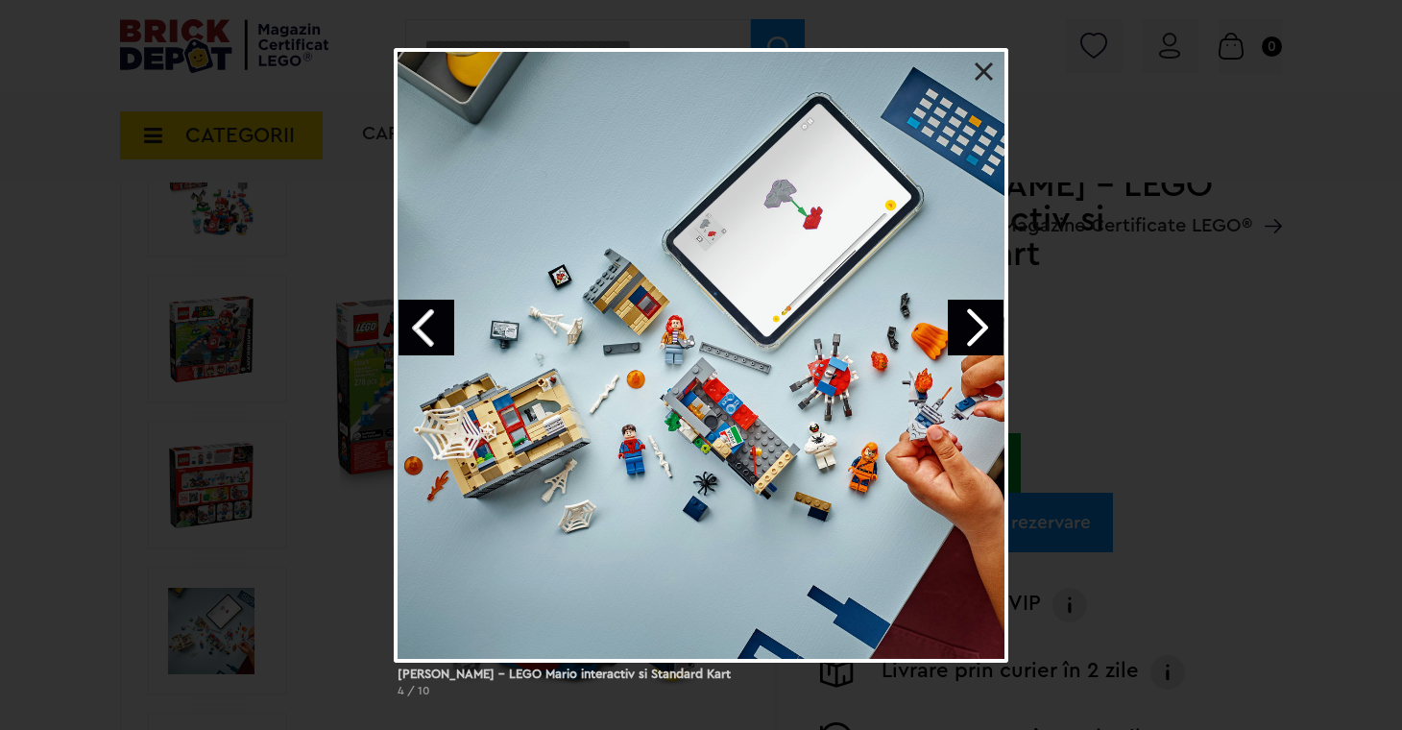
click at [978, 328] on link "Next image" at bounding box center [976, 328] width 56 height 56
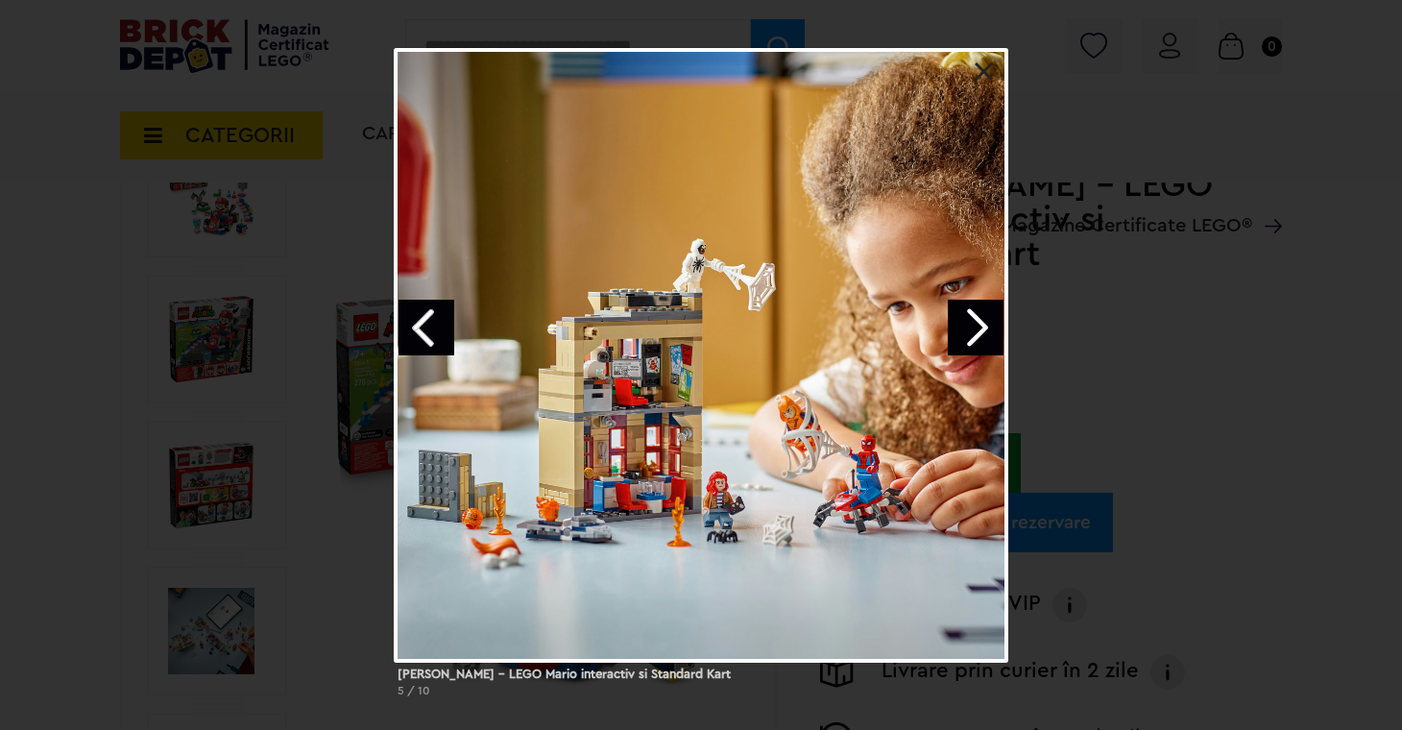
click at [978, 327] on link "Next image" at bounding box center [976, 328] width 56 height 56
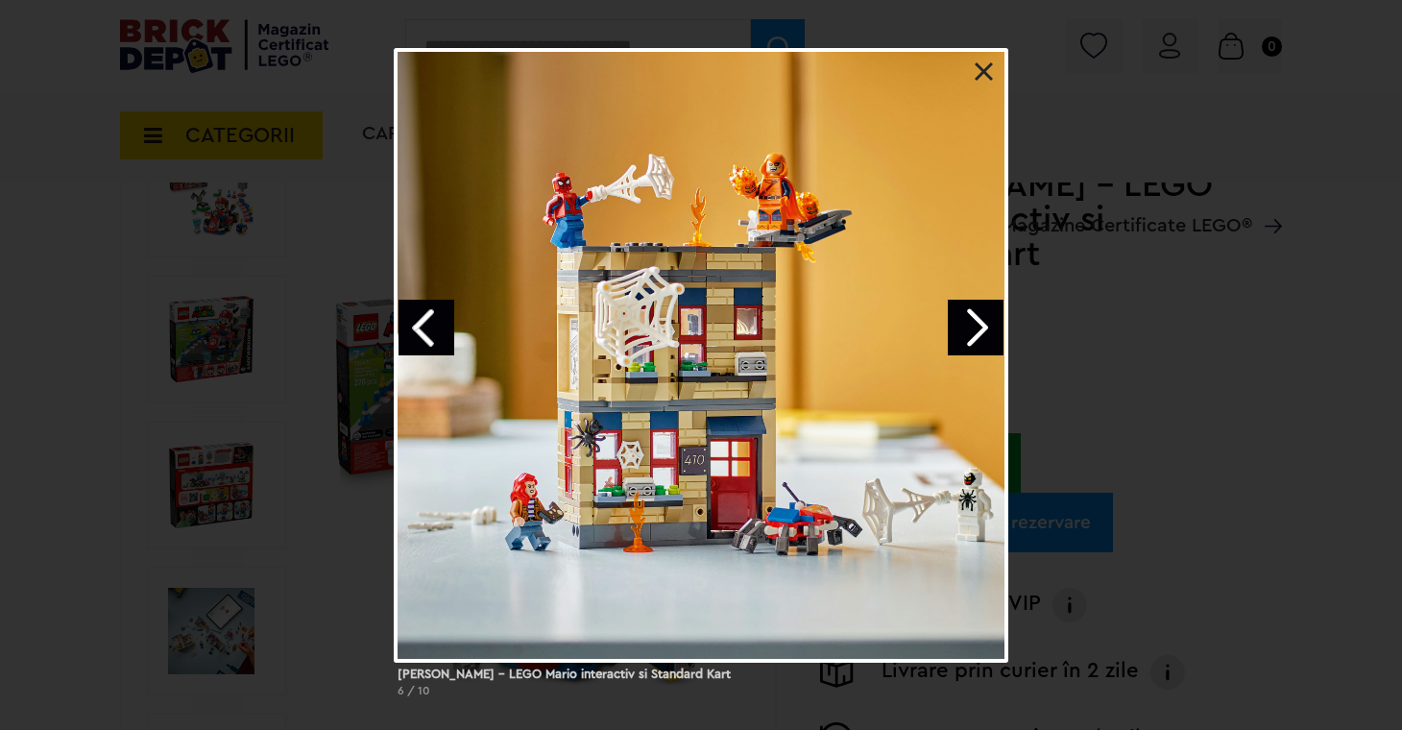
click at [987, 75] on link at bounding box center [984, 71] width 19 height 19
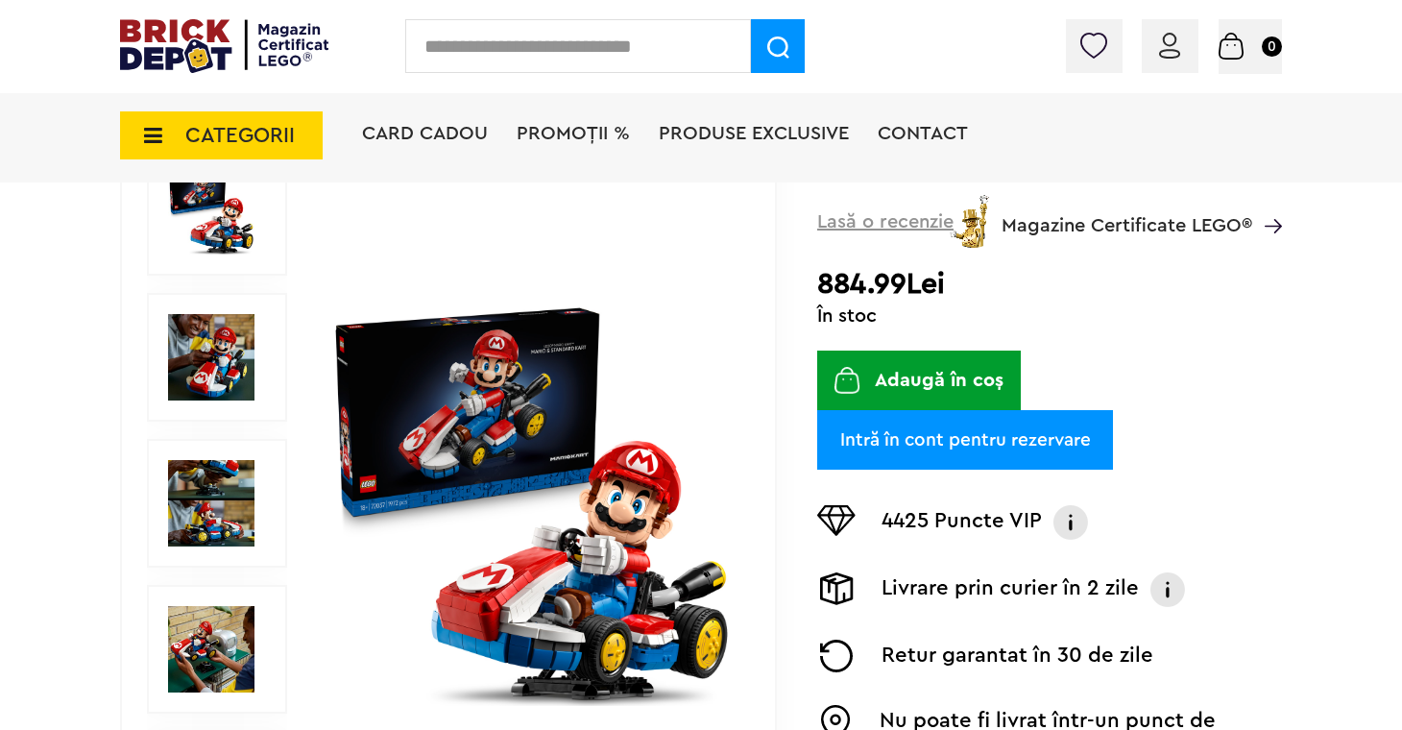
scroll to position [242, 0]
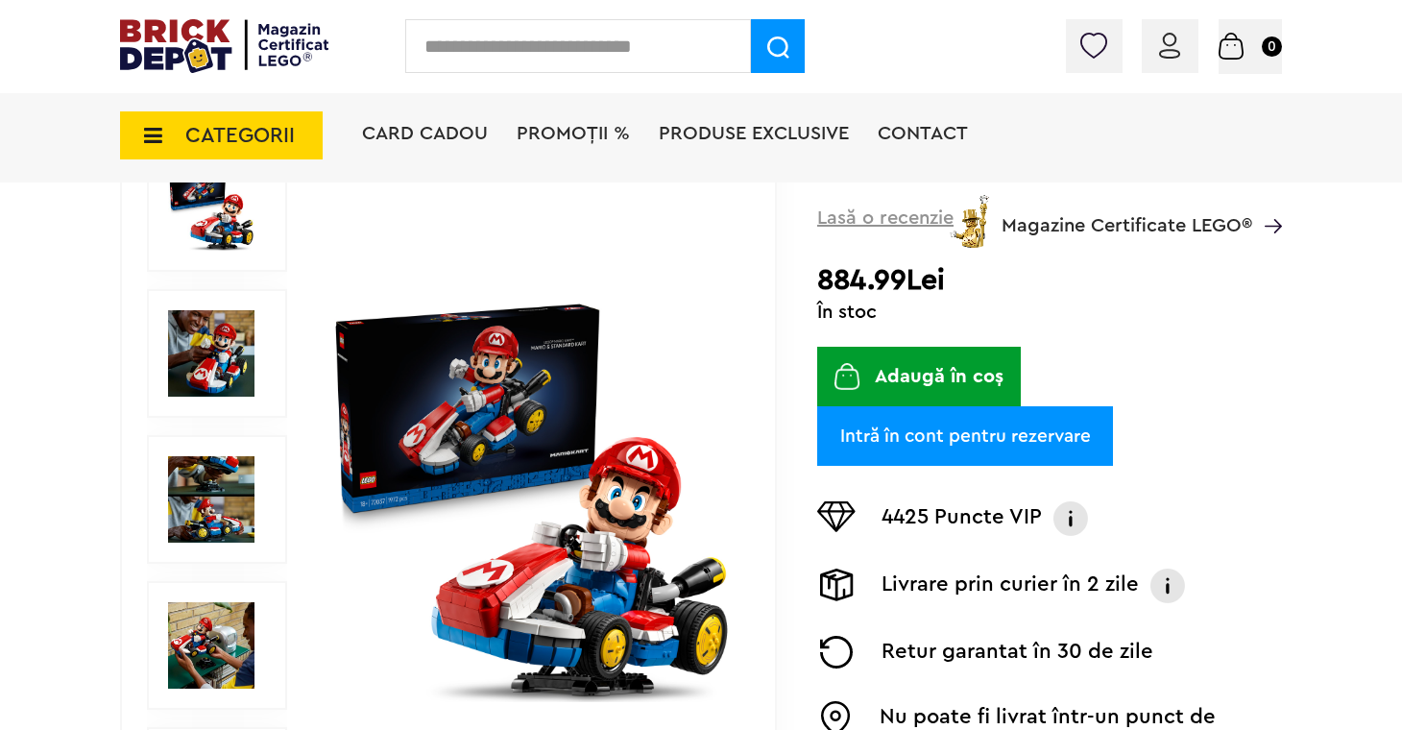
click at [208, 354] on img at bounding box center [211, 353] width 86 height 86
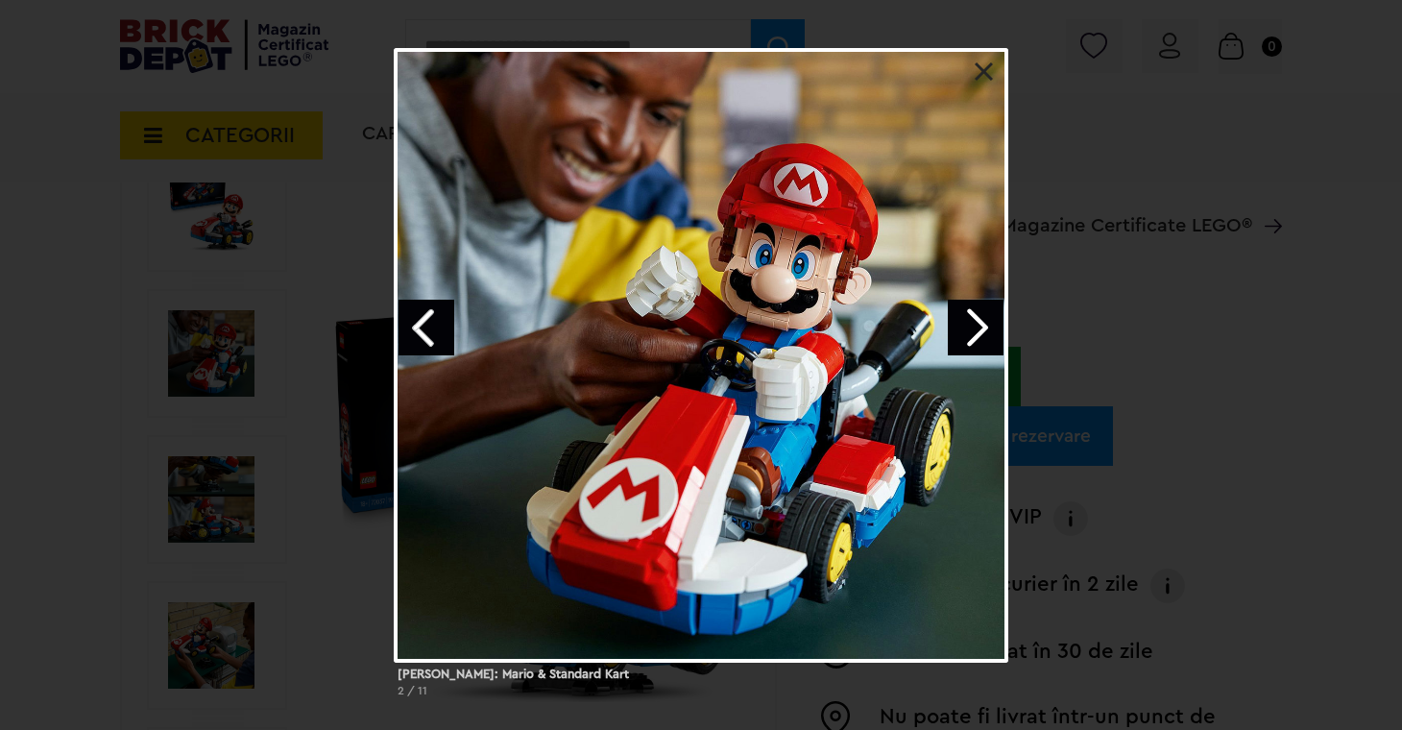
click at [980, 333] on link "Next image" at bounding box center [976, 328] width 56 height 56
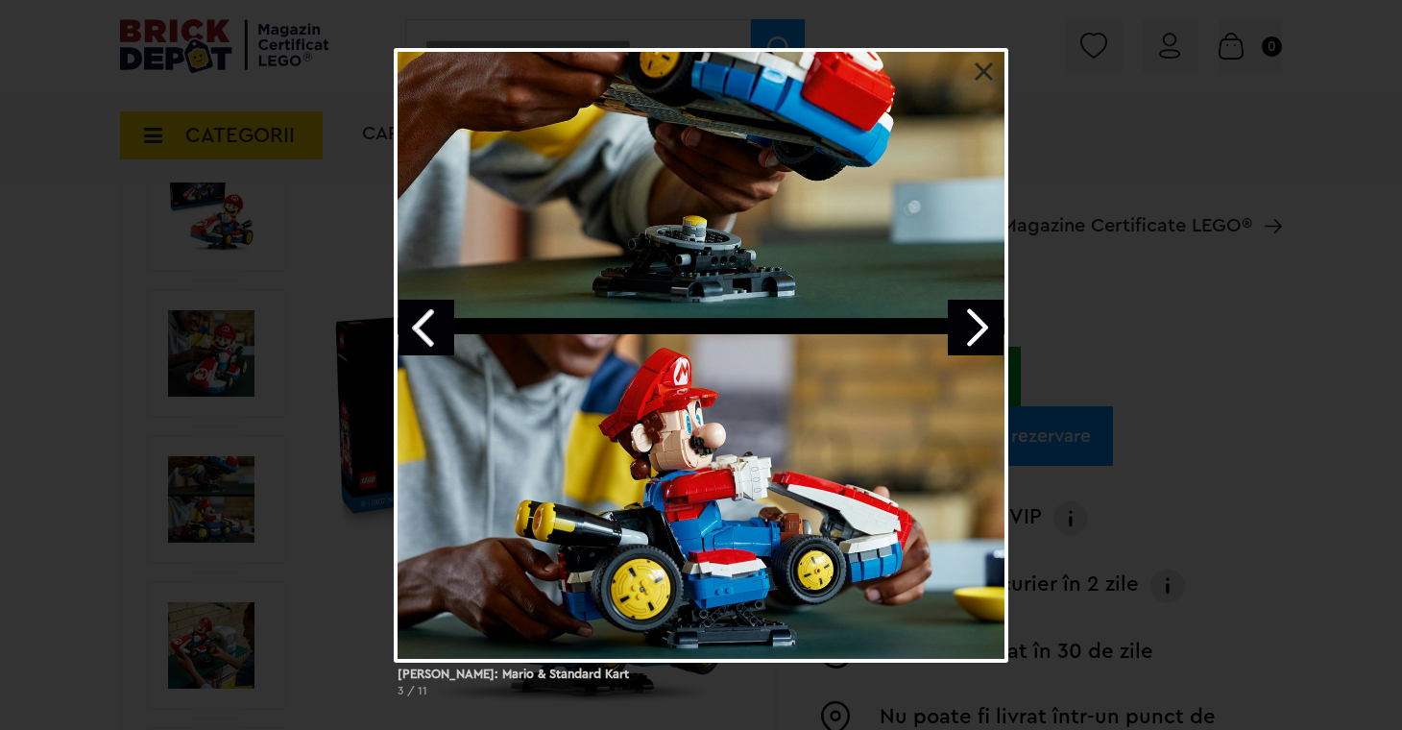
click at [980, 333] on link "Next image" at bounding box center [976, 328] width 56 height 56
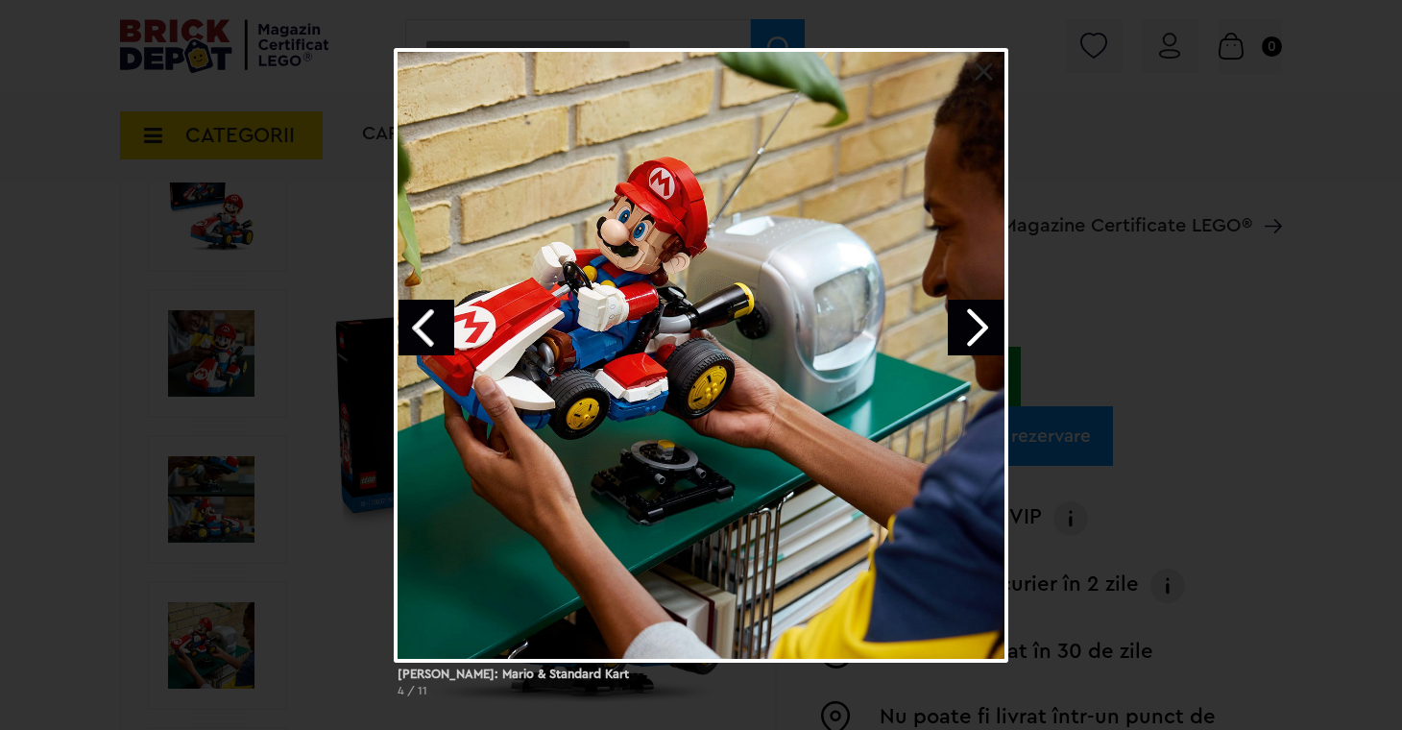
click at [980, 333] on link "Next image" at bounding box center [976, 328] width 56 height 56
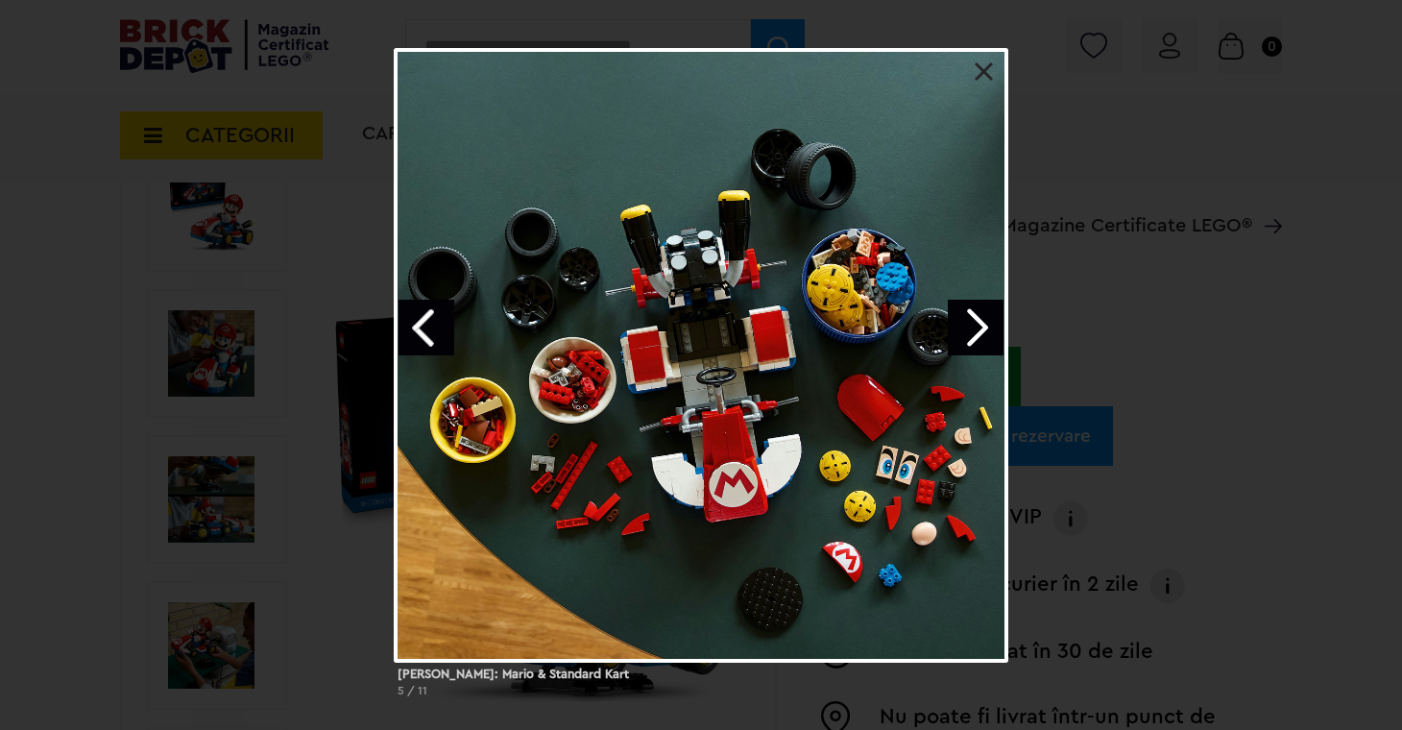
click at [980, 333] on link "Next image" at bounding box center [976, 328] width 56 height 56
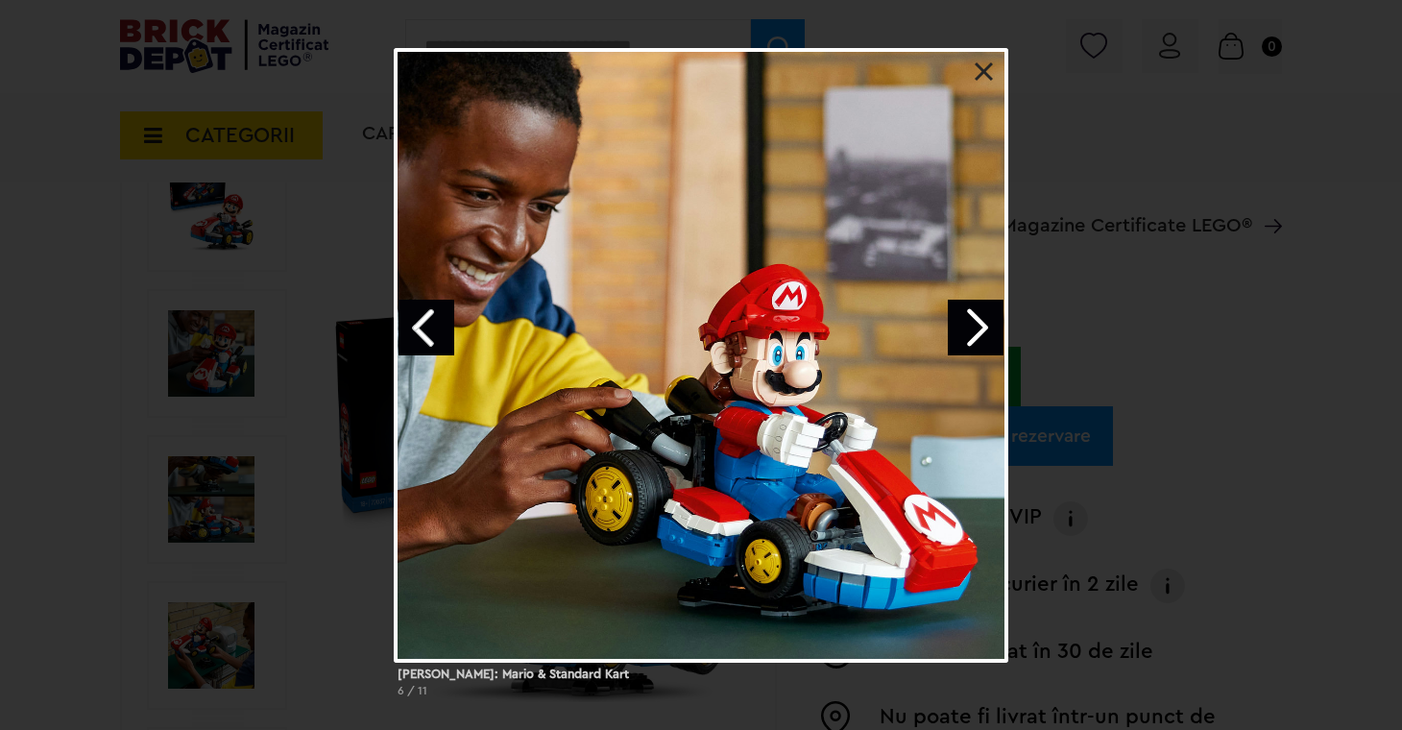
click at [980, 333] on link "Next image" at bounding box center [976, 328] width 56 height 56
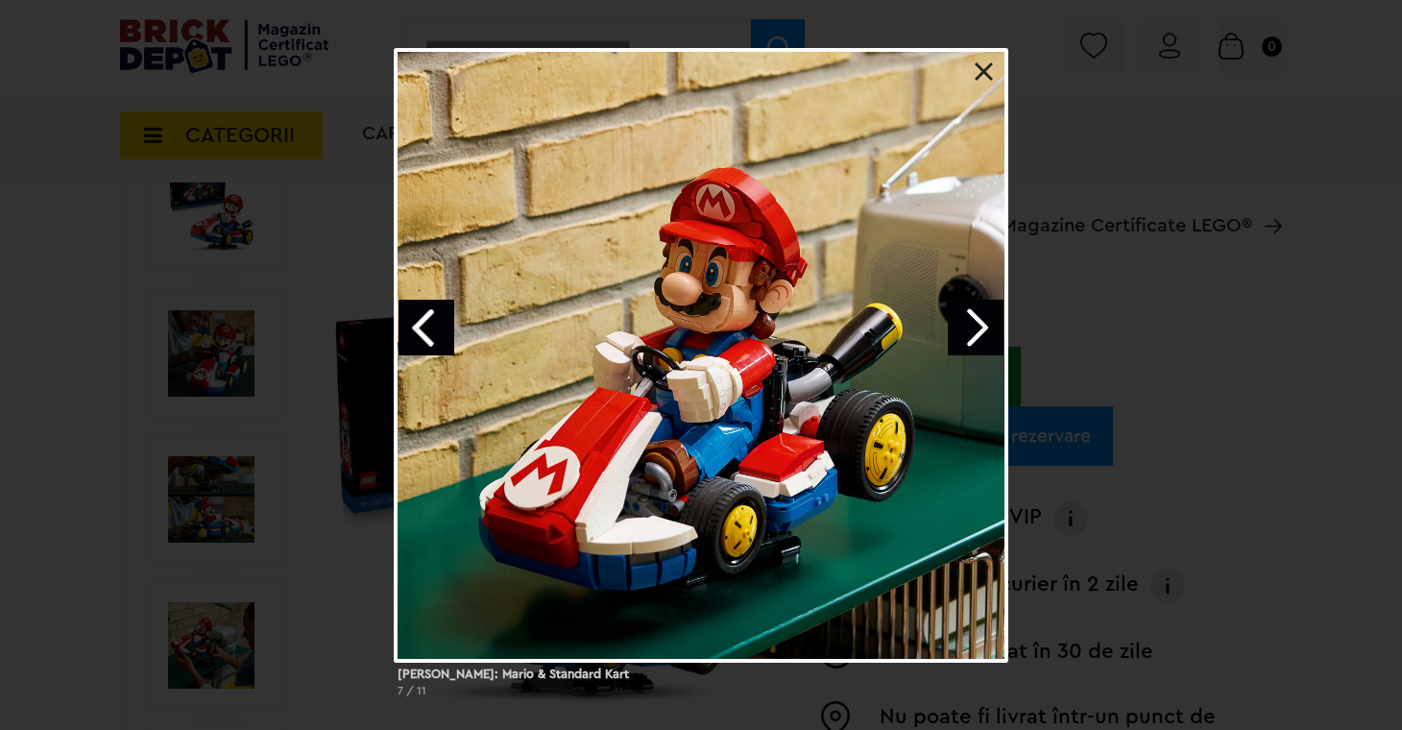
click at [1207, 328] on div "Mario Kart: Mario & Standard Kart 7 / 11" at bounding box center [701, 380] width 1402 height 665
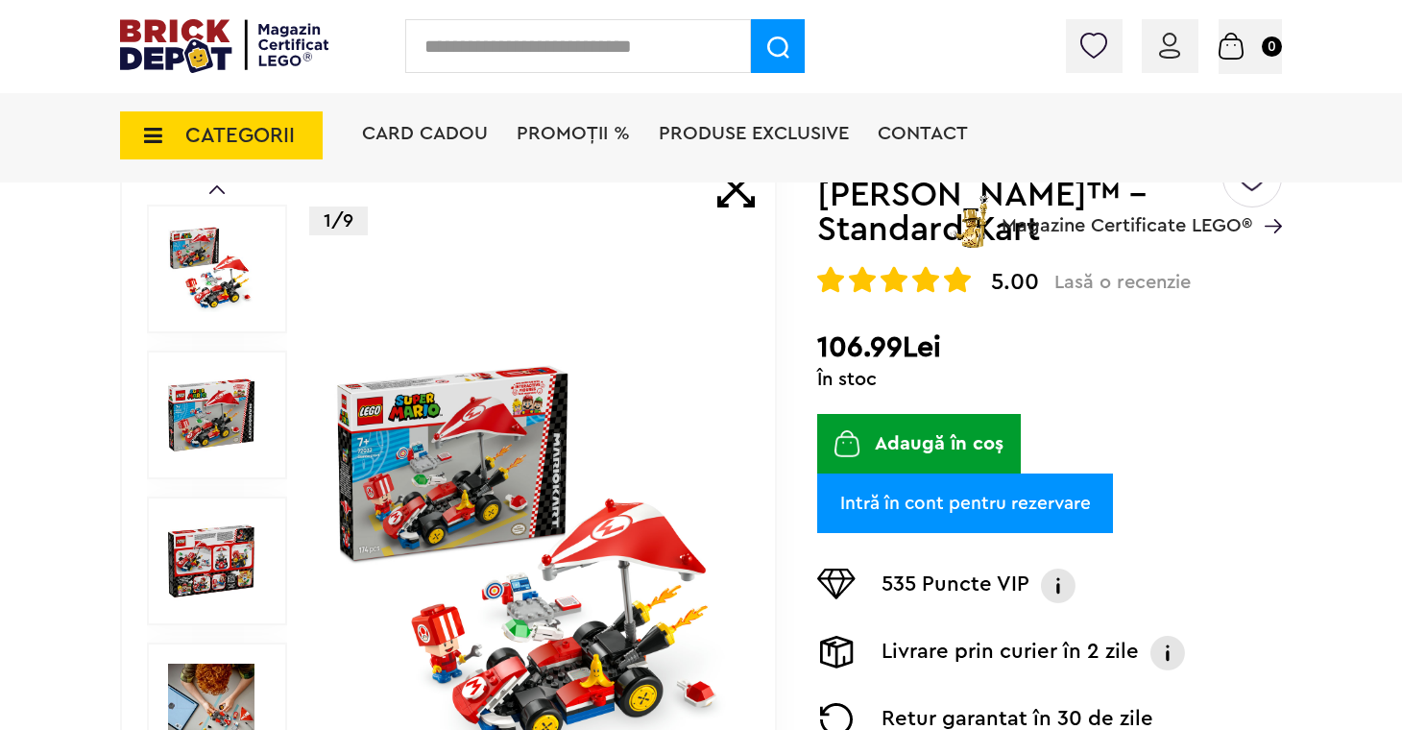
scroll to position [264, 0]
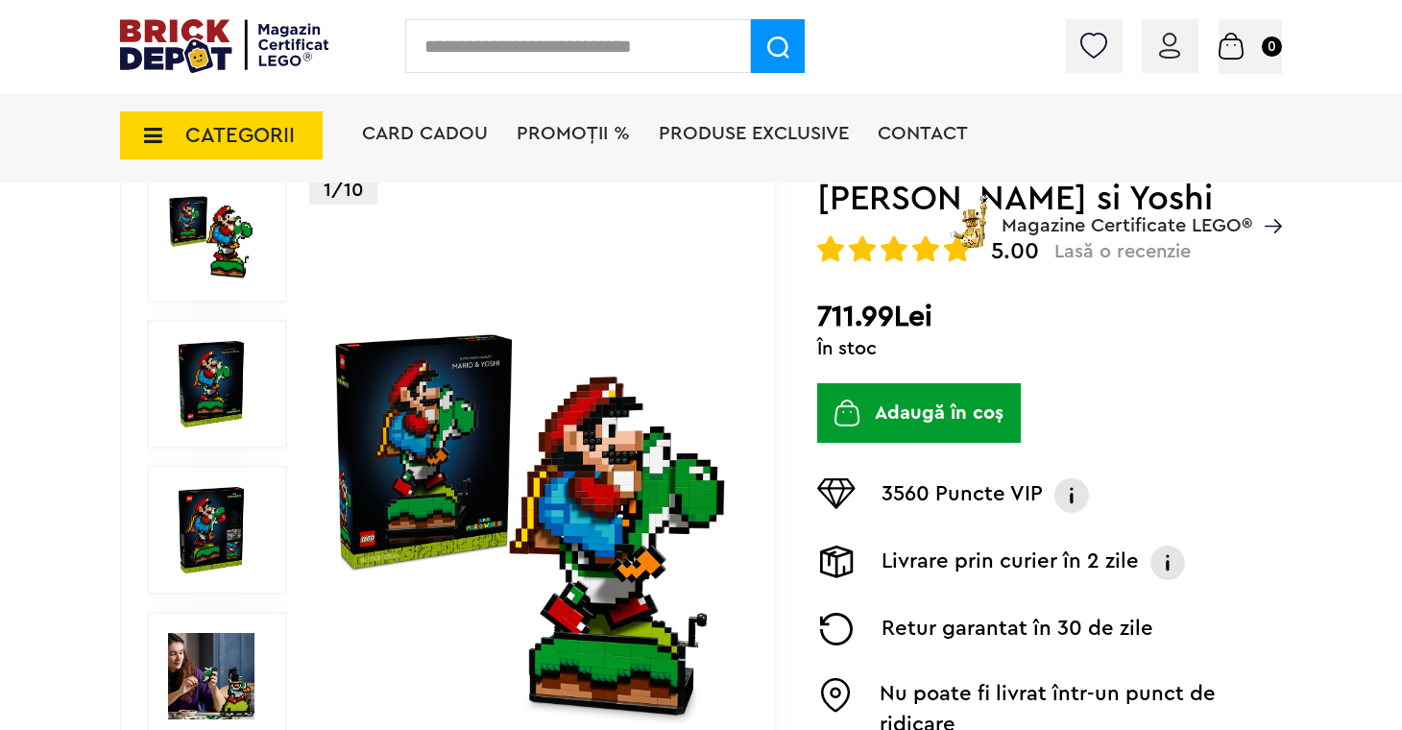
scroll to position [212, 0]
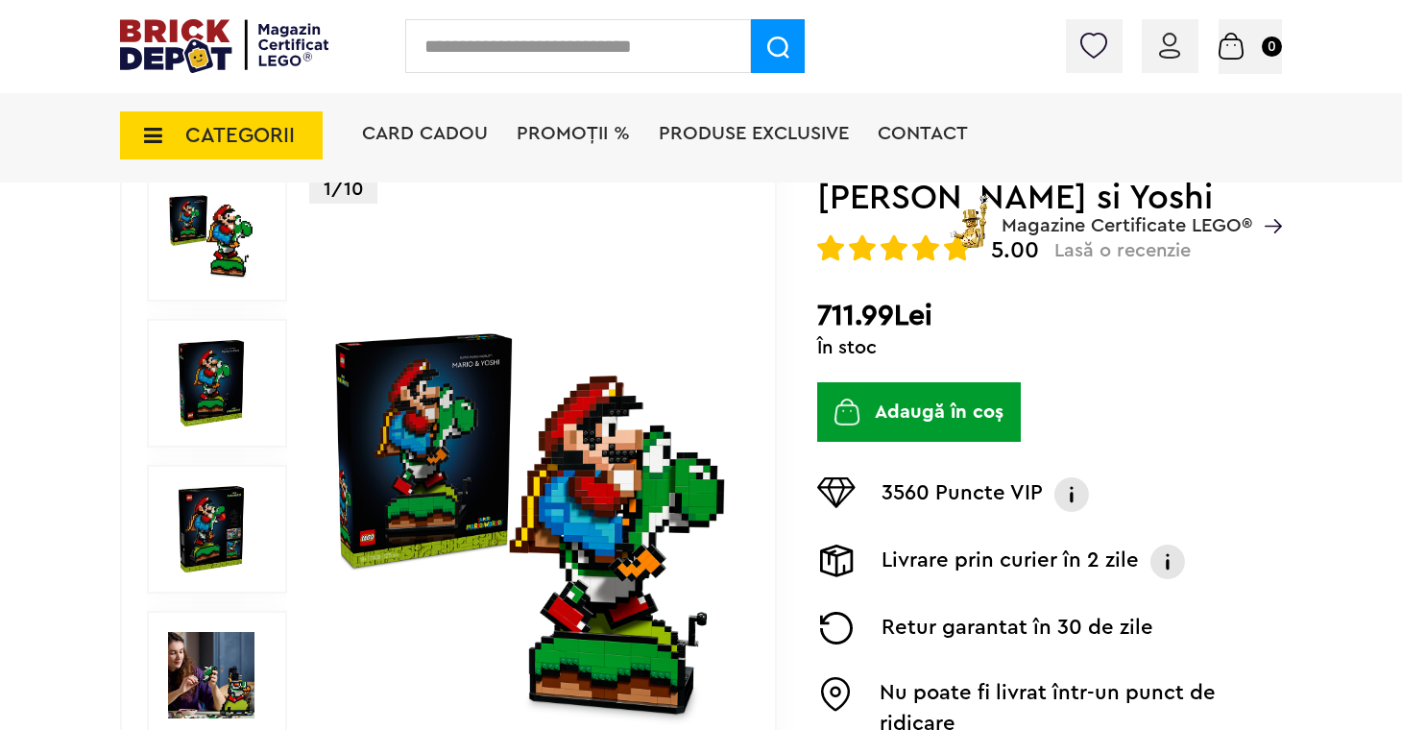
click at [206, 527] on img at bounding box center [211, 529] width 86 height 86
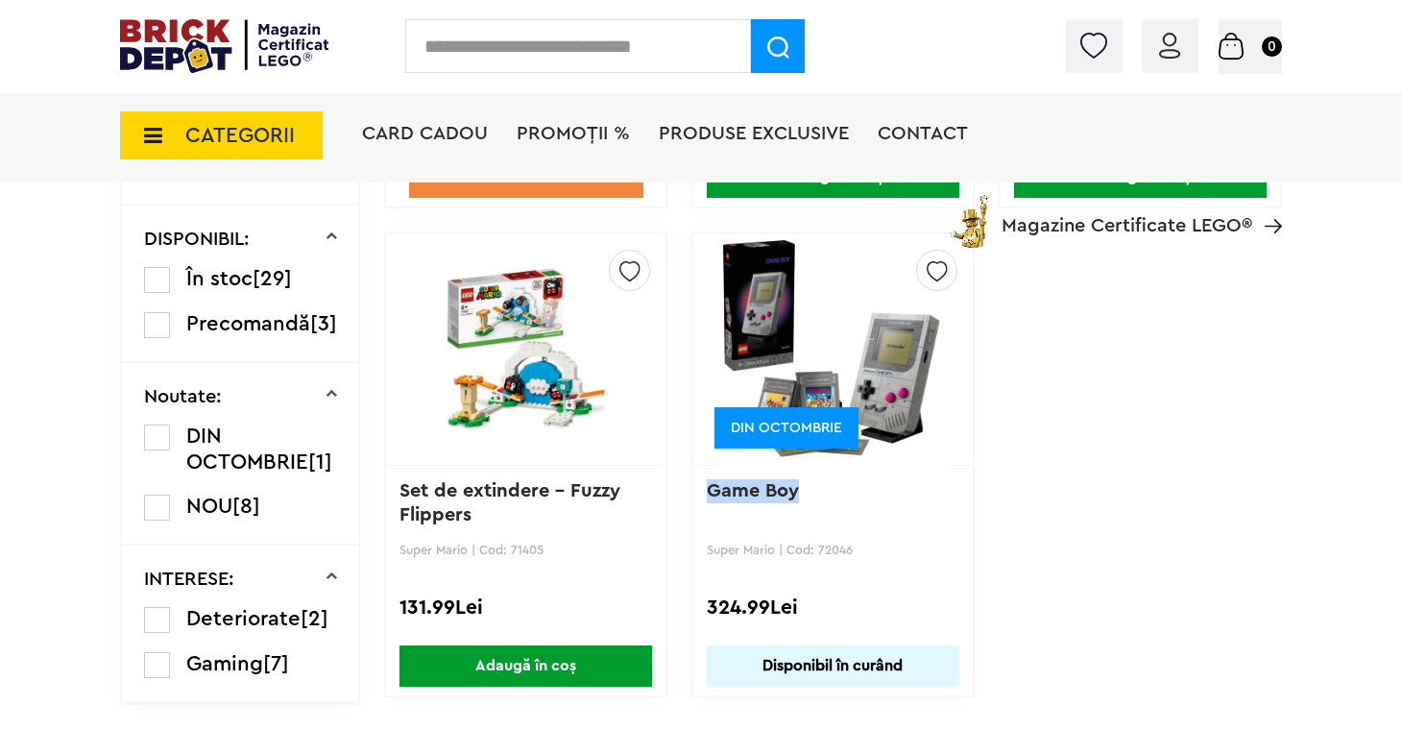
scroll to position [968, 0]
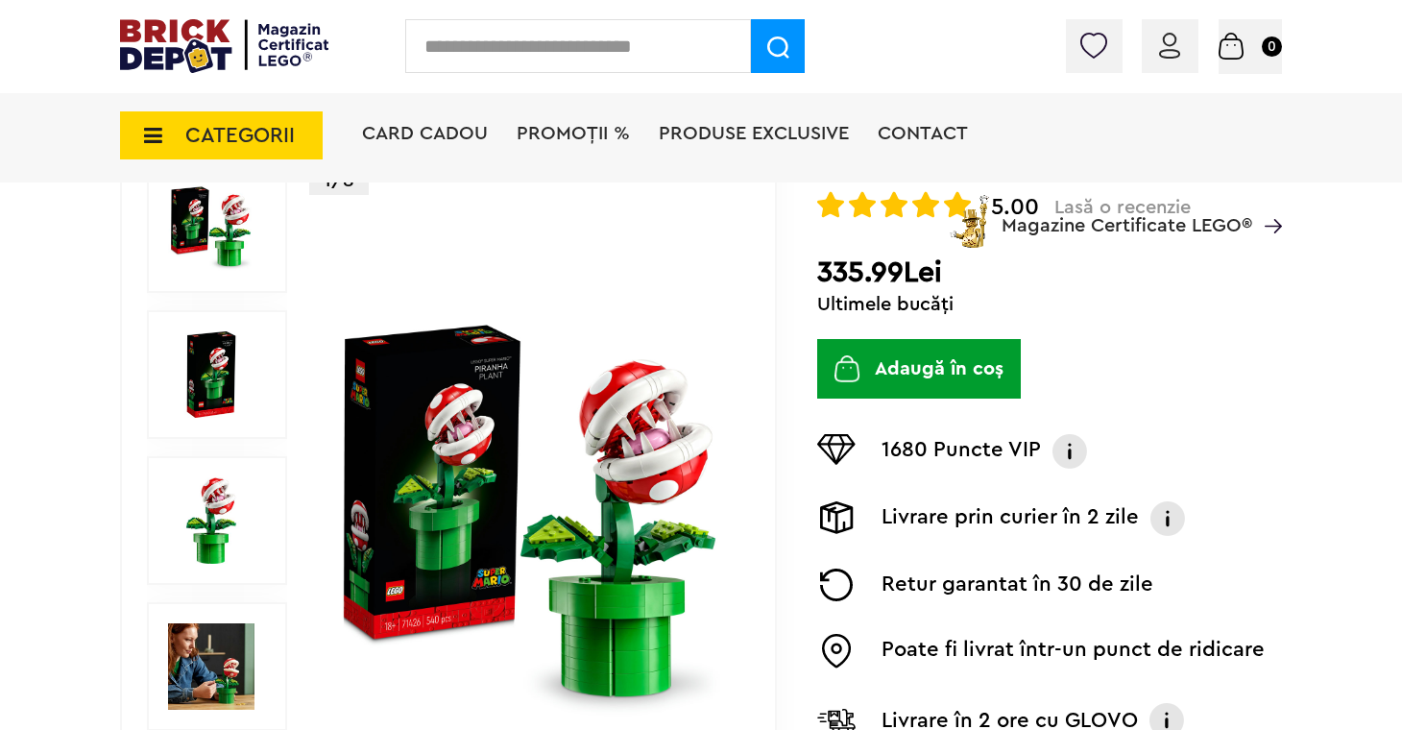
scroll to position [223, 0]
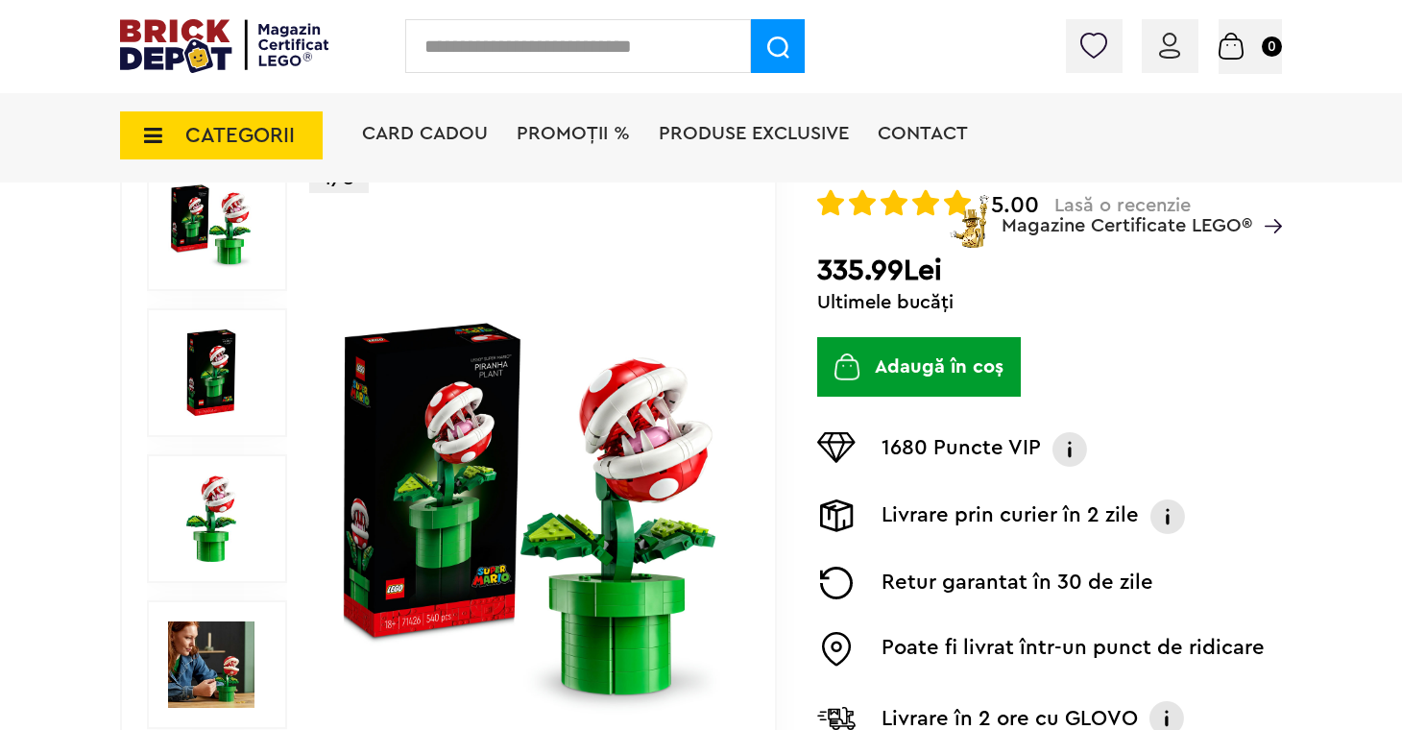
click at [206, 518] on img at bounding box center [211, 518] width 86 height 86
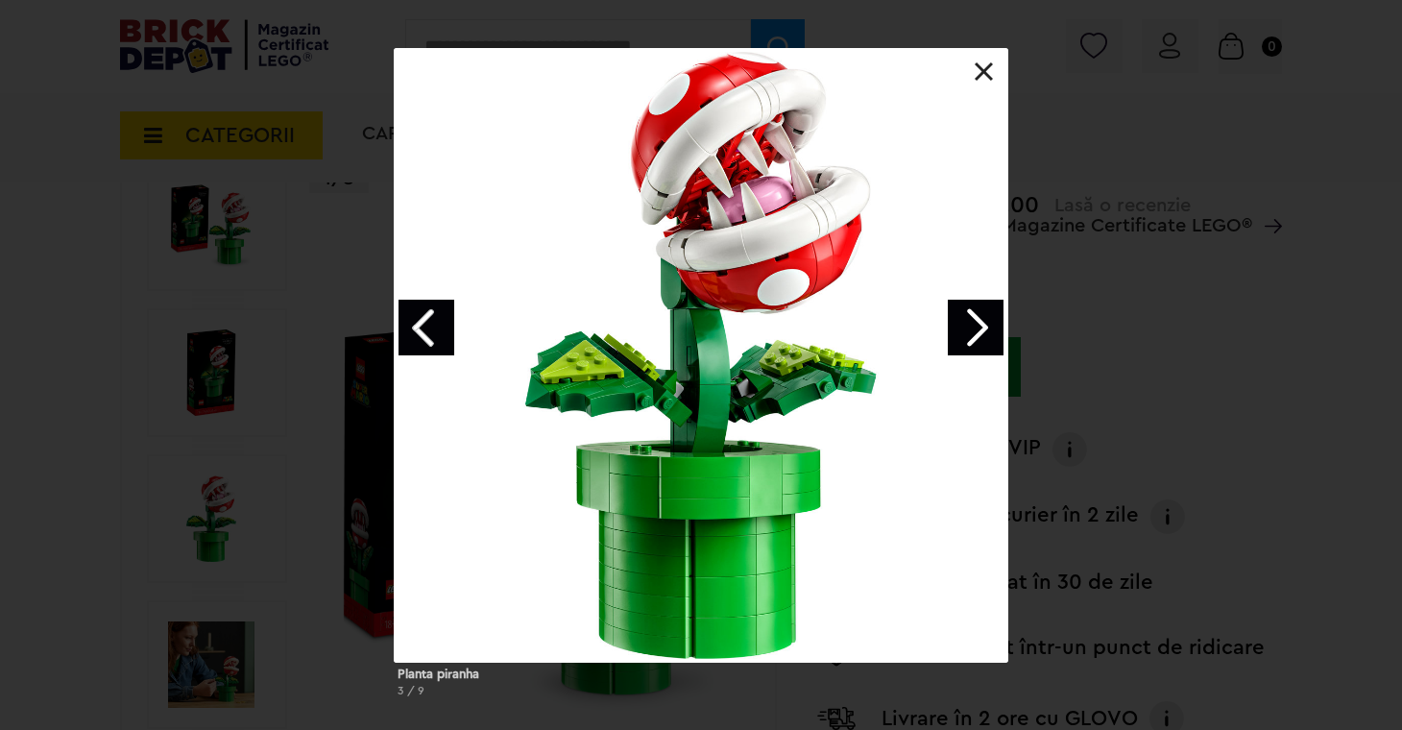
click at [973, 328] on link "Next image" at bounding box center [976, 328] width 56 height 56
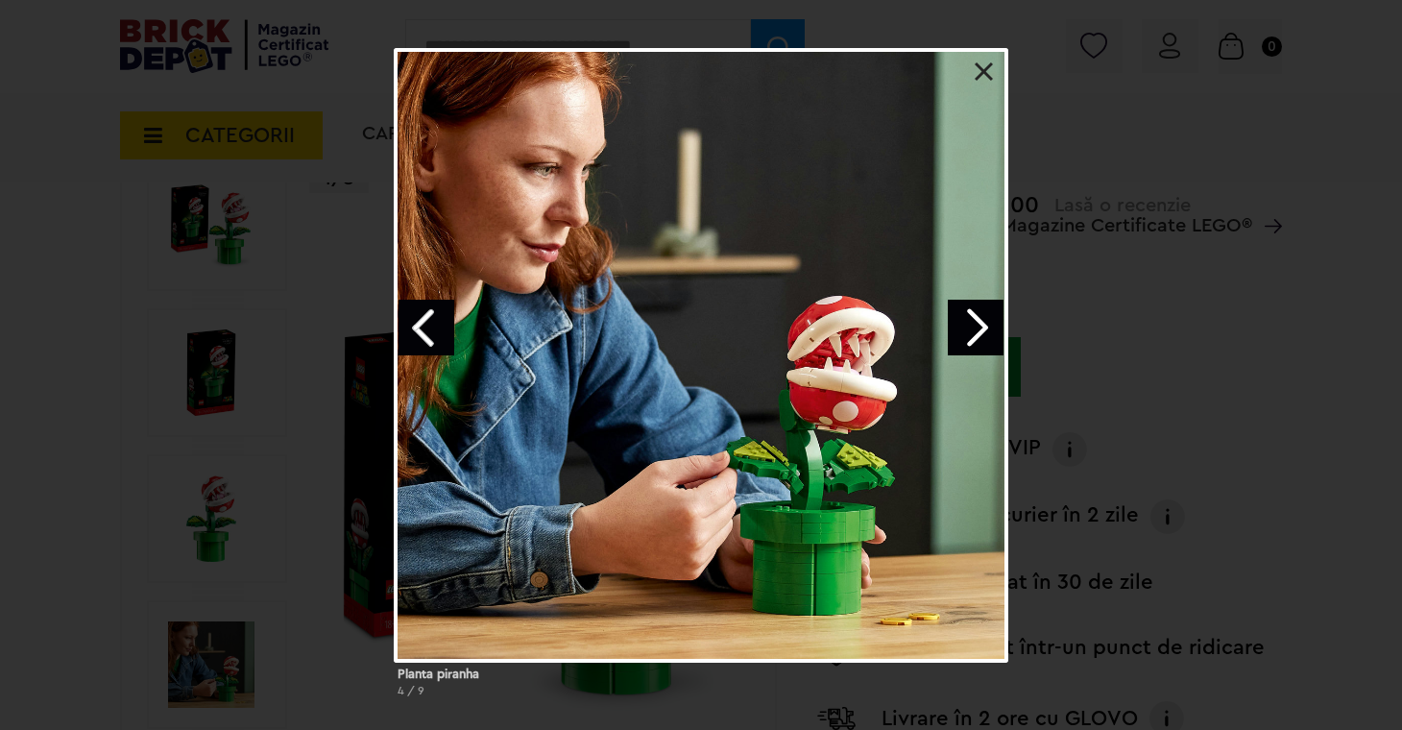
click at [973, 328] on link "Next image" at bounding box center [976, 328] width 56 height 56
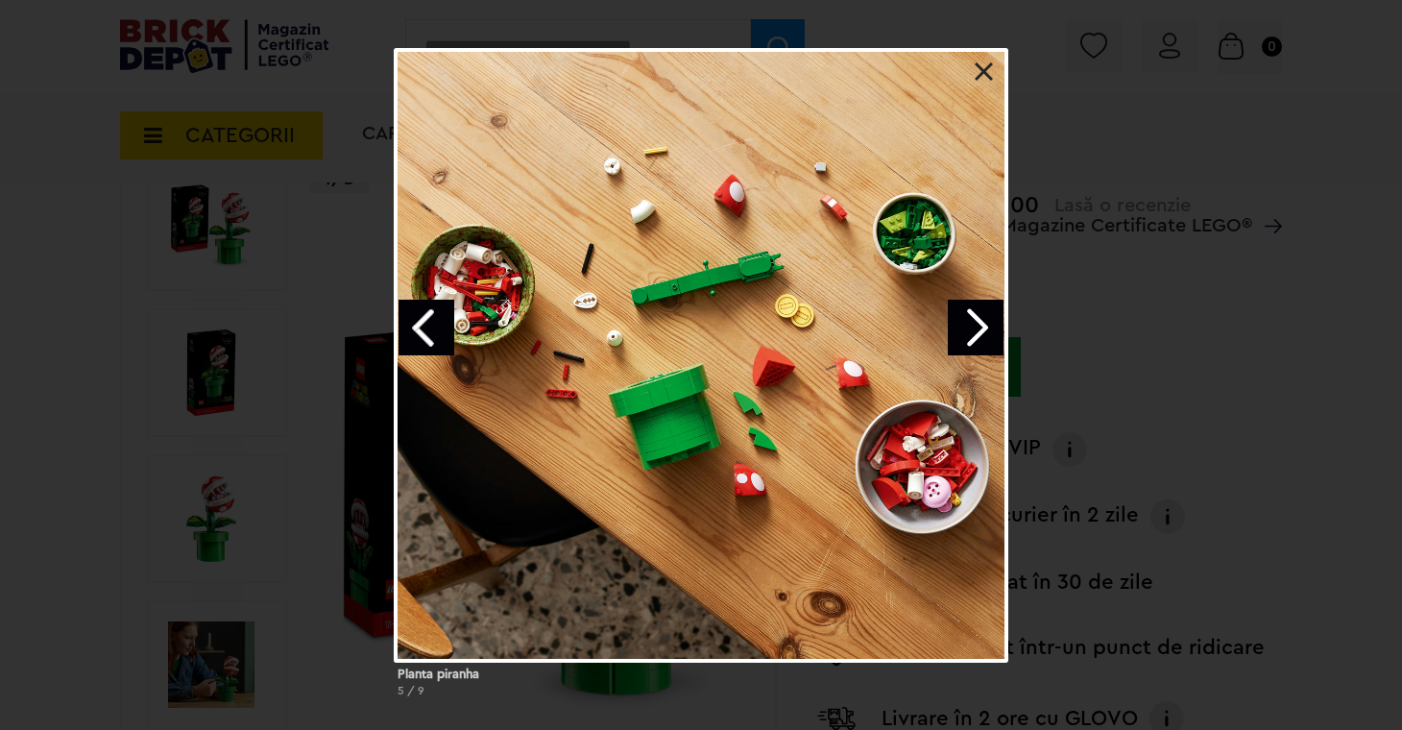
click at [973, 328] on link "Next image" at bounding box center [976, 328] width 56 height 56
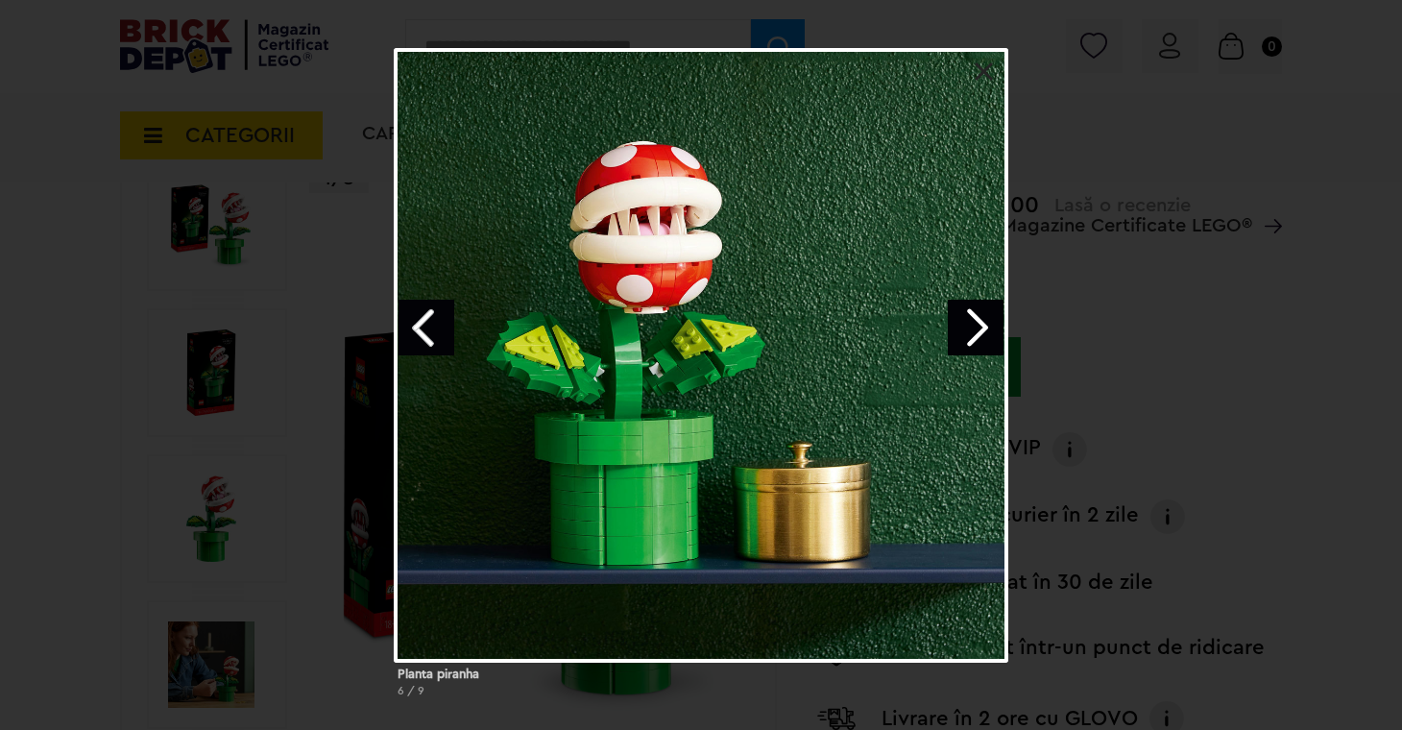
click at [979, 309] on link "Next image" at bounding box center [976, 328] width 56 height 56
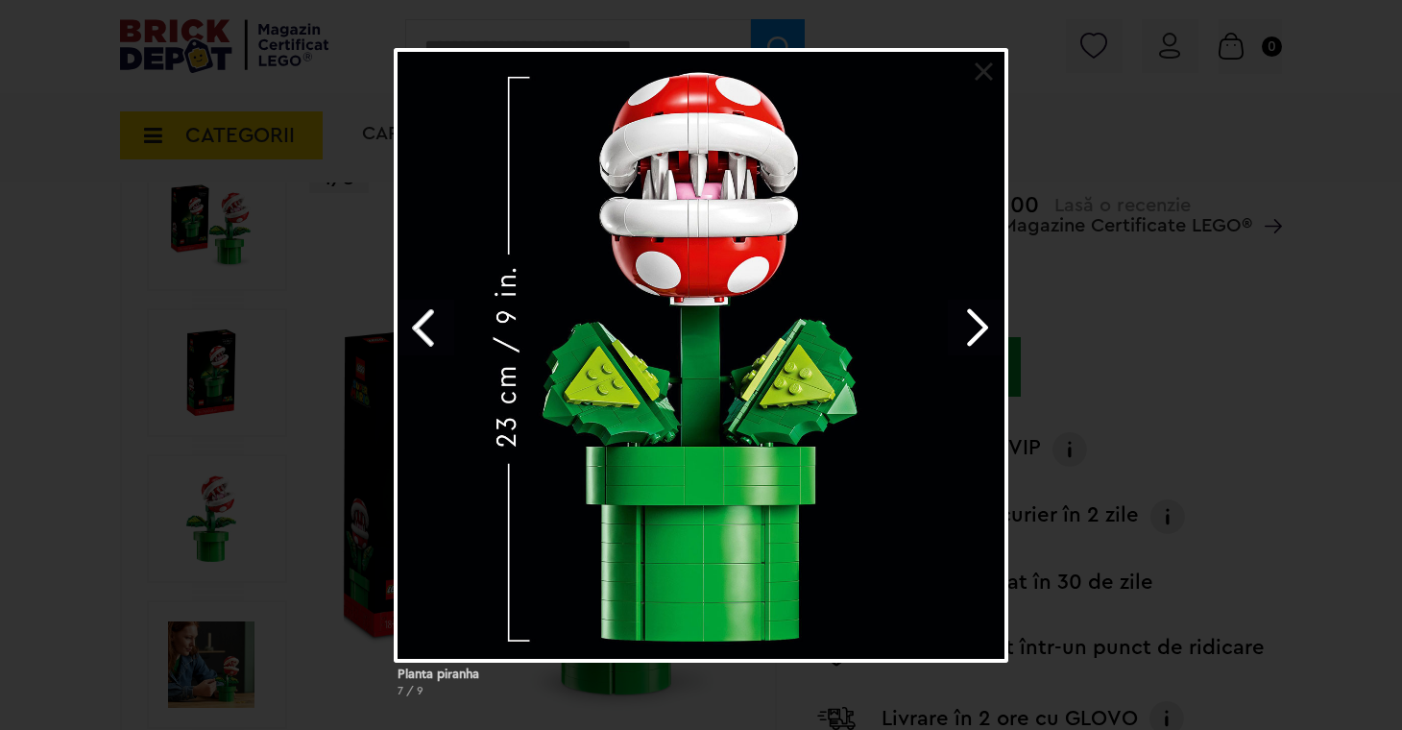
click at [979, 309] on link "Next image" at bounding box center [976, 328] width 56 height 56
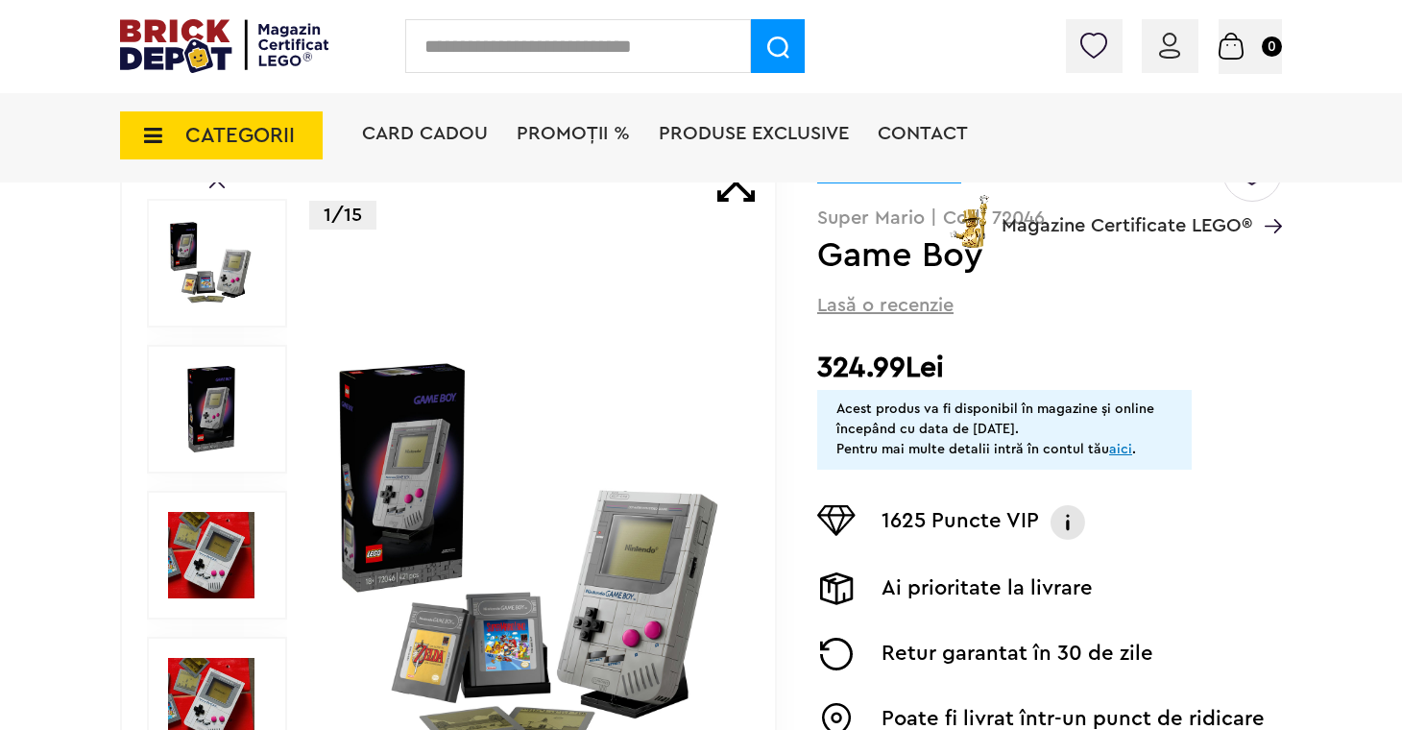
scroll to position [35, 0]
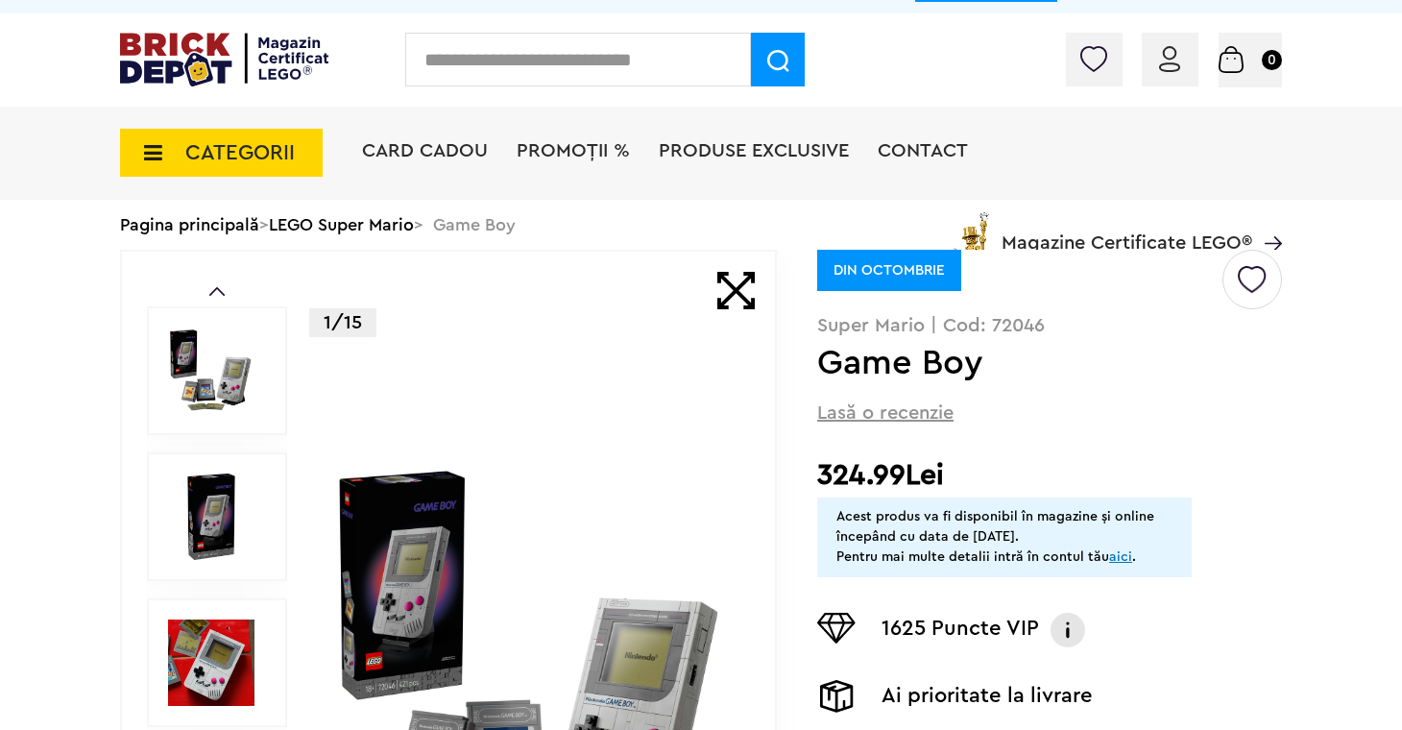
click at [213, 355] on img at bounding box center [211, 371] width 86 height 86
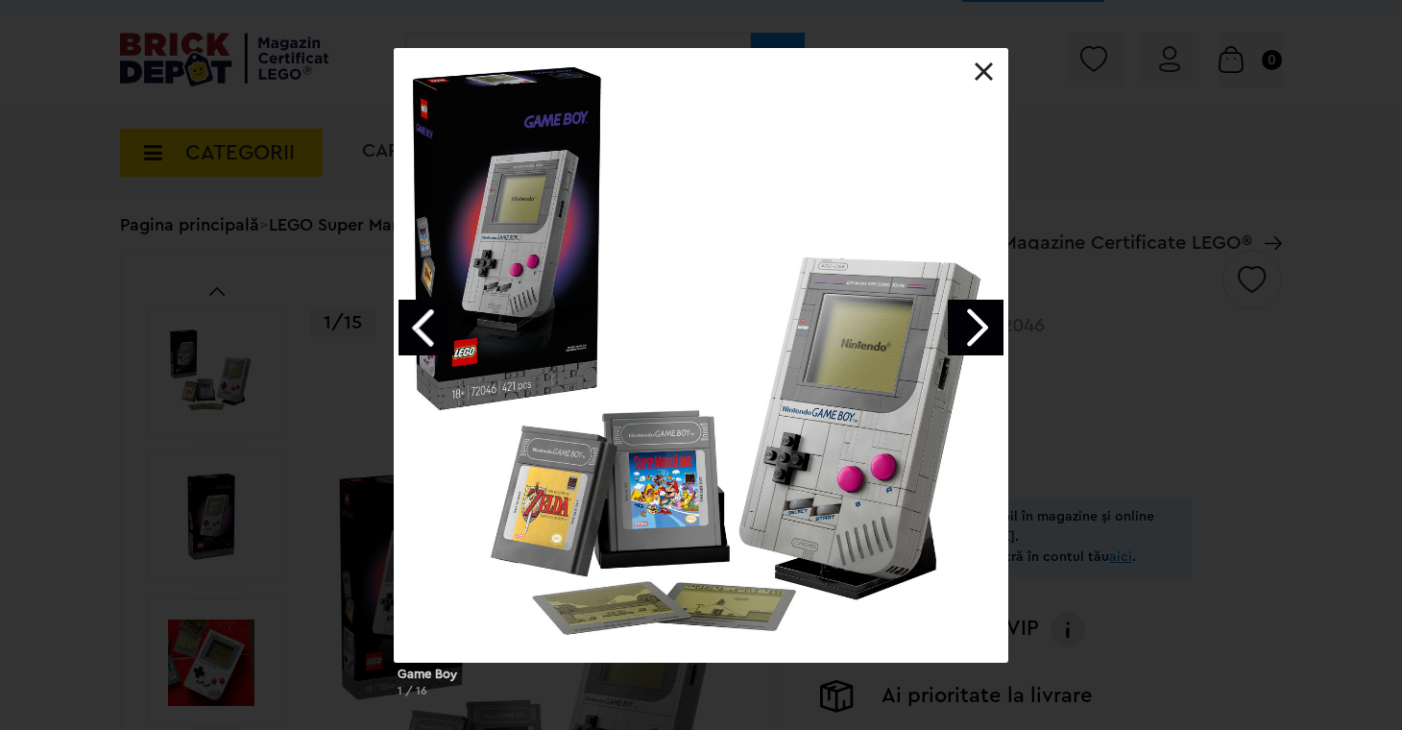
click at [985, 330] on link "Next image" at bounding box center [976, 328] width 56 height 56
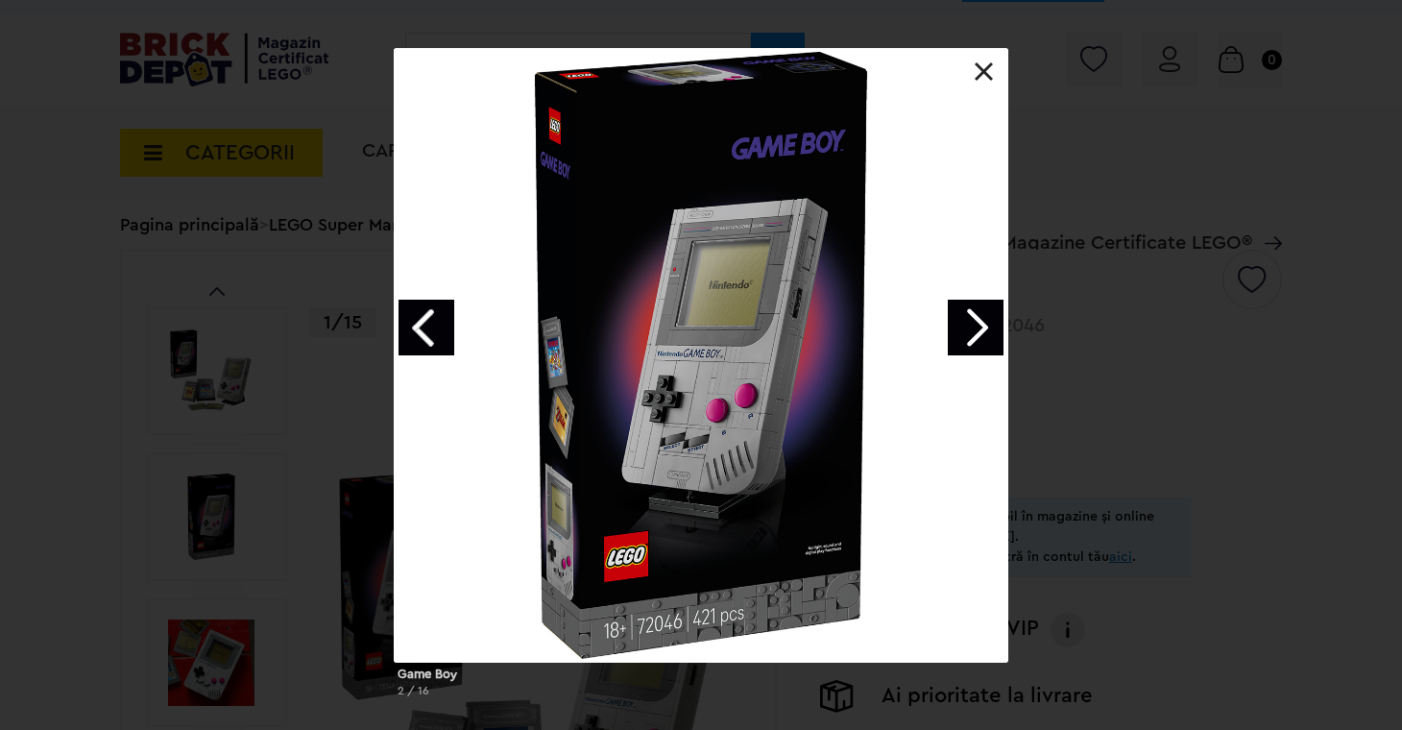
click at [985, 330] on link "Next image" at bounding box center [976, 328] width 56 height 56
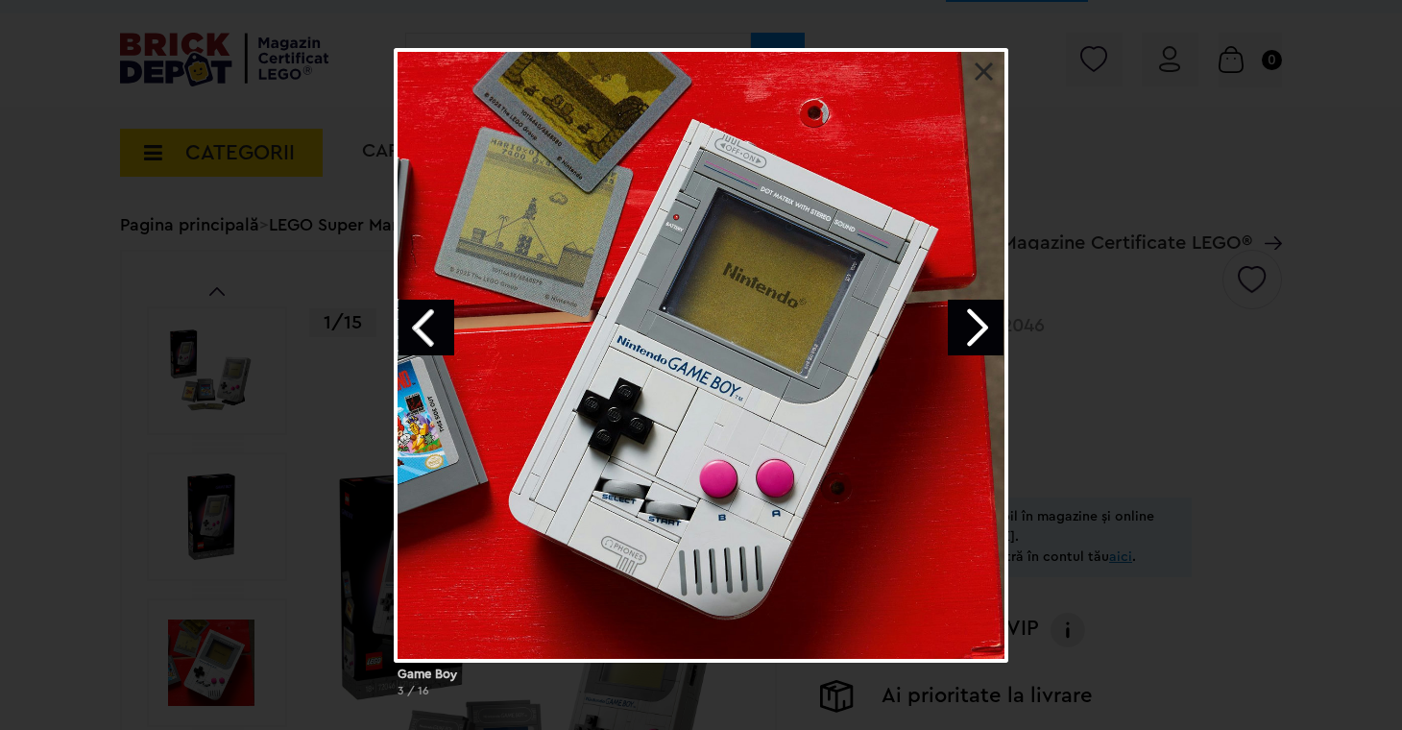
click at [985, 330] on link "Next image" at bounding box center [976, 328] width 56 height 56
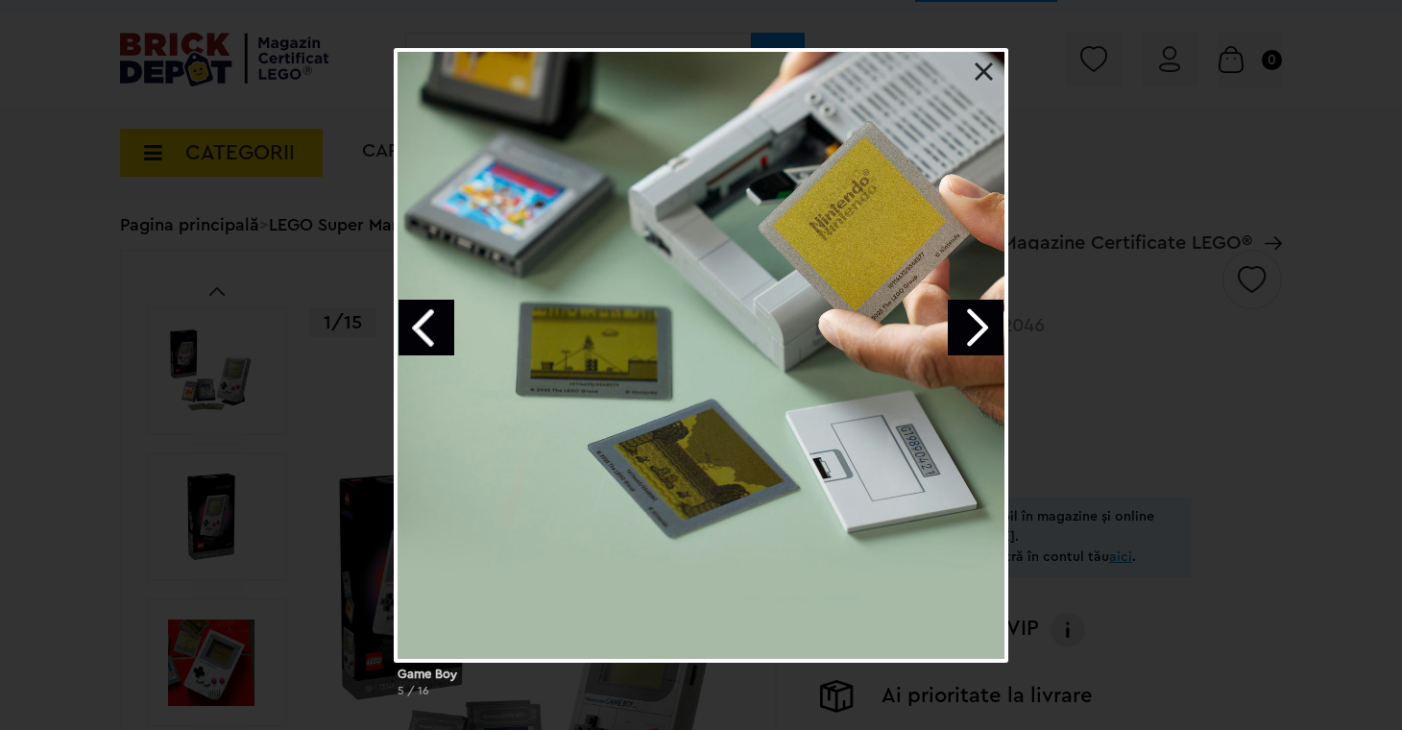
click at [985, 330] on link "Next image" at bounding box center [976, 328] width 56 height 56
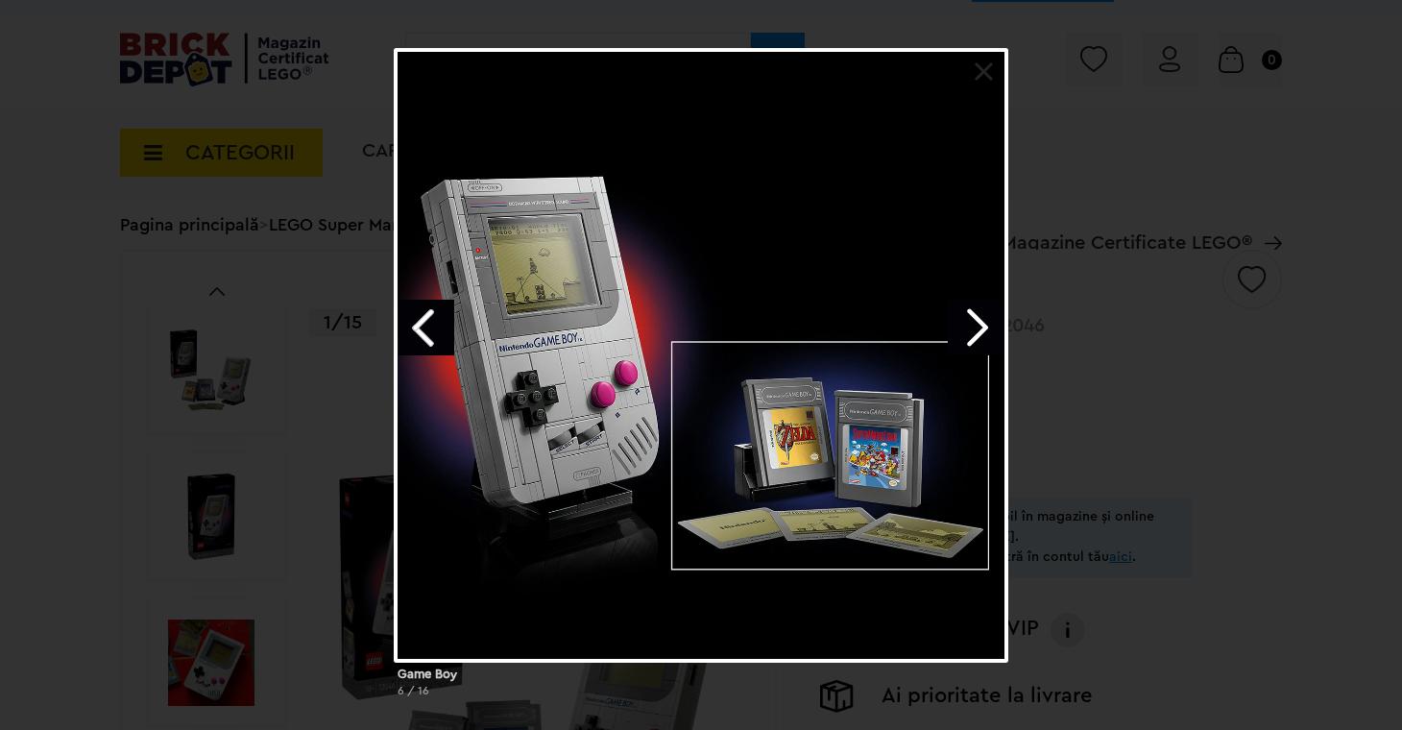
click at [985, 330] on link "Next image" at bounding box center [976, 328] width 56 height 56
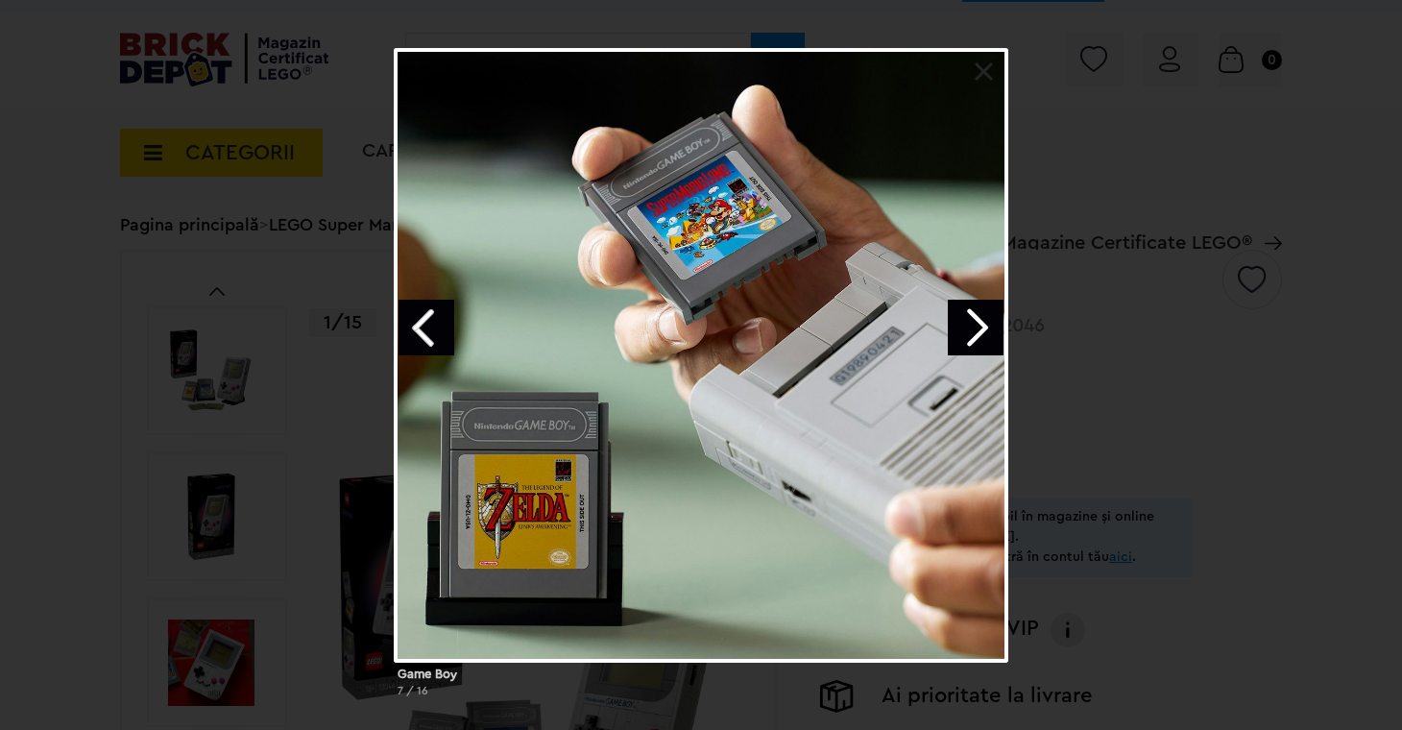
click at [987, 330] on link "Next image" at bounding box center [976, 328] width 56 height 56
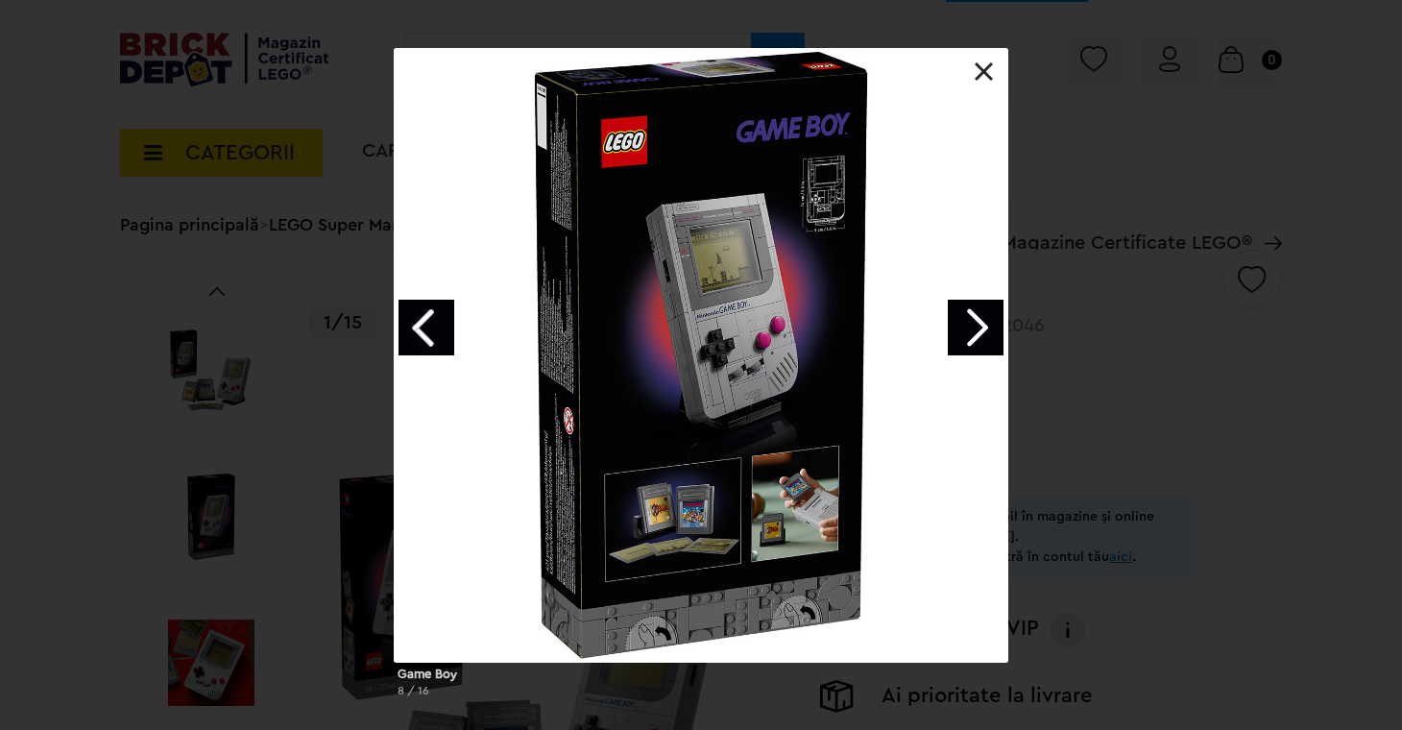
click at [986, 330] on link "Next image" at bounding box center [976, 328] width 56 height 56
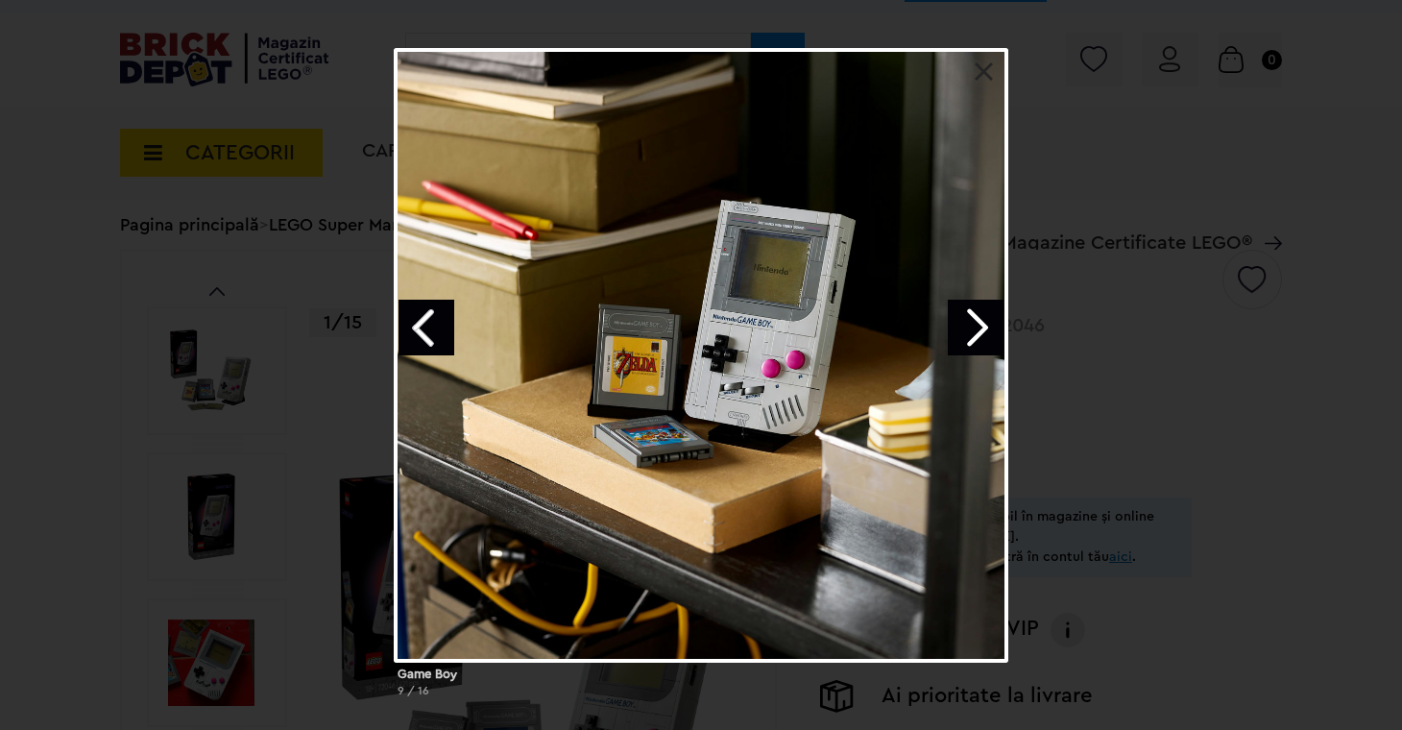
click at [984, 71] on link at bounding box center [984, 71] width 19 height 19
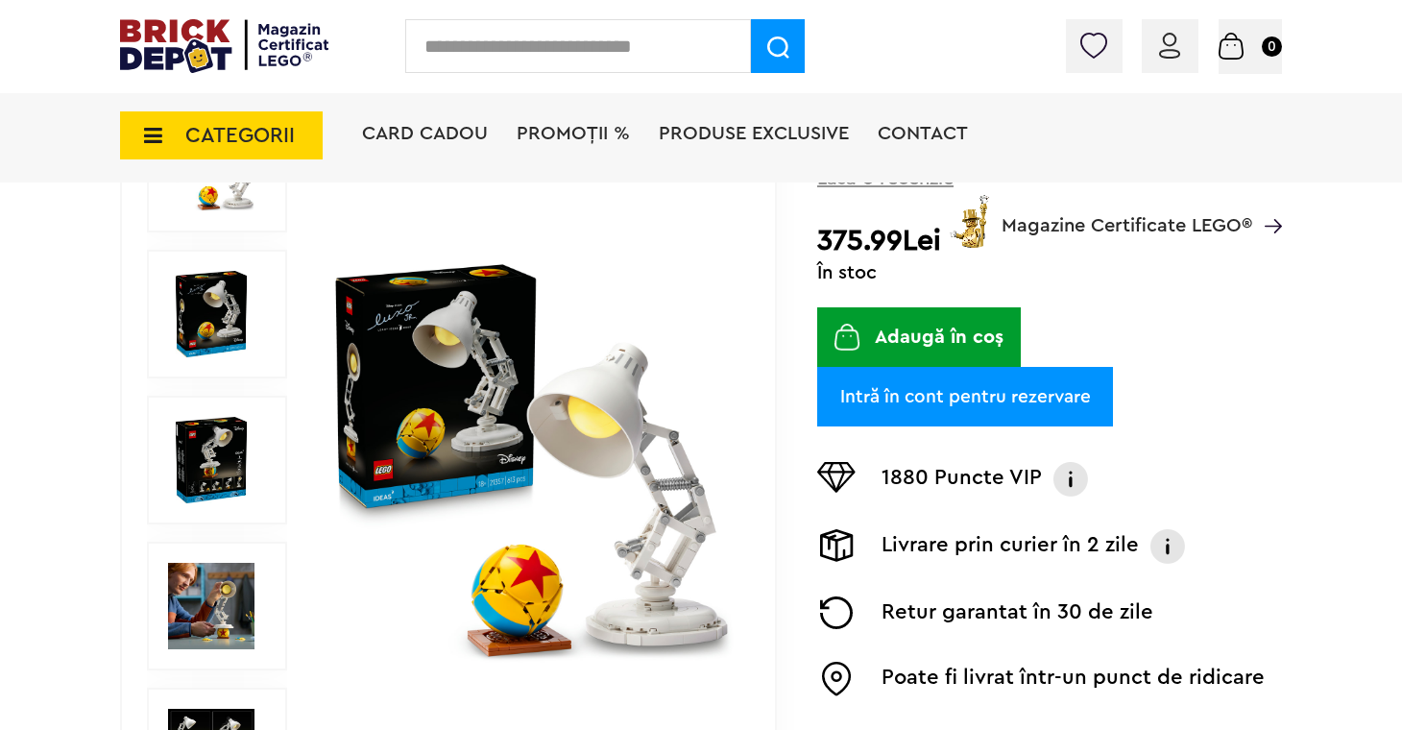
scroll to position [282, 0]
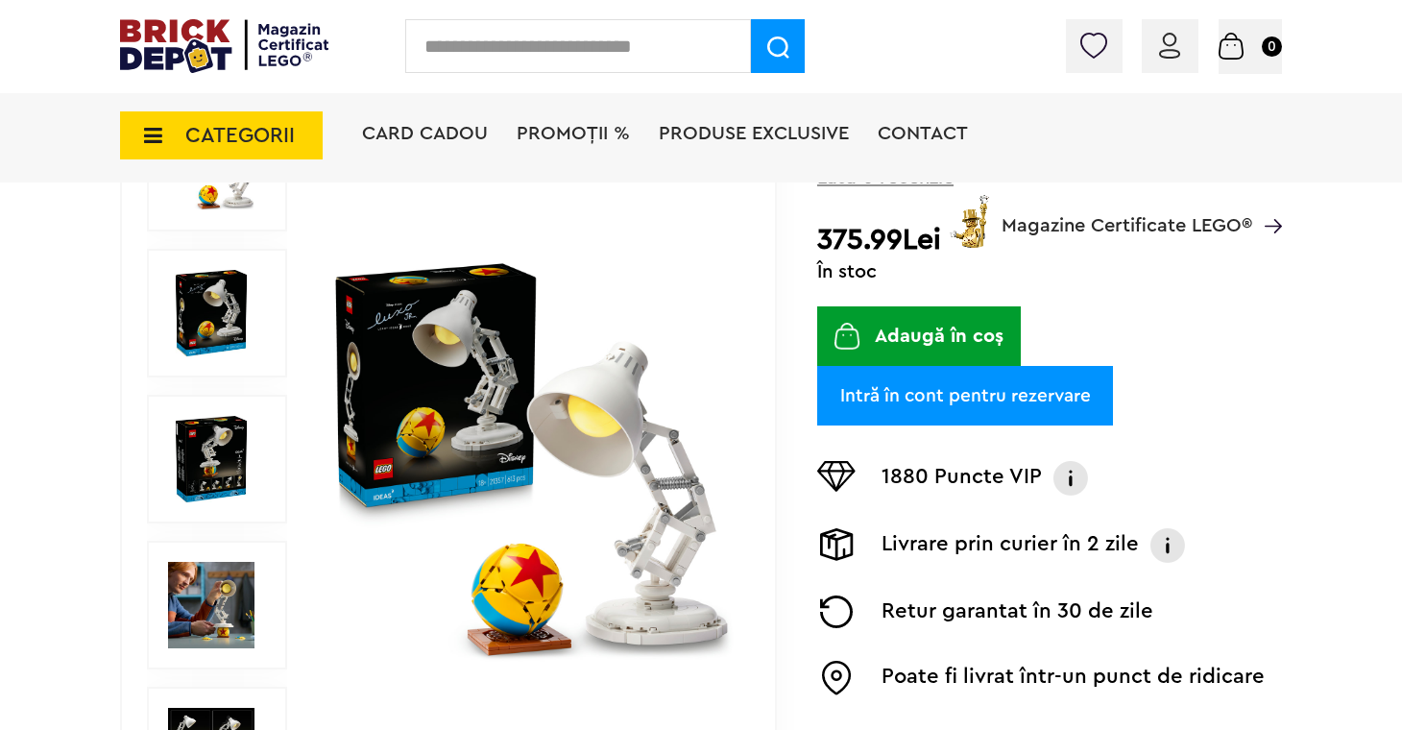
click at [220, 620] on img at bounding box center [211, 605] width 86 height 86
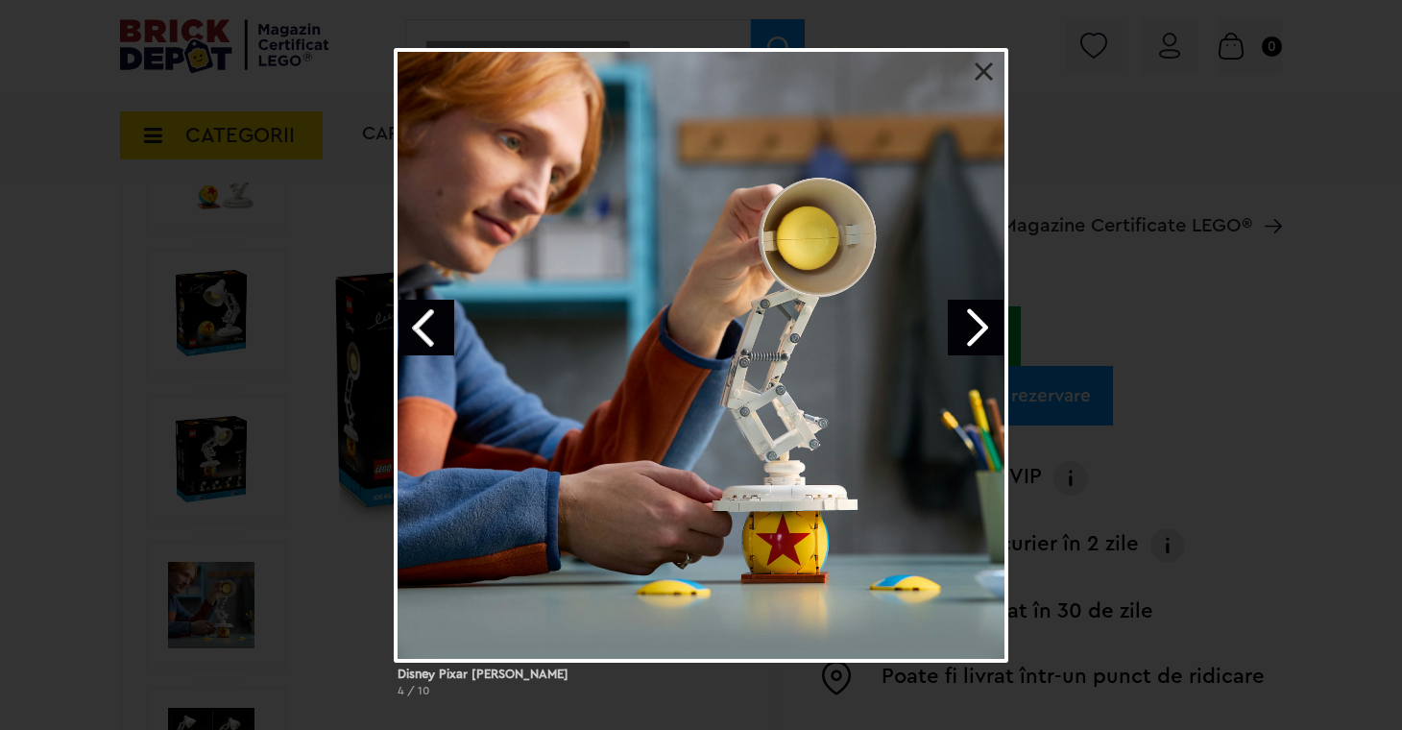
click at [973, 326] on link "Next image" at bounding box center [976, 328] width 56 height 56
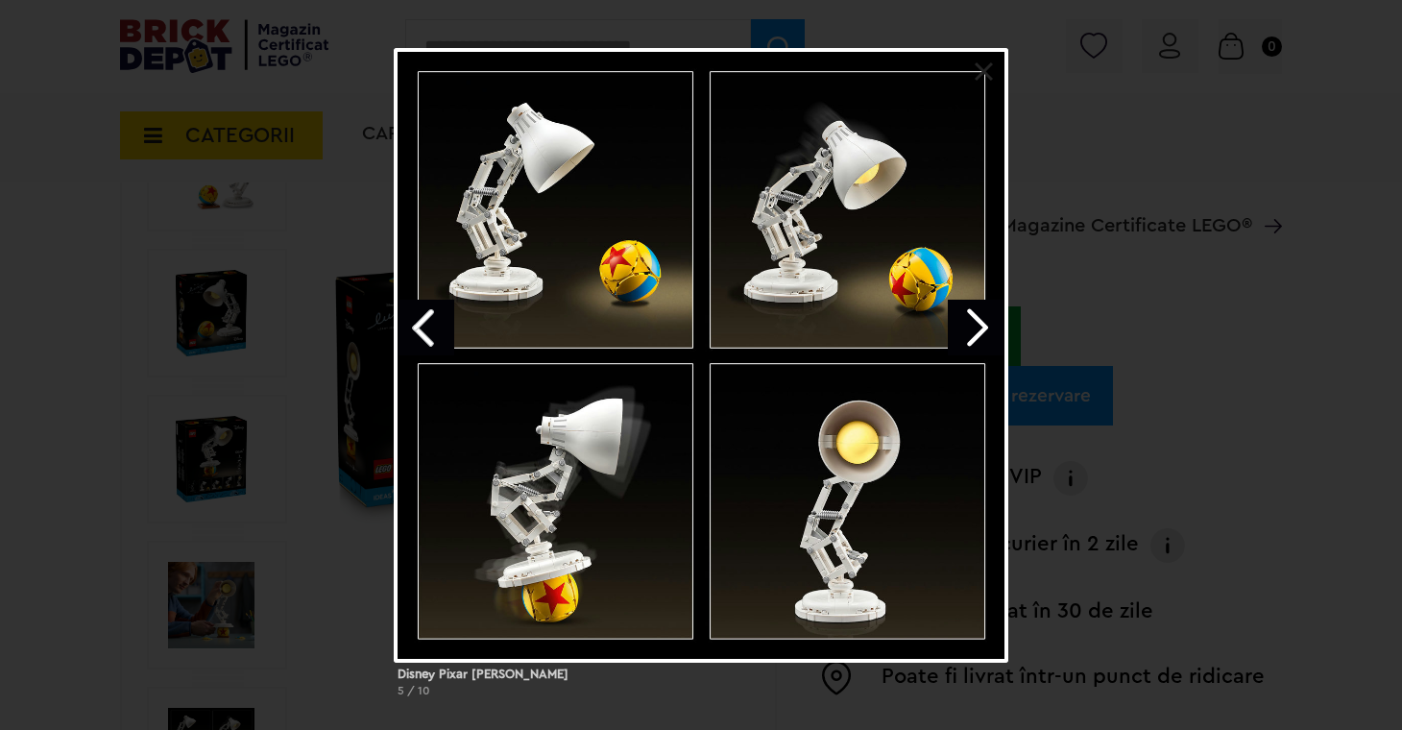
click at [974, 328] on link "Next image" at bounding box center [976, 328] width 56 height 56
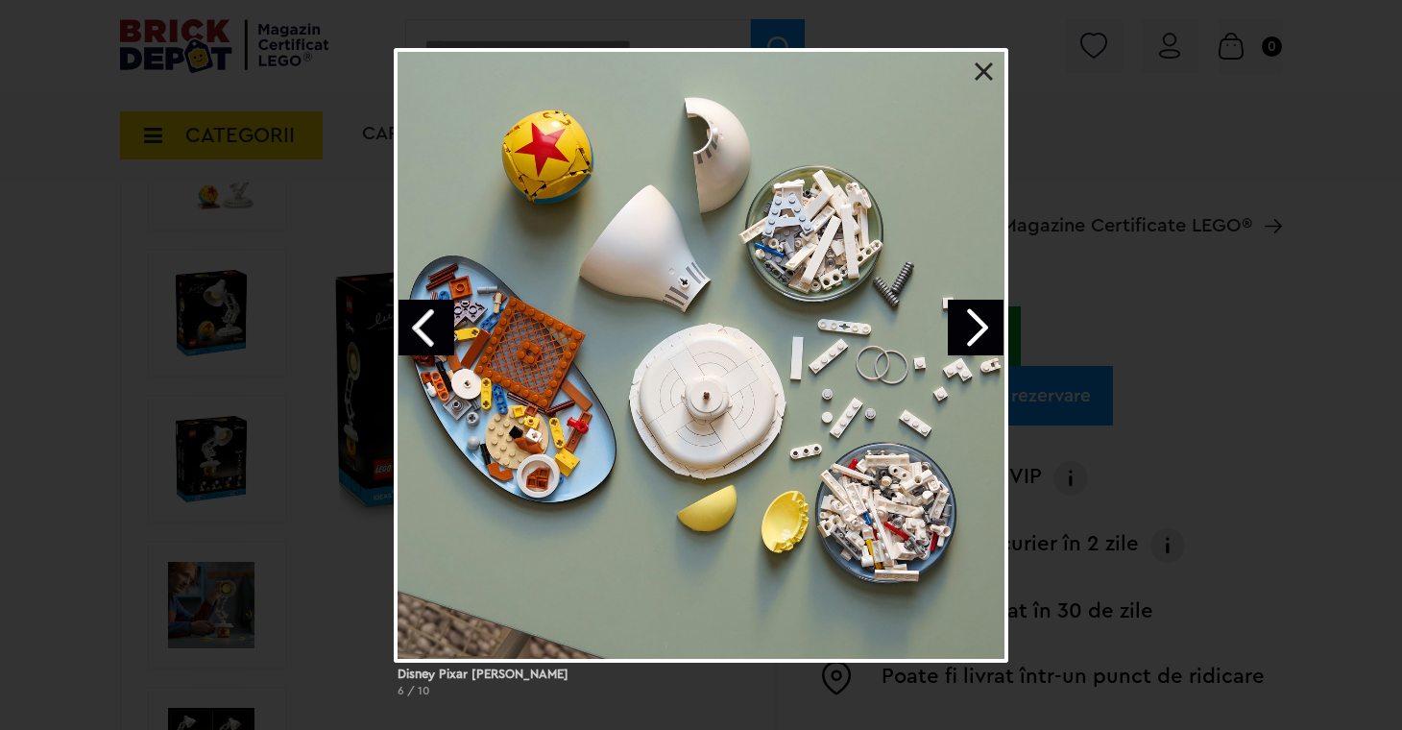
click at [976, 71] on link at bounding box center [984, 71] width 19 height 19
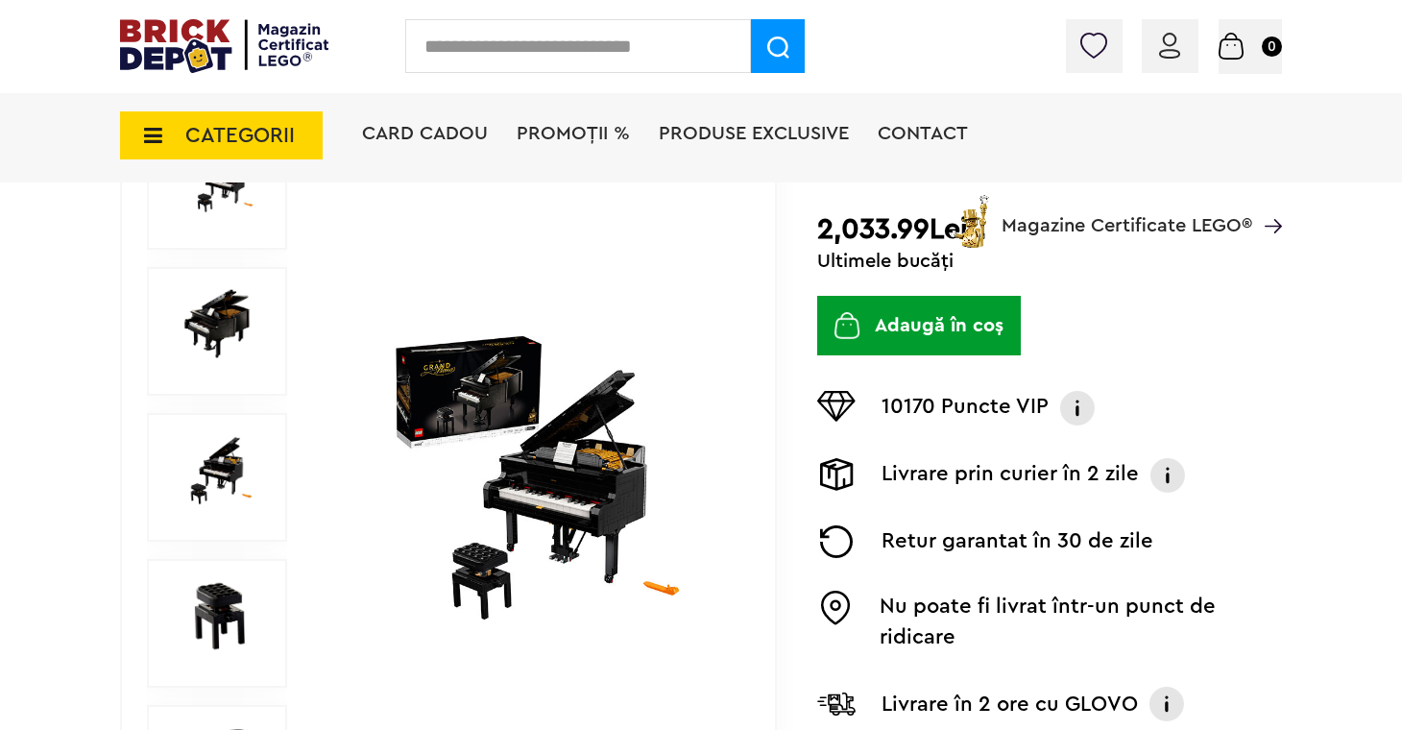
scroll to position [265, 0]
click at [246, 334] on img at bounding box center [217, 322] width 98 height 71
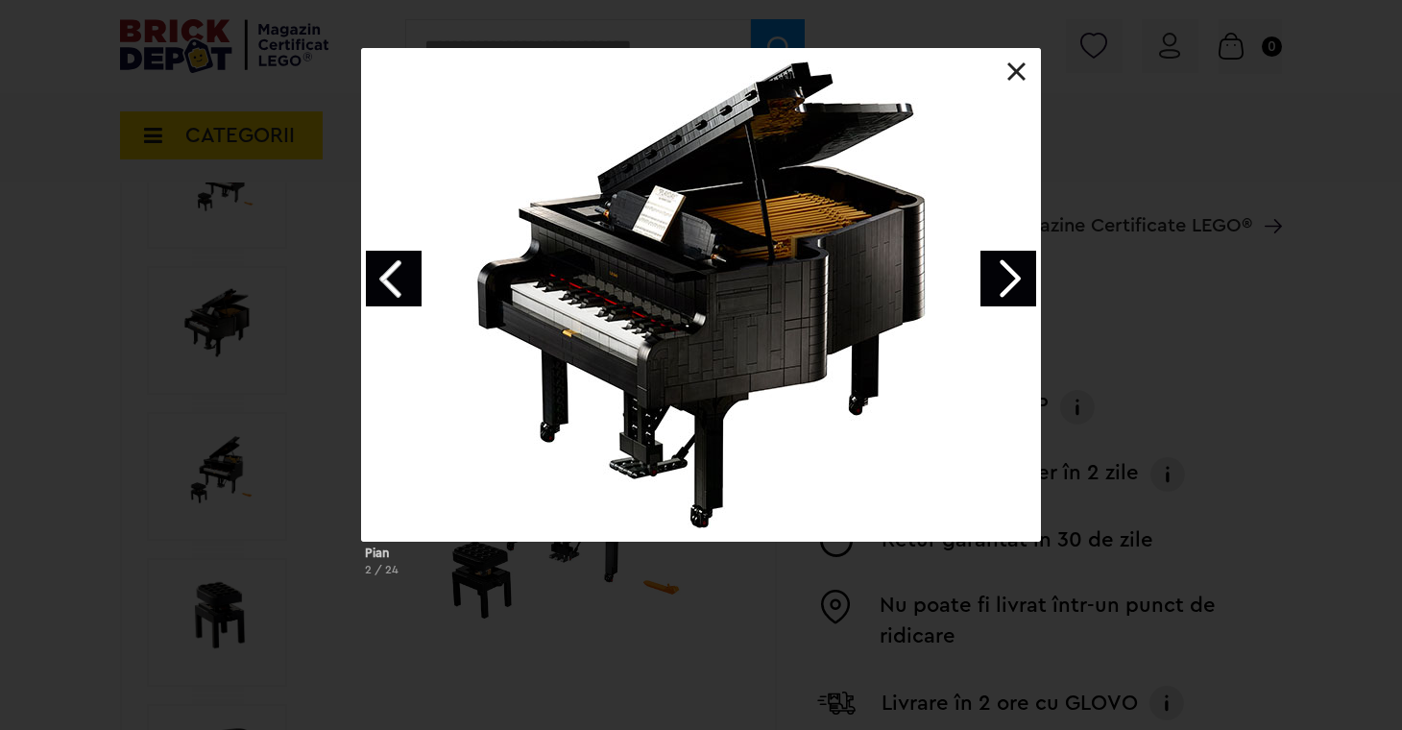
click at [1005, 282] on link "Next image" at bounding box center [1009, 279] width 56 height 56
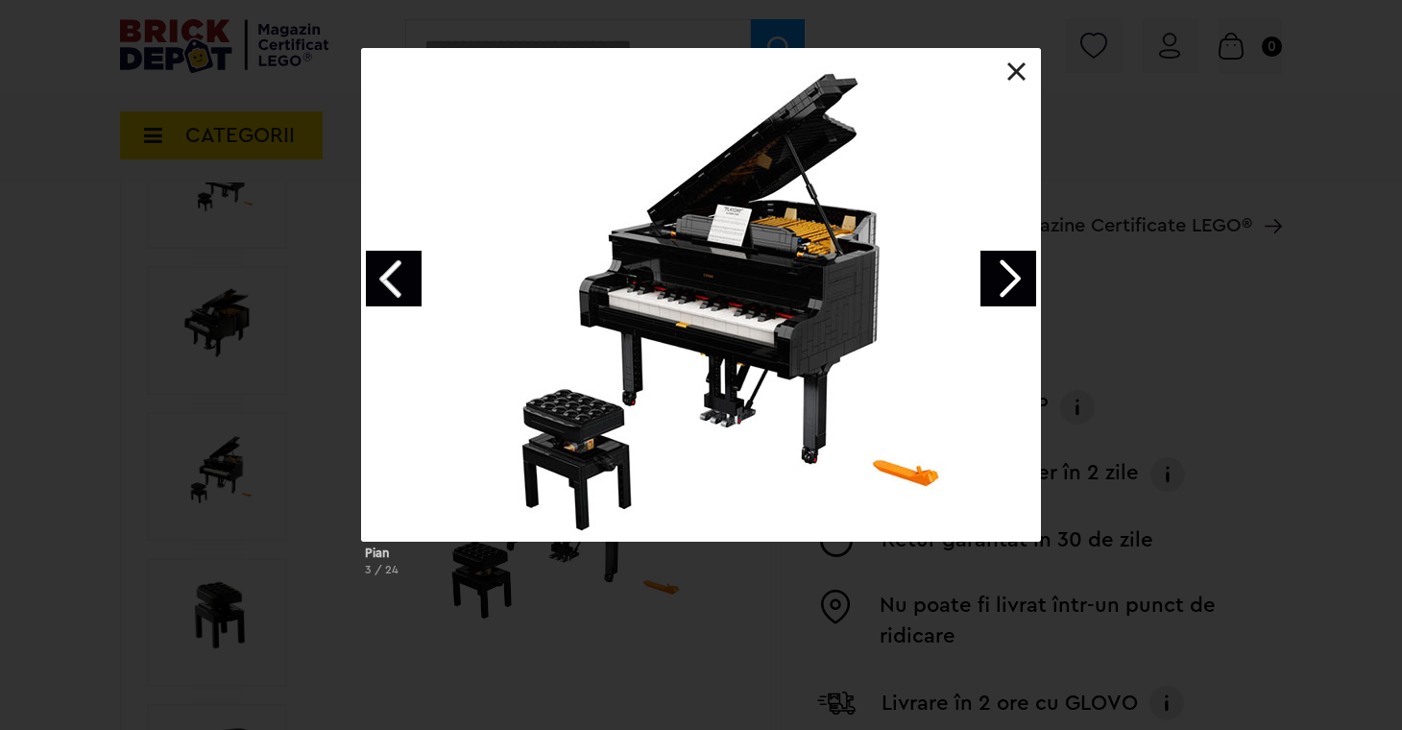
click at [1016, 282] on link "Next image" at bounding box center [1009, 279] width 56 height 56
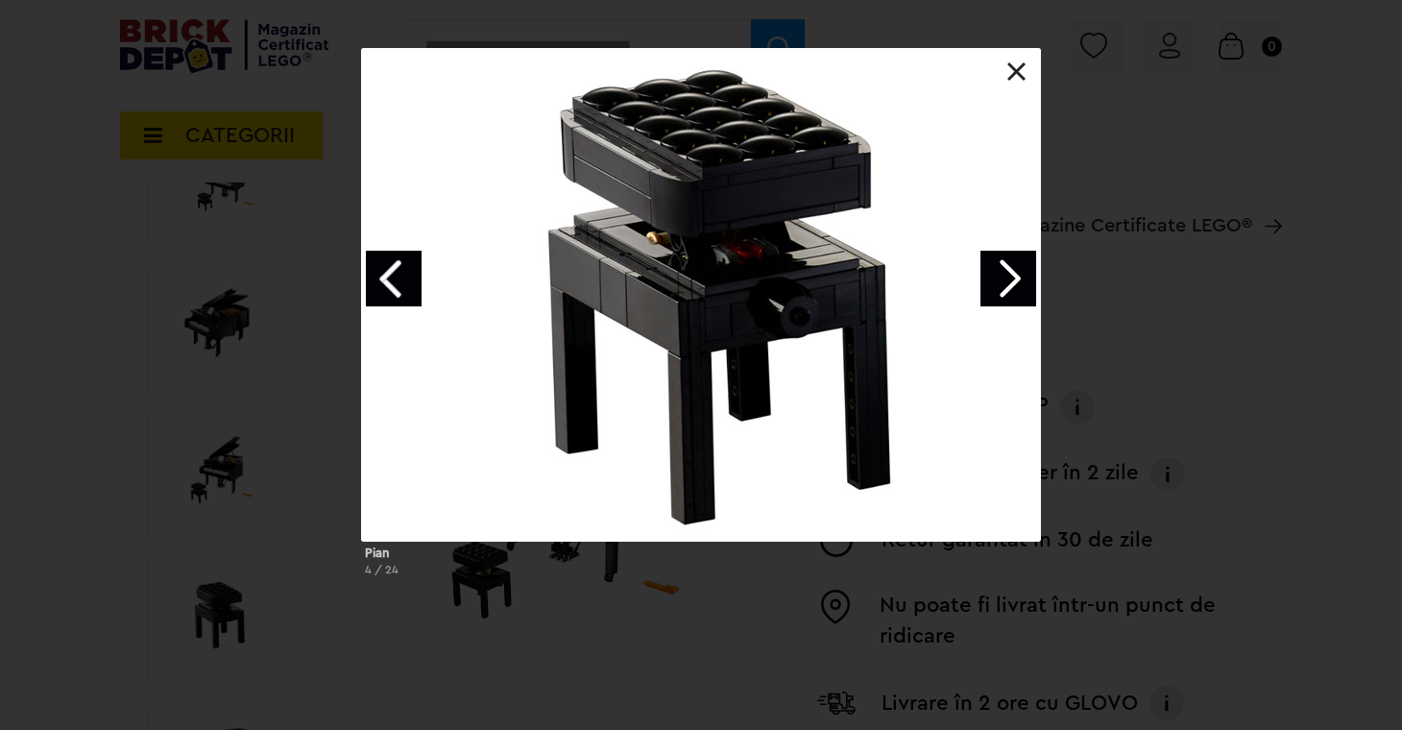
click at [1014, 66] on link at bounding box center [1017, 71] width 19 height 19
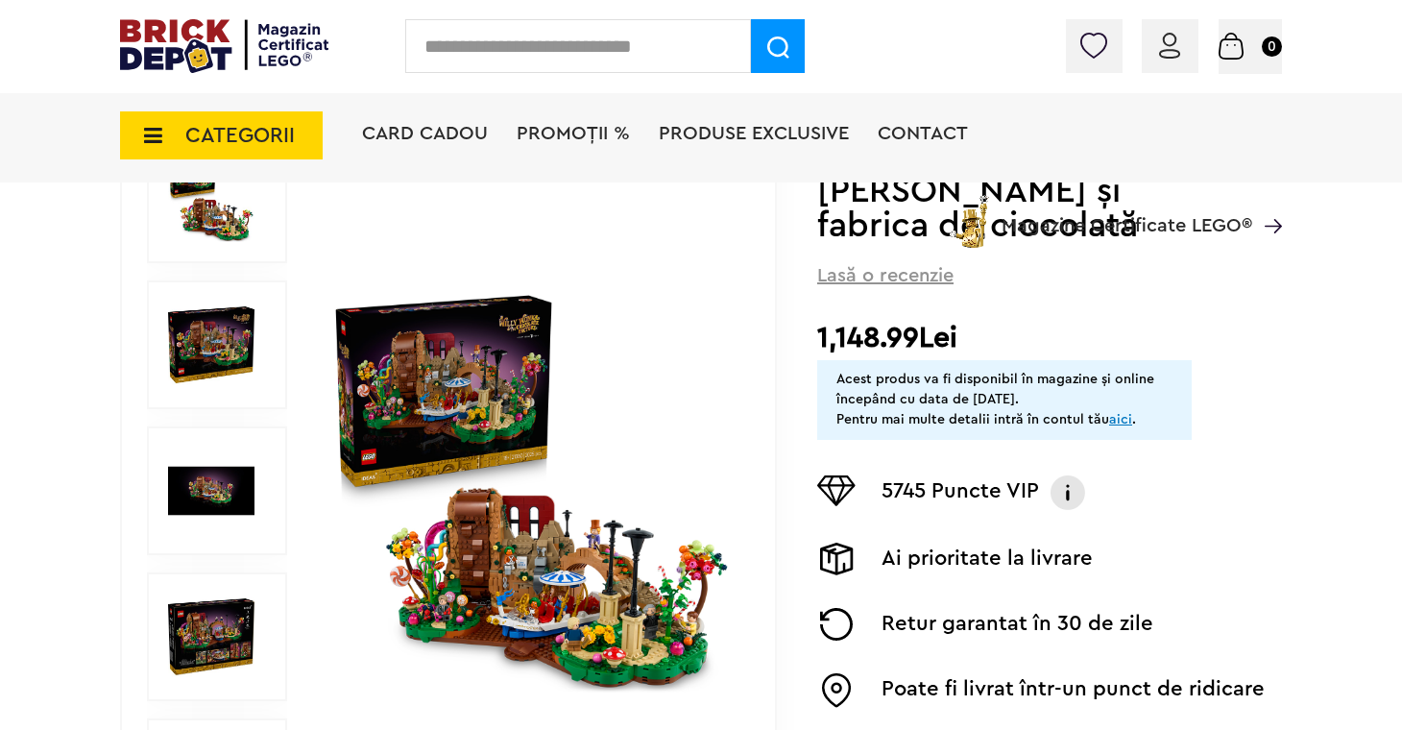
scroll to position [253, 0]
